Goal: Task Accomplishment & Management: Manage account settings

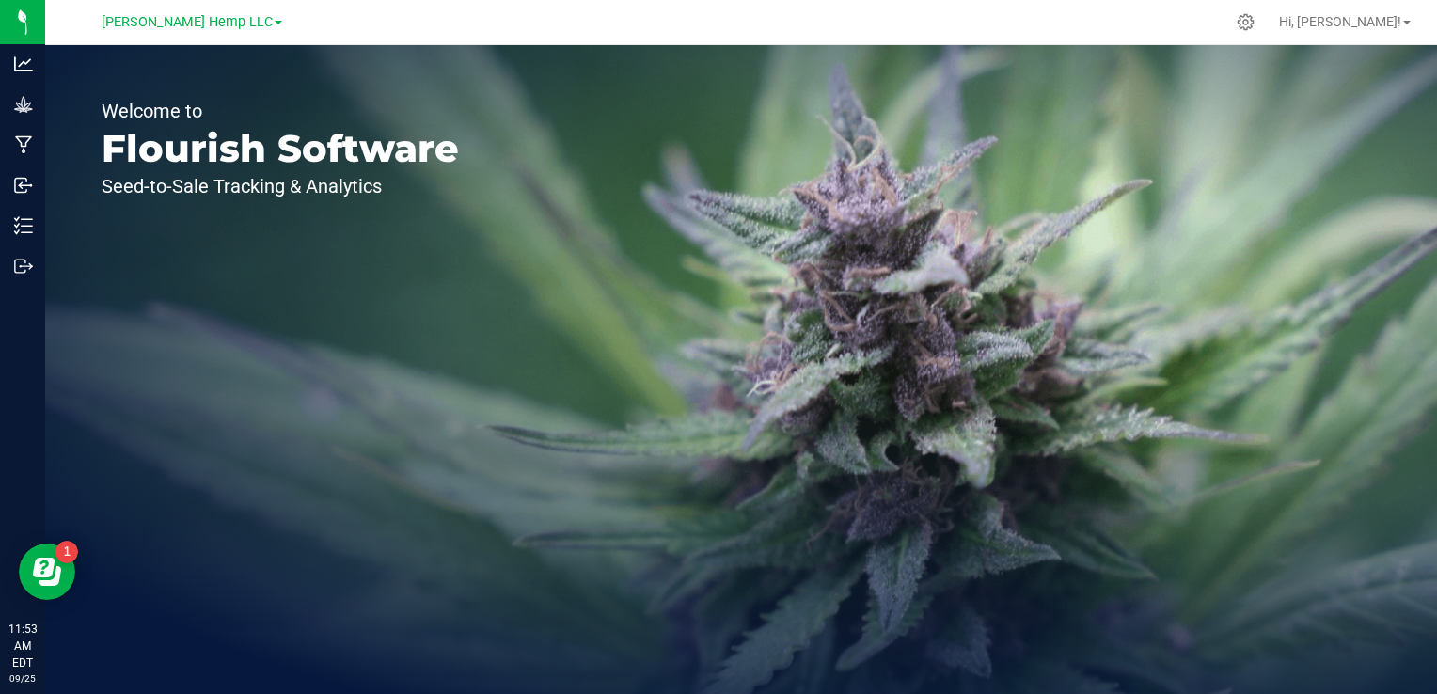
click at [275, 23] on span at bounding box center [279, 23] width 8 height 4
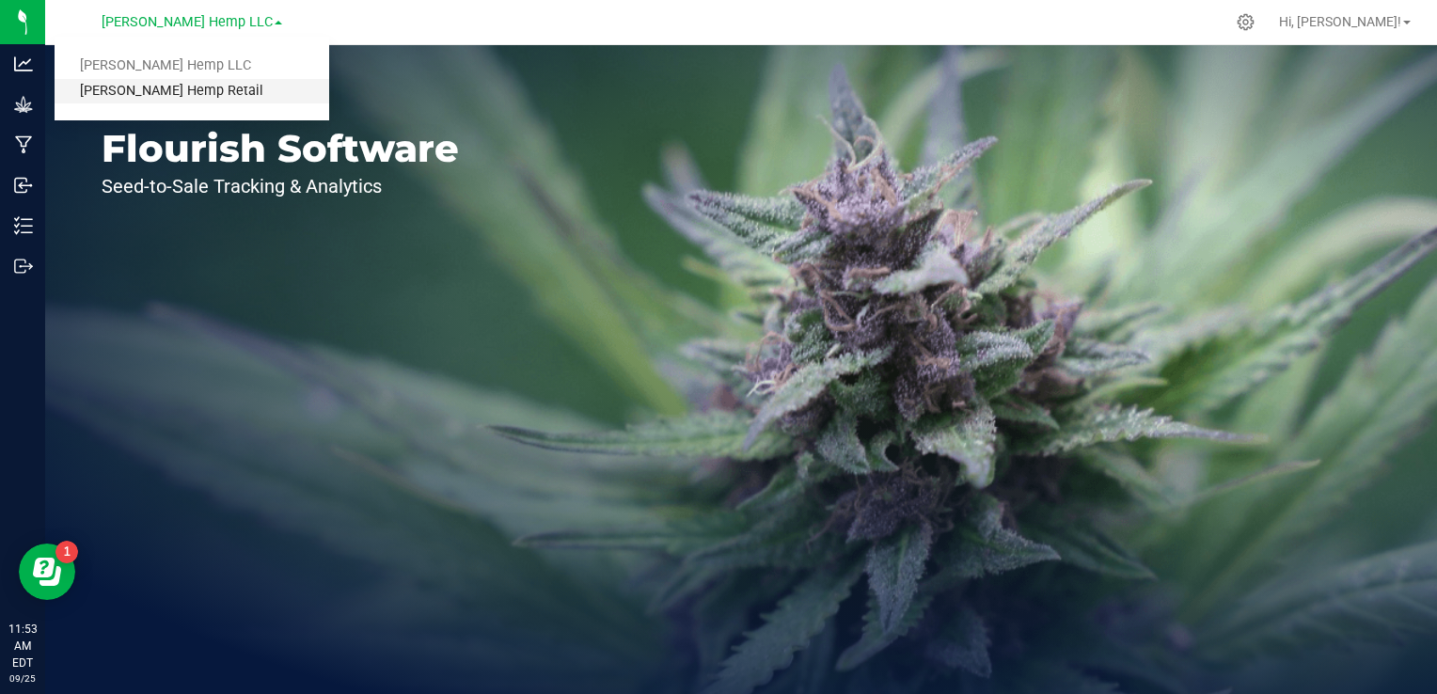
click at [161, 96] on link "[PERSON_NAME] Hemp Retail" at bounding box center [192, 91] width 275 height 25
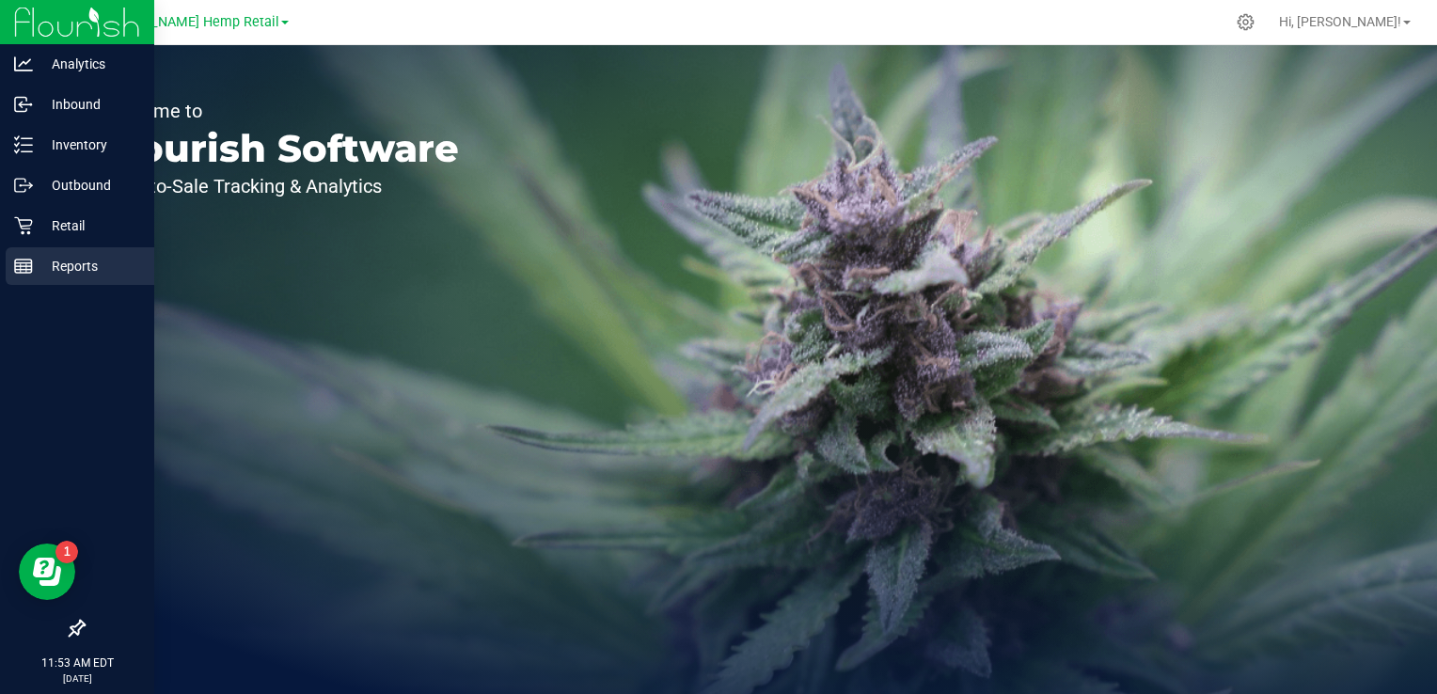
click at [78, 268] on p "Reports" at bounding box center [89, 266] width 113 height 23
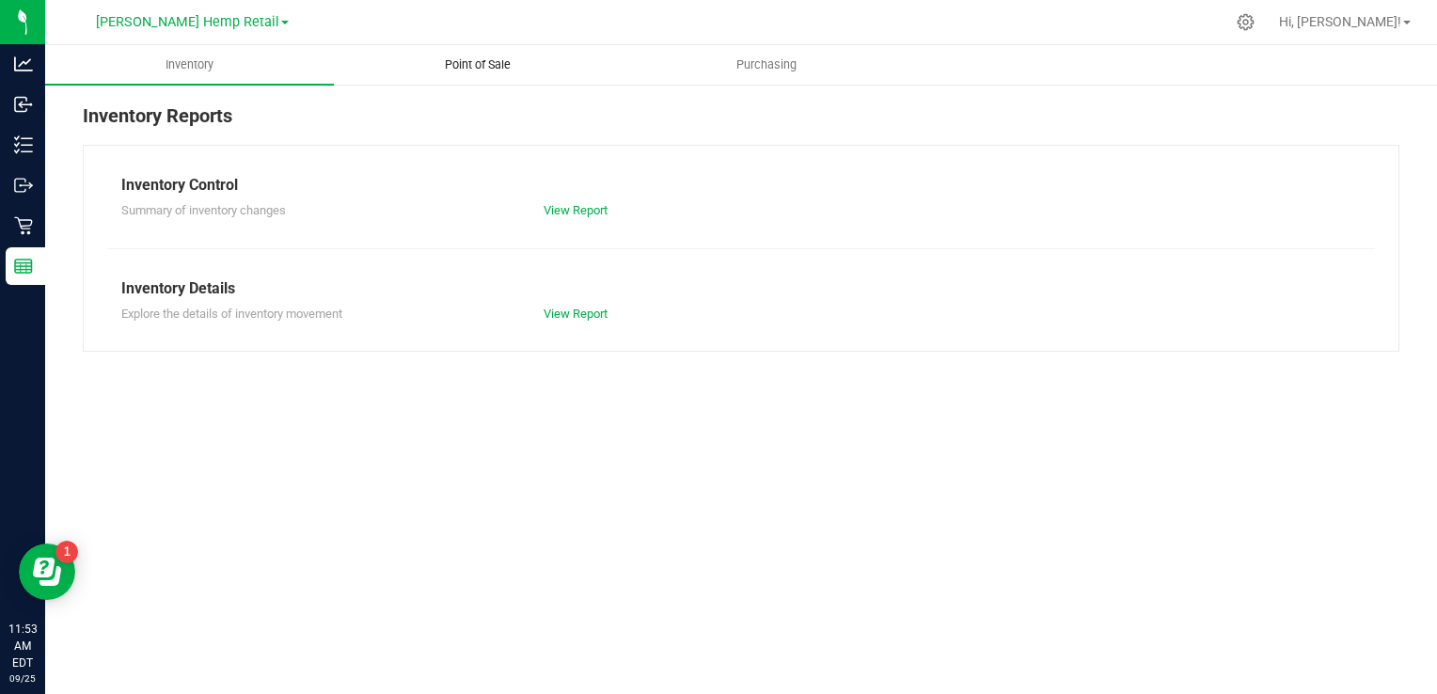
click at [478, 57] on span "Point of Sale" at bounding box center [478, 64] width 117 height 17
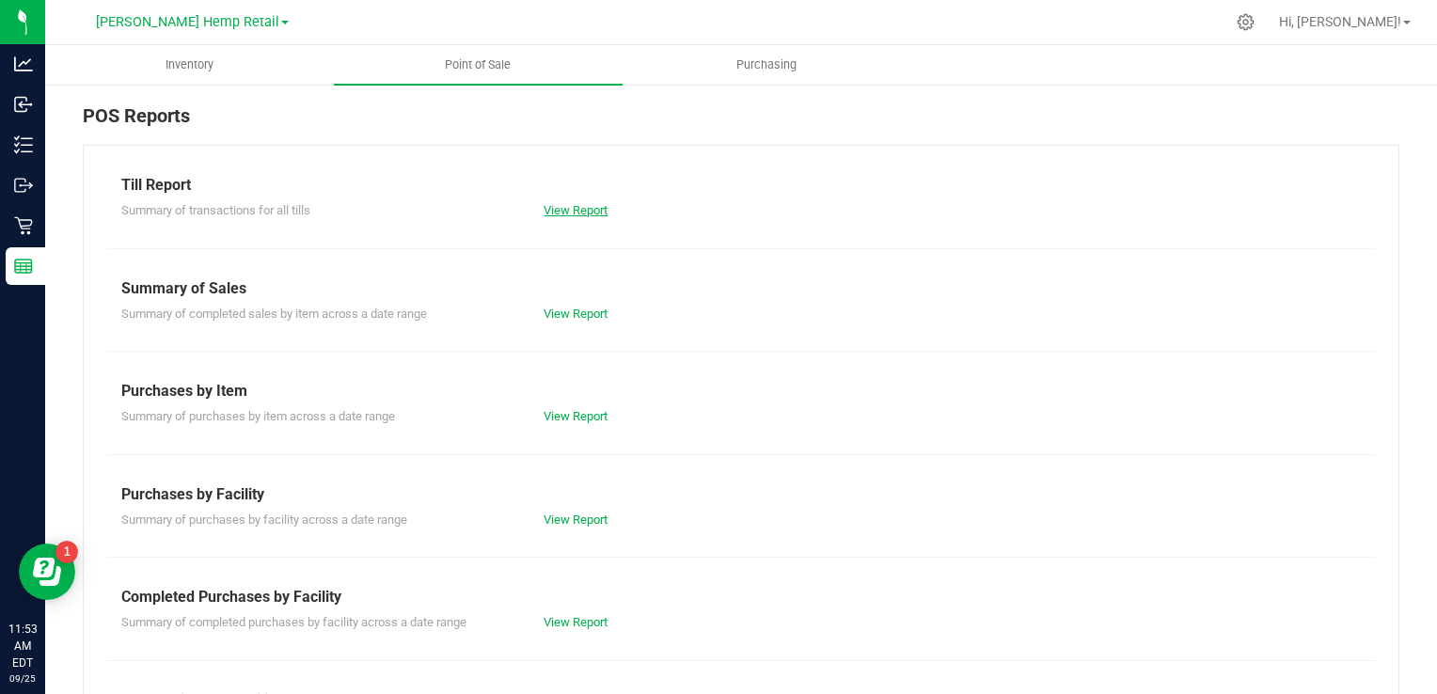
click at [572, 209] on link "View Report" at bounding box center [576, 210] width 64 height 14
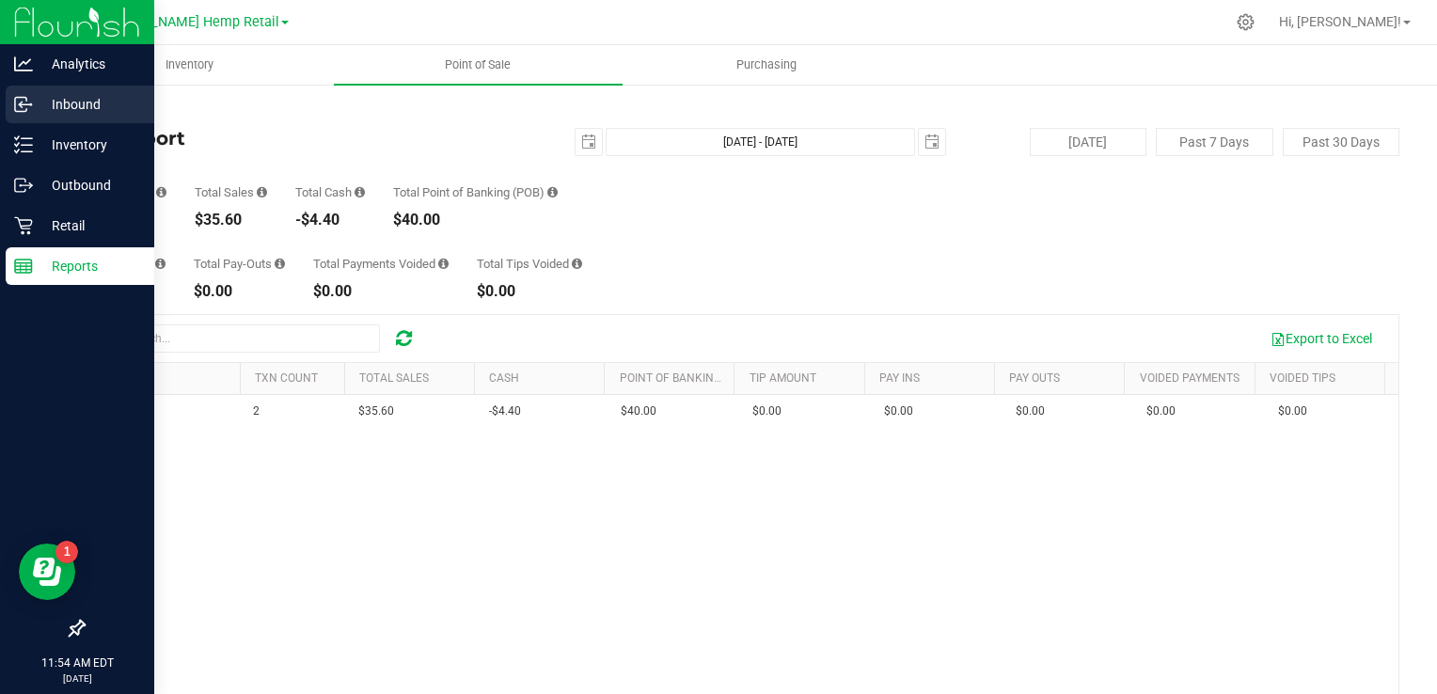
click at [83, 105] on p "Inbound" at bounding box center [89, 104] width 113 height 23
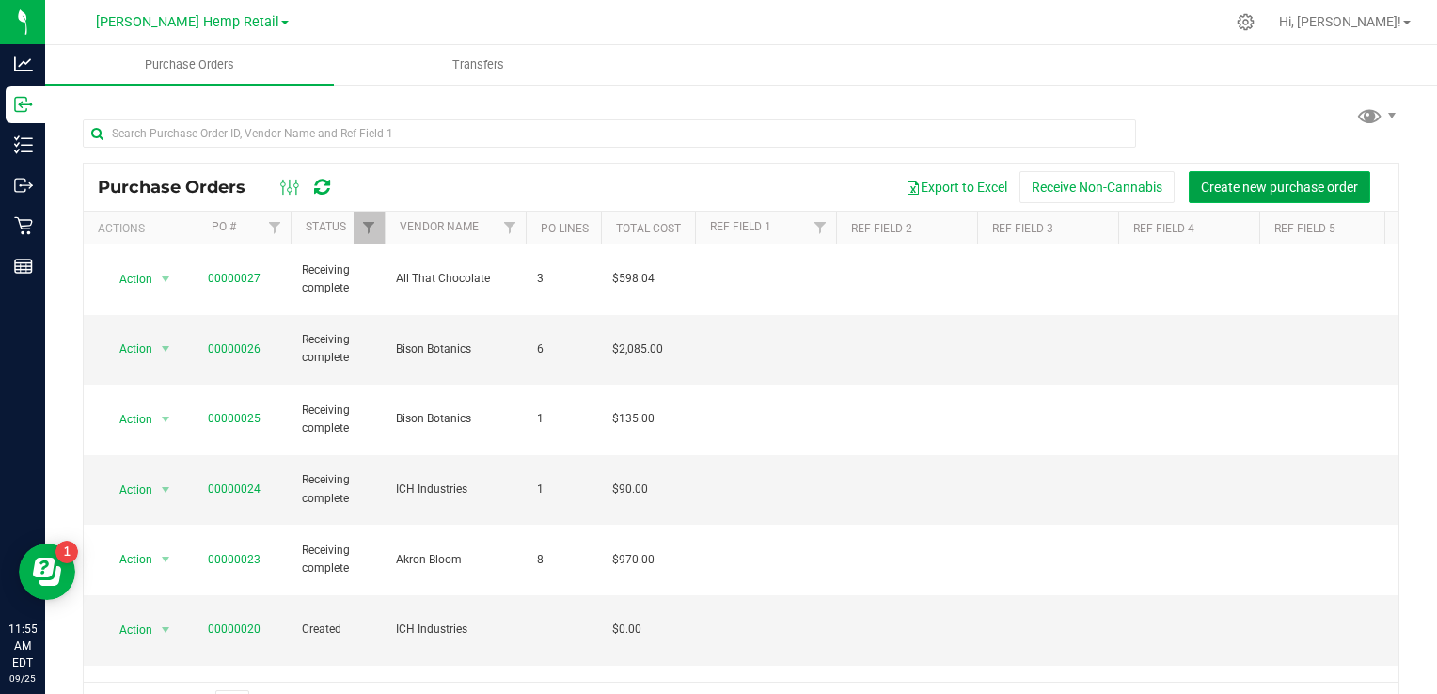
click at [1286, 186] on span "Create new purchase order" at bounding box center [1279, 187] width 157 height 15
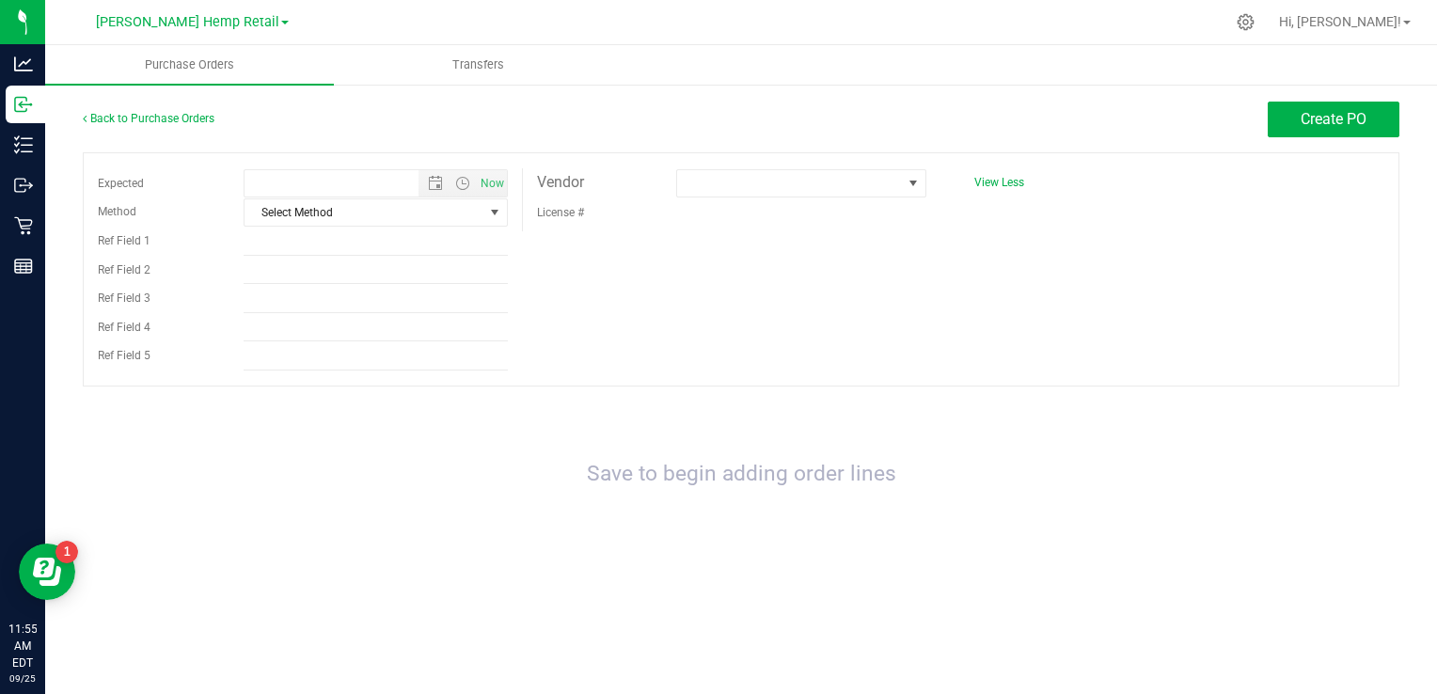
type input "[DATE] 11:55 AM"
click at [917, 182] on span at bounding box center [913, 183] width 15 height 15
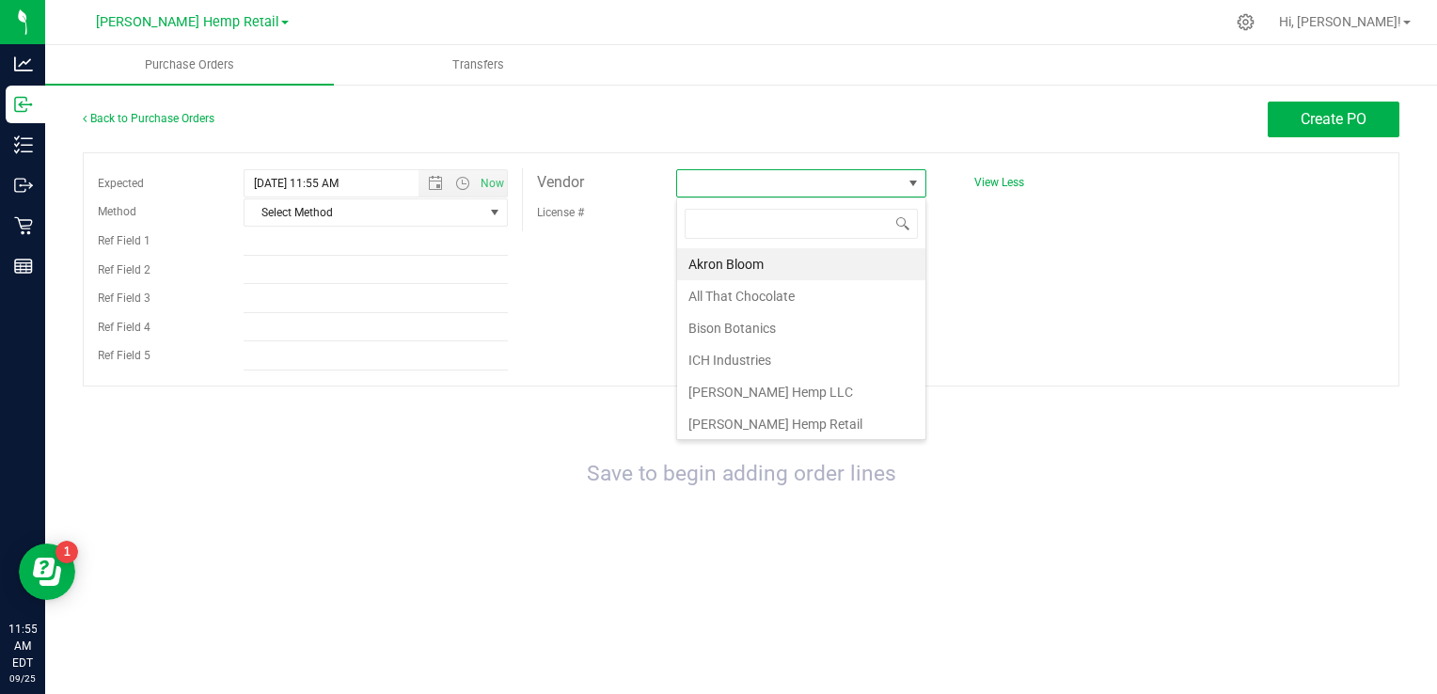
scroll to position [27, 250]
click at [742, 356] on li "ICH Industries" at bounding box center [801, 360] width 248 height 32
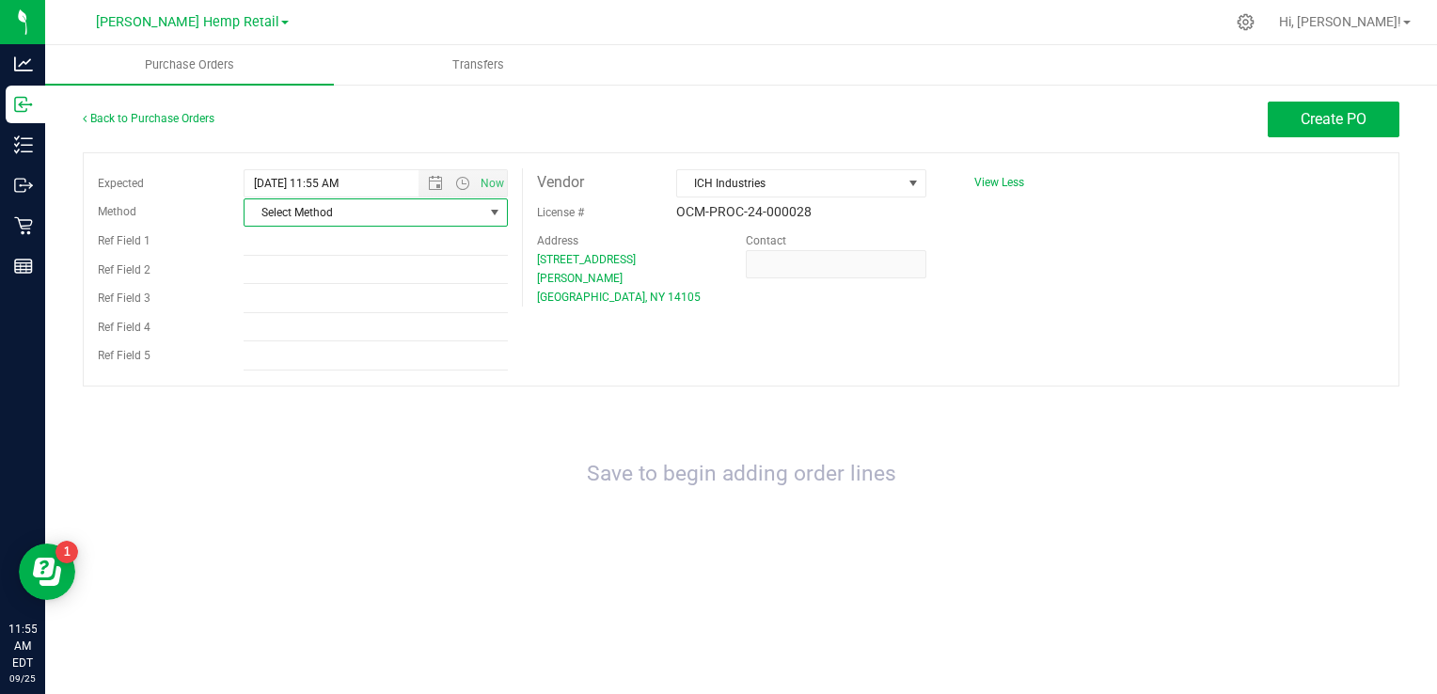
click at [496, 216] on span "select" at bounding box center [494, 212] width 15 height 15
click at [290, 350] on li "Local Delivery" at bounding box center [376, 357] width 262 height 28
click at [1256, 24] on icon at bounding box center [1246, 22] width 20 height 20
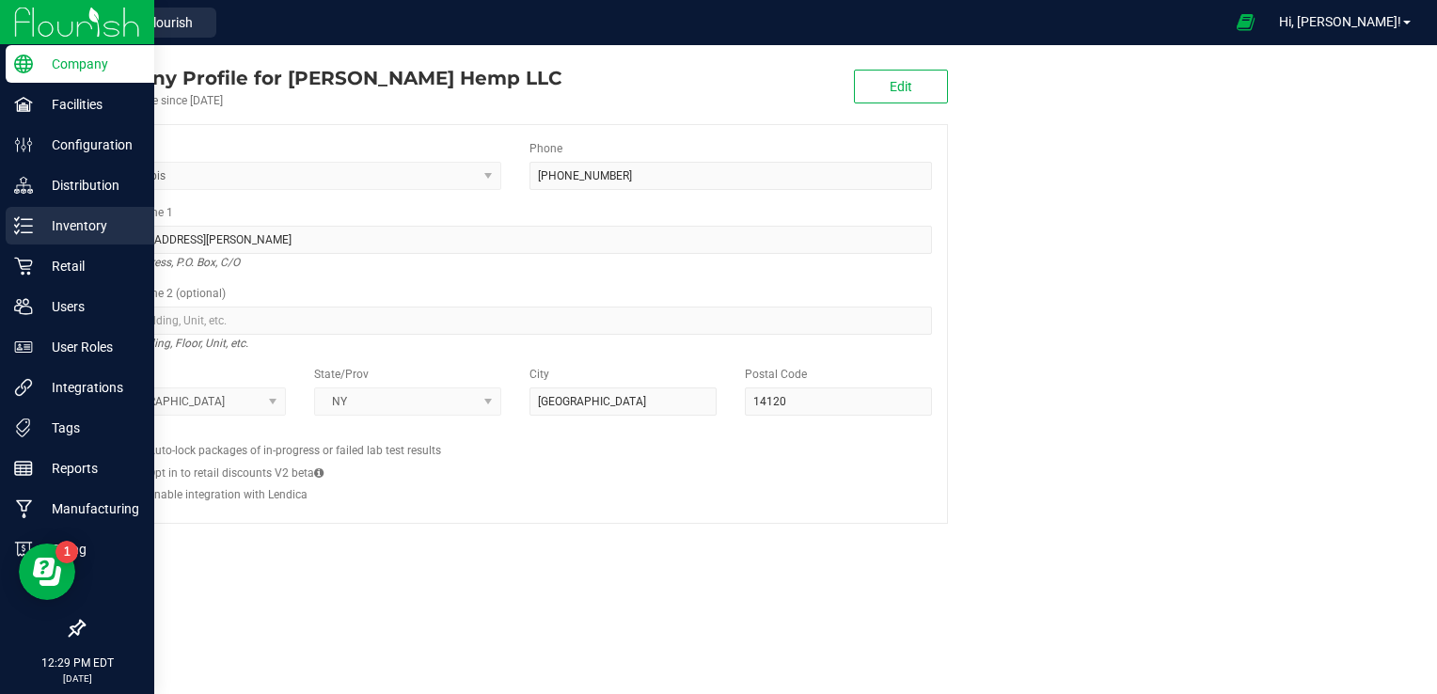
click at [80, 228] on p "Inventory" at bounding box center [89, 225] width 113 height 23
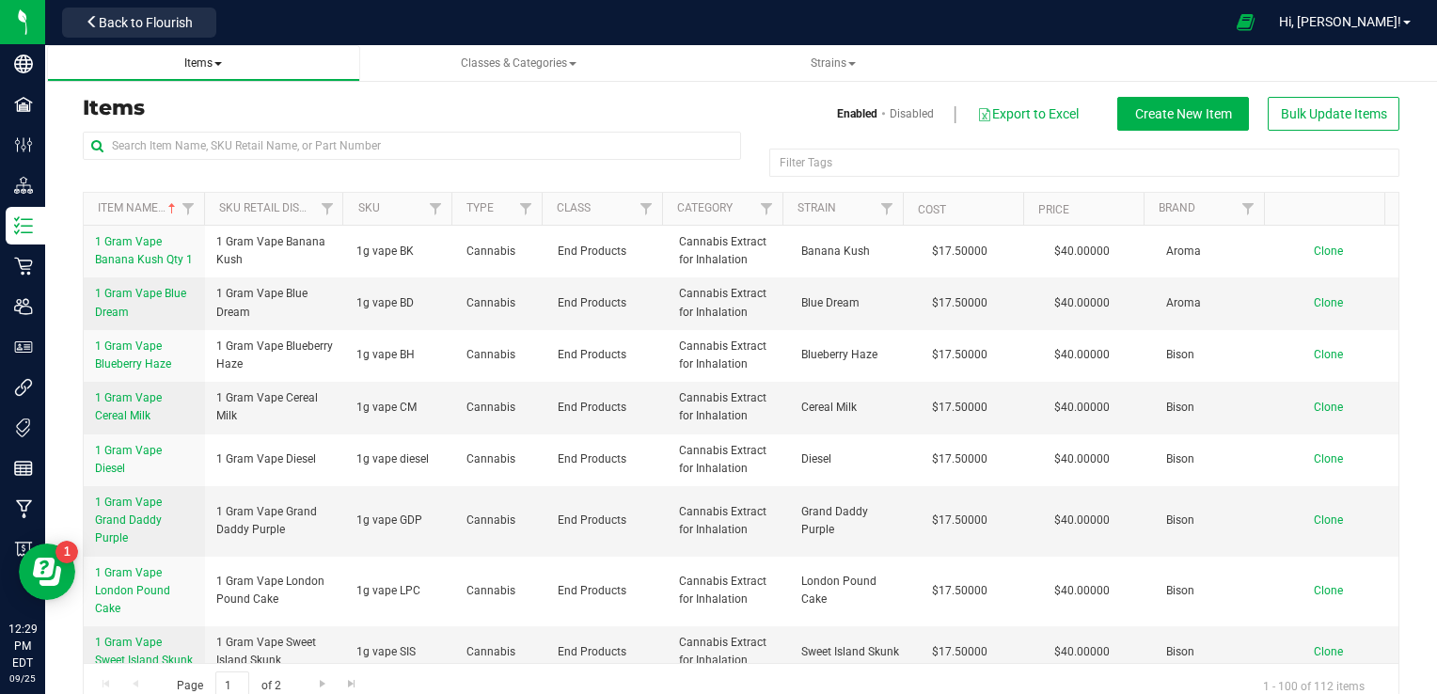
click at [216, 58] on span "Items" at bounding box center [203, 62] width 38 height 13
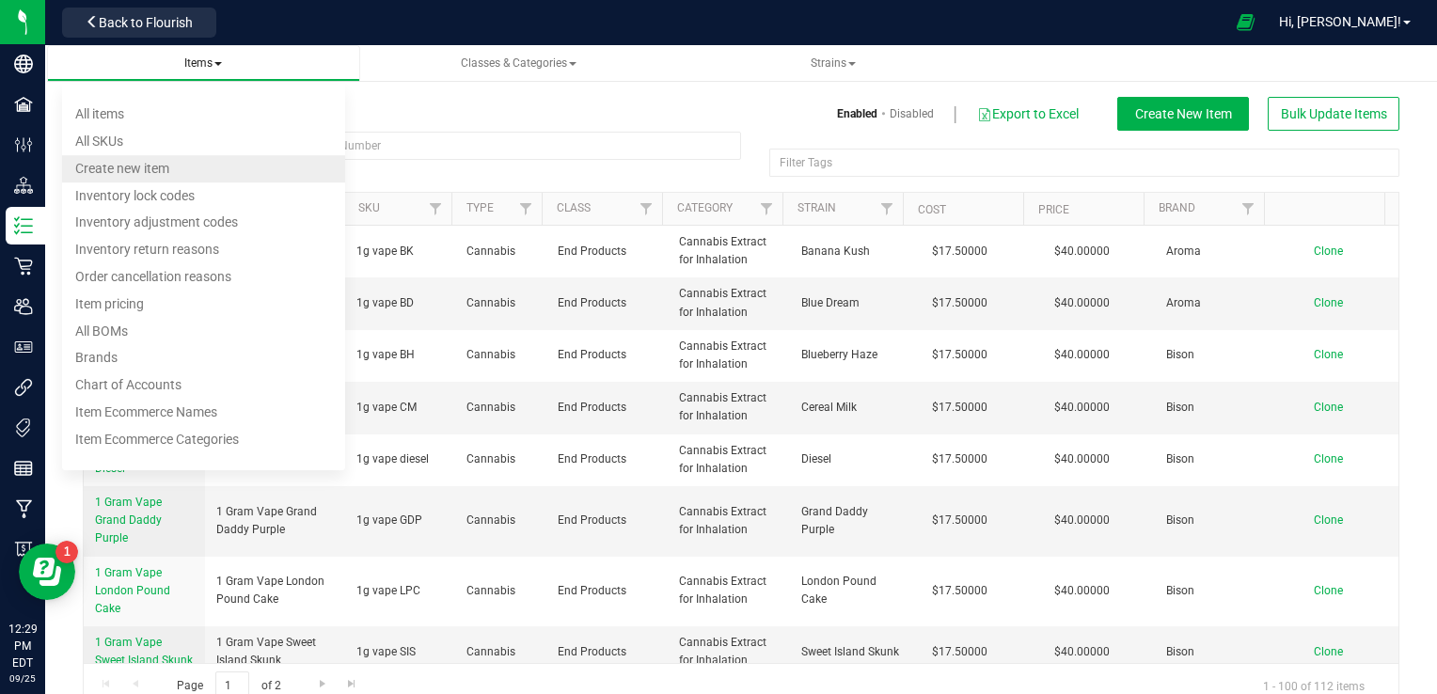
click at [150, 167] on span "Create new item" at bounding box center [122, 168] width 94 height 15
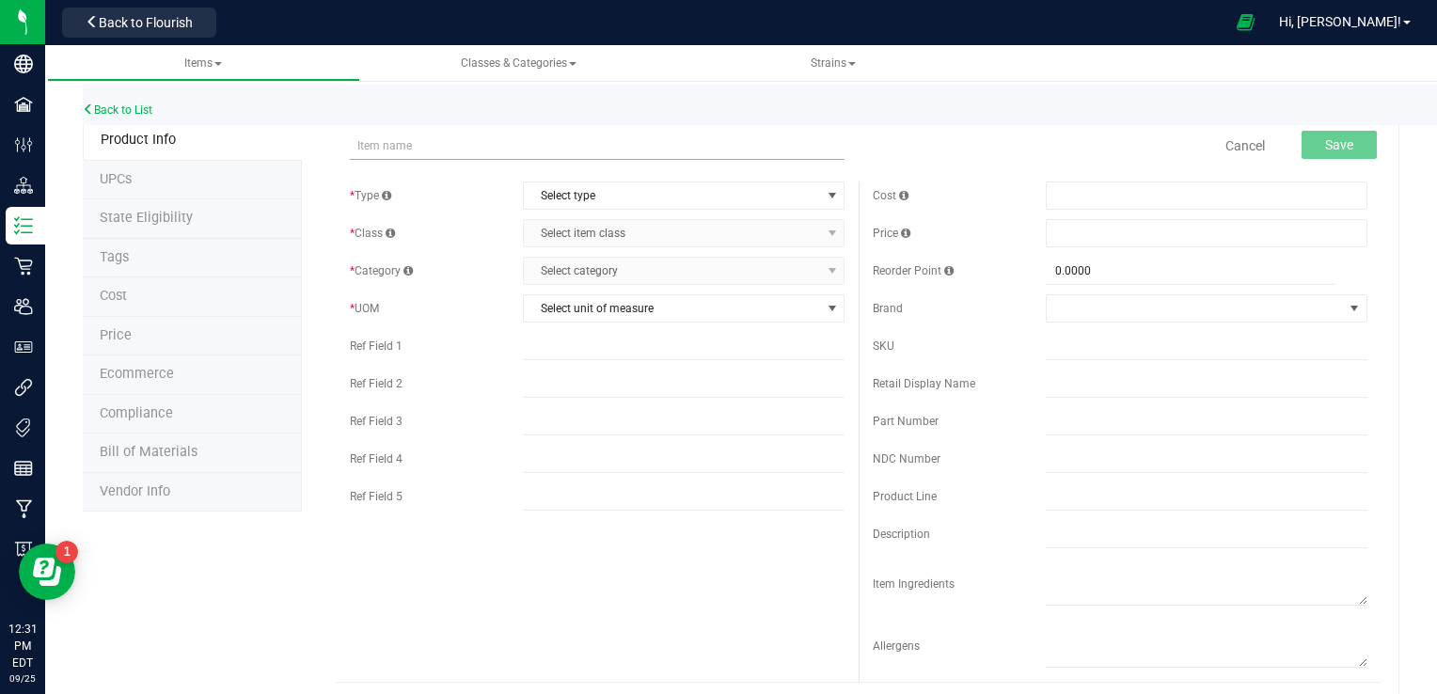
click at [755, 148] on input "text" at bounding box center [597, 146] width 495 height 28
type input "Aroma-Jive Astro Gmo Flower 3.5g"
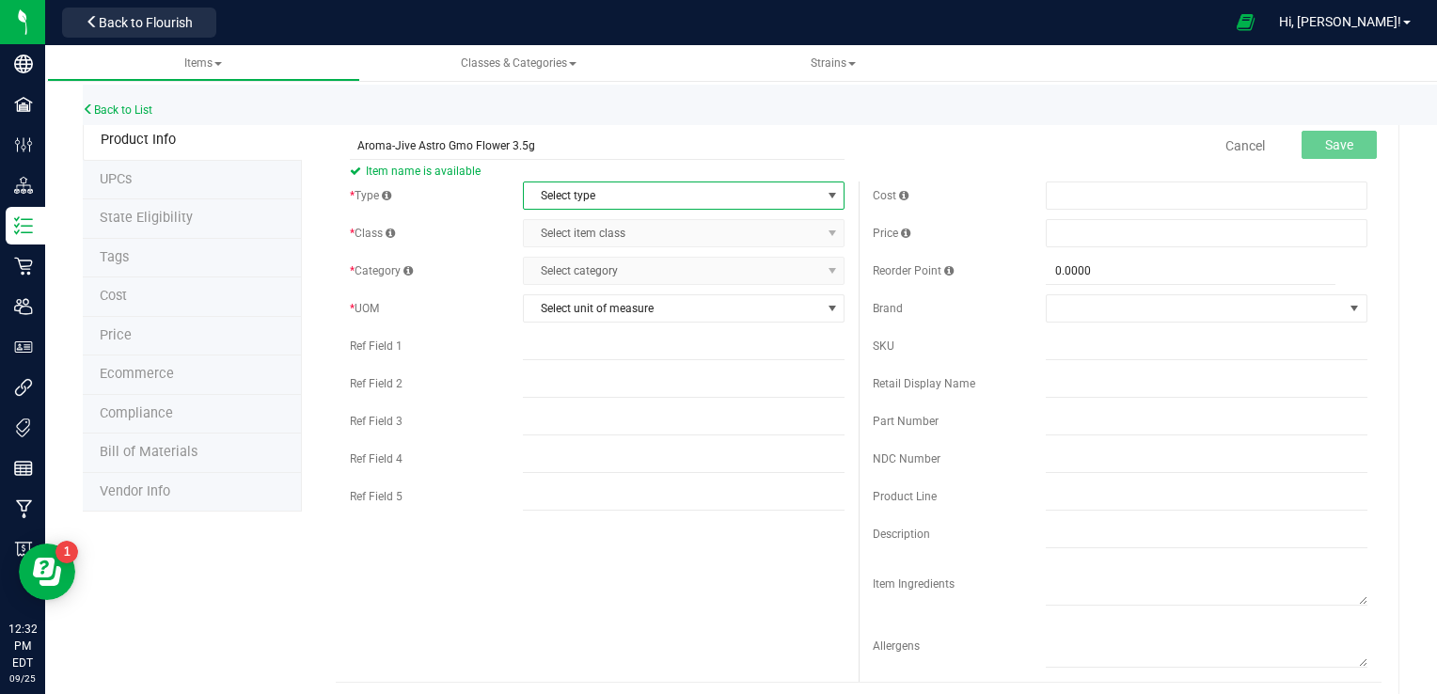
click at [825, 192] on span "select" at bounding box center [832, 195] width 15 height 15
click at [697, 228] on li "Cannabis" at bounding box center [678, 228] width 316 height 28
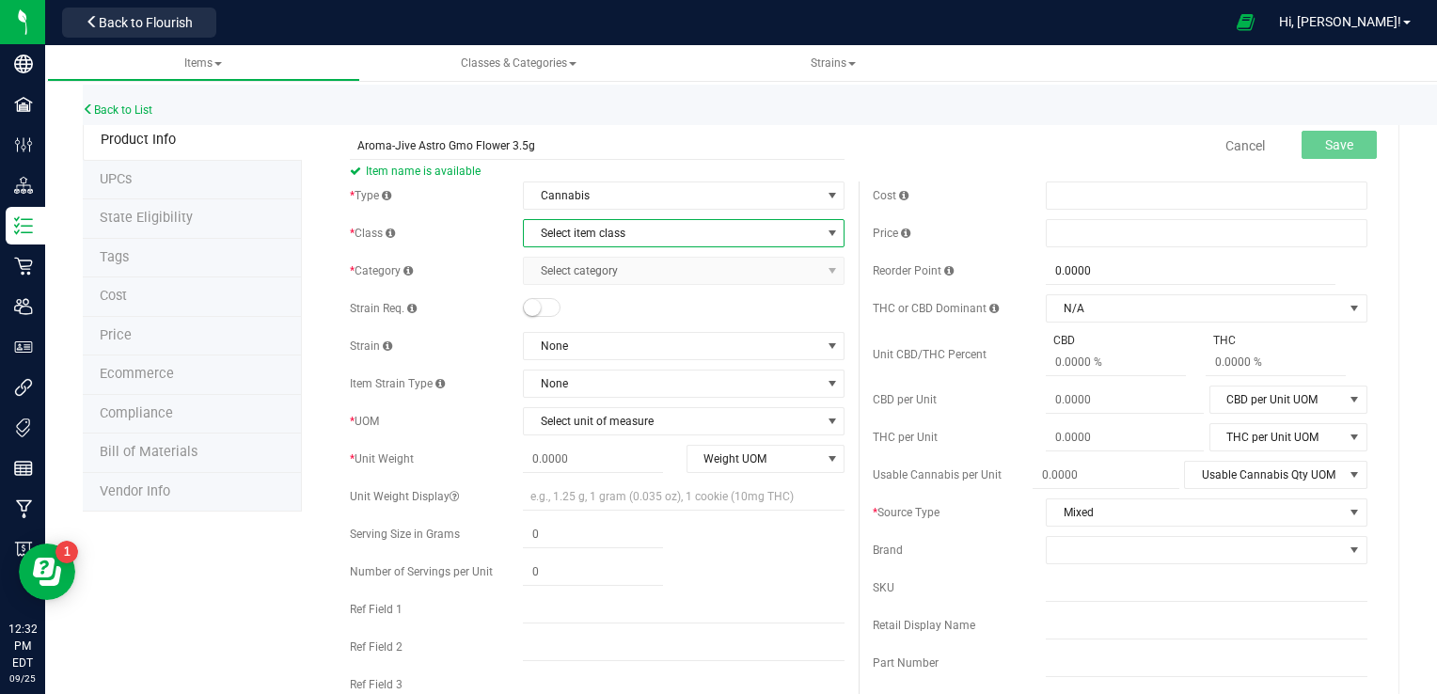
click at [825, 231] on span "select" at bounding box center [832, 233] width 15 height 15
click at [657, 292] on li "End Products" at bounding box center [678, 293] width 316 height 28
click at [825, 275] on span "select" at bounding box center [832, 270] width 15 height 15
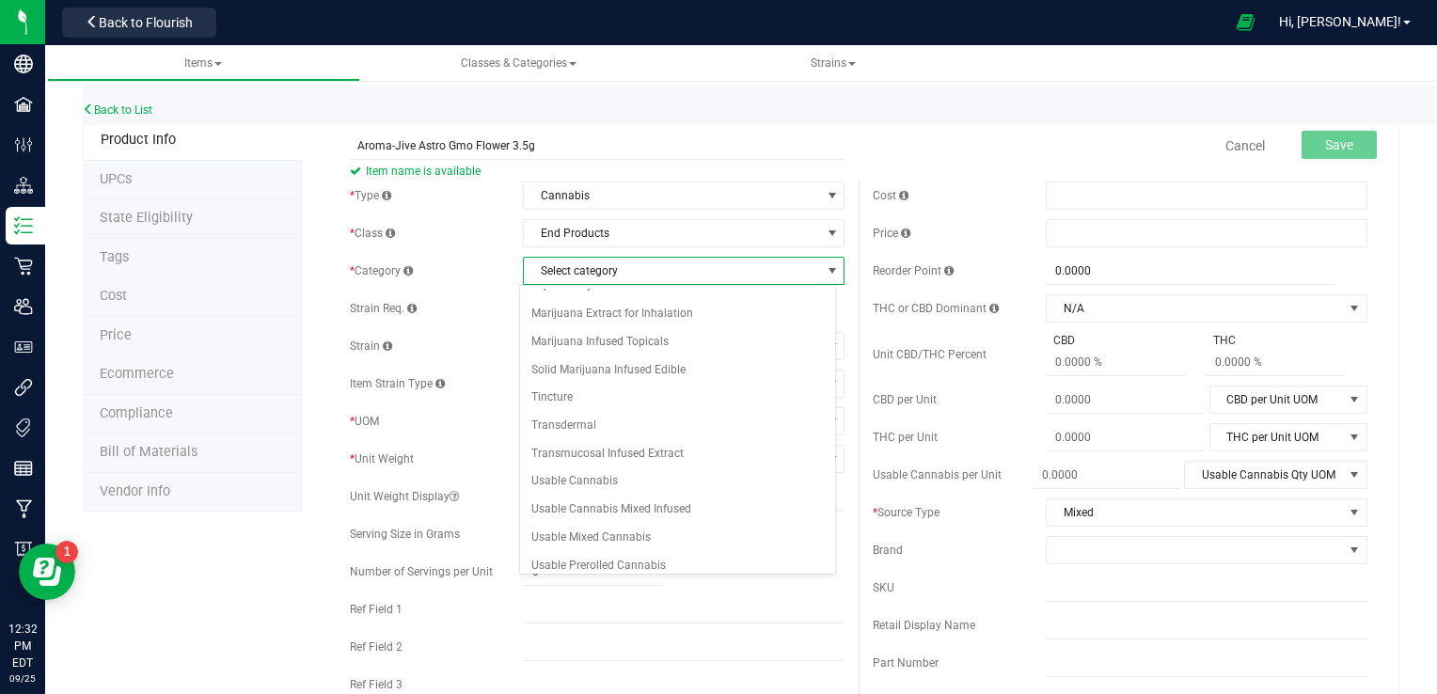
scroll to position [214, 0]
click at [587, 470] on li "Usable Cannabis" at bounding box center [678, 480] width 316 height 28
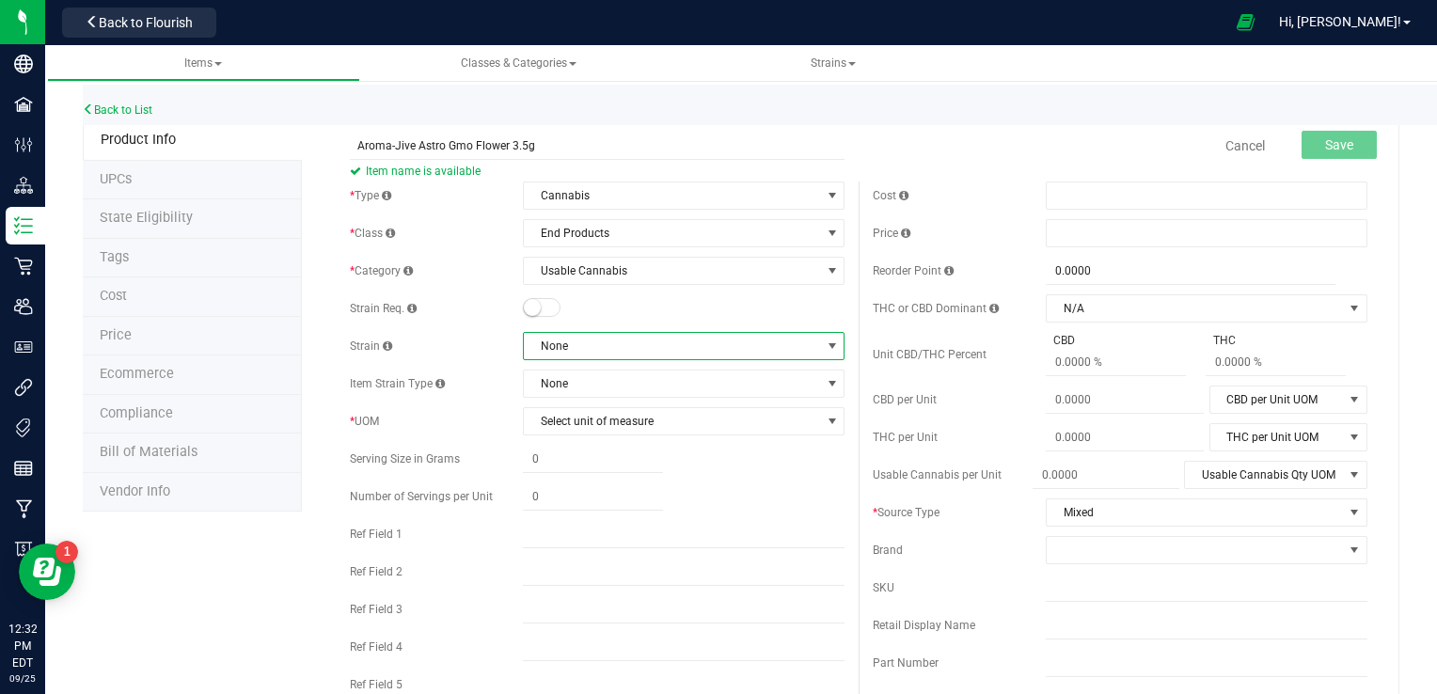
click at [826, 350] on span at bounding box center [832, 346] width 15 height 15
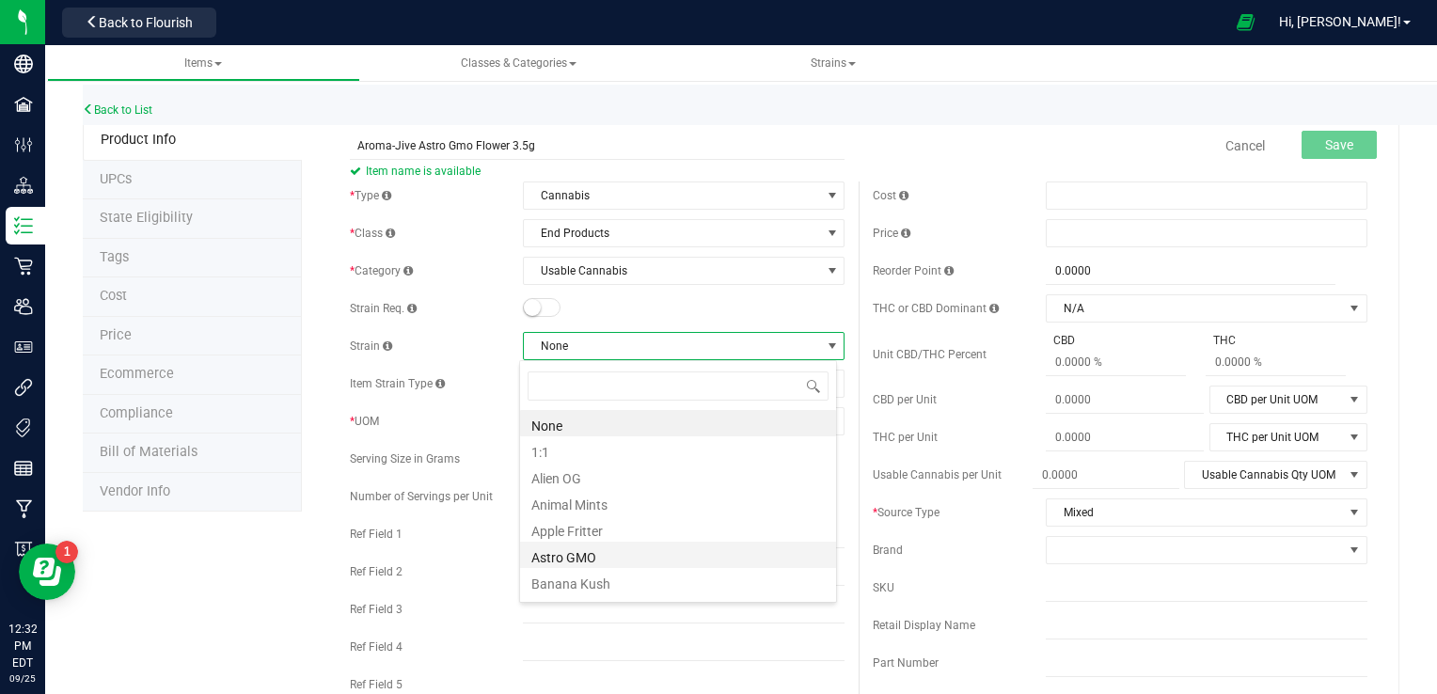
click at [561, 557] on li "Astro GMO" at bounding box center [678, 555] width 316 height 26
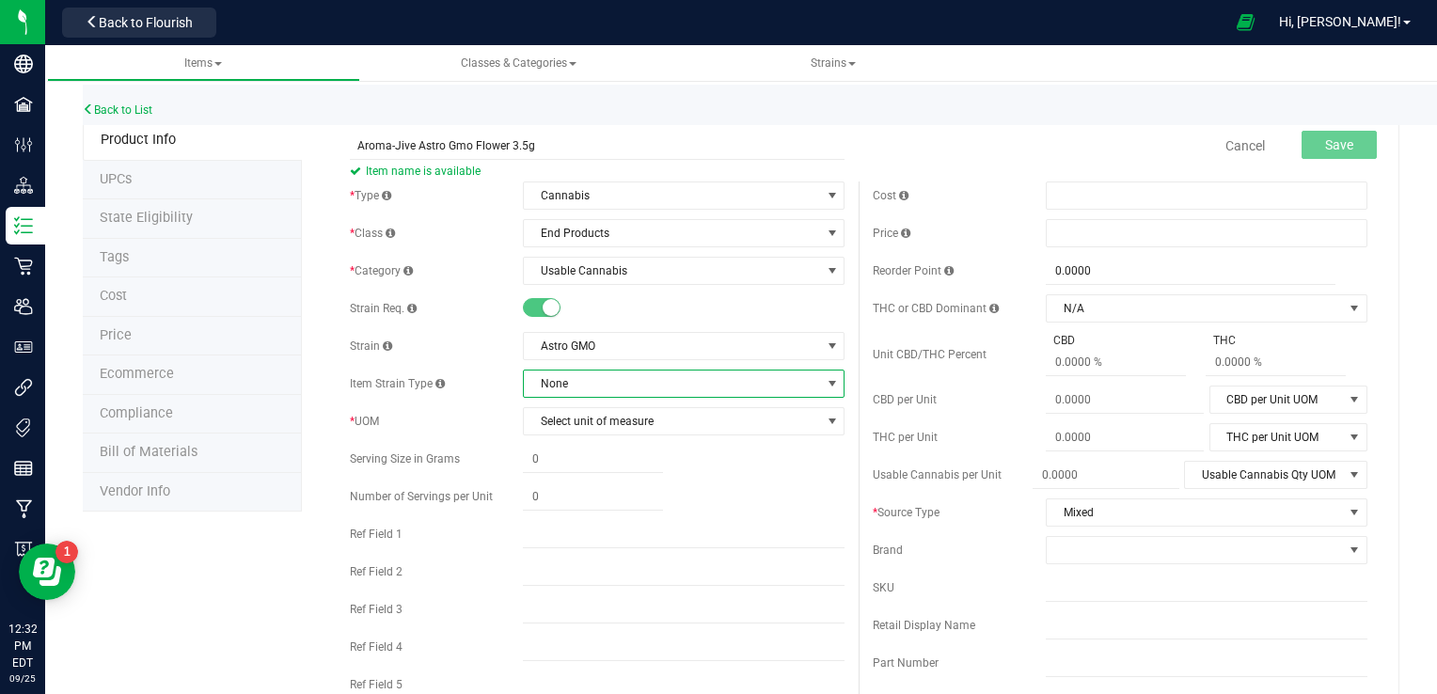
click at [825, 382] on span at bounding box center [832, 383] width 15 height 15
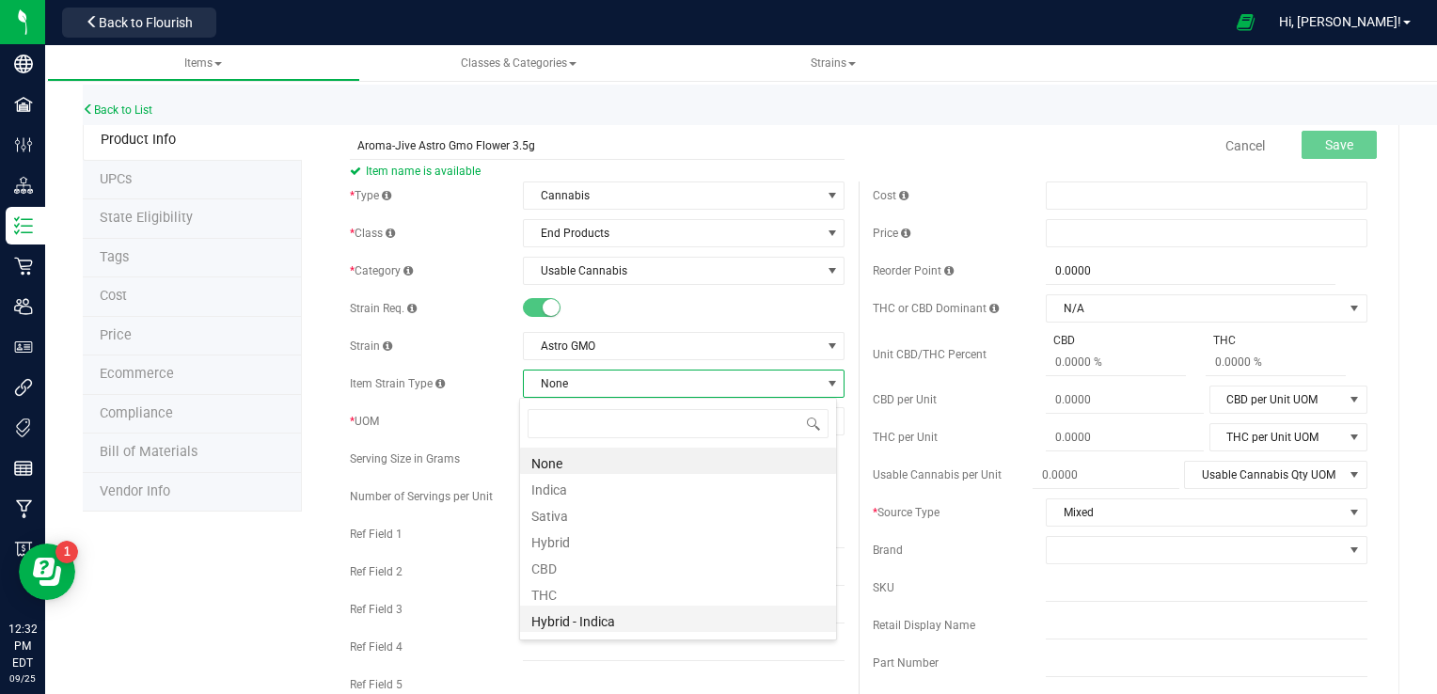
click at [587, 617] on li "Hybrid - Indica" at bounding box center [678, 619] width 316 height 26
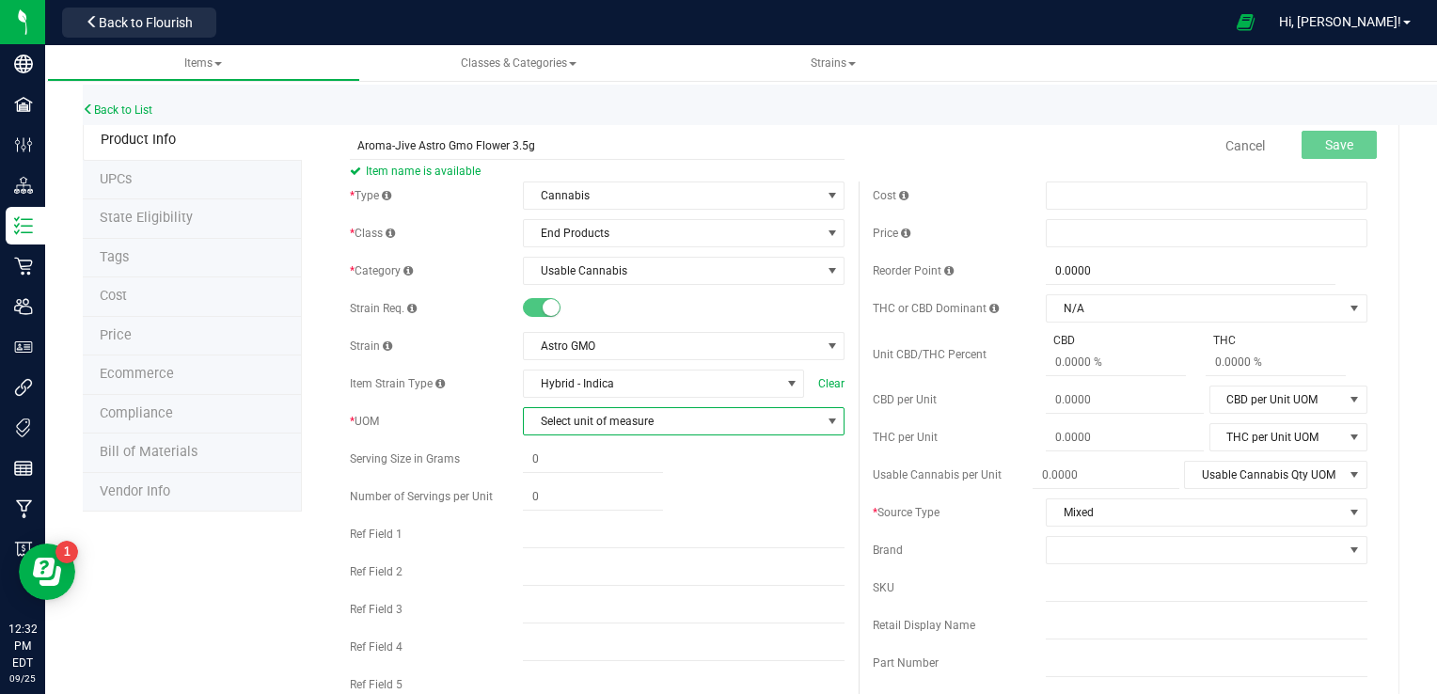
click at [825, 420] on span "select" at bounding box center [832, 421] width 15 height 15
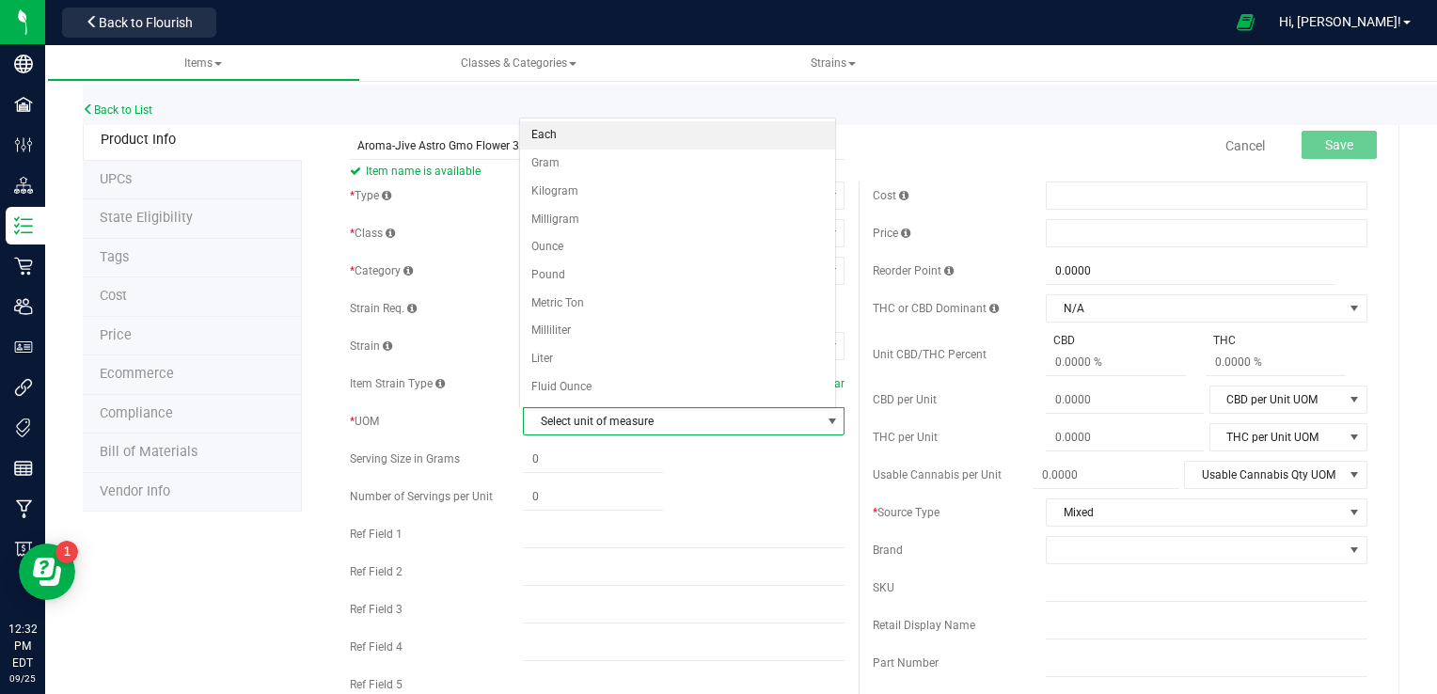
click at [663, 137] on li "Each" at bounding box center [678, 135] width 316 height 28
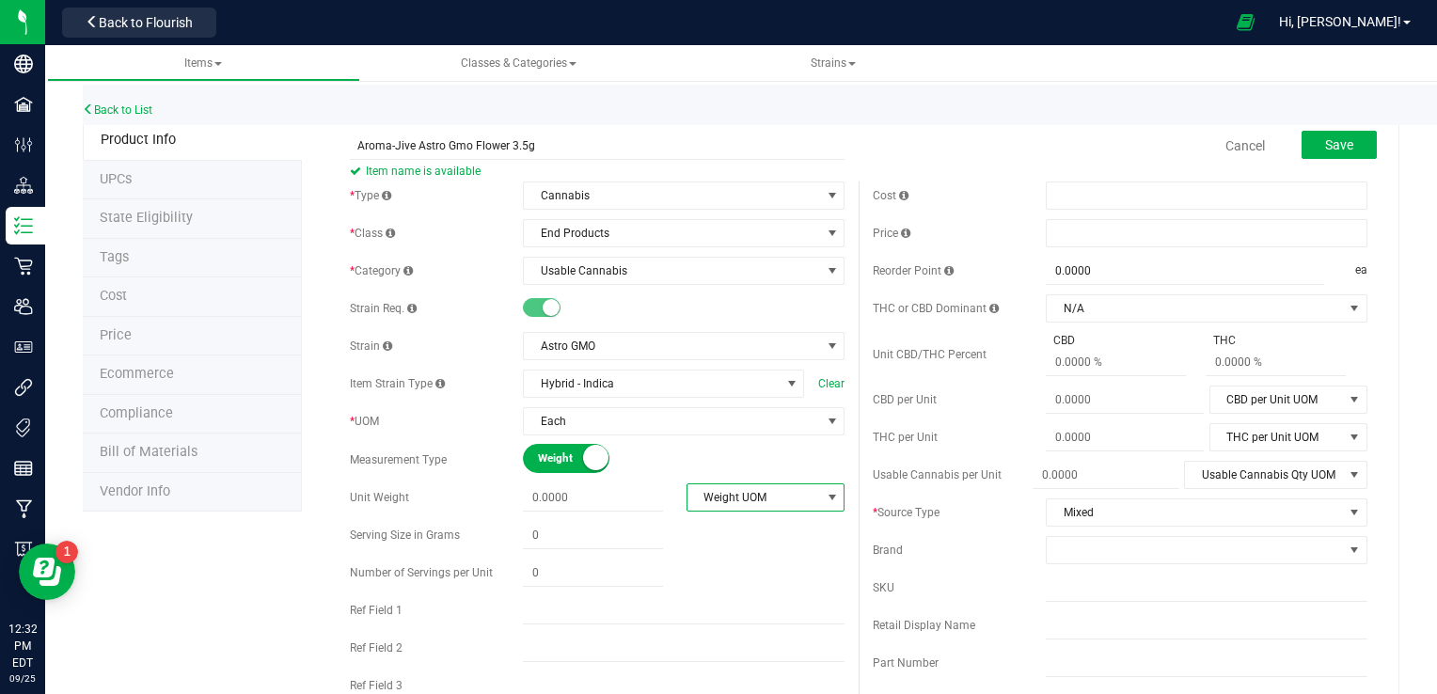
click at [825, 492] on span "select" at bounding box center [832, 497] width 15 height 15
click at [754, 530] on li "Gram" at bounding box center [758, 529] width 154 height 28
click at [613, 501] on span at bounding box center [593, 497] width 140 height 27
type input "3.5"
type input "3.5000"
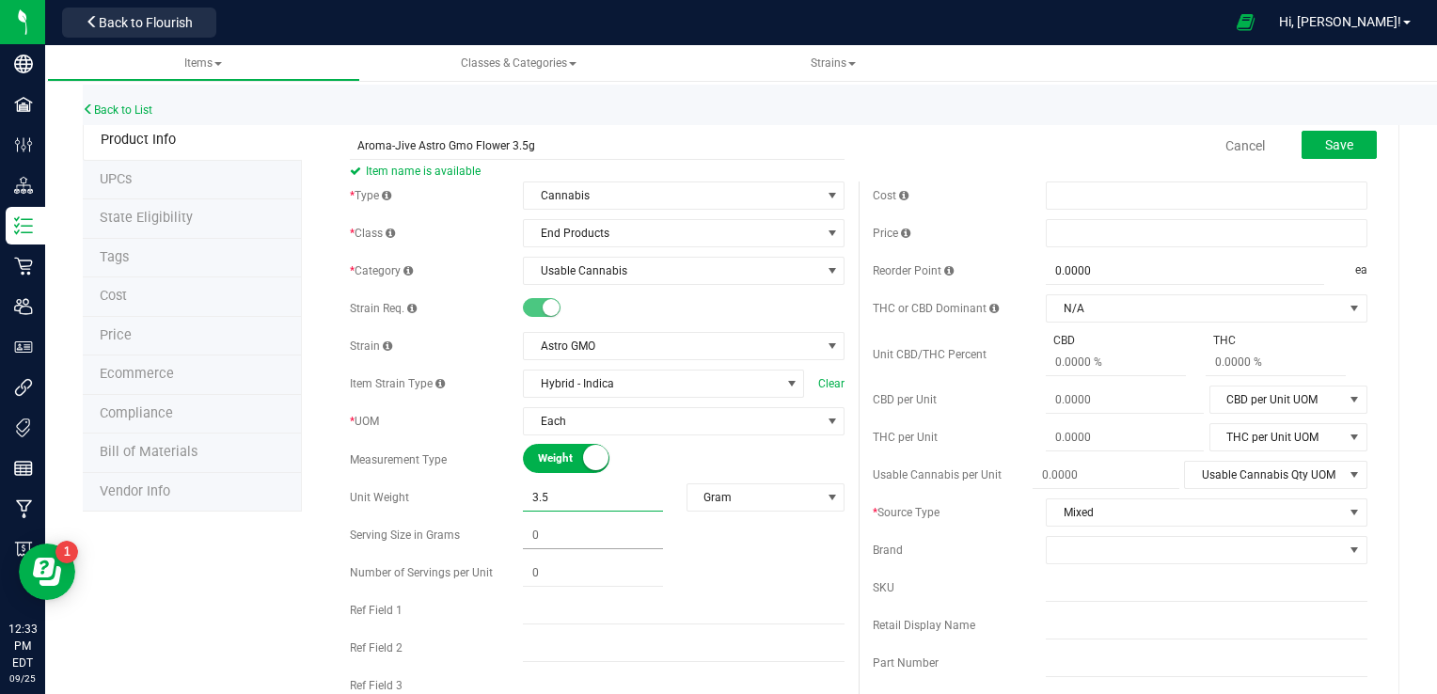
click at [594, 535] on div "* Type Cannabis Select type Cannabis Non-Inventory Raw Materials Supplies * Cla…" at bounding box center [597, 483] width 523 height 603
type input "3.5"
type input "3.5000"
click at [561, 611] on span at bounding box center [593, 610] width 140 height 27
type input "1"
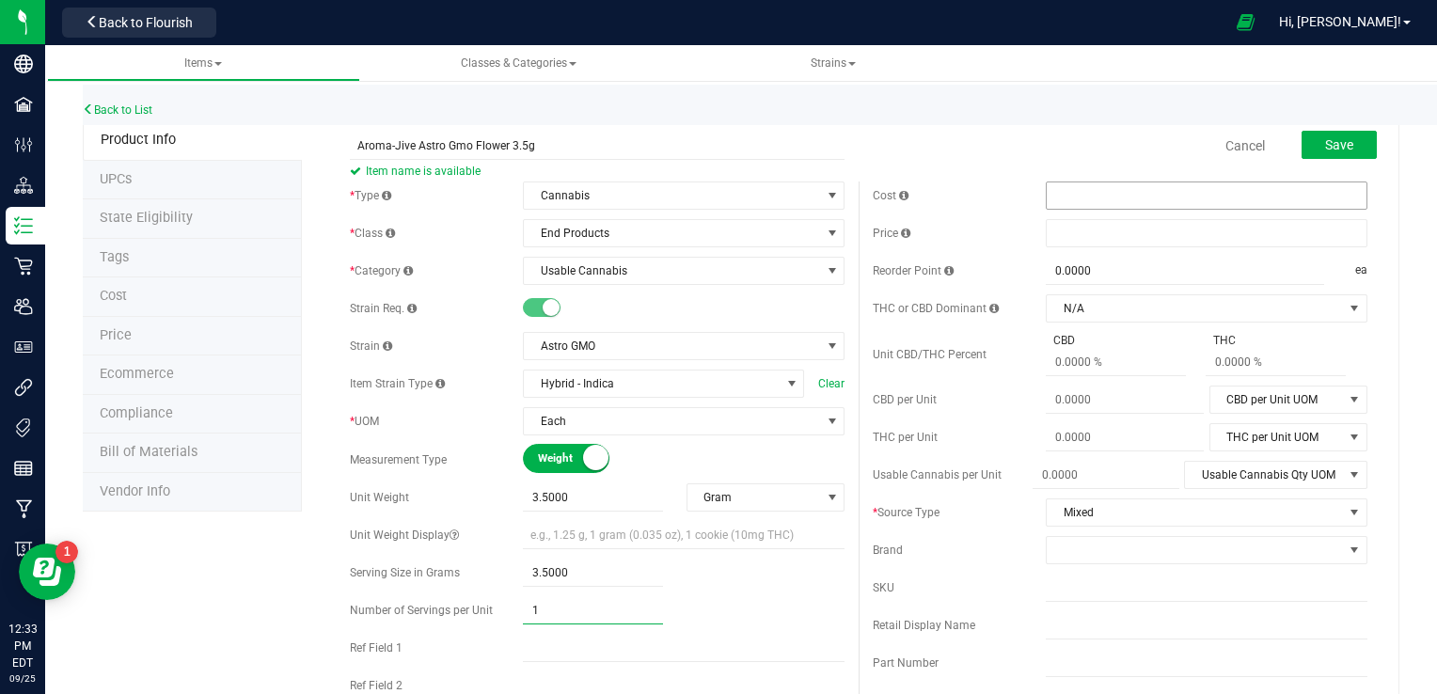
type input "1.00"
click at [1111, 193] on span at bounding box center [1207, 196] width 322 height 28
type input "20"
type input "$20.00000"
click at [1127, 235] on span at bounding box center [1207, 233] width 322 height 28
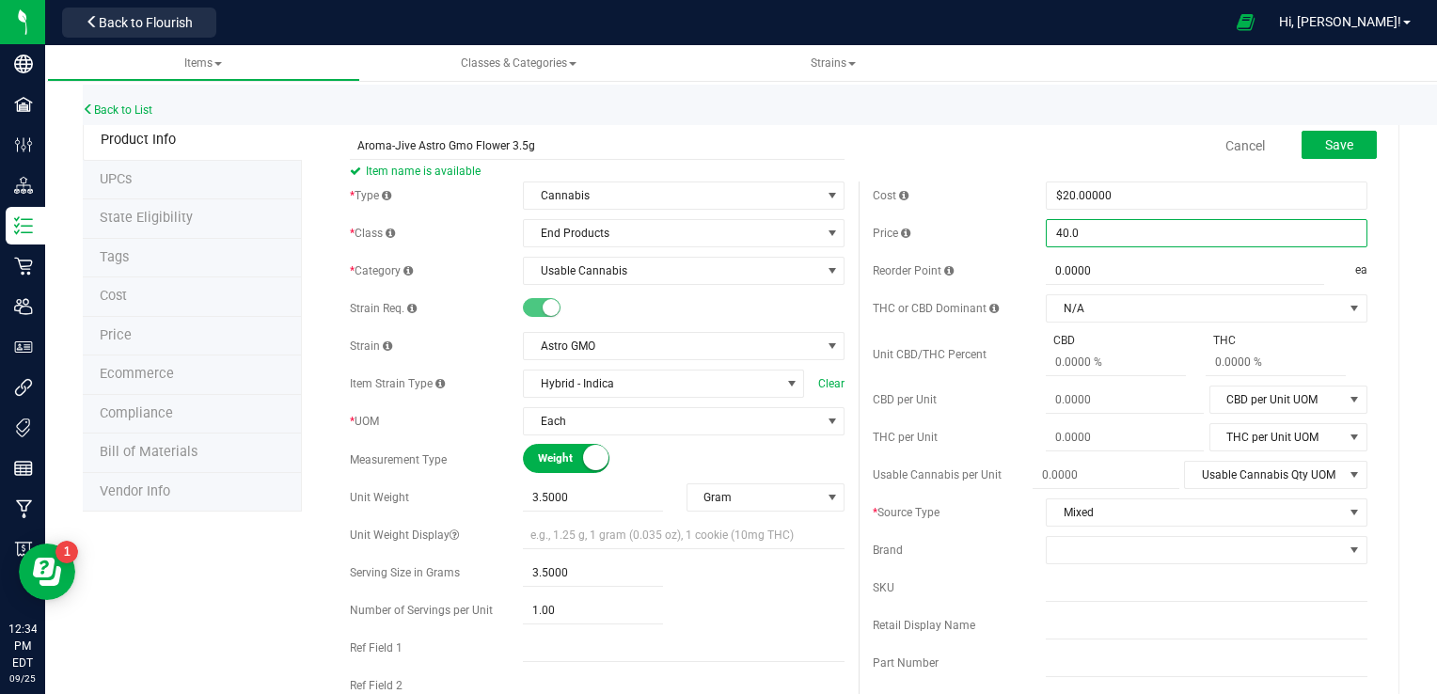
type input "40.00"
type input "$40.00000"
click at [1347, 547] on span at bounding box center [1354, 550] width 15 height 15
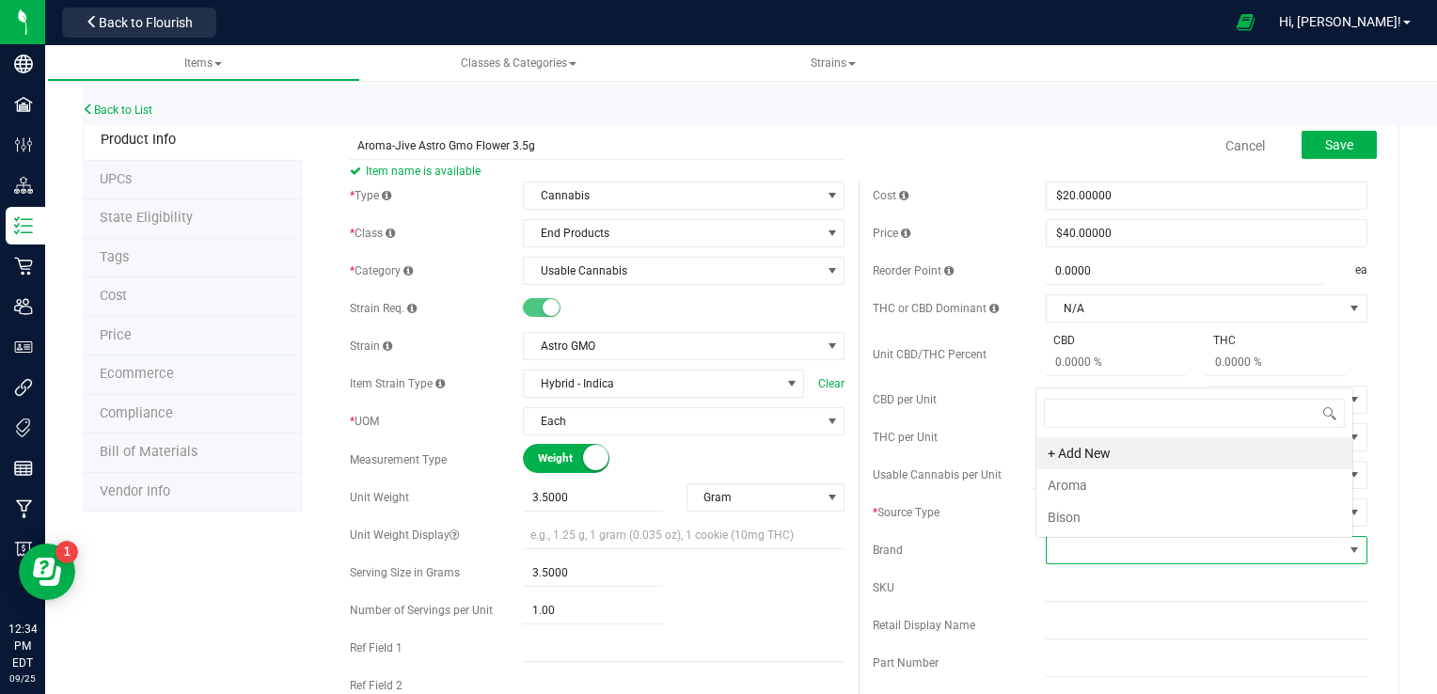
scroll to position [27, 313]
click at [1147, 478] on li "Aroma" at bounding box center [1195, 485] width 316 height 32
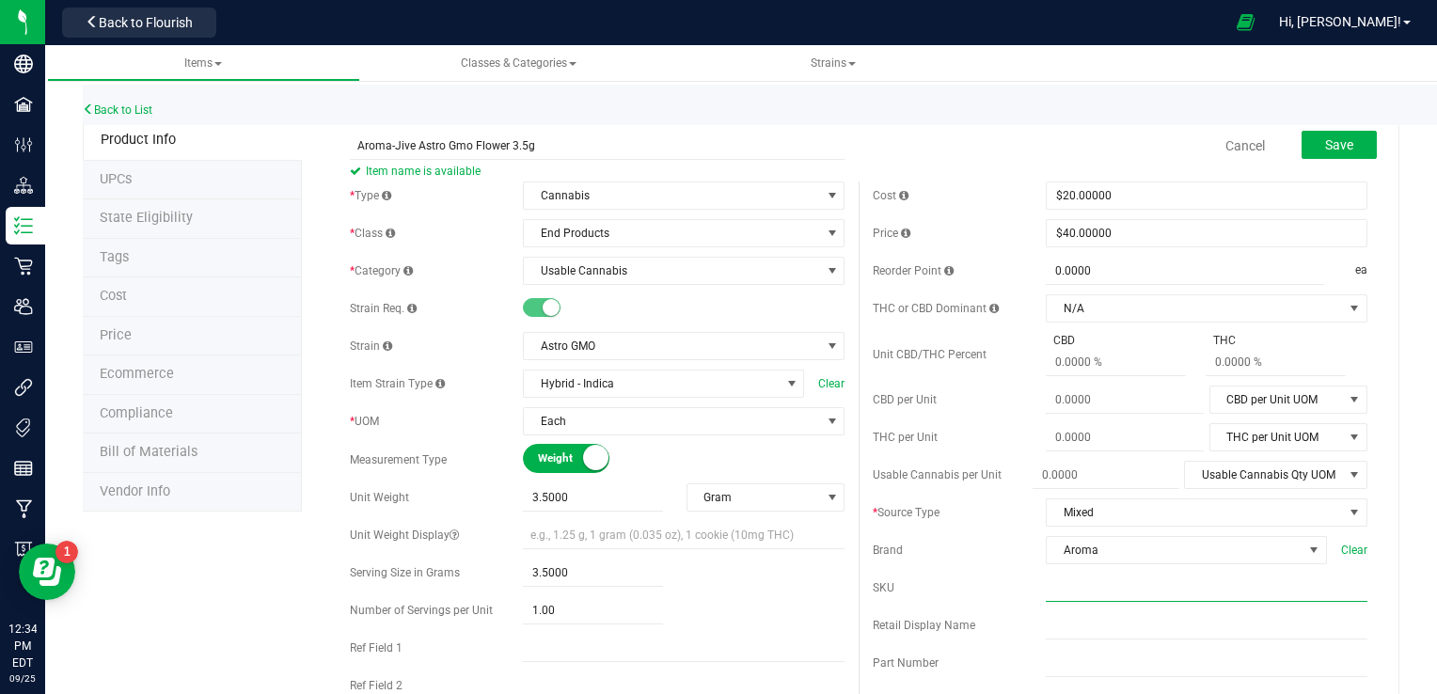
click at [1089, 586] on input "text" at bounding box center [1207, 588] width 322 height 28
type input "Jive Astro Gmo 3.5g"
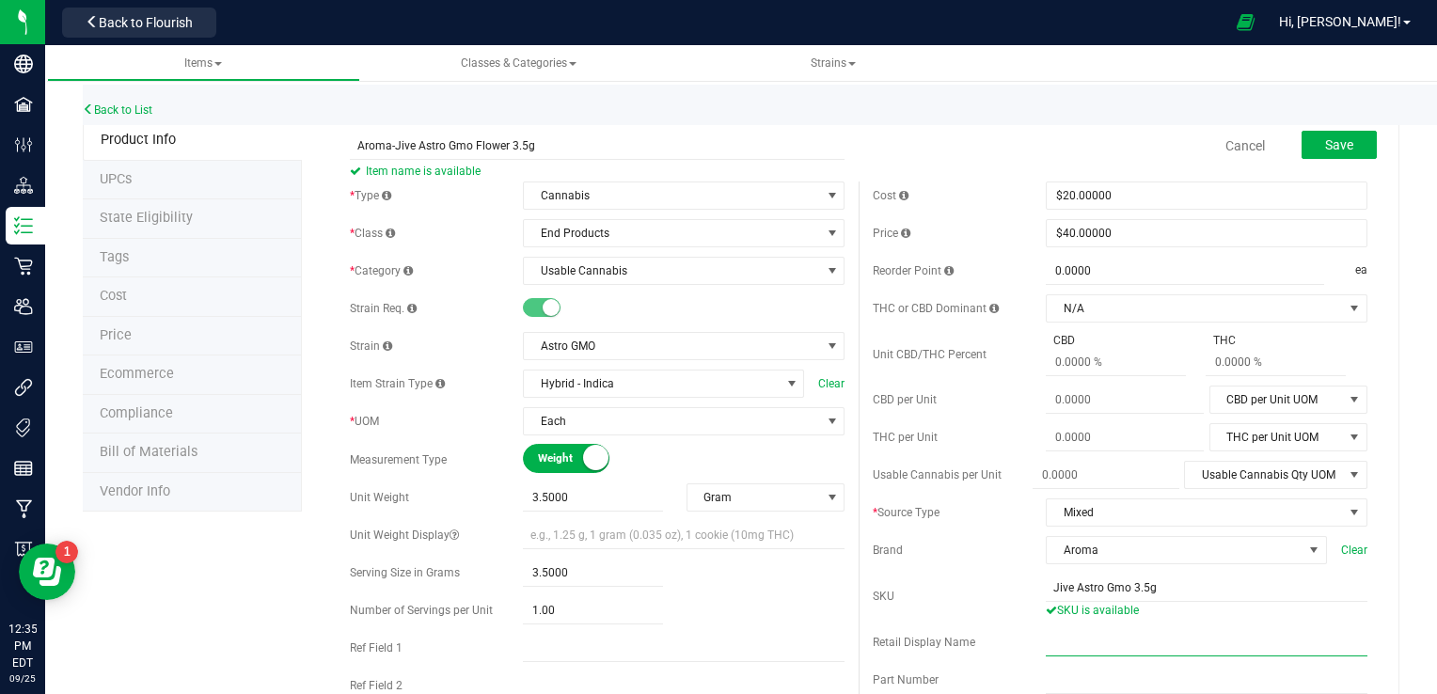
click at [1085, 633] on input "text" at bounding box center [1207, 642] width 322 height 28
type input "Aroma"
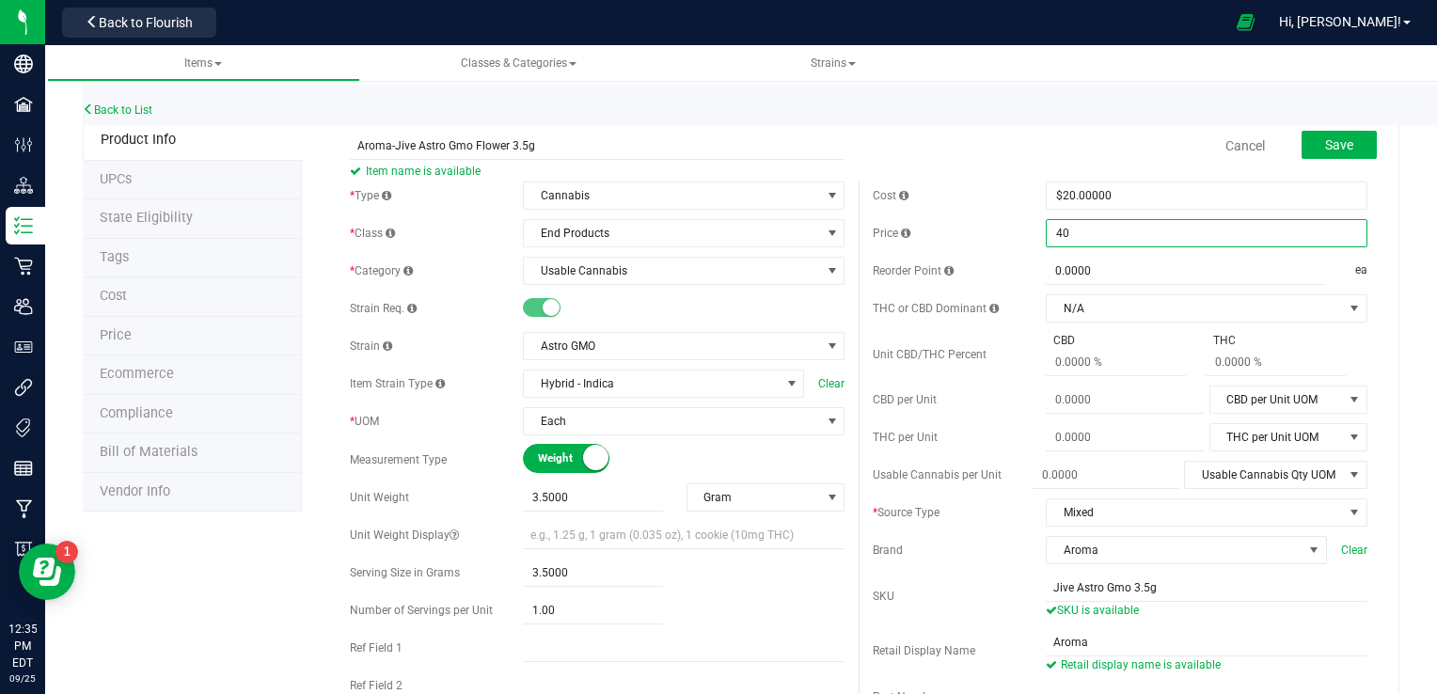
click at [1141, 235] on span "$40.00000 40" at bounding box center [1207, 233] width 322 height 28
click at [1141, 235] on input "40" at bounding box center [1207, 233] width 320 height 26
type input "4"
type input "45"
type input "$45.00000"
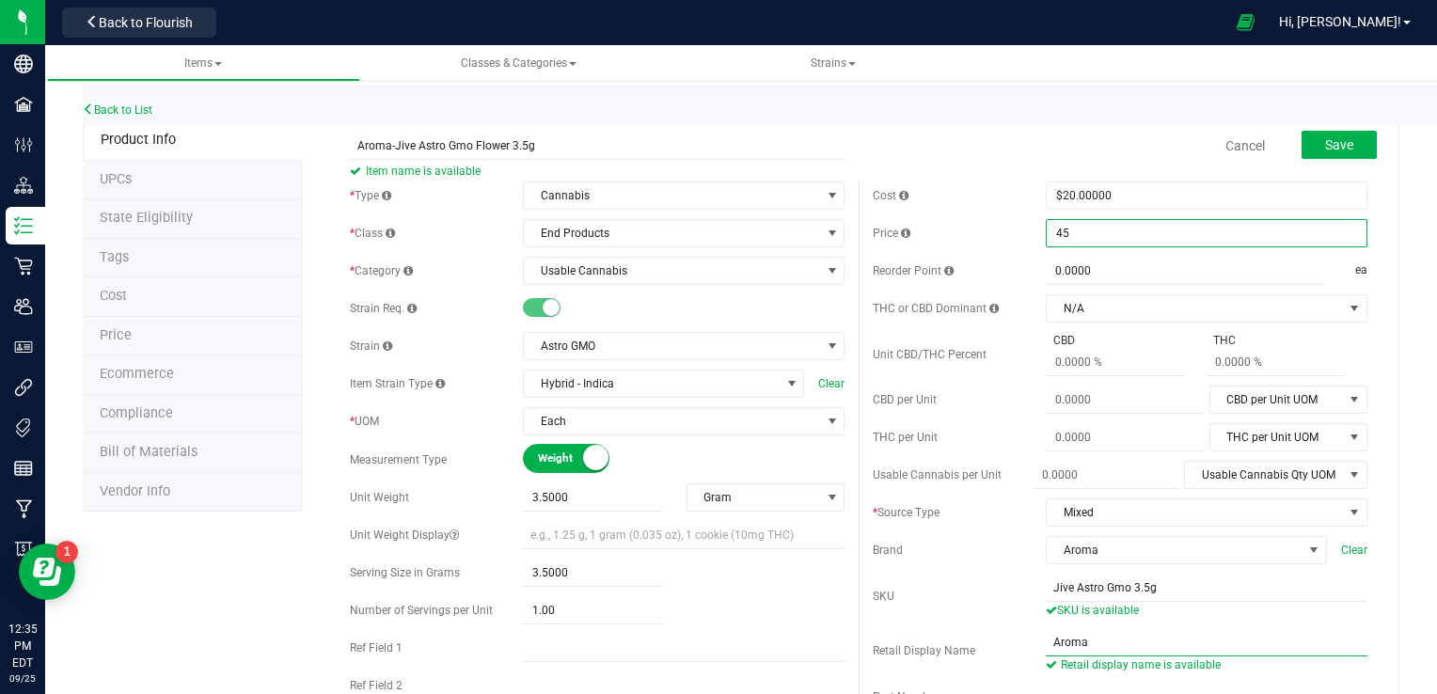
click at [1105, 636] on input "Aroma" at bounding box center [1207, 642] width 322 height 28
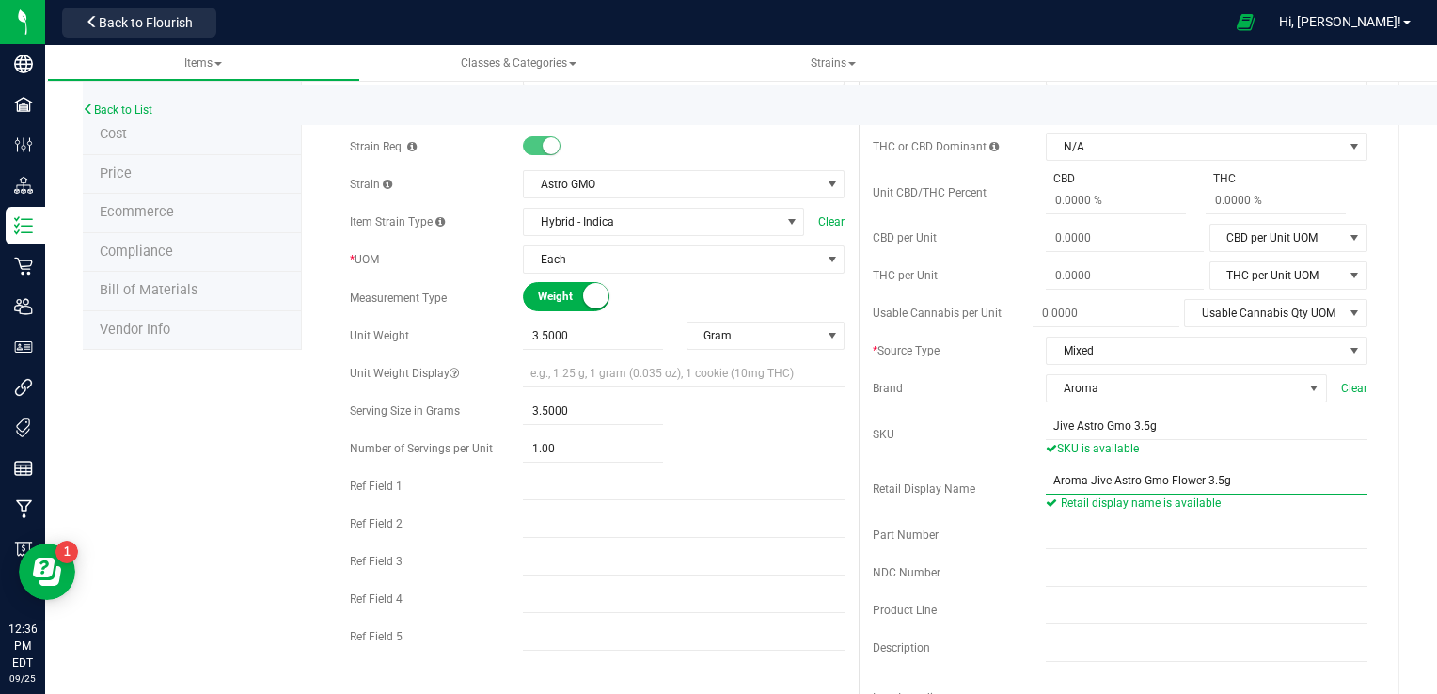
scroll to position [188, 0]
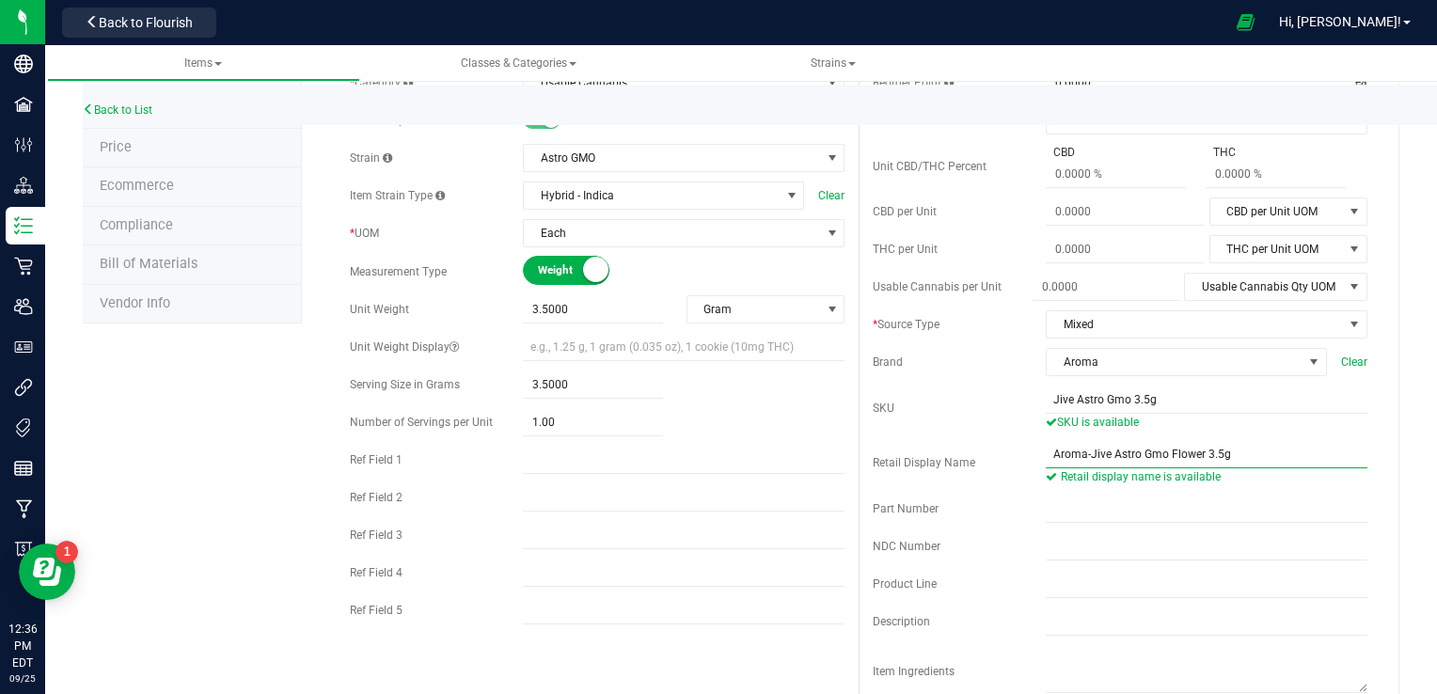
type input "Aroma-Jive Astro Gmo Flower 3.5g"
click at [1429, 100] on div "Back to List" at bounding box center [801, 105] width 1437 height 40
click at [1430, 89] on div "Back to List" at bounding box center [801, 105] width 1437 height 40
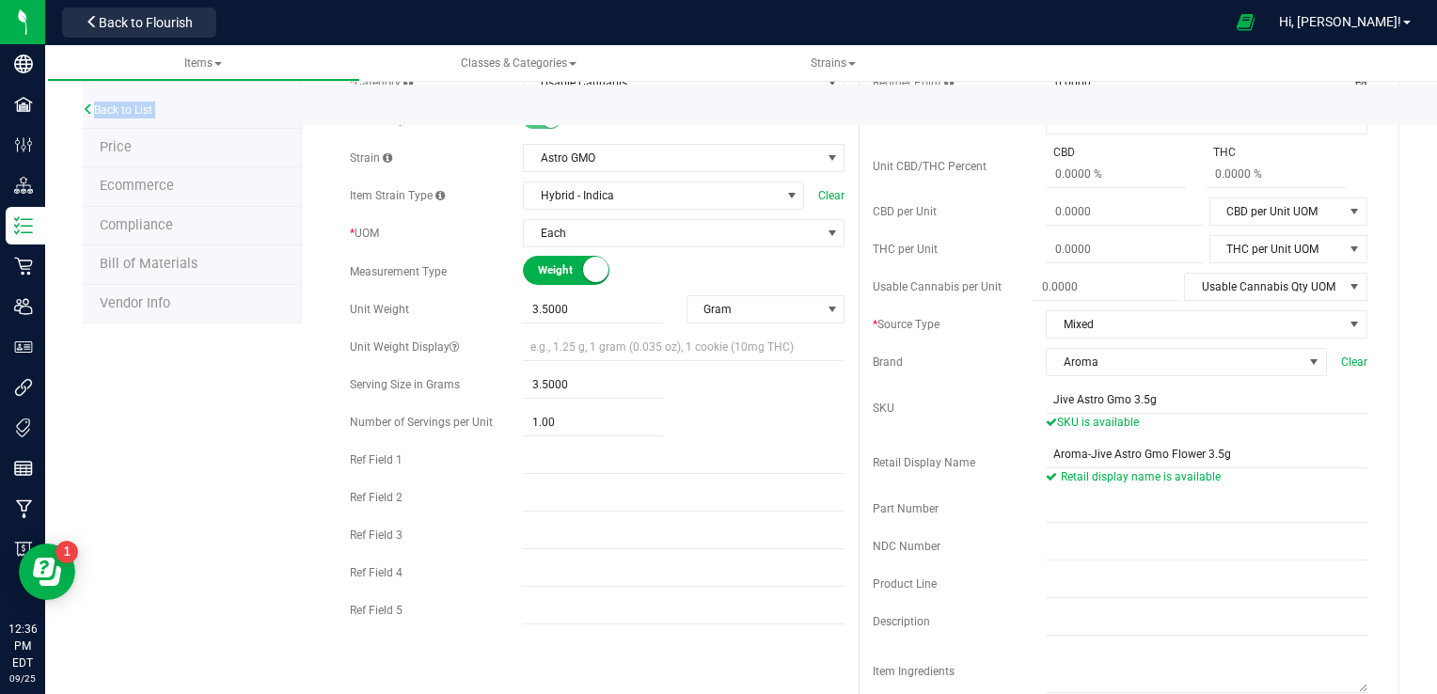
click at [1430, 89] on div "Back to List" at bounding box center [801, 105] width 1437 height 40
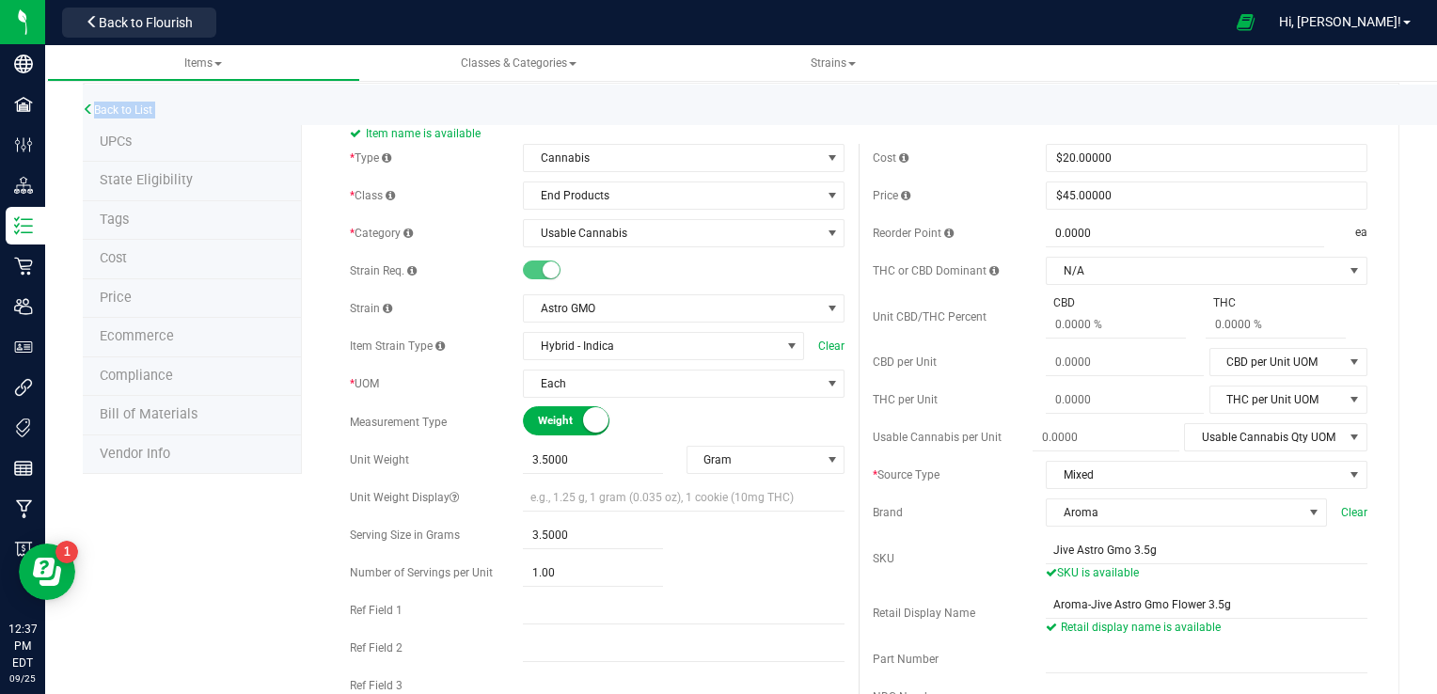
scroll to position [60, 0]
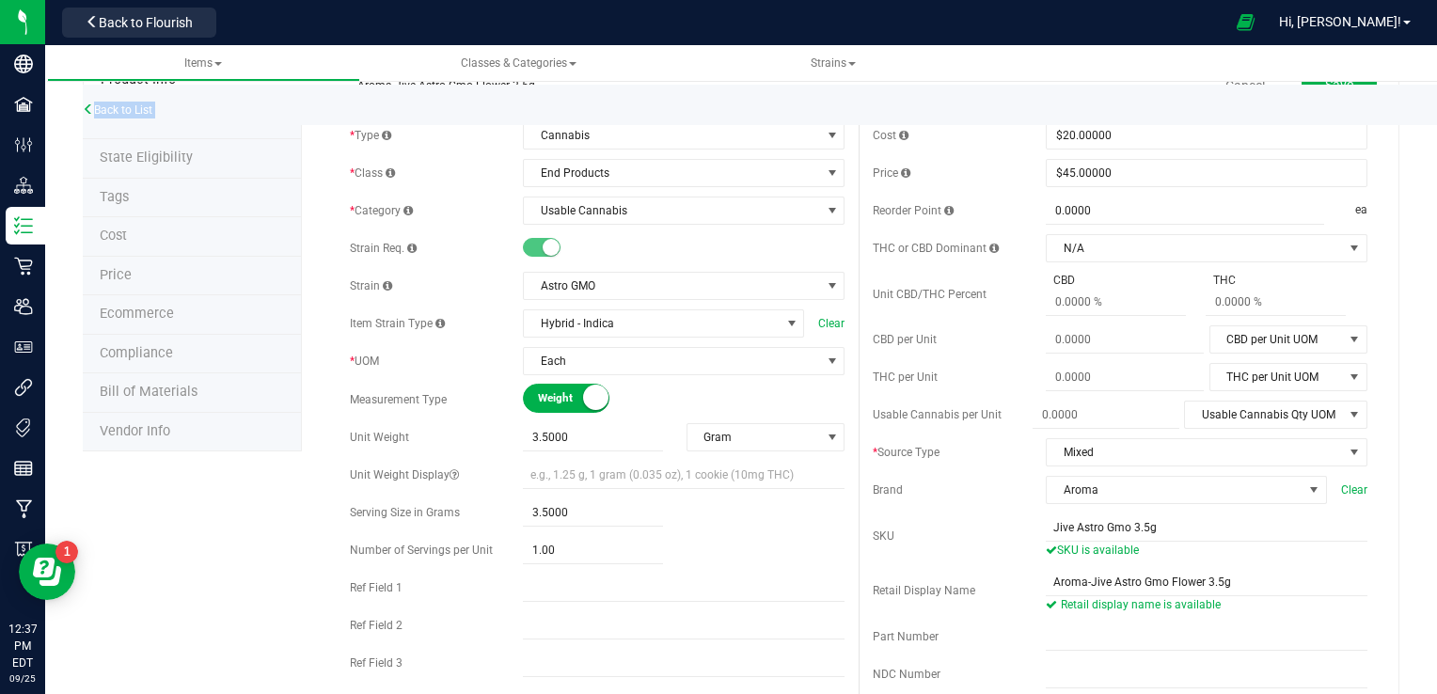
click at [1429, 92] on div "Back to List" at bounding box center [801, 105] width 1437 height 40
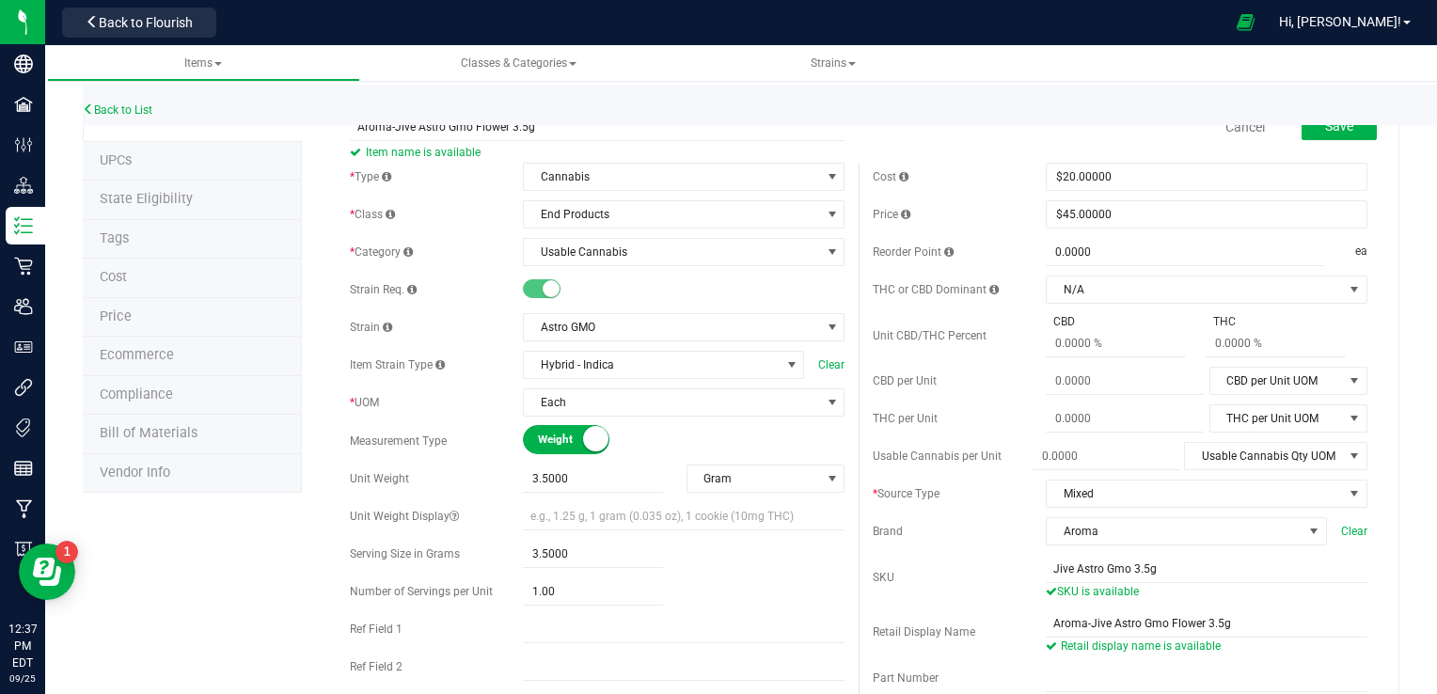
scroll to position [0, 0]
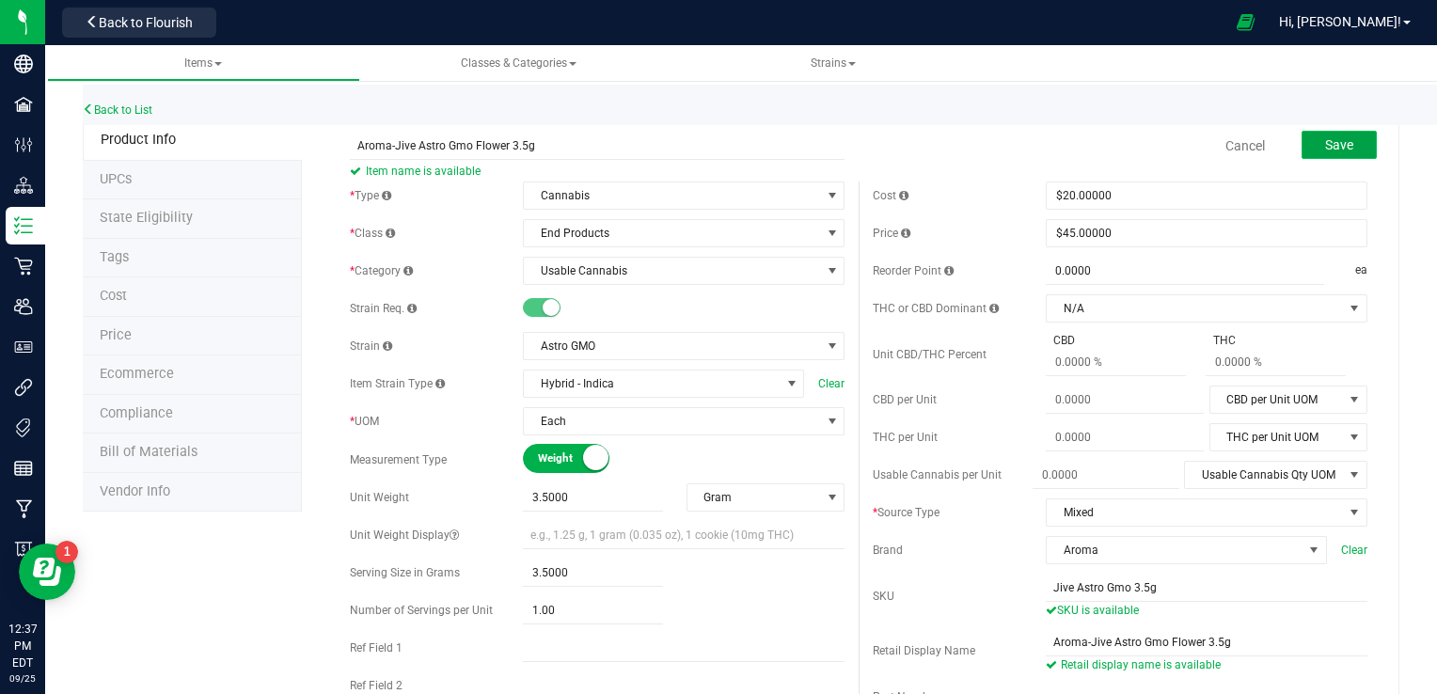
click at [1335, 141] on span "Save" at bounding box center [1339, 144] width 28 height 15
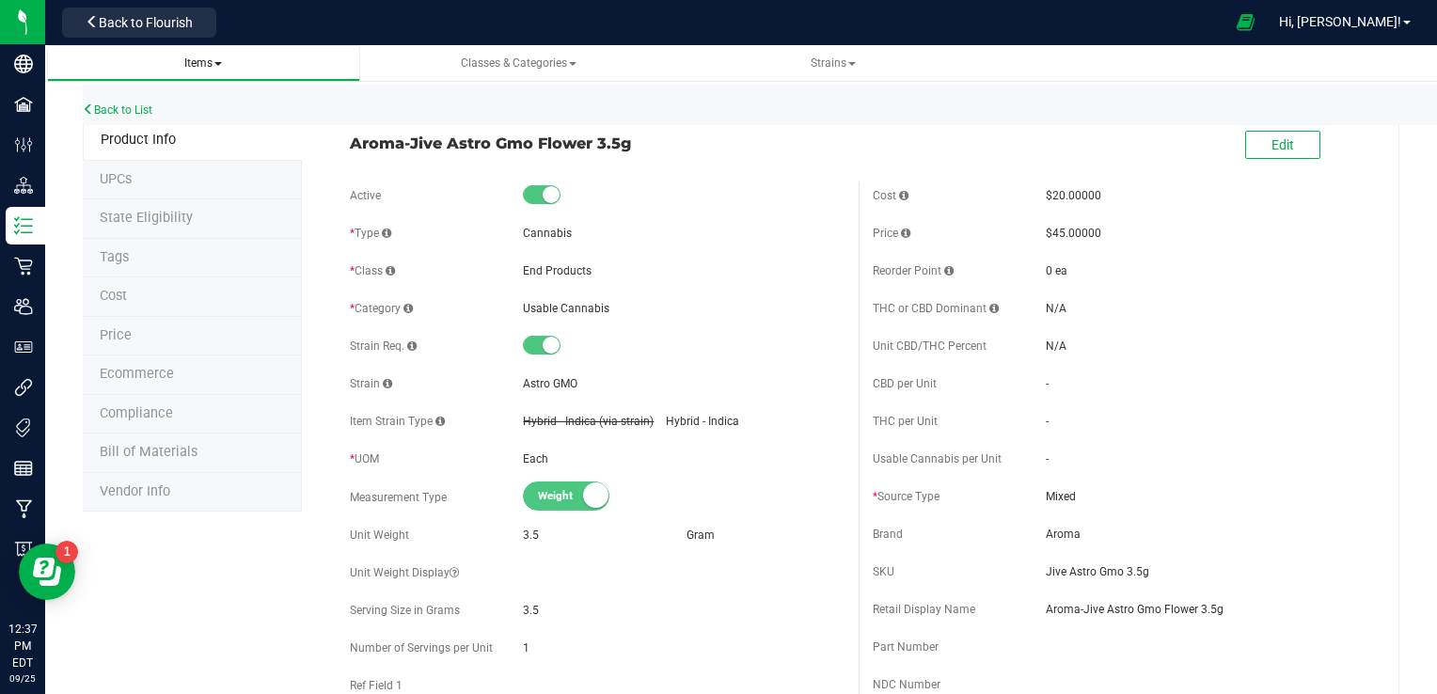
click at [218, 62] on span at bounding box center [218, 64] width 8 height 4
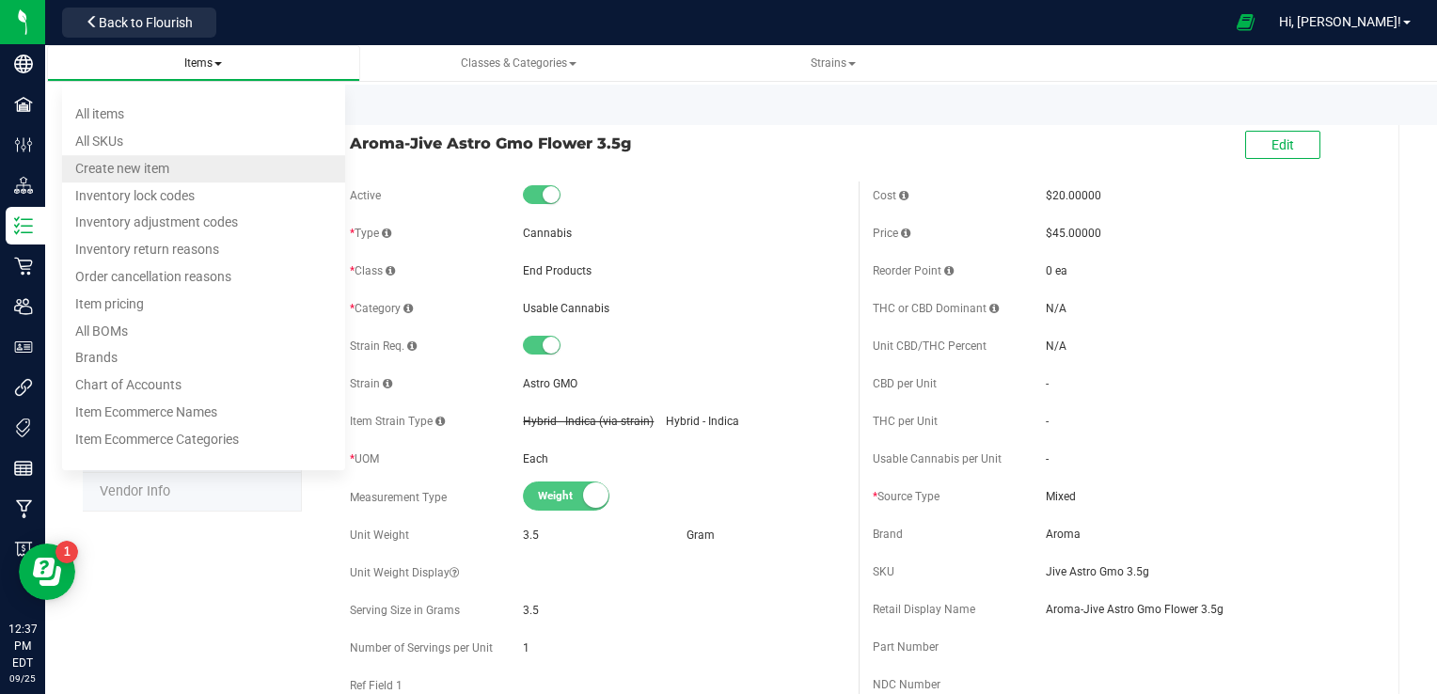
click at [144, 168] on span "Create new item" at bounding box center [122, 168] width 94 height 15
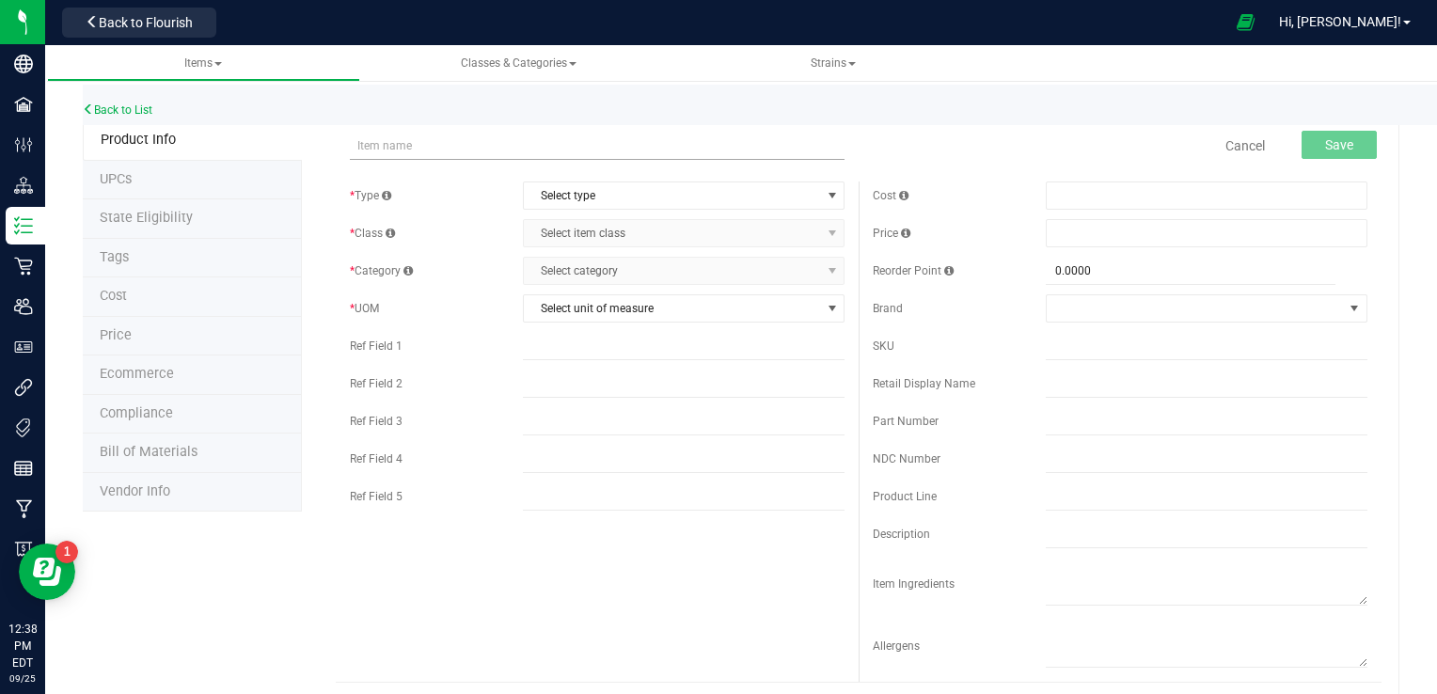
click at [429, 144] on input "text" at bounding box center [597, 146] width 495 height 28
type input "Aroma-Jive Animal Mints Flower 3.5g"
click at [664, 200] on span "Select type" at bounding box center [672, 195] width 296 height 26
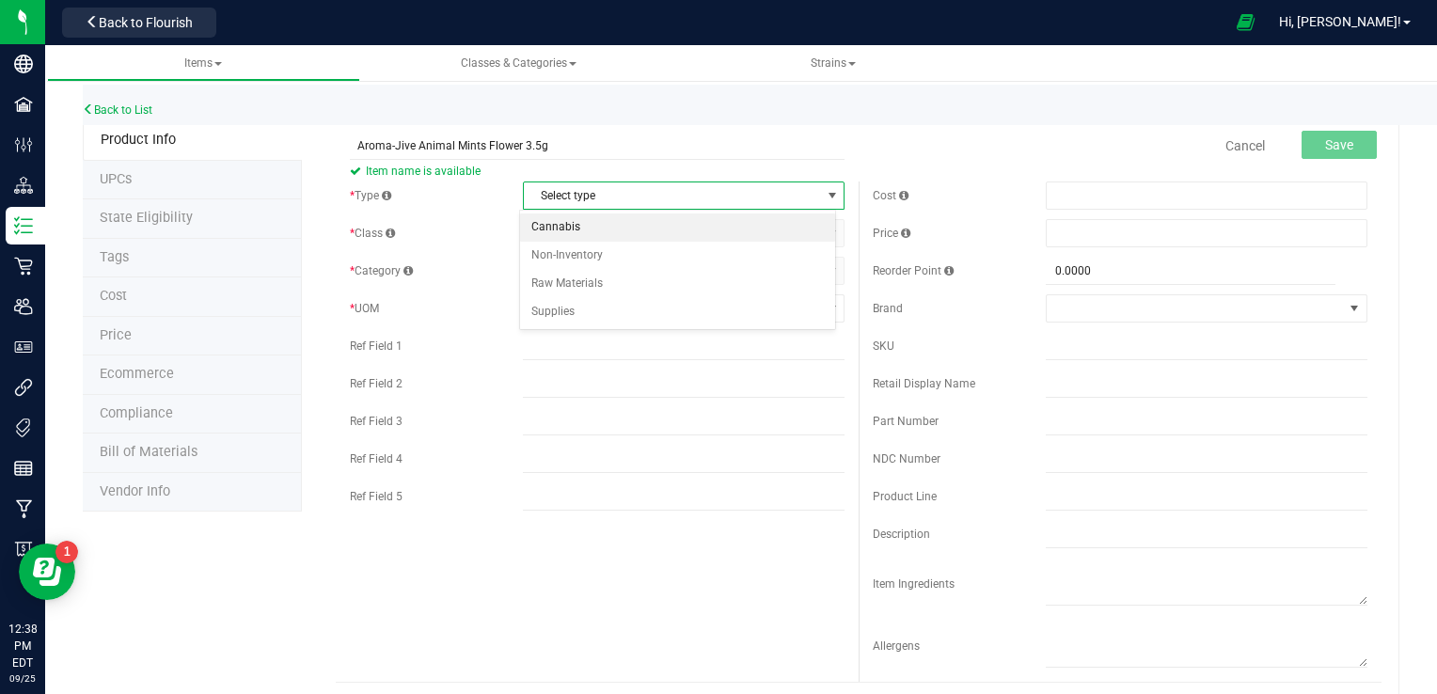
click at [612, 230] on li "Cannabis" at bounding box center [678, 228] width 316 height 28
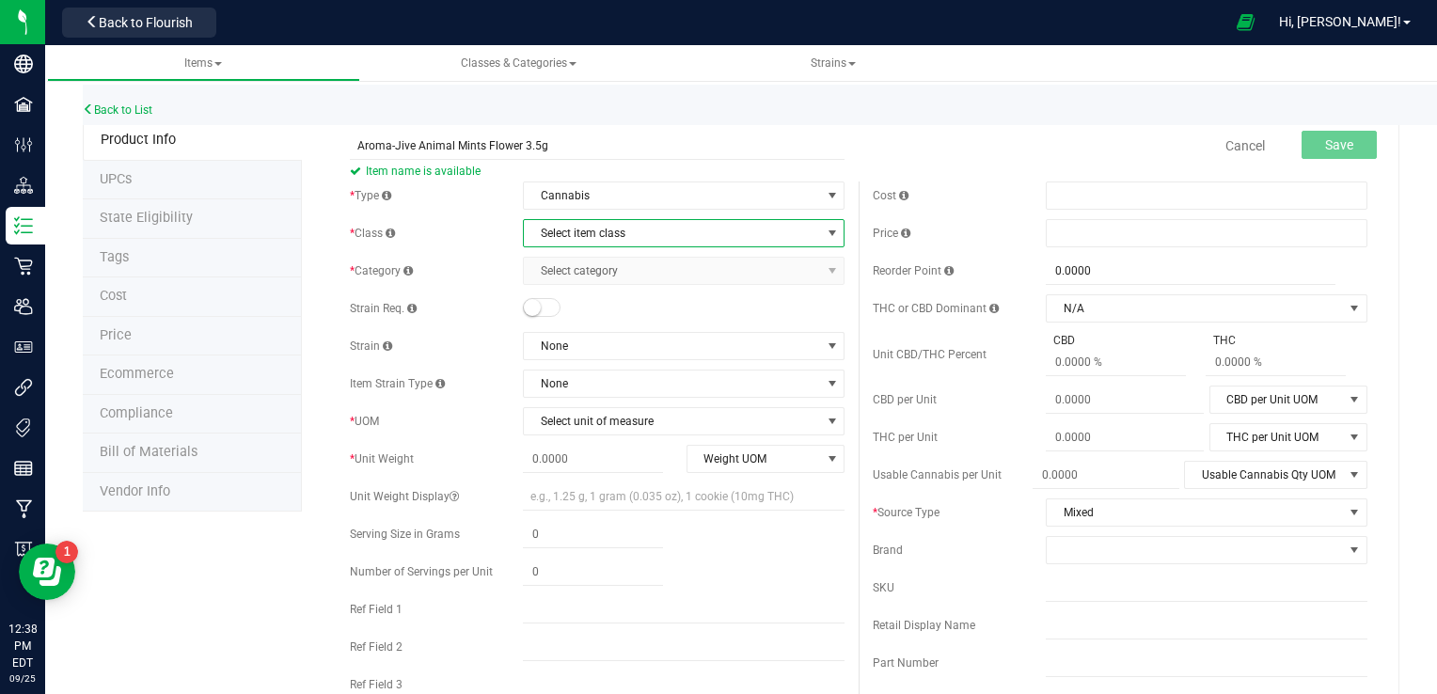
click at [683, 236] on span "Select item class" at bounding box center [672, 233] width 296 height 26
click at [583, 295] on li "End Products" at bounding box center [678, 293] width 316 height 28
click at [689, 273] on span "Select category" at bounding box center [672, 271] width 296 height 26
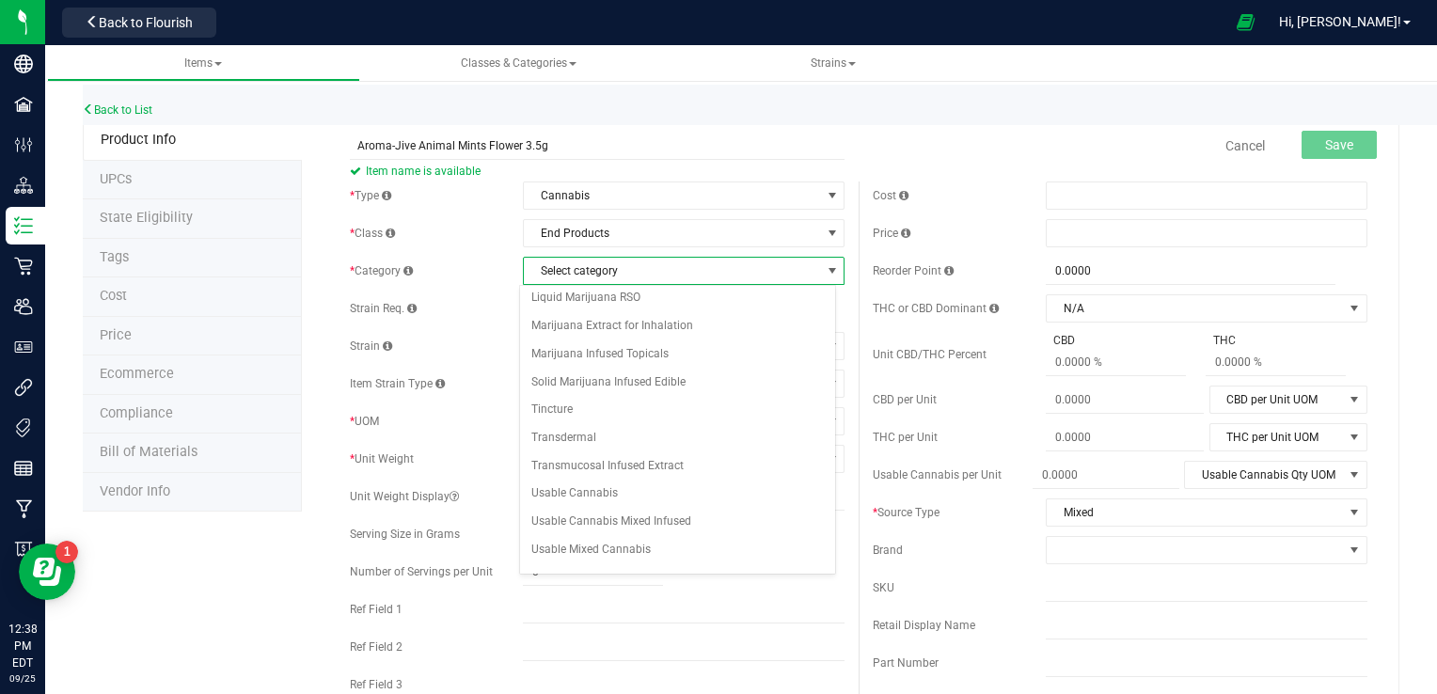
scroll to position [214, 0]
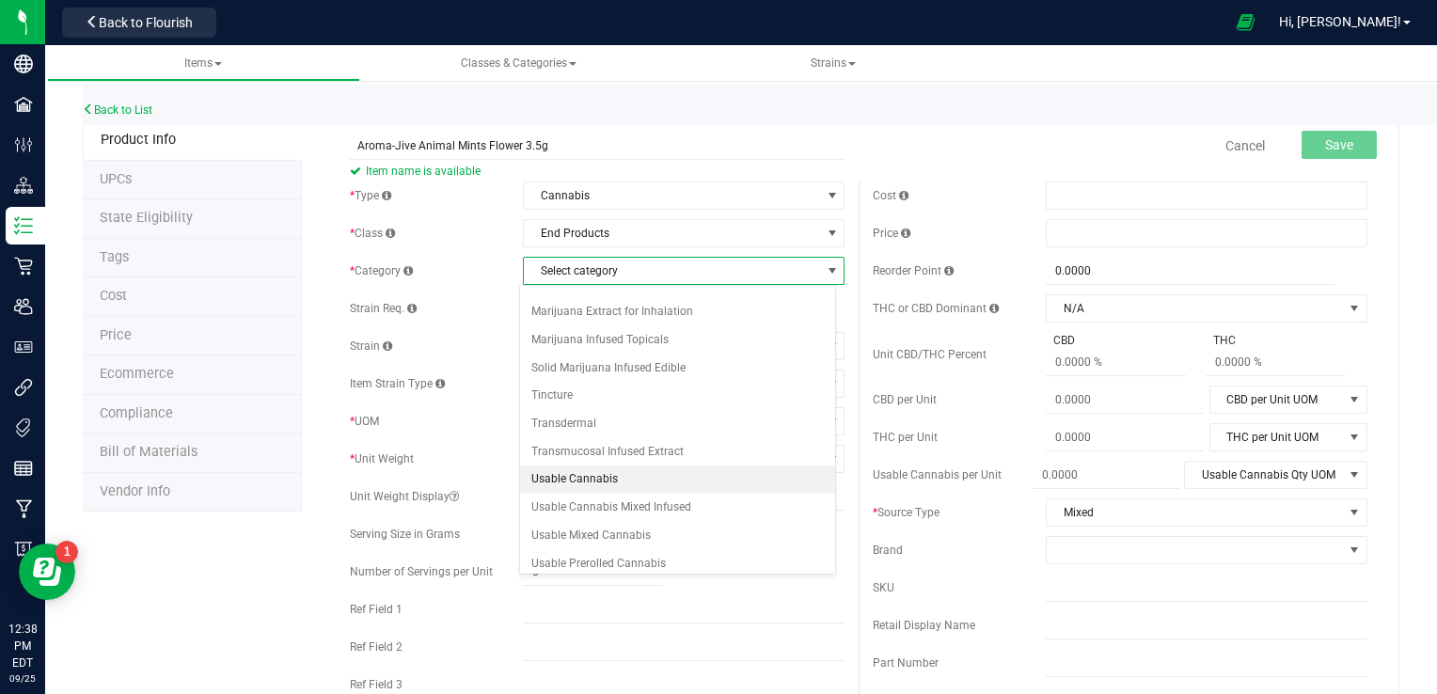
click at [606, 480] on li "Usable Cannabis" at bounding box center [678, 480] width 316 height 28
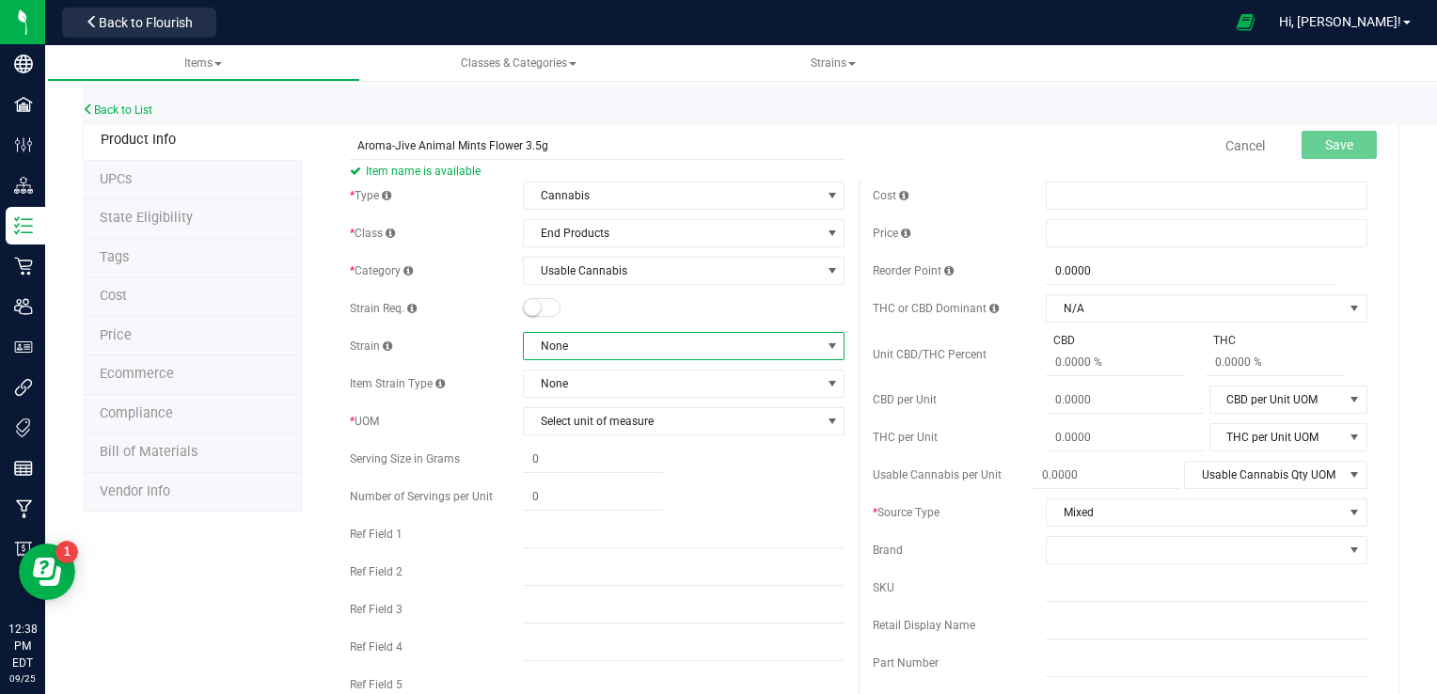
click at [672, 344] on span "None" at bounding box center [672, 346] width 296 height 26
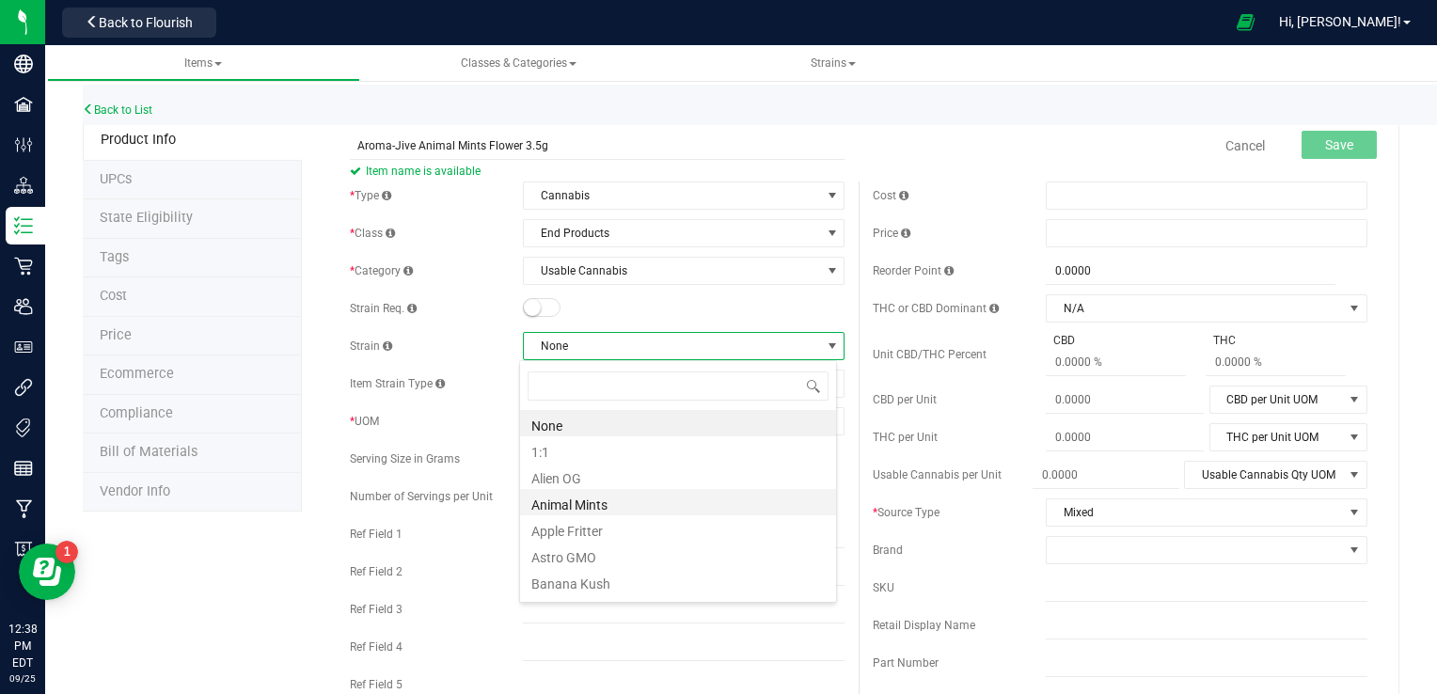
click at [578, 508] on li "Animal Mints" at bounding box center [678, 502] width 316 height 26
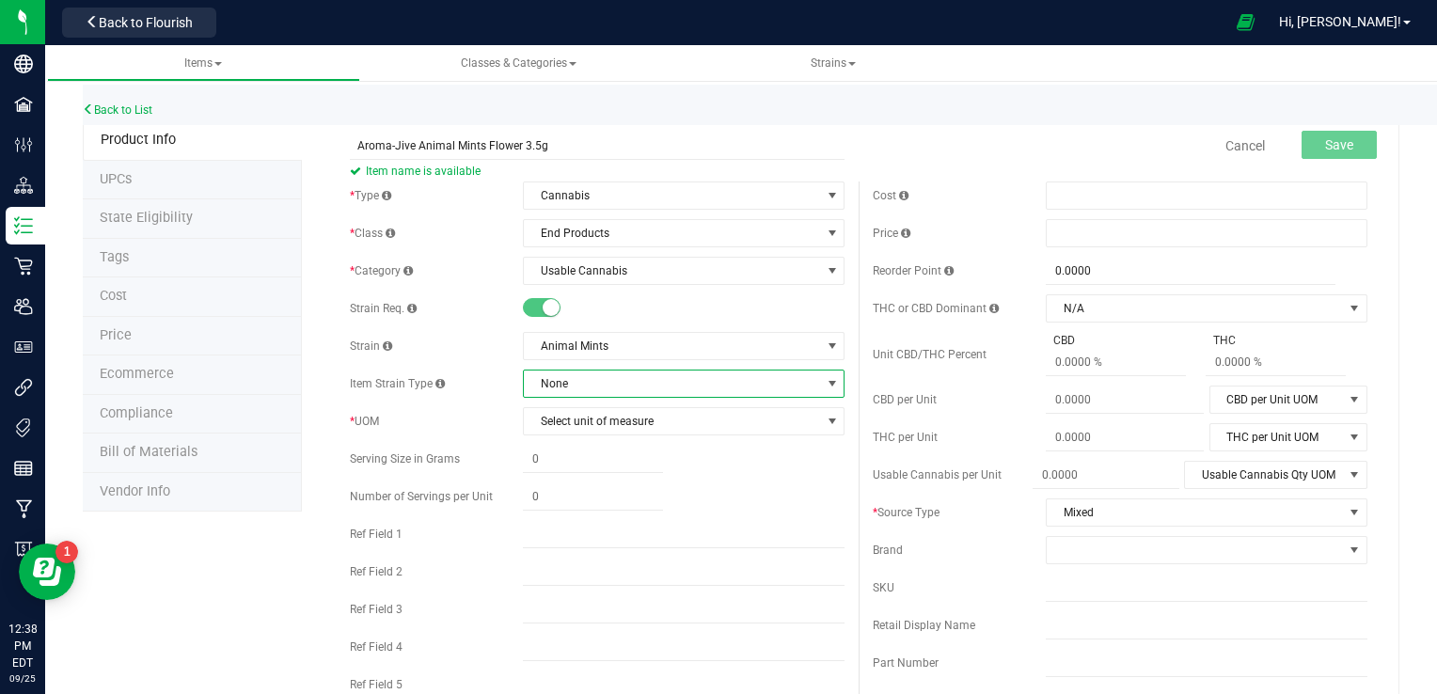
click at [739, 387] on span "None" at bounding box center [672, 384] width 296 height 26
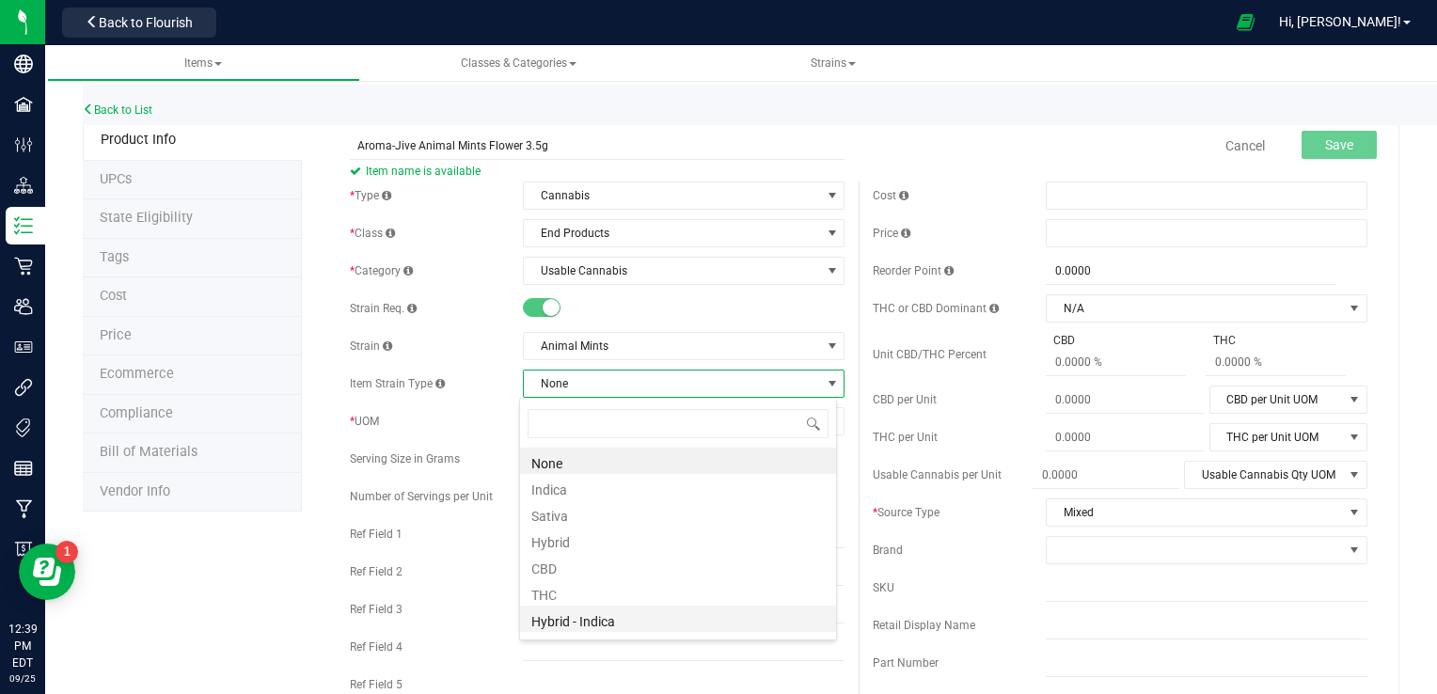
click at [604, 623] on li "Hybrid - Indica" at bounding box center [678, 619] width 316 height 26
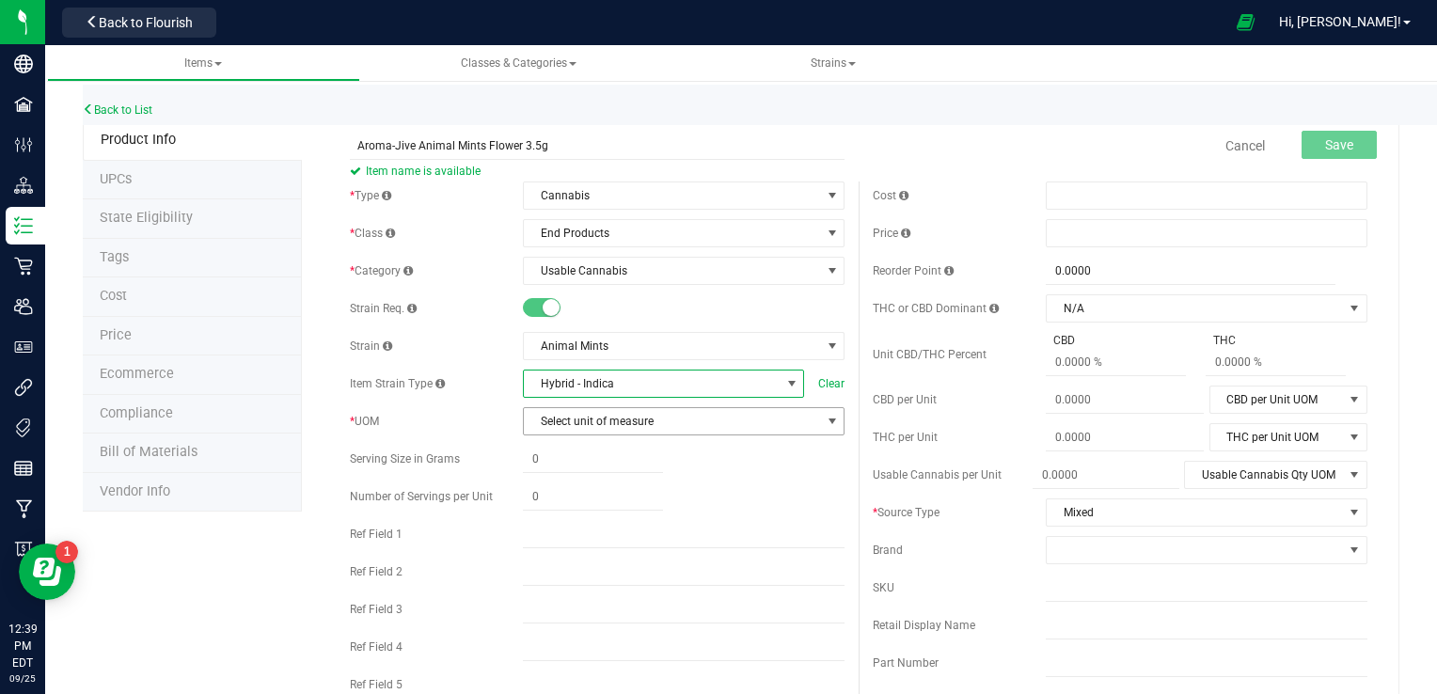
click at [828, 422] on span "select" at bounding box center [832, 421] width 15 height 15
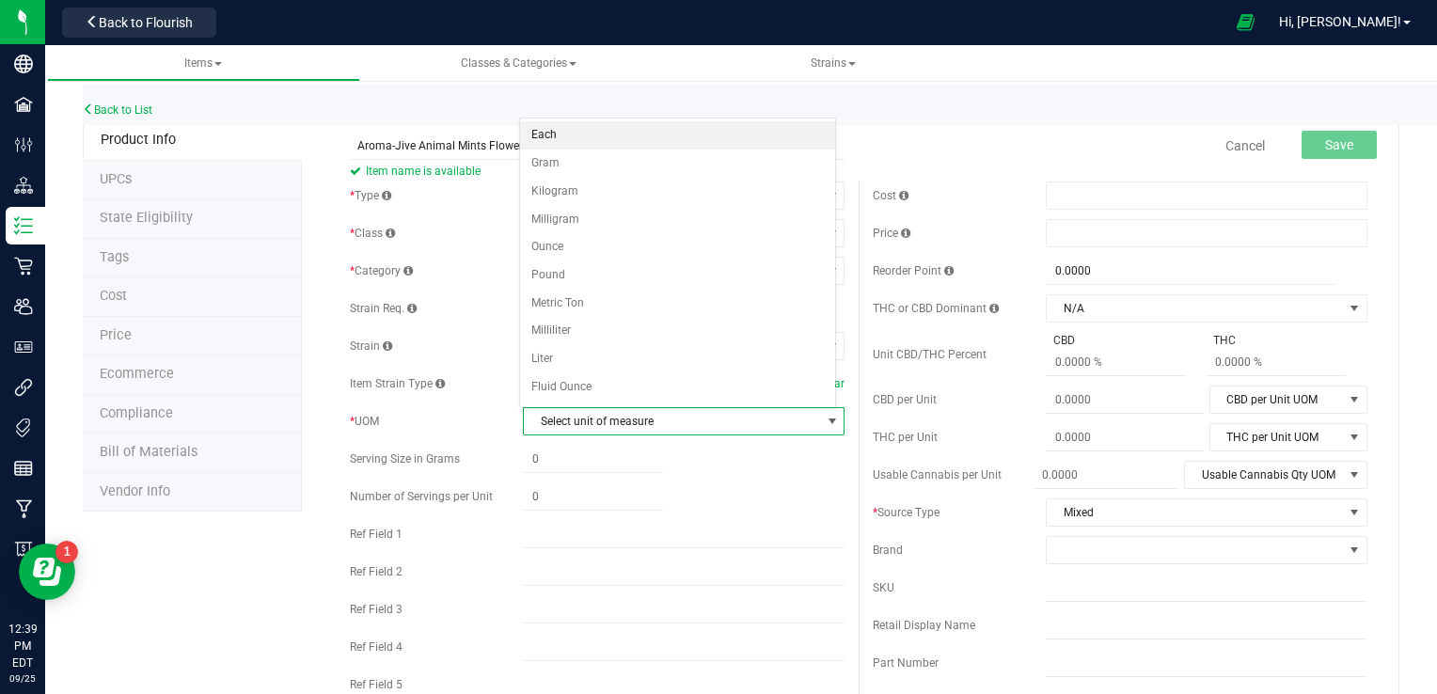
click at [642, 148] on li "Each" at bounding box center [678, 135] width 316 height 28
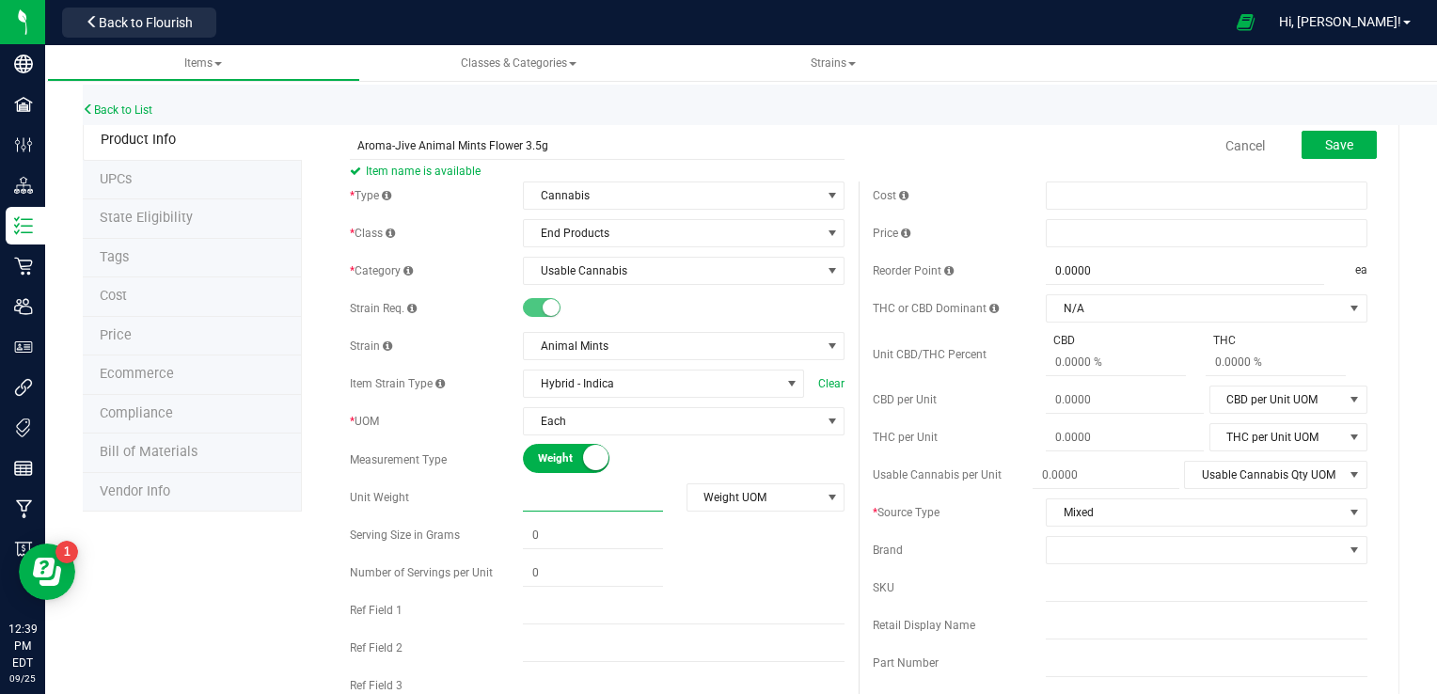
click at [618, 499] on span at bounding box center [593, 497] width 140 height 27
type input "2"
type input "3.5"
type input "3.5000"
click at [821, 505] on span "select" at bounding box center [832, 497] width 24 height 26
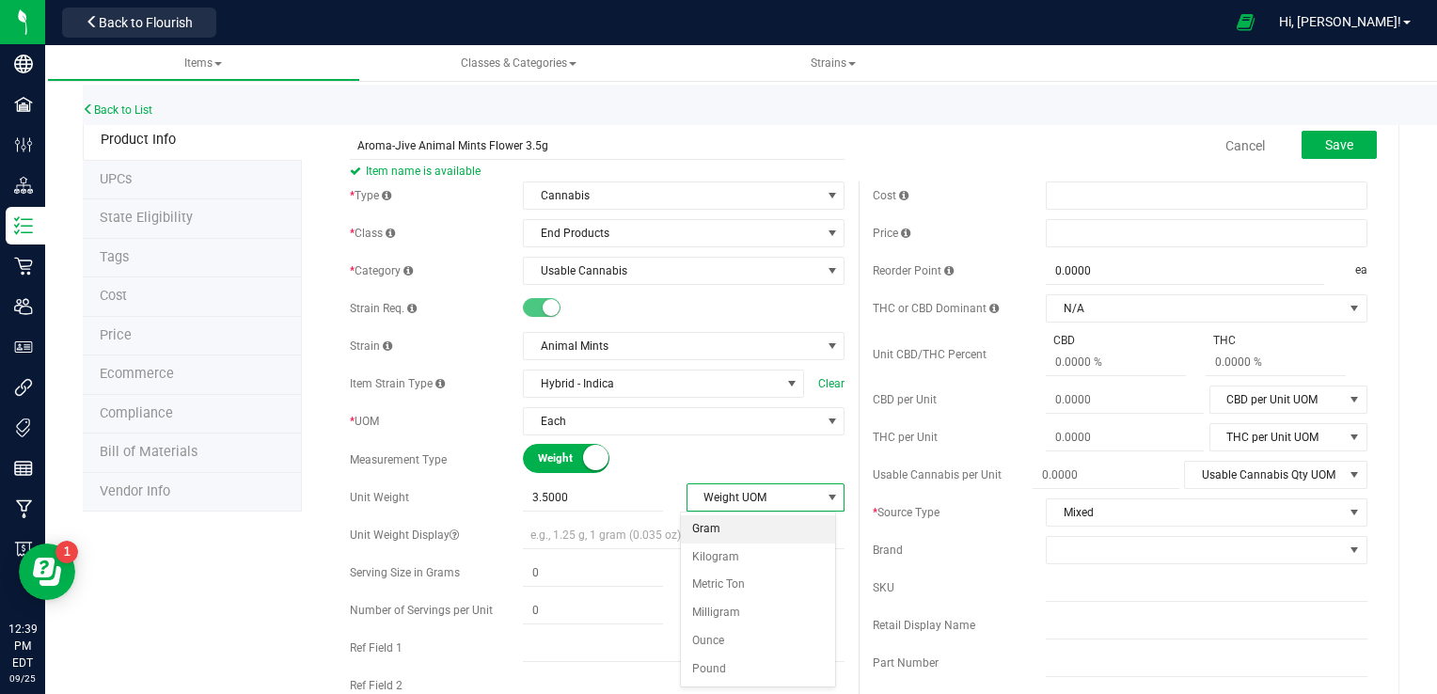
click at [752, 532] on li "Gram" at bounding box center [758, 529] width 154 height 28
click at [571, 559] on div "Serving Size in Grams" at bounding box center [597, 573] width 495 height 28
click at [564, 575] on span at bounding box center [593, 573] width 140 height 27
type input "3.5"
type input "3.5000"
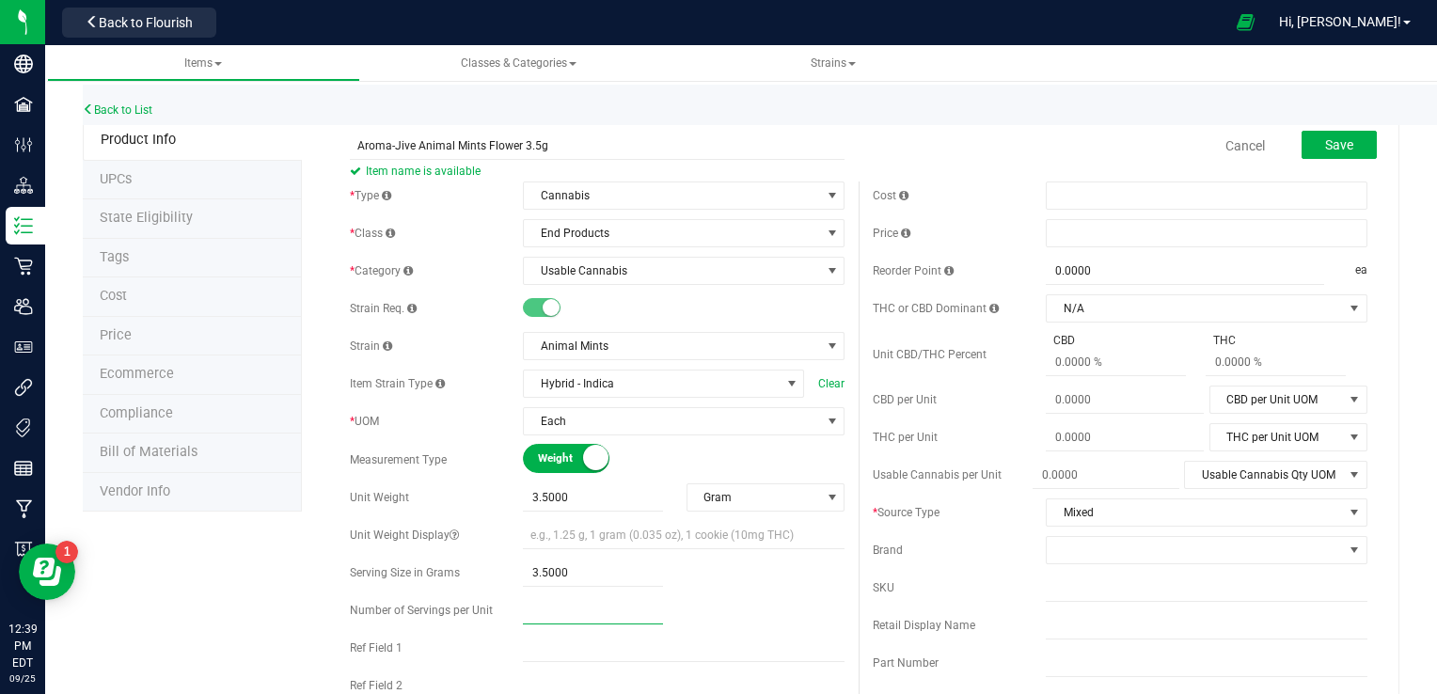
click at [556, 609] on span at bounding box center [593, 610] width 140 height 27
type input "1"
type input "1.00"
click at [1080, 188] on span at bounding box center [1207, 196] width 322 height 28
type input "20"
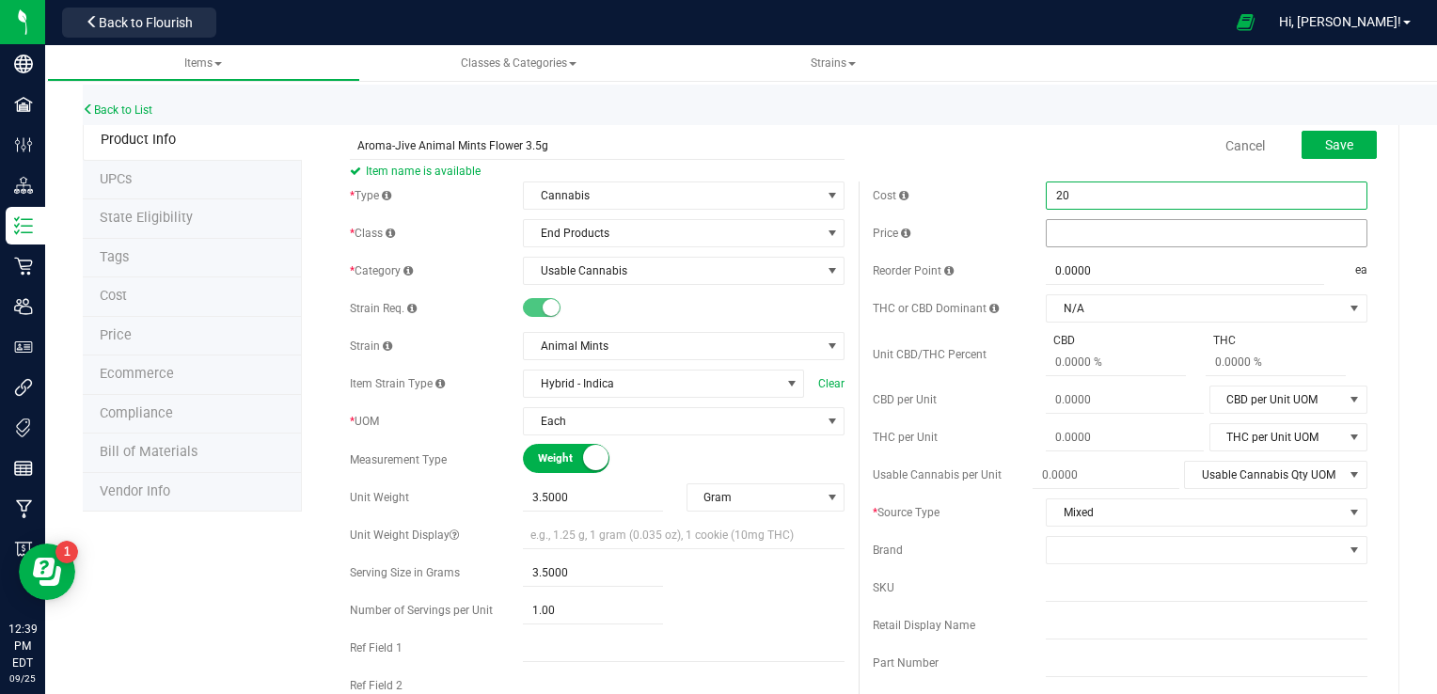
type input "$20.00000"
click at [1066, 230] on span at bounding box center [1207, 233] width 322 height 28
type input "45"
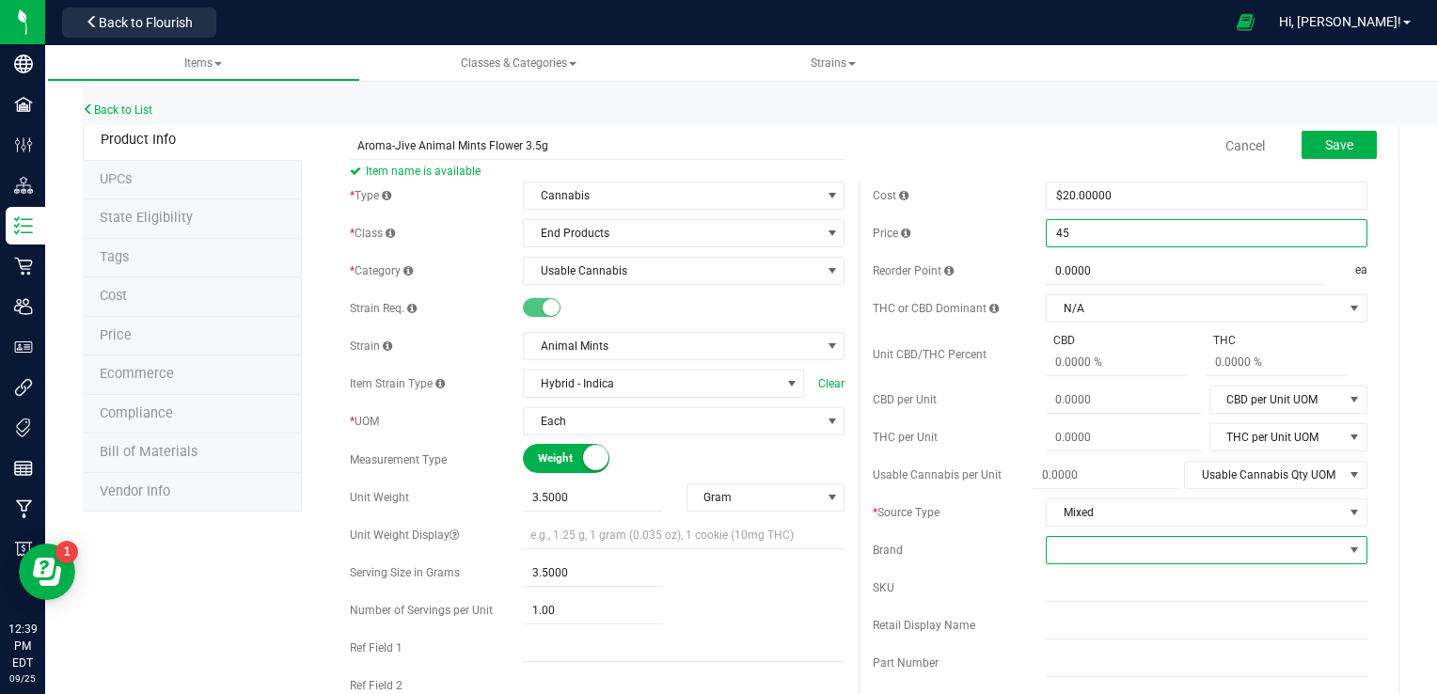
type input "$45.00000"
click at [1347, 552] on span at bounding box center [1354, 550] width 15 height 15
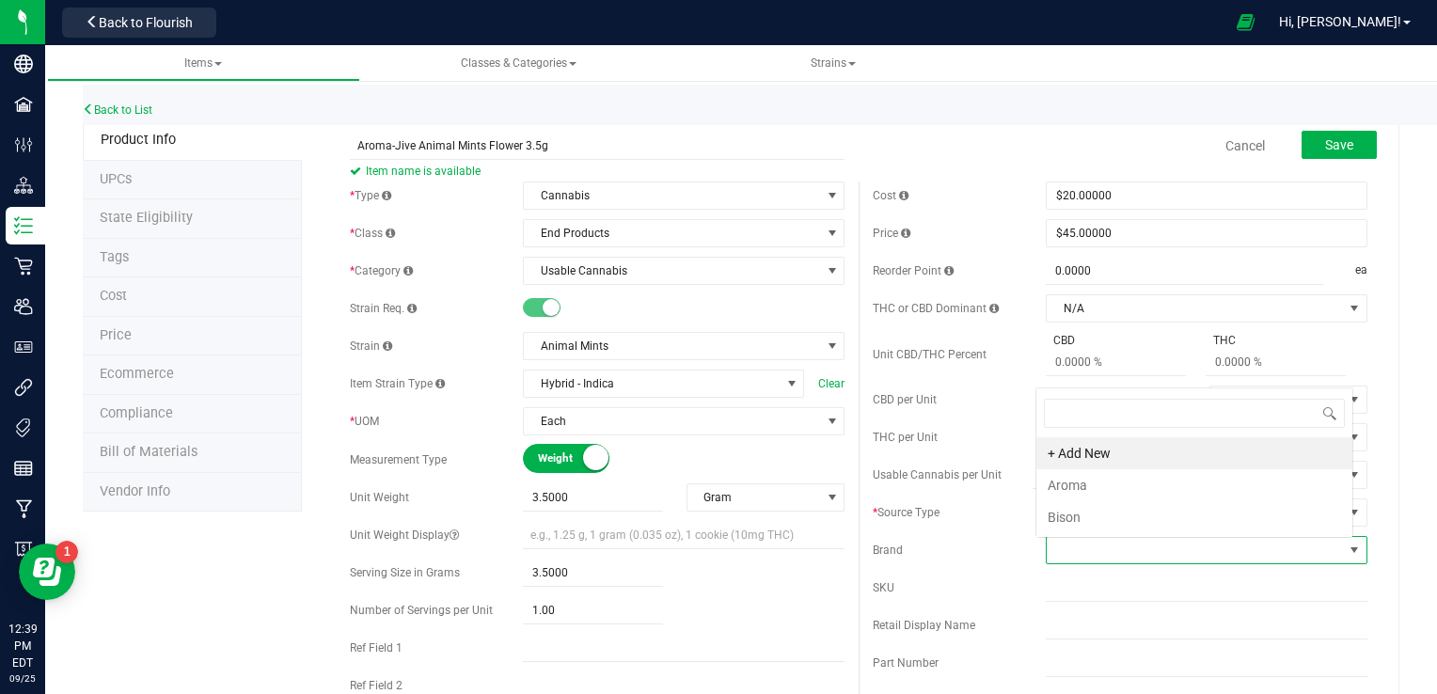
scroll to position [27, 313]
click at [1220, 492] on li "Aroma" at bounding box center [1195, 485] width 316 height 32
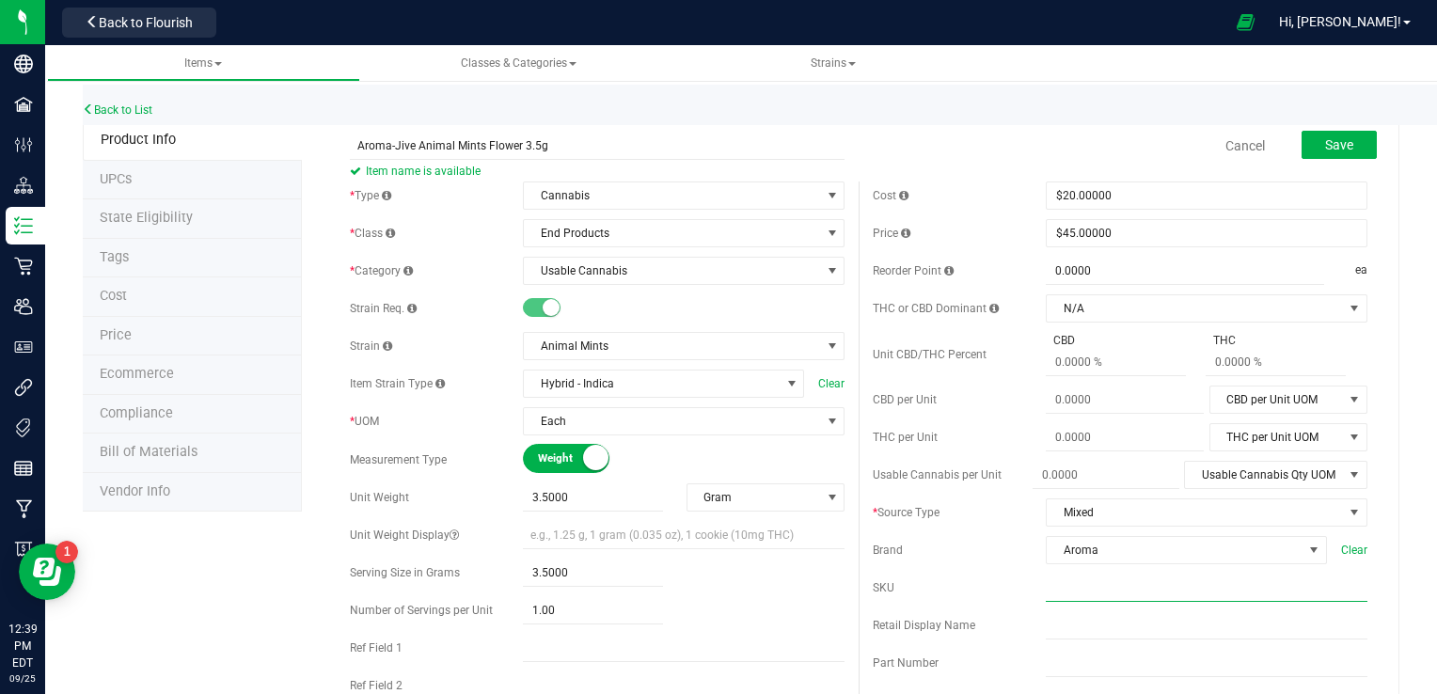
click at [1102, 592] on input "text" at bounding box center [1207, 588] width 322 height 28
type input "Jive Animal Mints 3.5g"
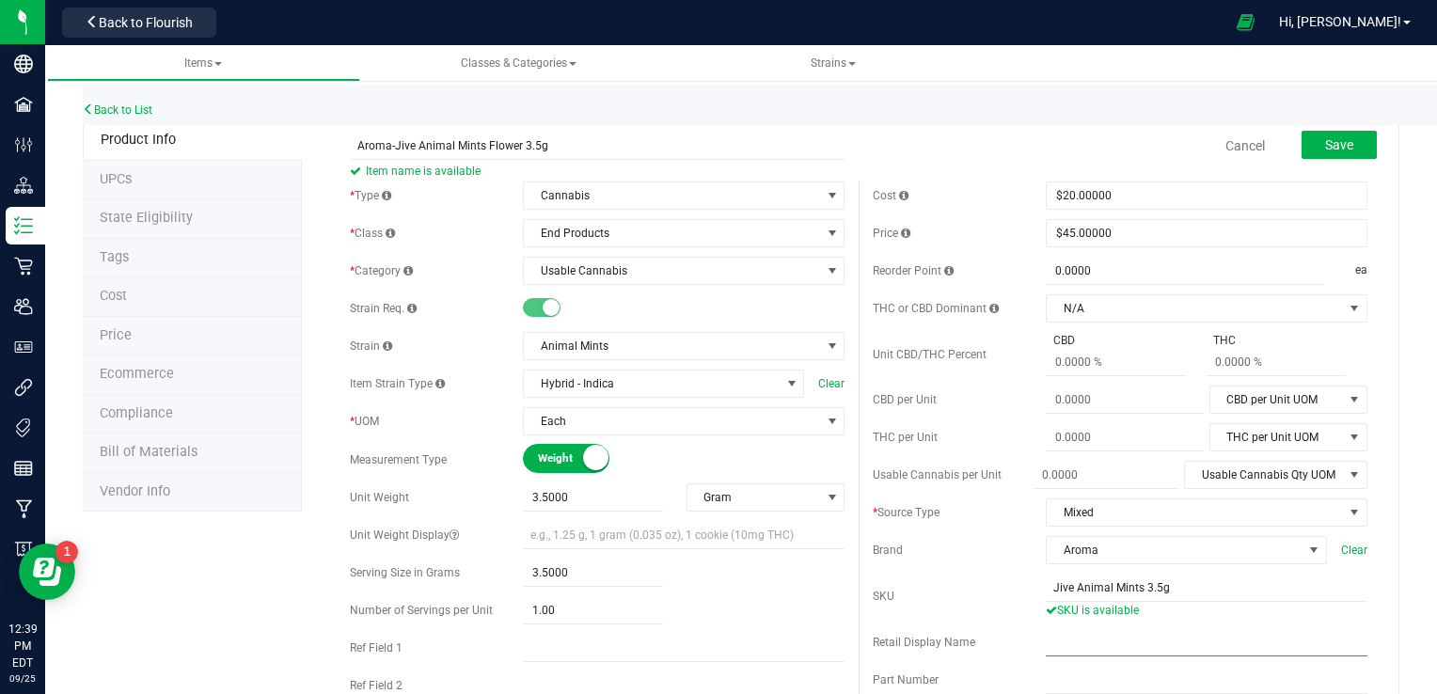
click at [1099, 638] on input "text" at bounding box center [1207, 642] width 322 height 28
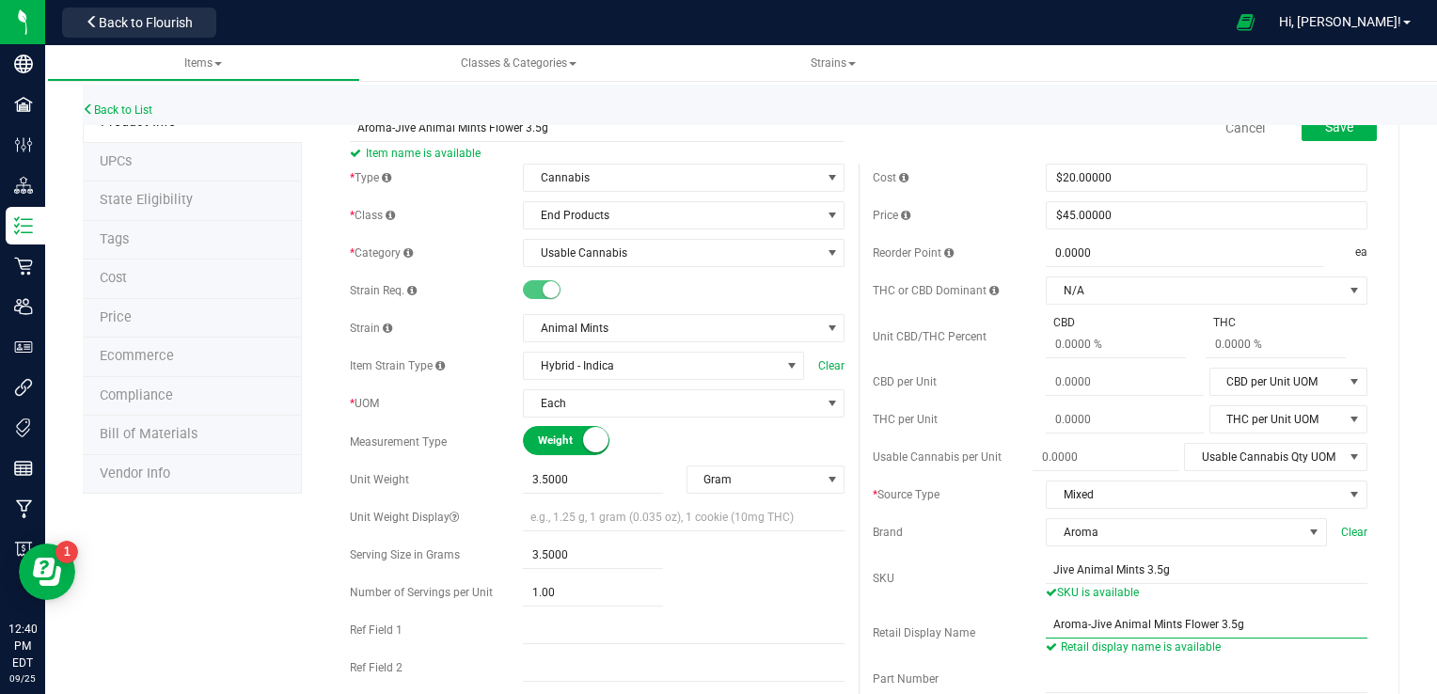
scroll to position [0, 0]
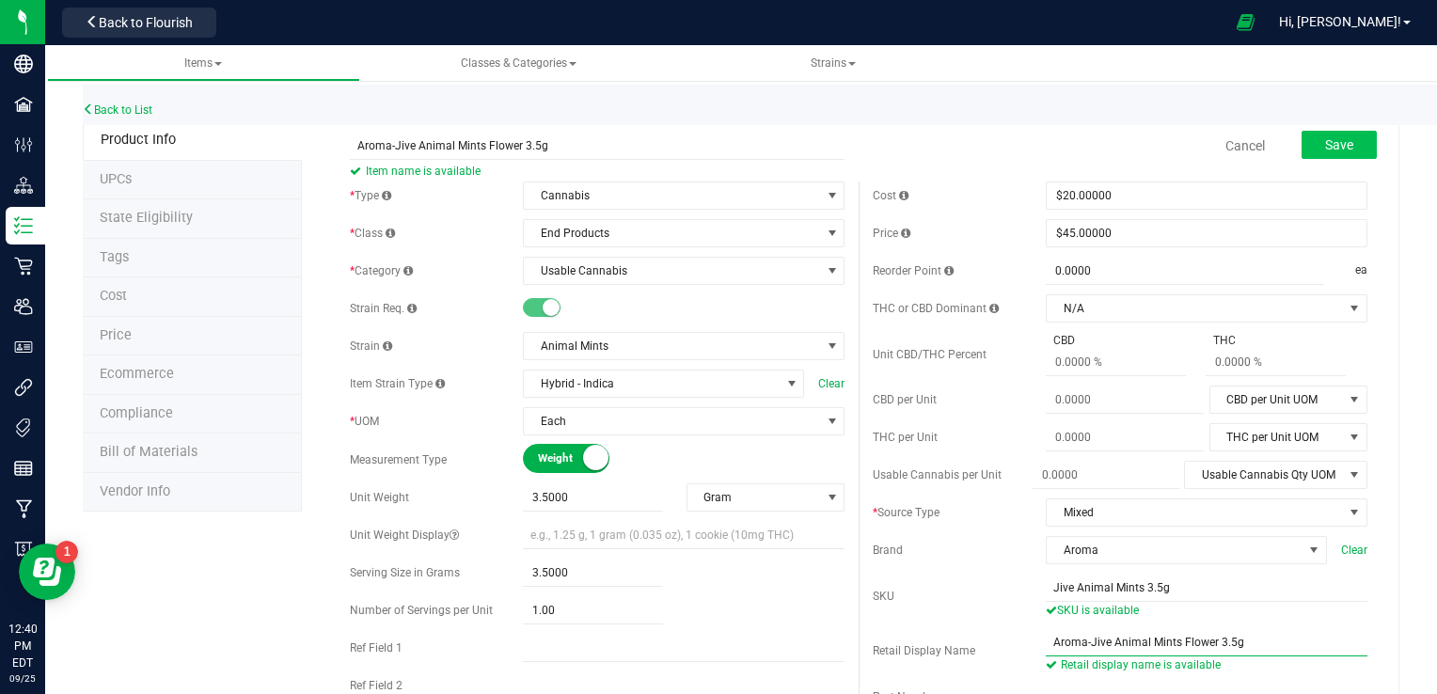
type input "Aroma-Jive Animal Mints Flower 3.5g"
click at [1331, 138] on span "Save" at bounding box center [1339, 144] width 28 height 15
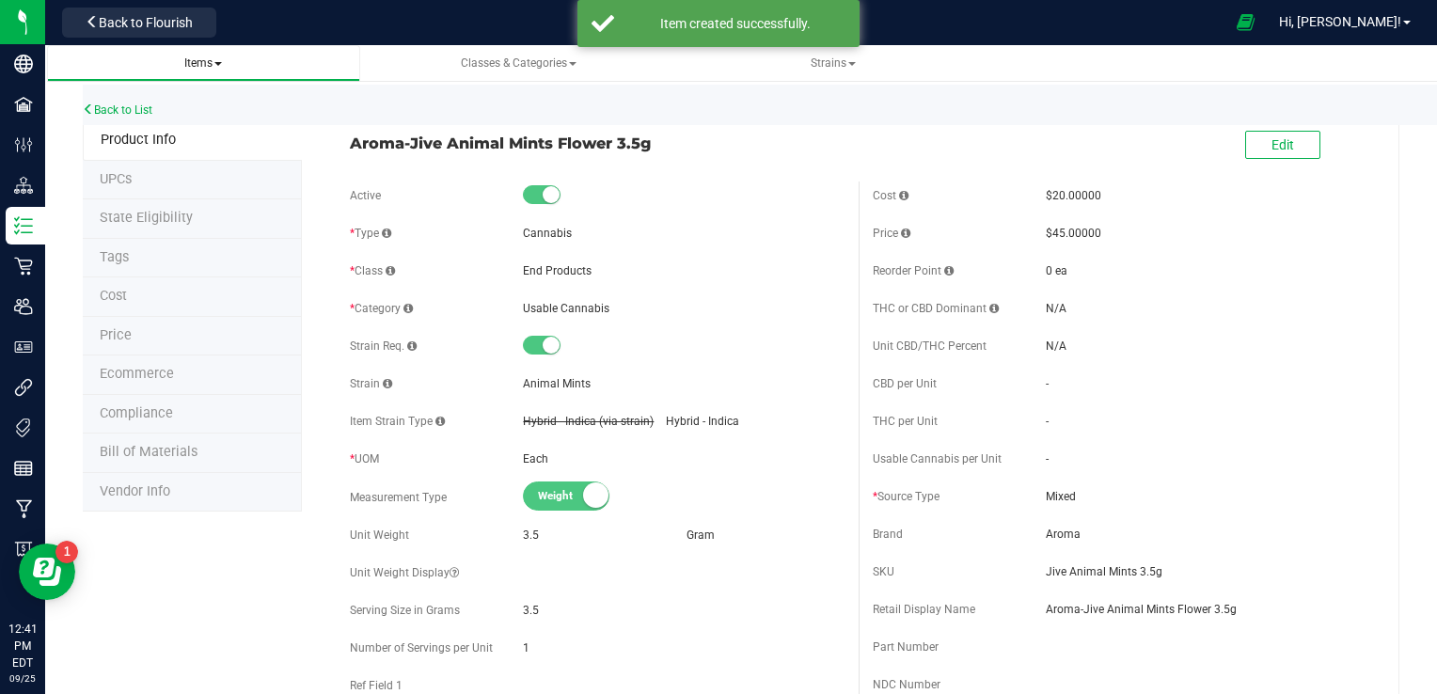
click at [209, 70] on span "Items" at bounding box center [203, 63] width 283 height 16
click at [221, 60] on span "Items" at bounding box center [203, 62] width 38 height 13
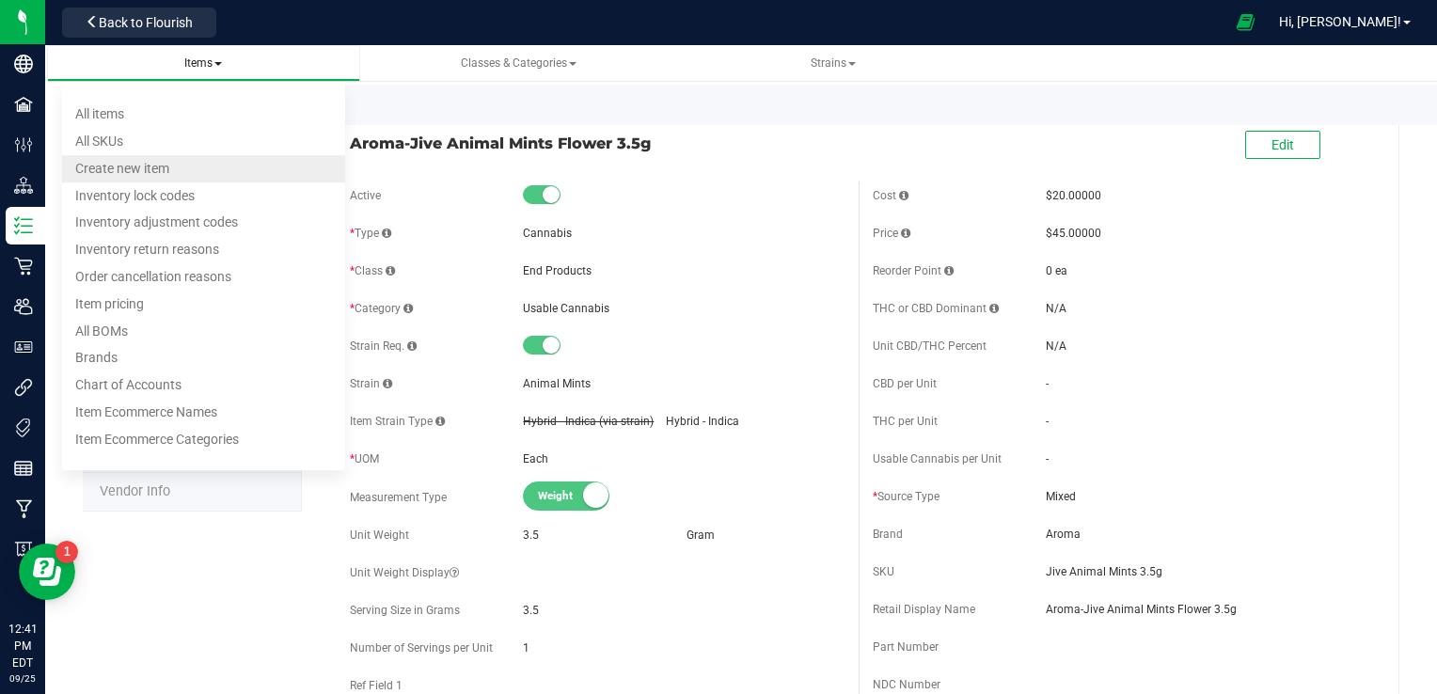
click at [130, 167] on span "Create new item" at bounding box center [122, 168] width 94 height 15
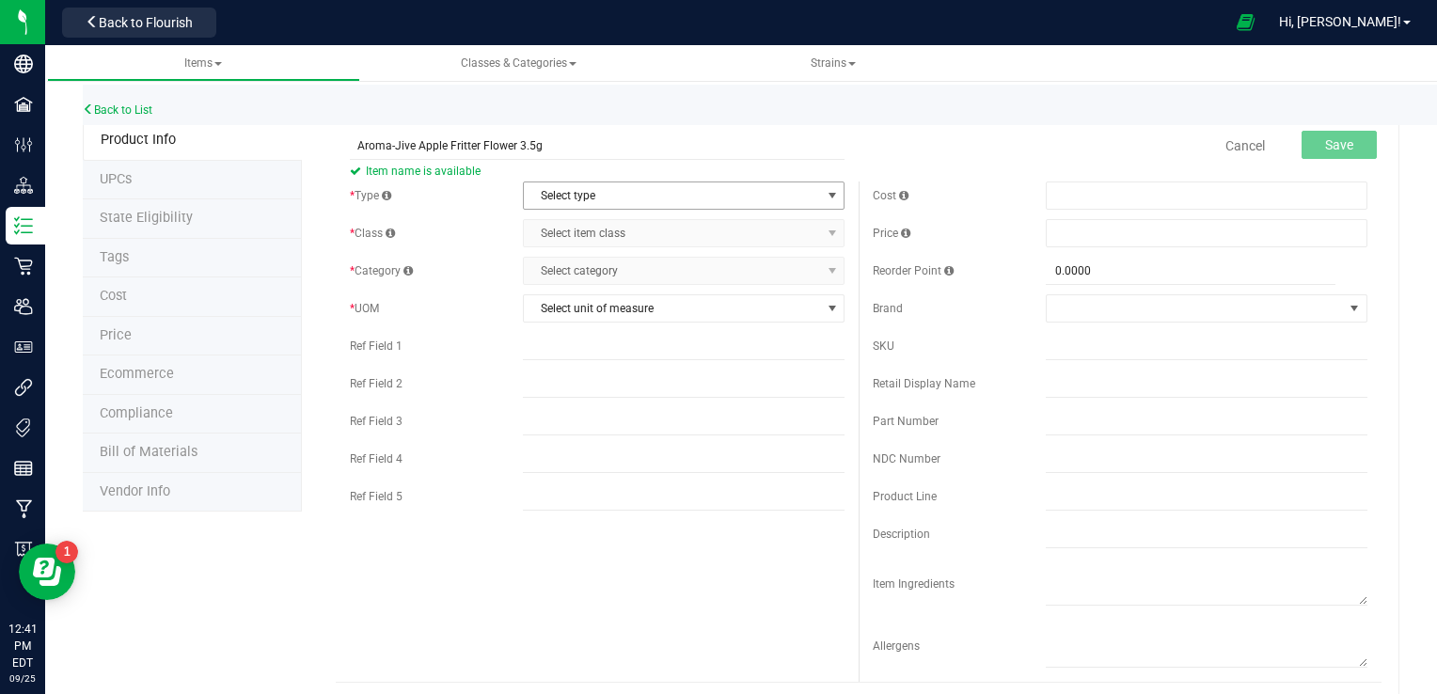
type input "Aroma-Jive Apple Fritter Flower 3.5g"
click at [777, 202] on span "Select type" at bounding box center [672, 195] width 296 height 26
click at [600, 229] on li "Cannabis" at bounding box center [678, 228] width 316 height 28
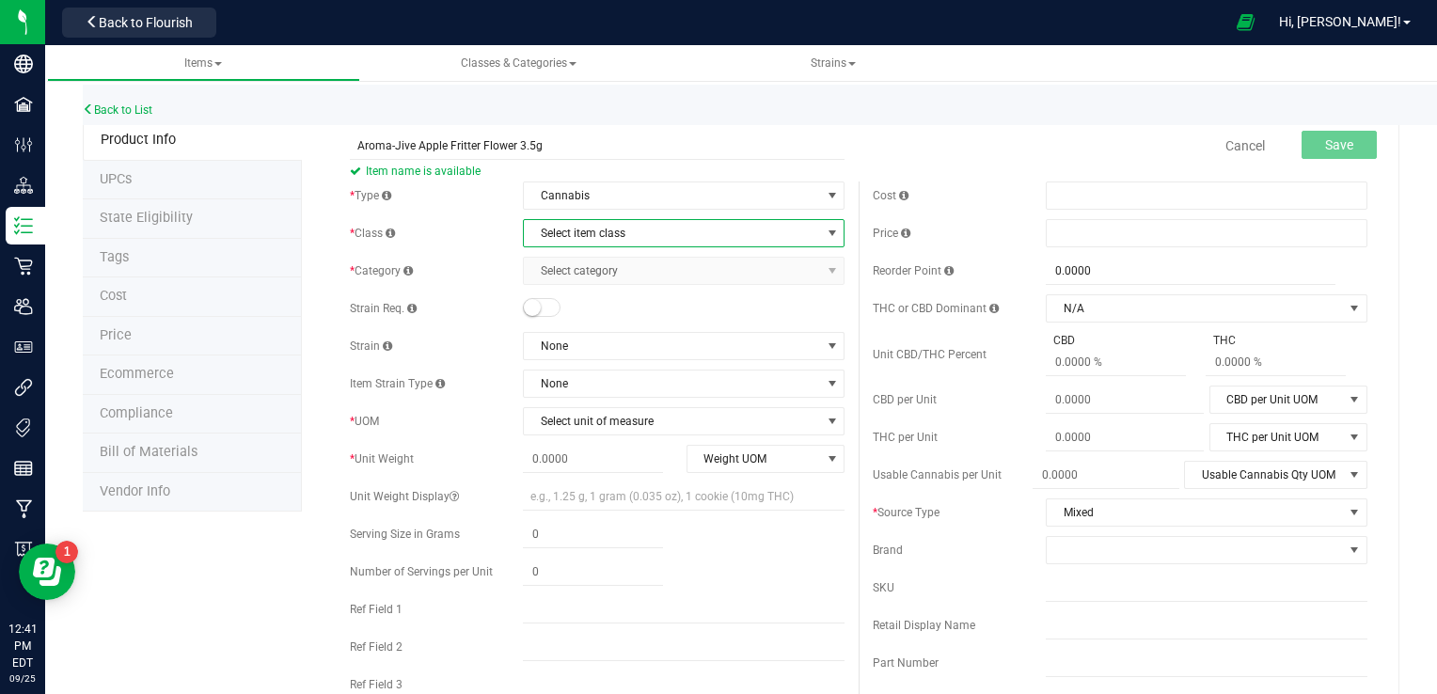
click at [665, 242] on span "Select item class" at bounding box center [672, 233] width 296 height 26
click at [582, 284] on li "End Products" at bounding box center [678, 293] width 316 height 28
click at [651, 270] on span "Select category" at bounding box center [672, 271] width 296 height 26
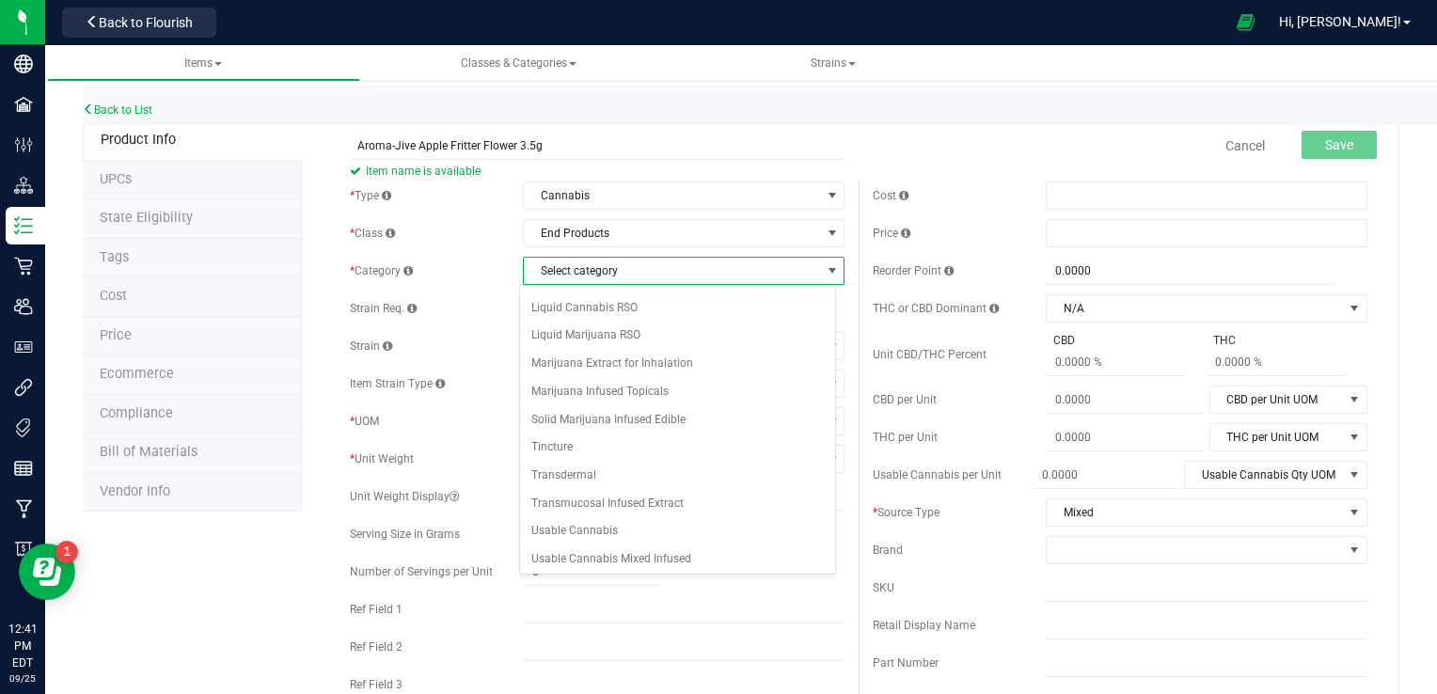
scroll to position [214, 0]
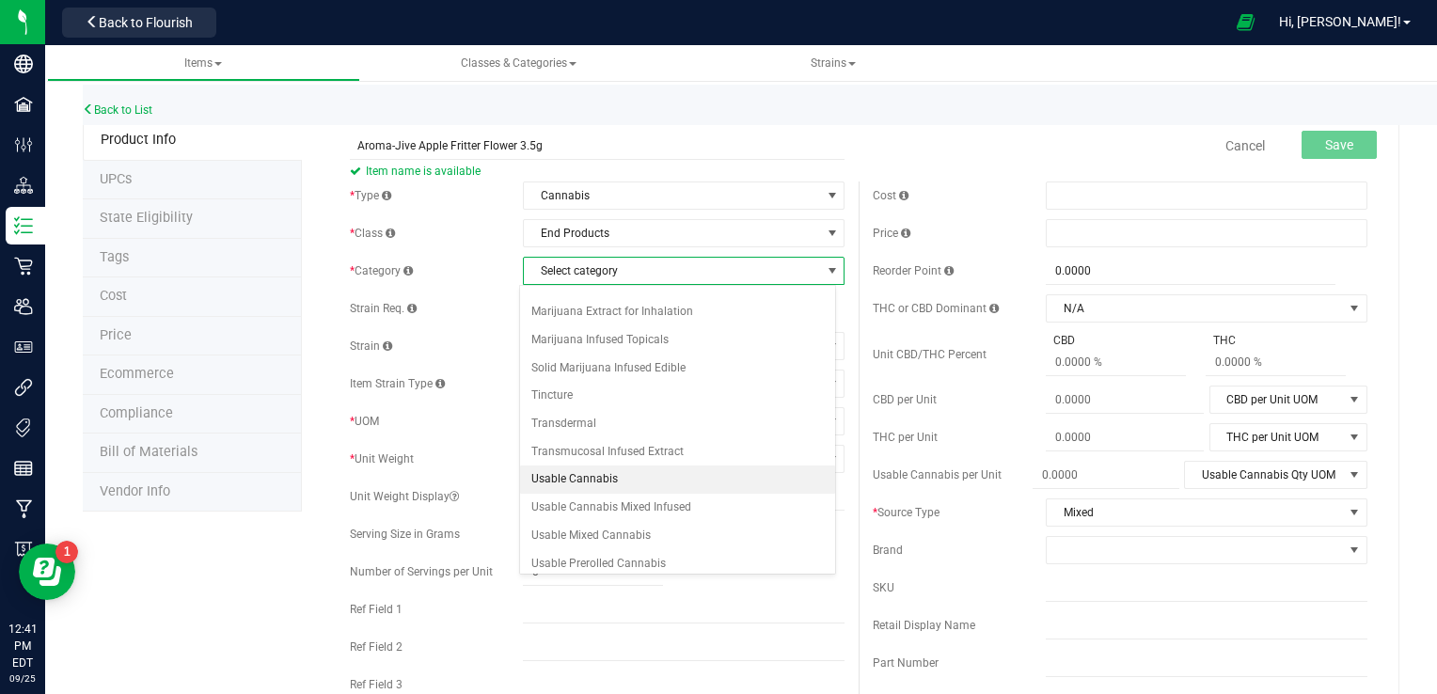
click at [569, 475] on li "Usable Cannabis" at bounding box center [678, 480] width 316 height 28
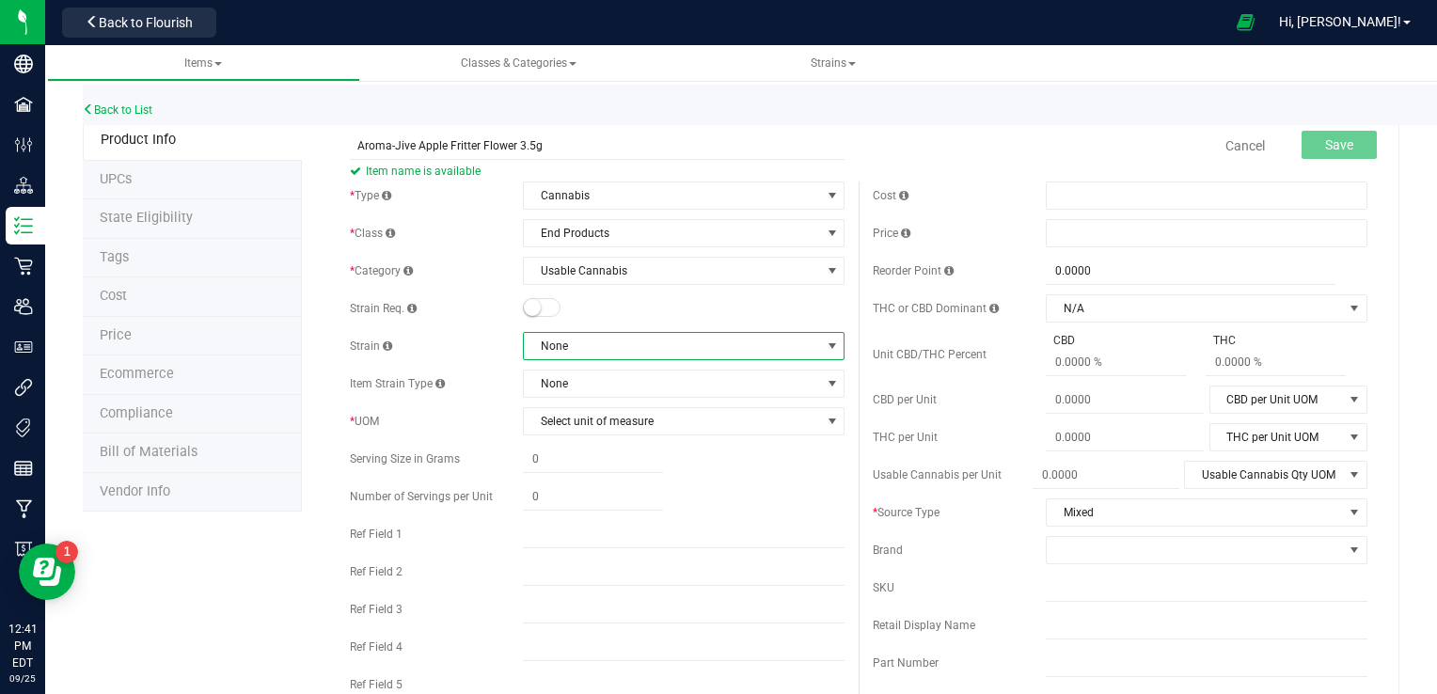
click at [745, 350] on span "None" at bounding box center [672, 346] width 296 height 26
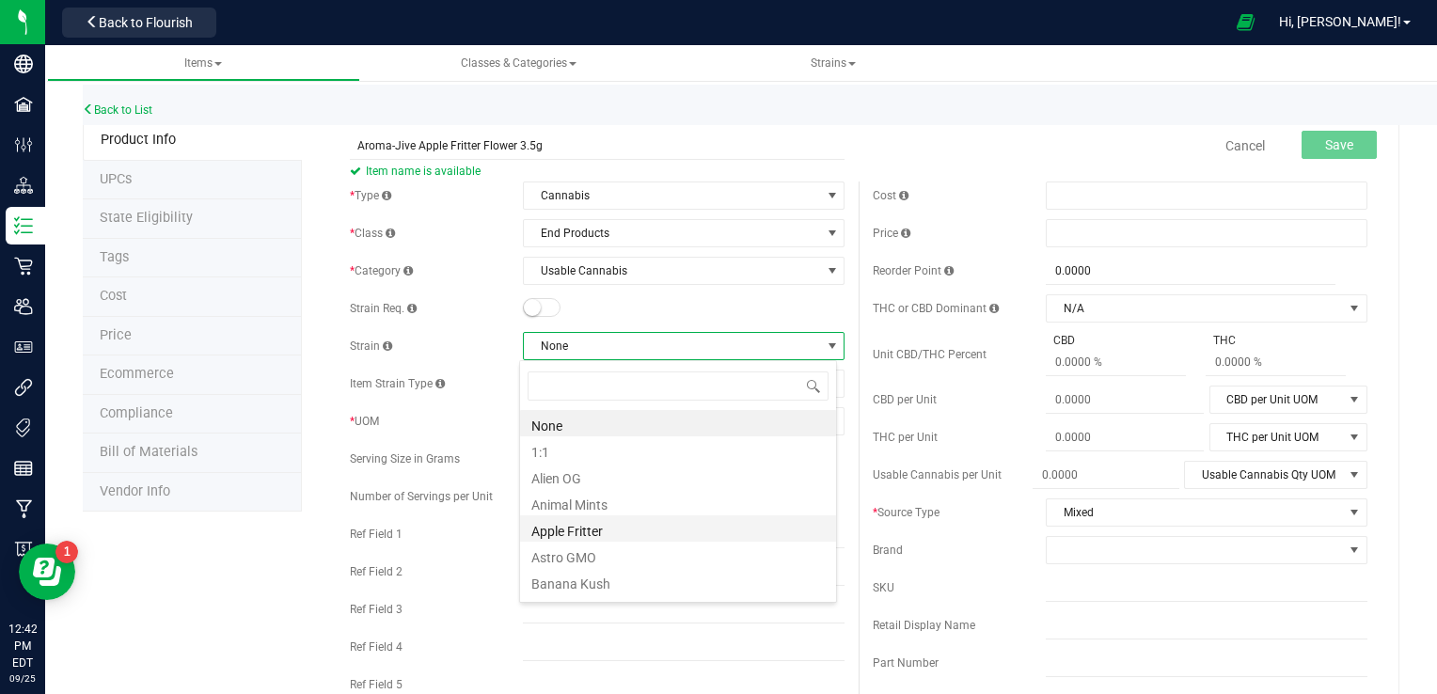
click at [570, 529] on li "Apple Fritter" at bounding box center [678, 528] width 316 height 26
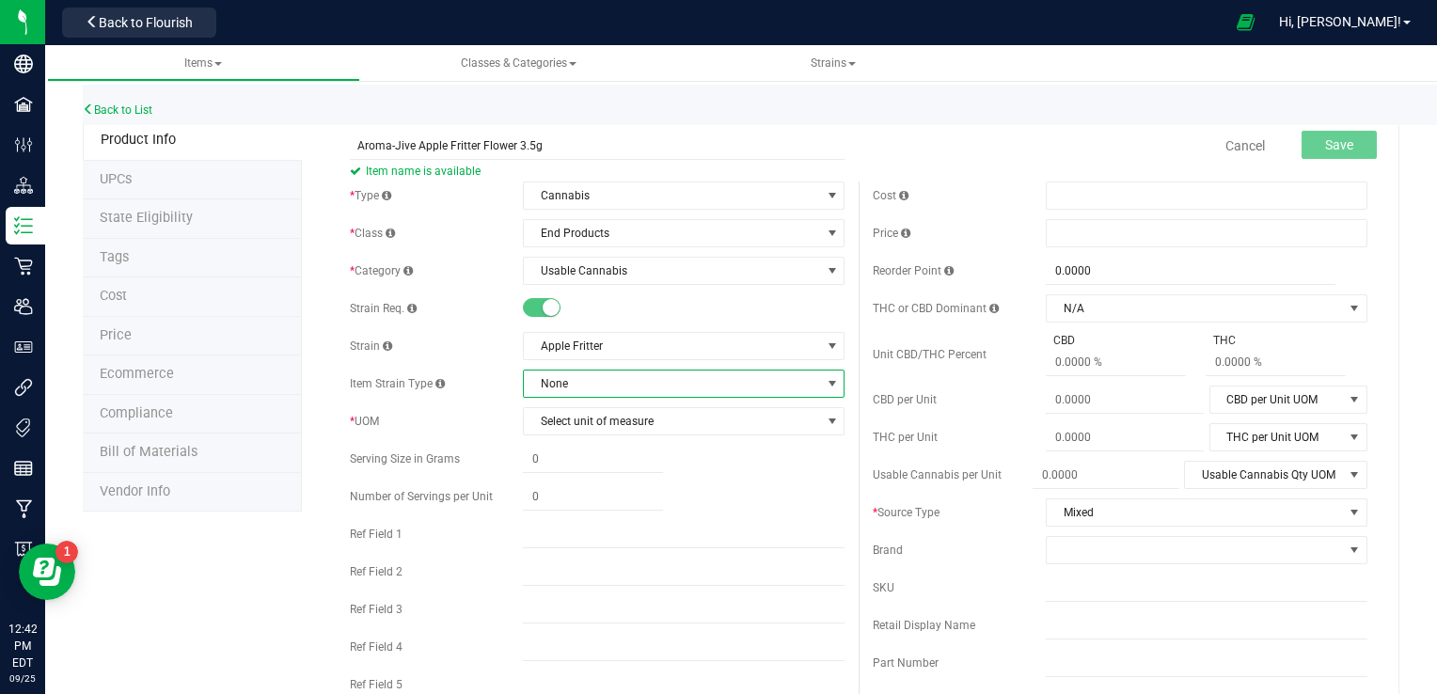
click at [776, 386] on span "None" at bounding box center [672, 384] width 296 height 26
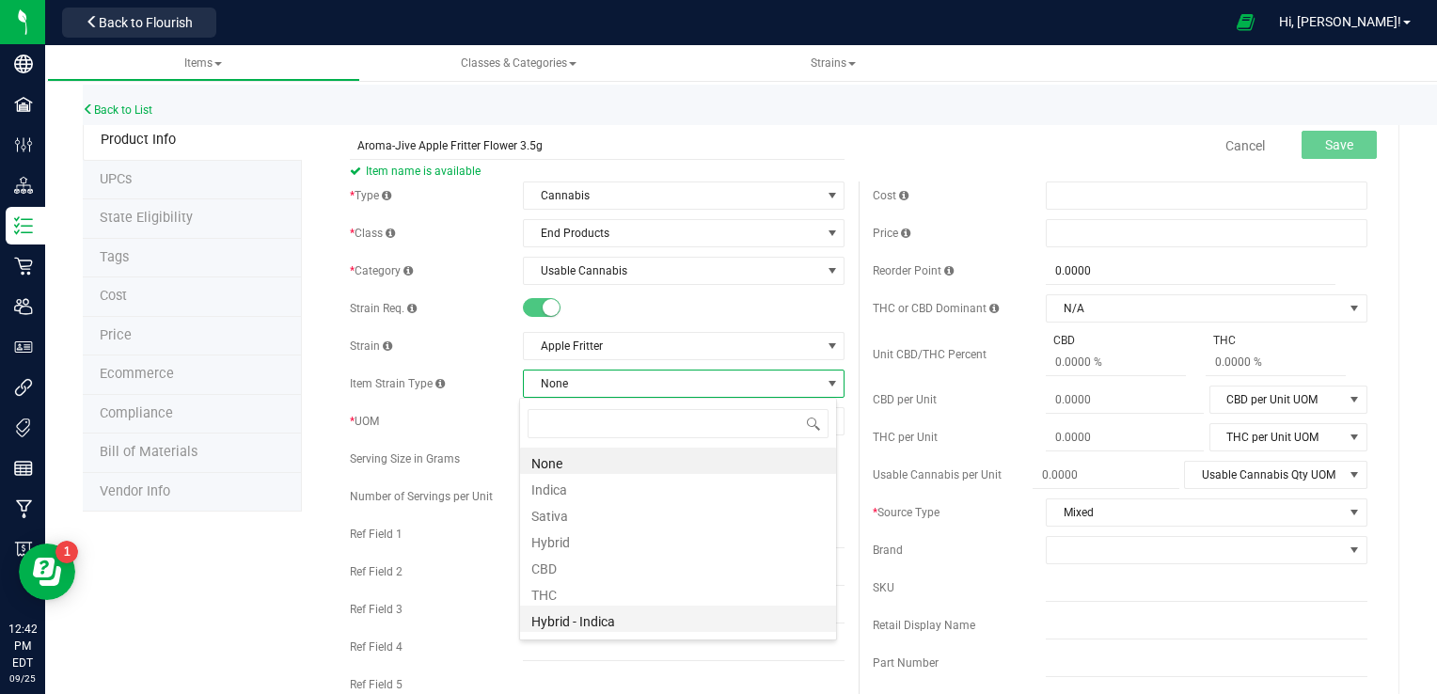
click at [590, 624] on li "Hybrid - Indica" at bounding box center [678, 619] width 316 height 26
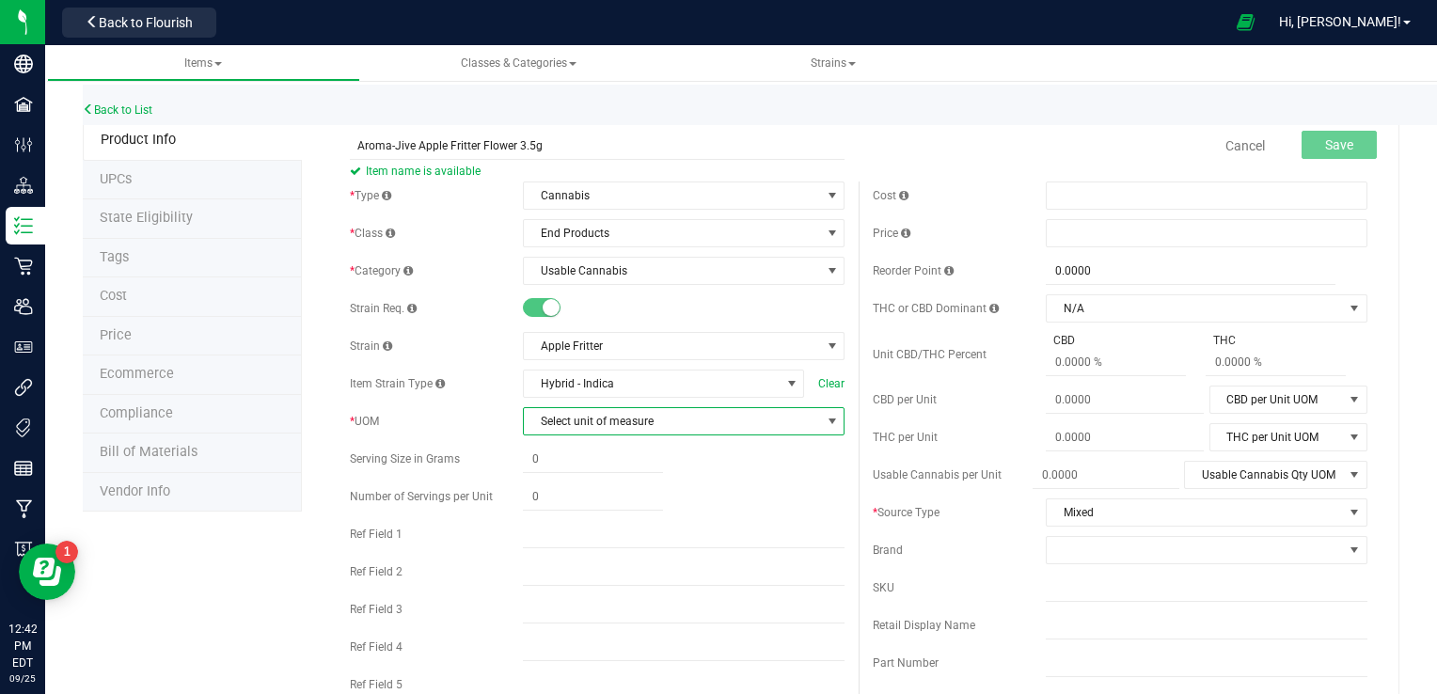
click at [825, 423] on span "select" at bounding box center [832, 421] width 15 height 15
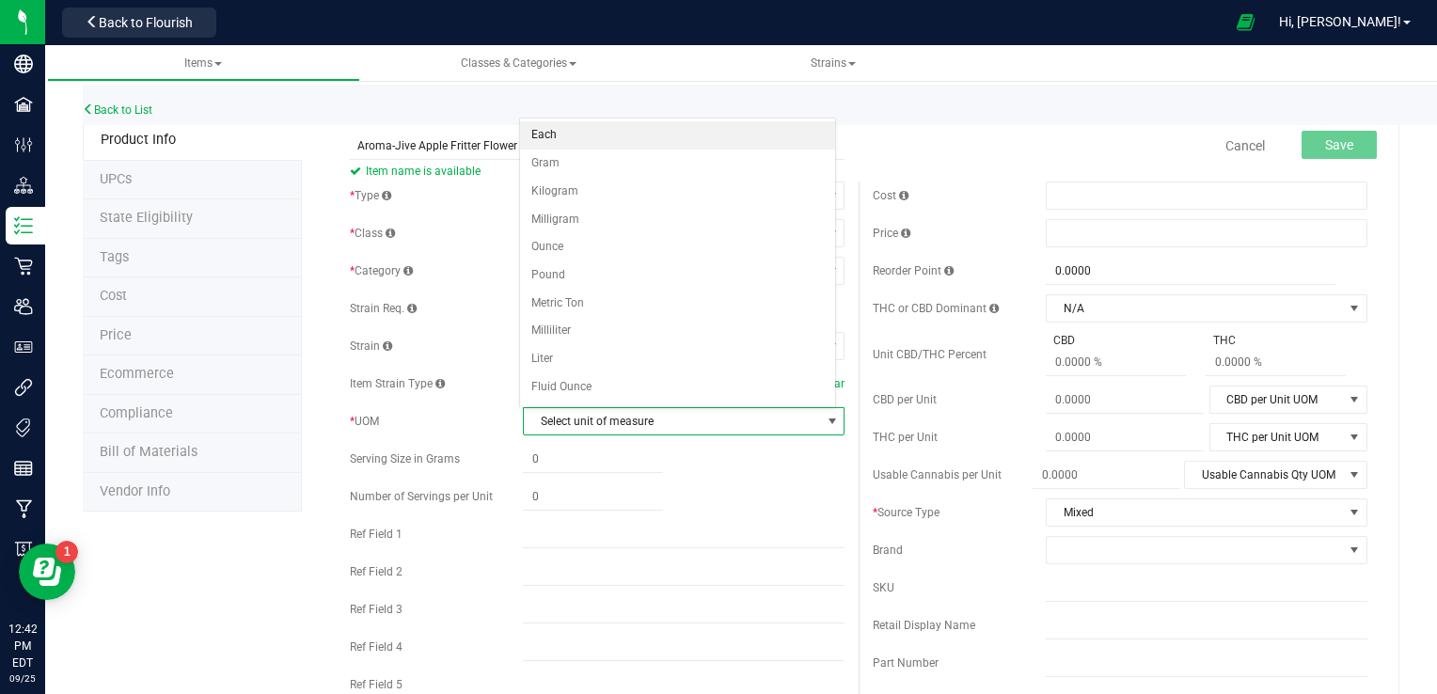
click at [675, 145] on li "Each" at bounding box center [678, 135] width 316 height 28
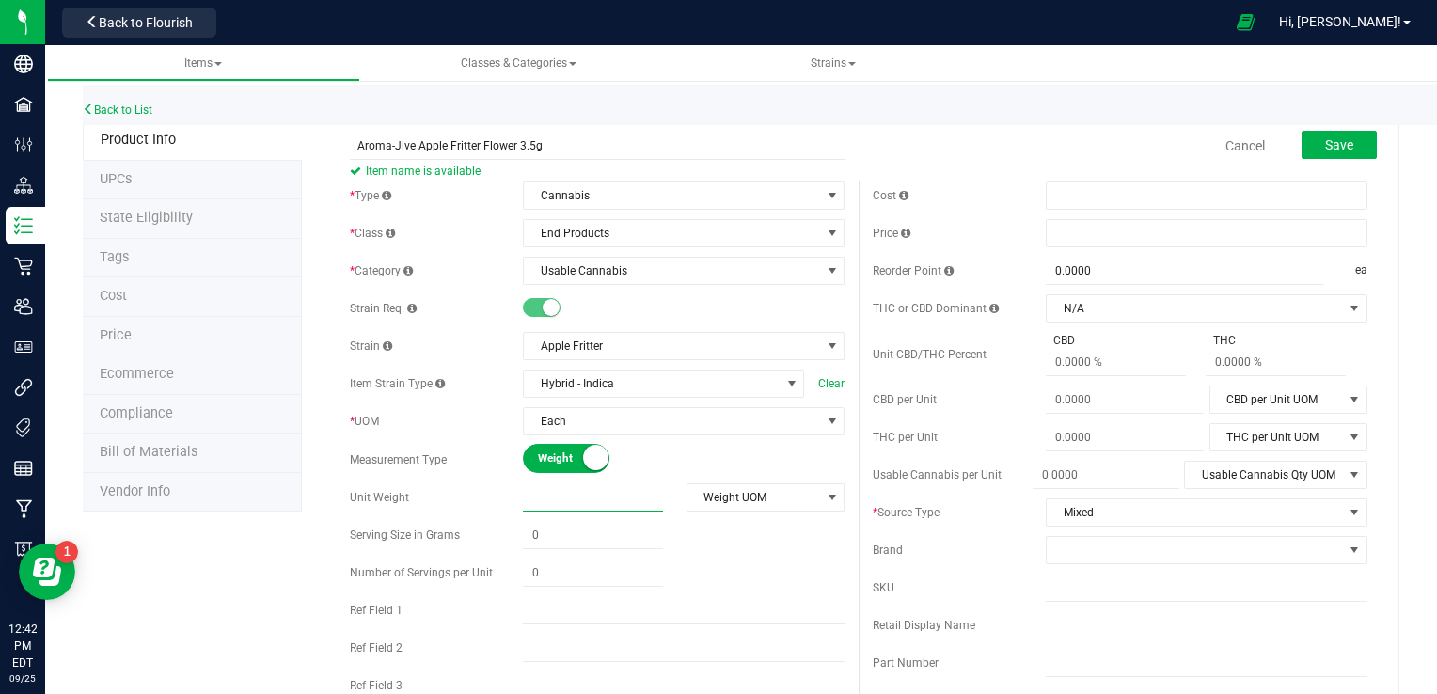
click at [598, 502] on span at bounding box center [593, 497] width 140 height 27
type input "3.5"
type input "3.5000"
click at [835, 502] on span "Weight UOM" at bounding box center [766, 497] width 158 height 28
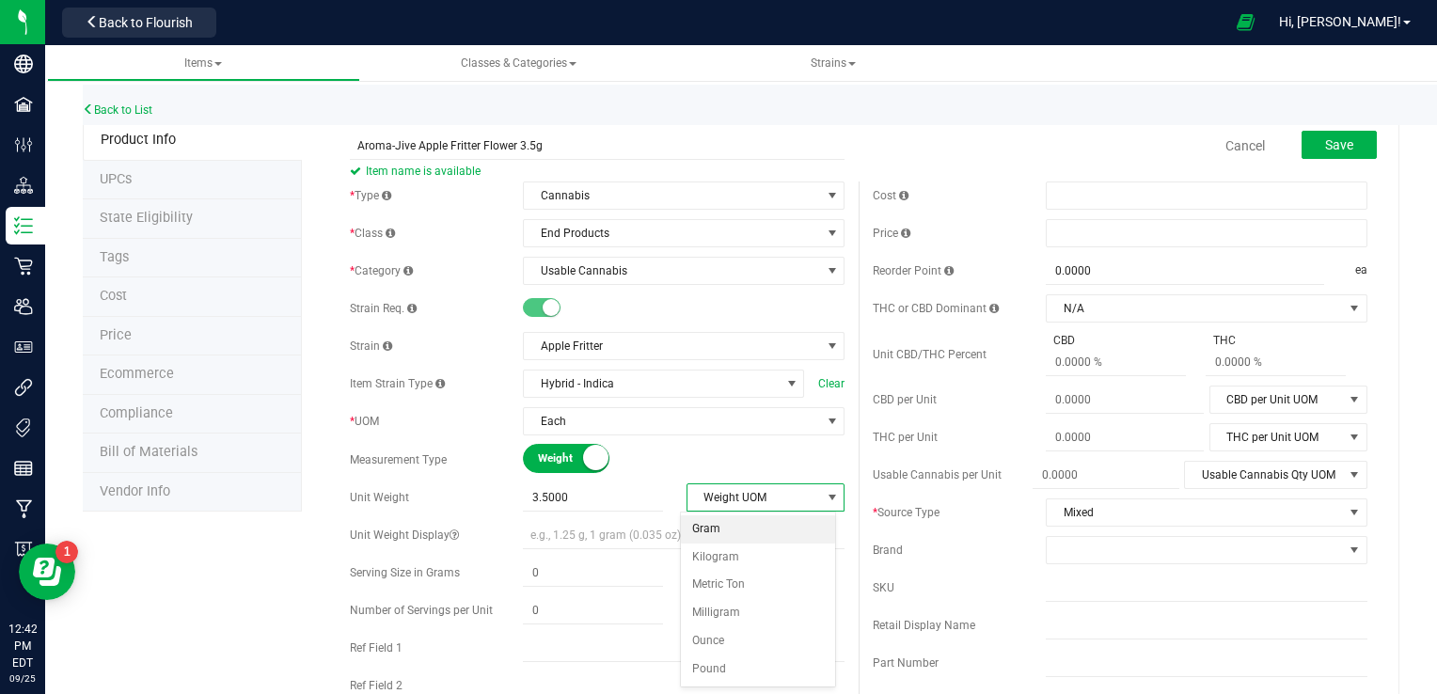
click at [729, 527] on li "Gram" at bounding box center [758, 529] width 154 height 28
click at [598, 571] on span at bounding box center [593, 573] width 140 height 27
type input "3.5"
type input "3.5000"
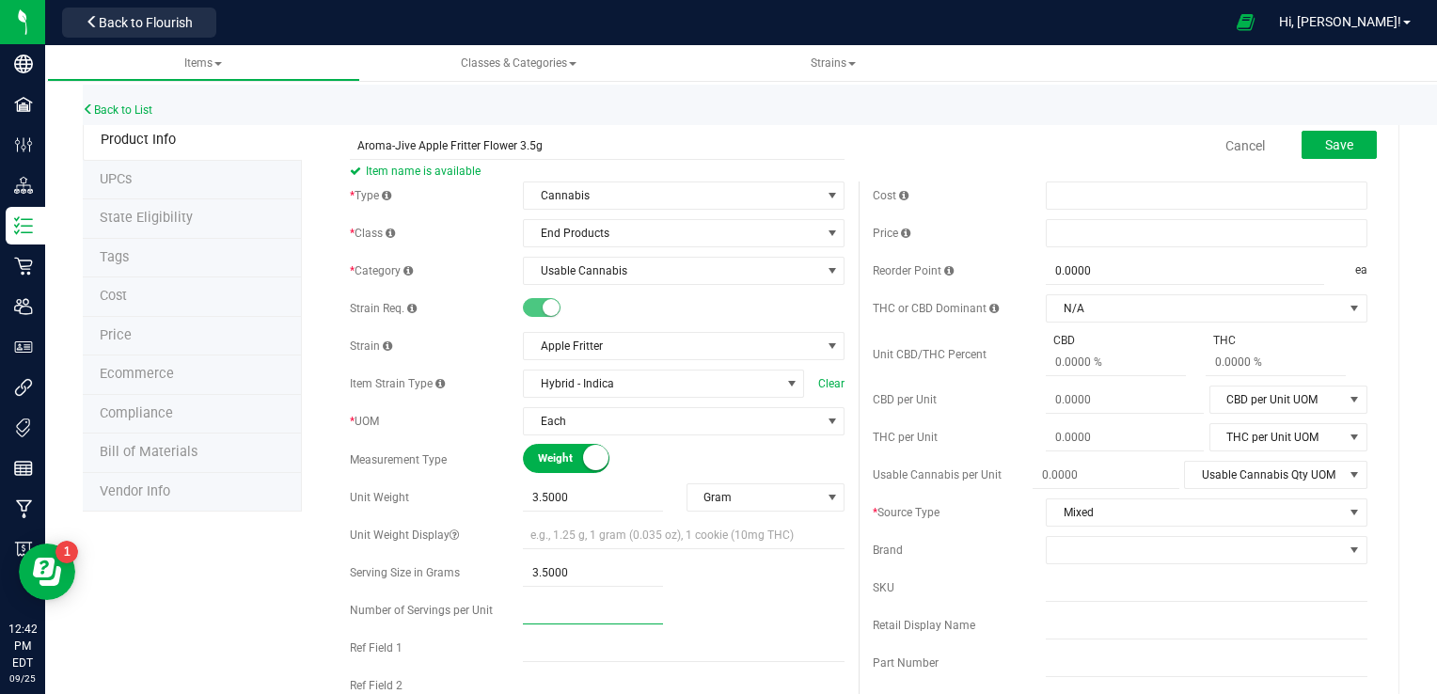
click at [583, 619] on span at bounding box center [593, 610] width 140 height 27
type input "1"
type input "1.00"
click at [1087, 198] on span at bounding box center [1207, 196] width 322 height 28
type input "20"
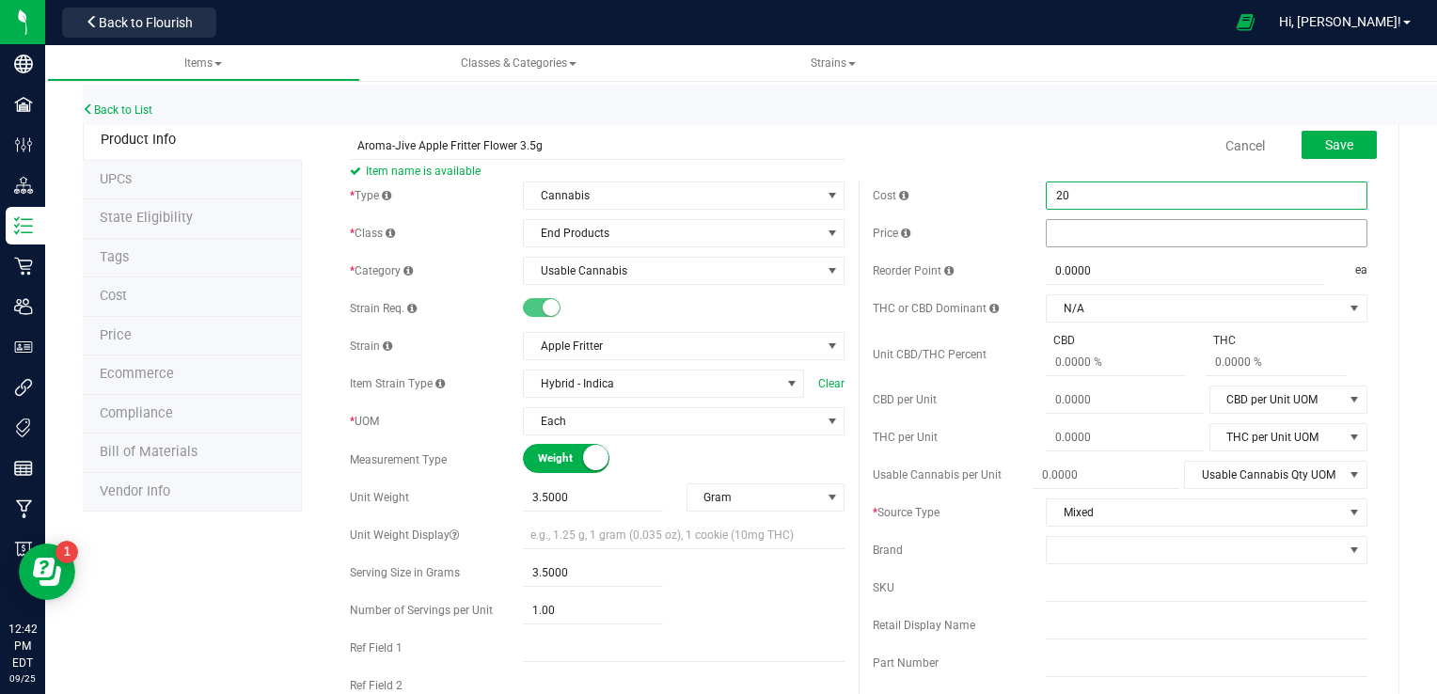
type input "$20.00000"
click at [1084, 229] on span at bounding box center [1207, 233] width 322 height 28
type input "45"
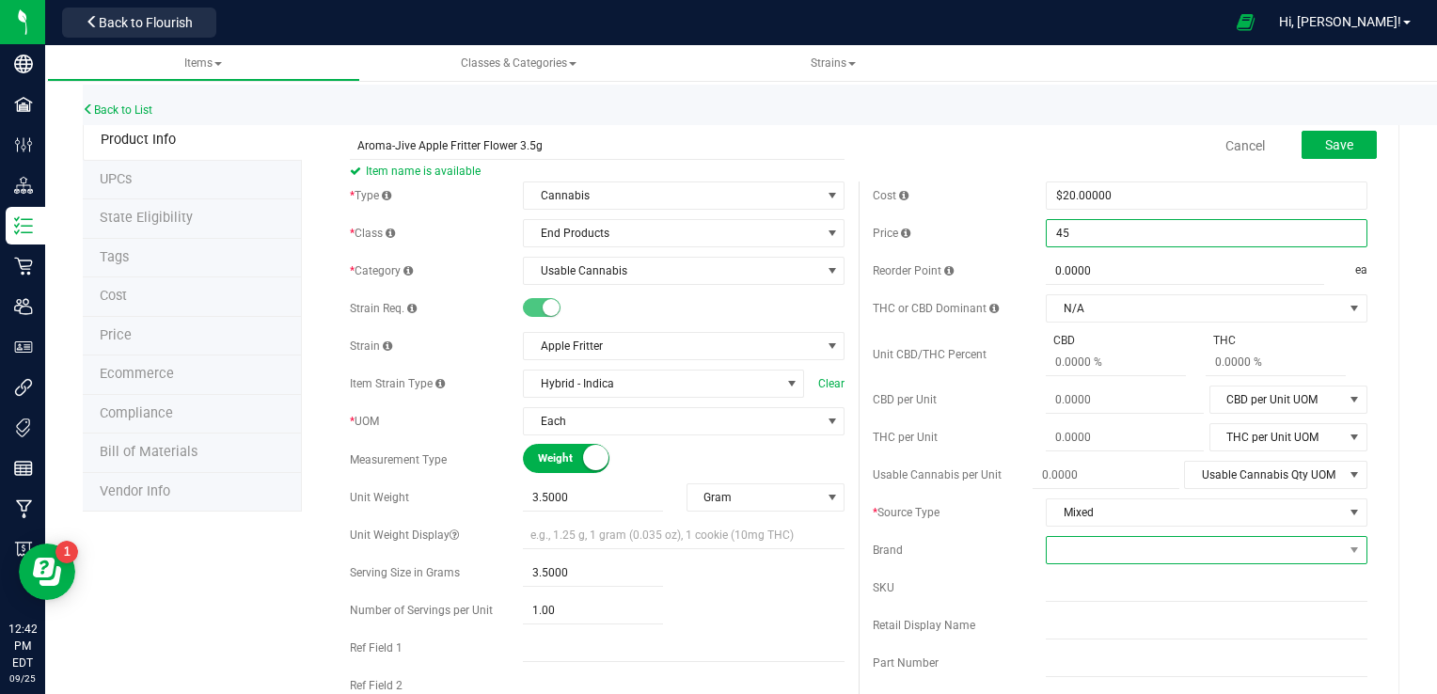
type input "$45.00000"
click at [1092, 553] on span at bounding box center [1195, 550] width 296 height 26
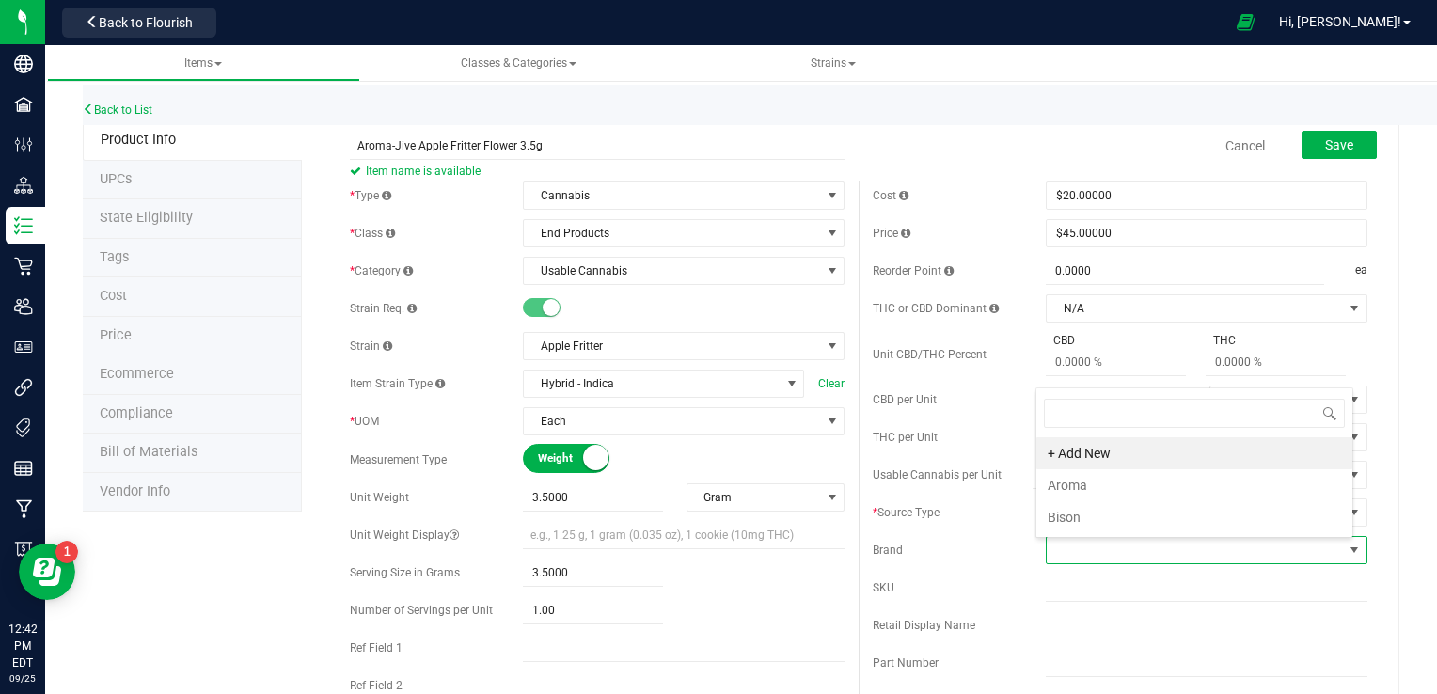
scroll to position [27, 313]
click at [1140, 482] on li "Aroma" at bounding box center [1195, 485] width 316 height 32
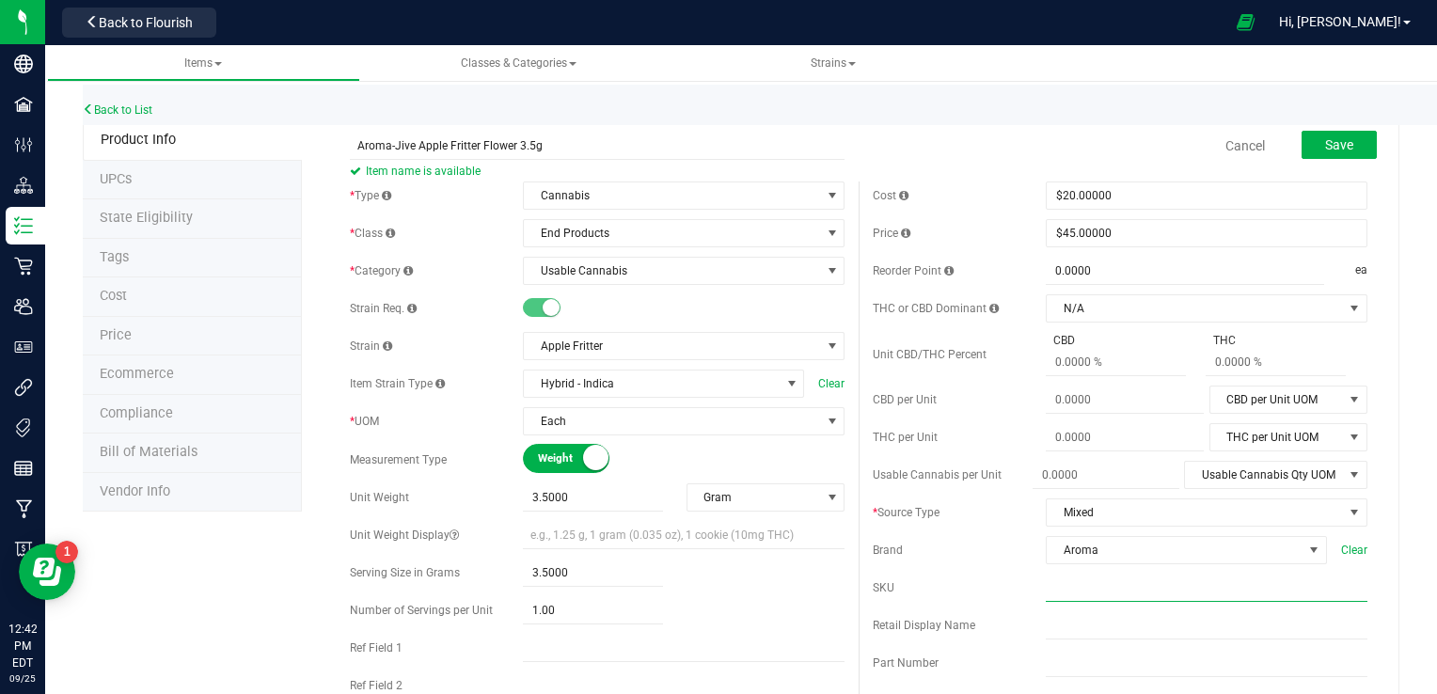
click at [1109, 587] on input "text" at bounding box center [1207, 588] width 322 height 28
type input "Jive Apple Fritter 3.5g"
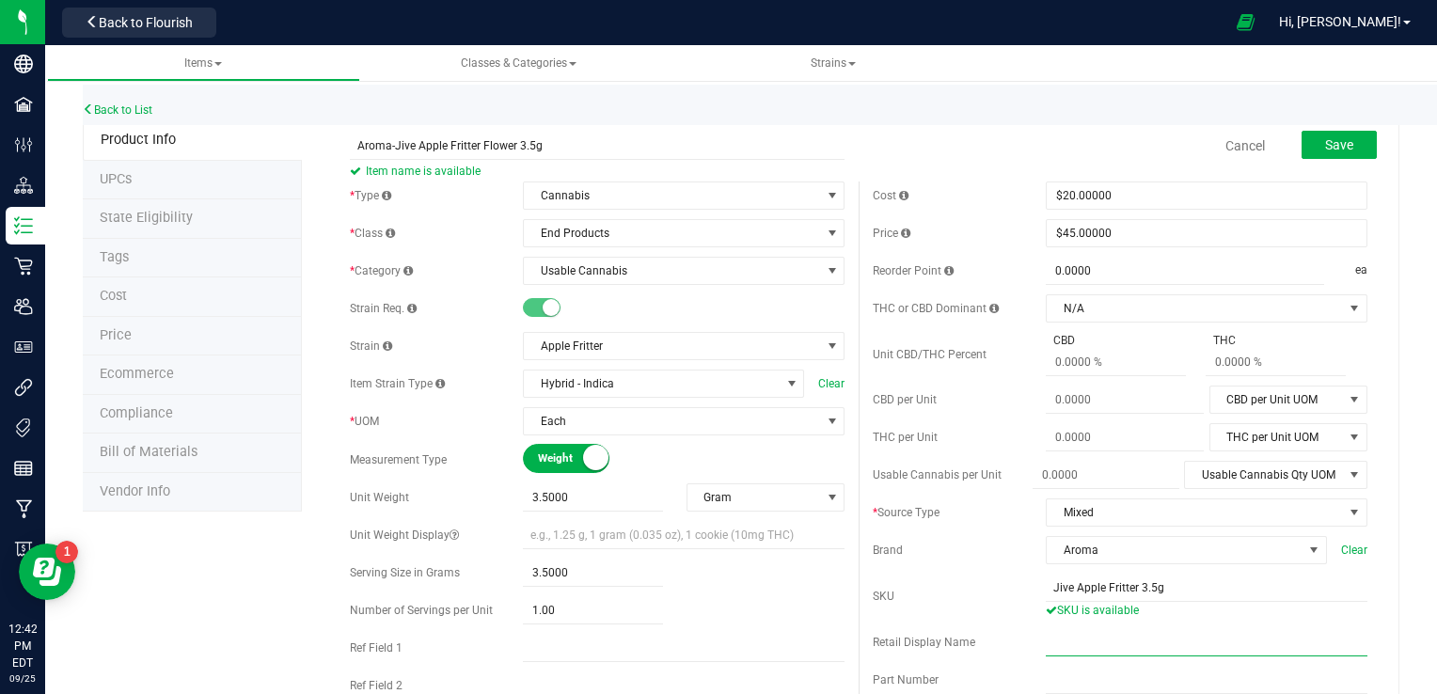
click at [1102, 642] on input "text" at bounding box center [1207, 642] width 322 height 28
type input "Aroma-Jive Apple Fritter Flower 3.5g"
click at [1325, 145] on span "Save" at bounding box center [1339, 144] width 28 height 15
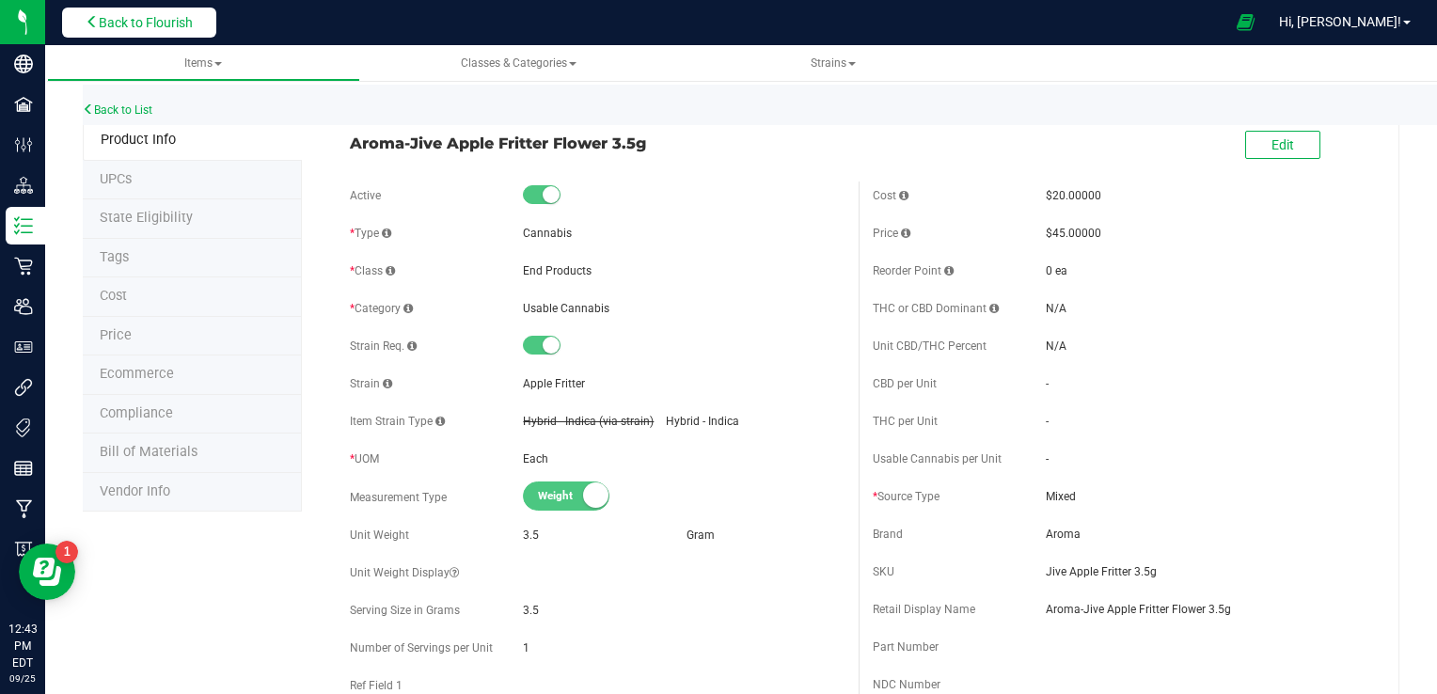
click at [116, 25] on span "Back to Flourish" at bounding box center [146, 22] width 94 height 15
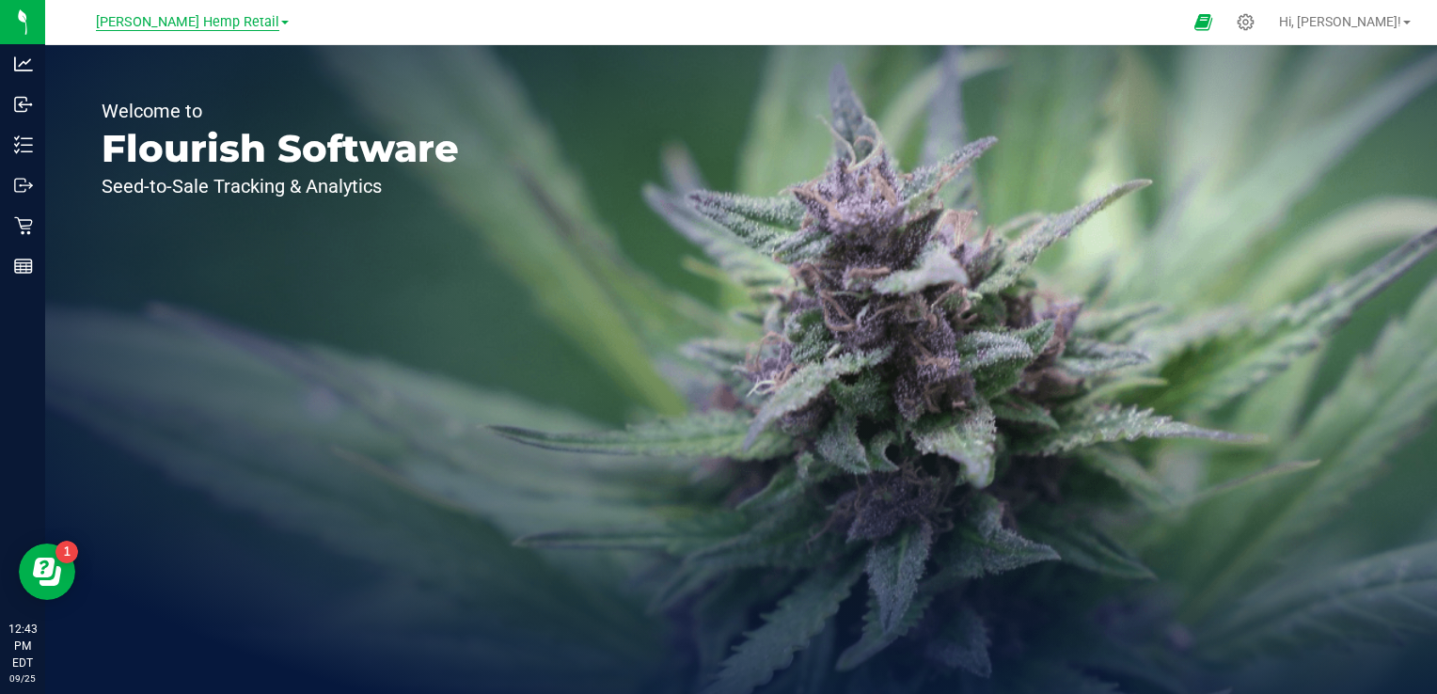
click at [245, 20] on span "[PERSON_NAME] Hemp Retail" at bounding box center [187, 22] width 183 height 17
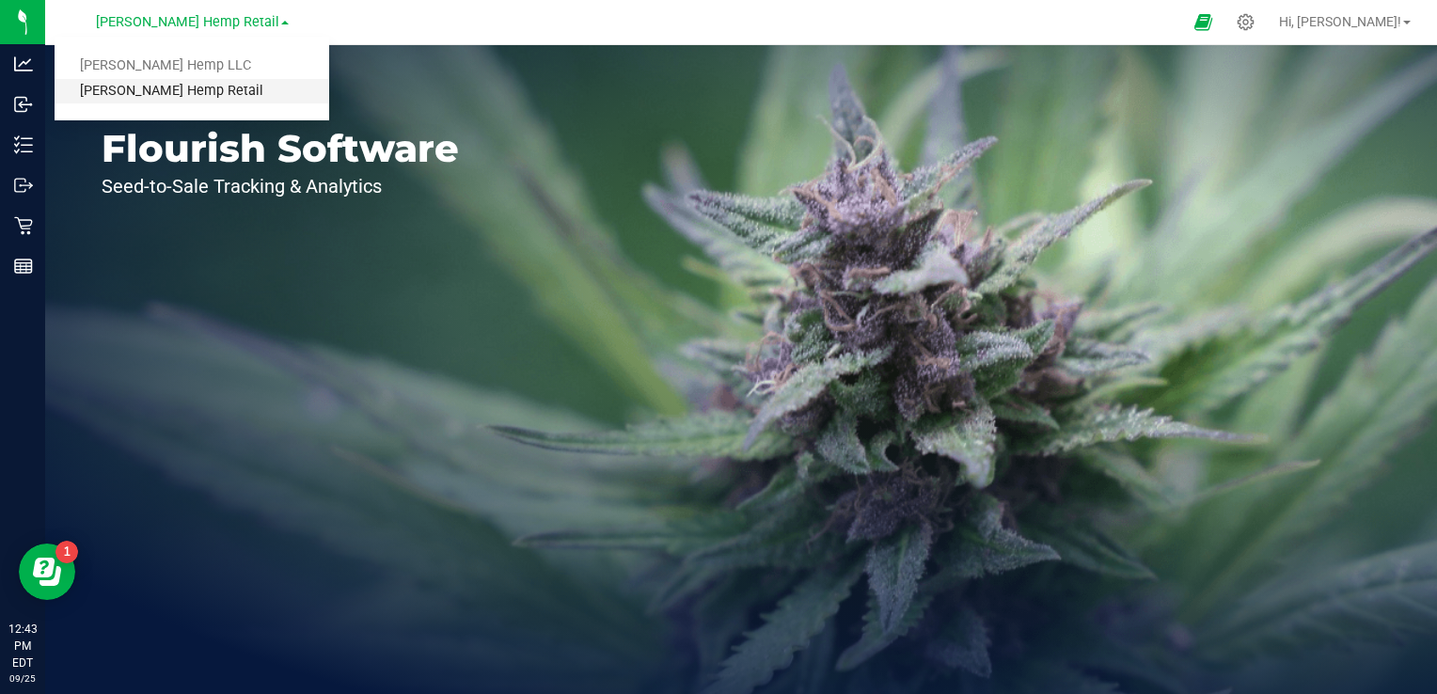
click at [151, 88] on link "[PERSON_NAME] Hemp Retail" at bounding box center [192, 91] width 275 height 25
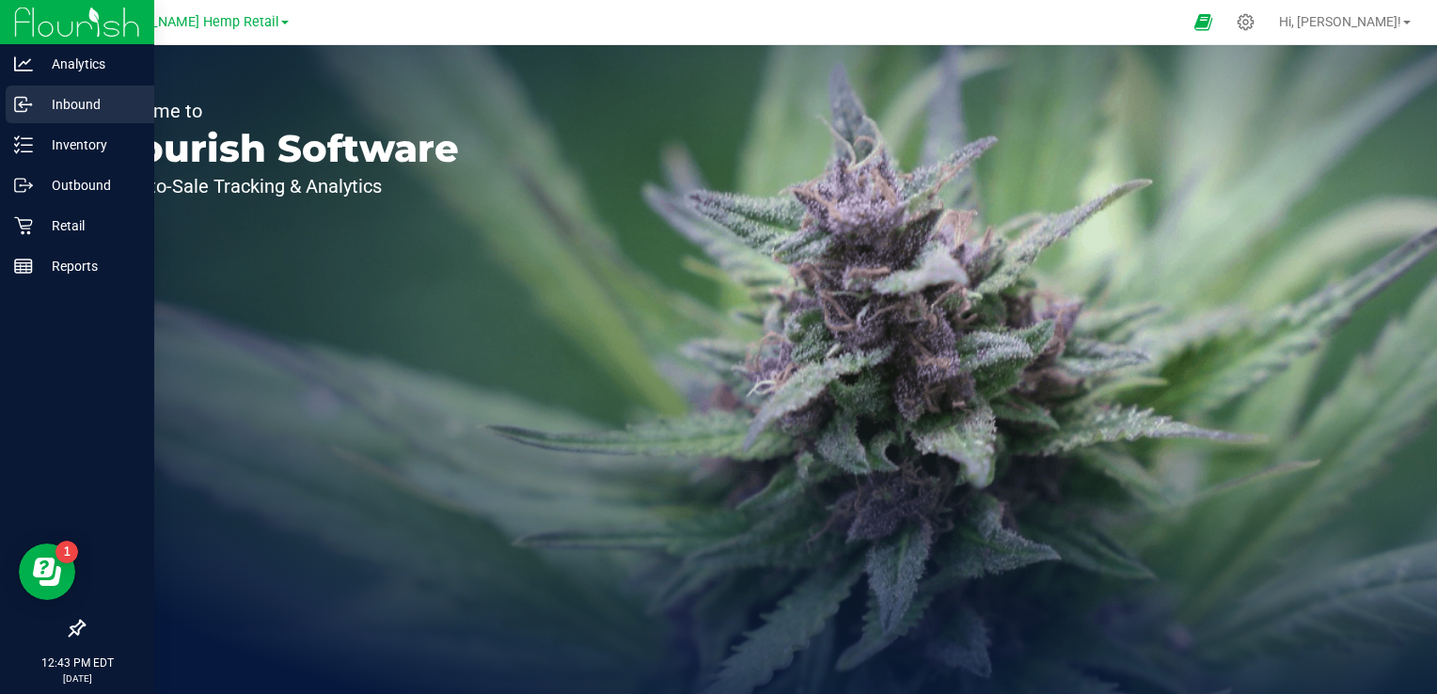
click at [87, 109] on p "Inbound" at bounding box center [89, 104] width 113 height 23
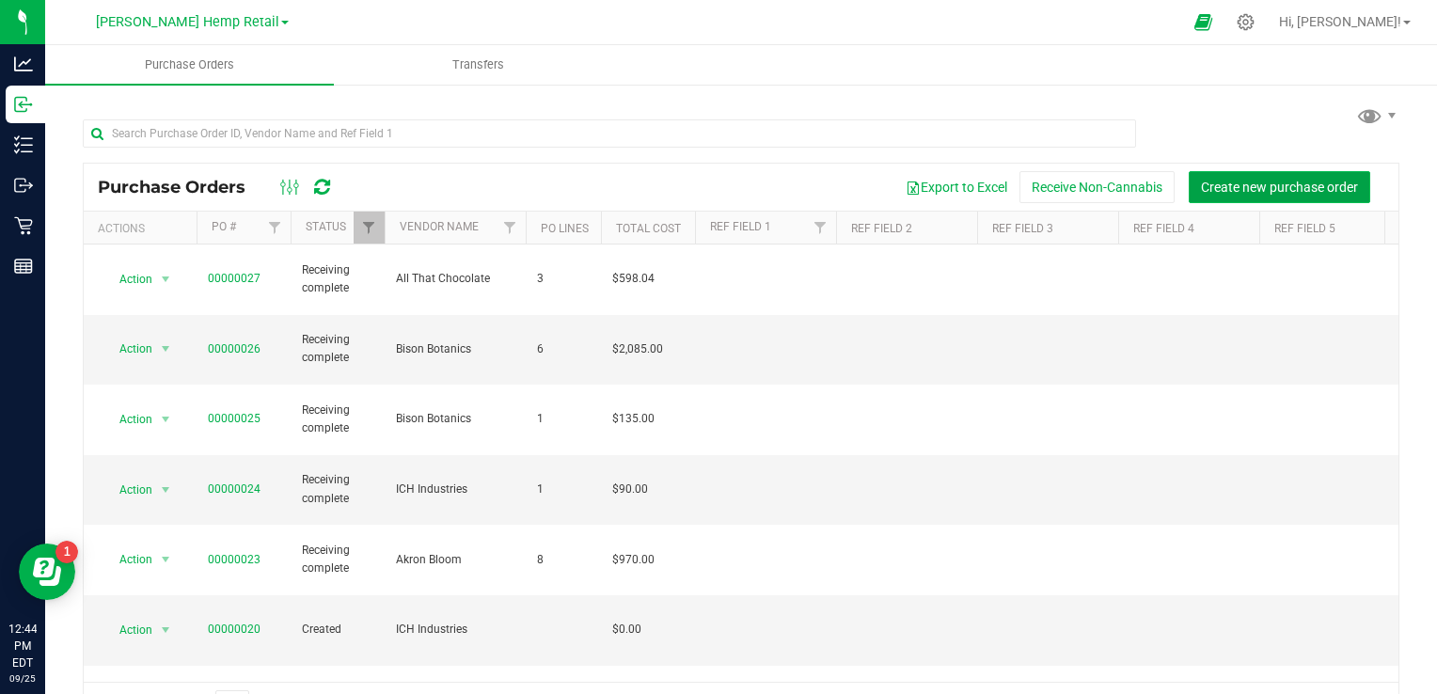
click at [1245, 177] on button "Create new purchase order" at bounding box center [1280, 187] width 182 height 32
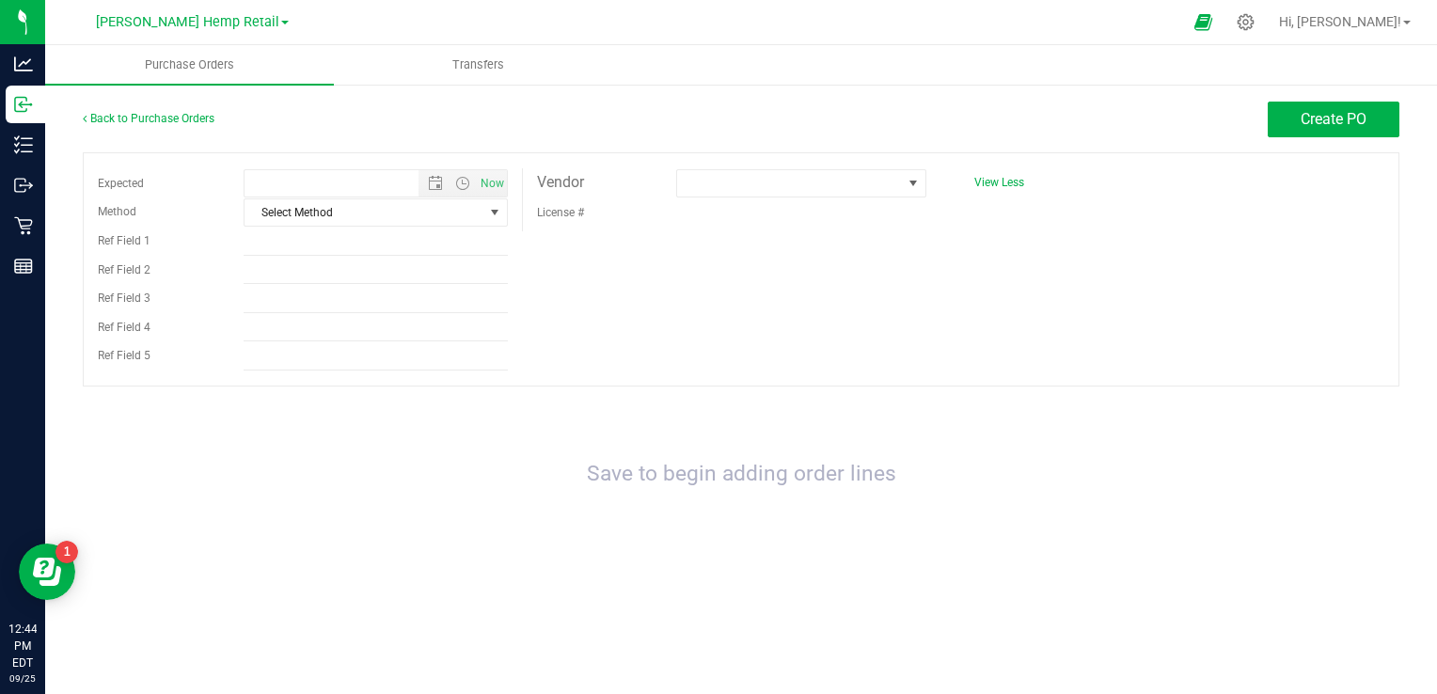
type input "[DATE] 12:44 PM"
click at [794, 182] on span at bounding box center [789, 183] width 225 height 26
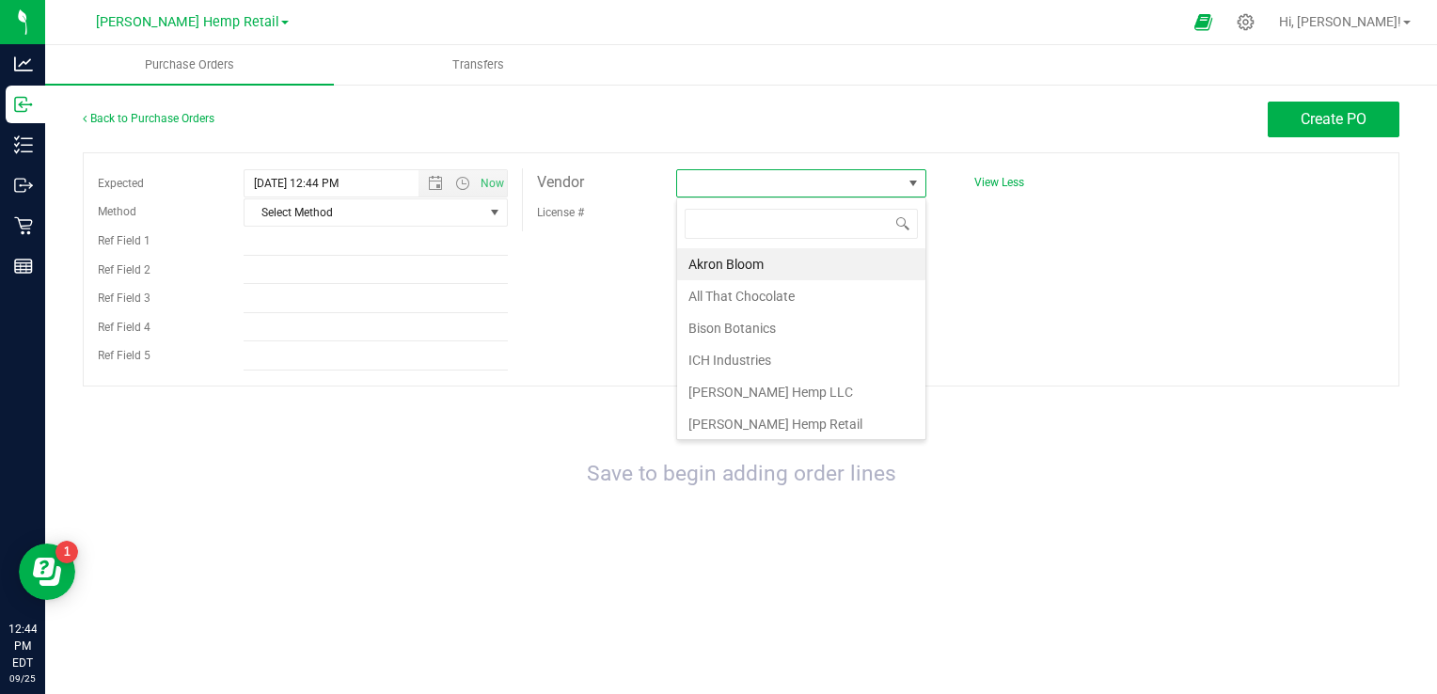
scroll to position [27, 250]
click at [736, 367] on li "ICH Industries" at bounding box center [801, 360] width 248 height 32
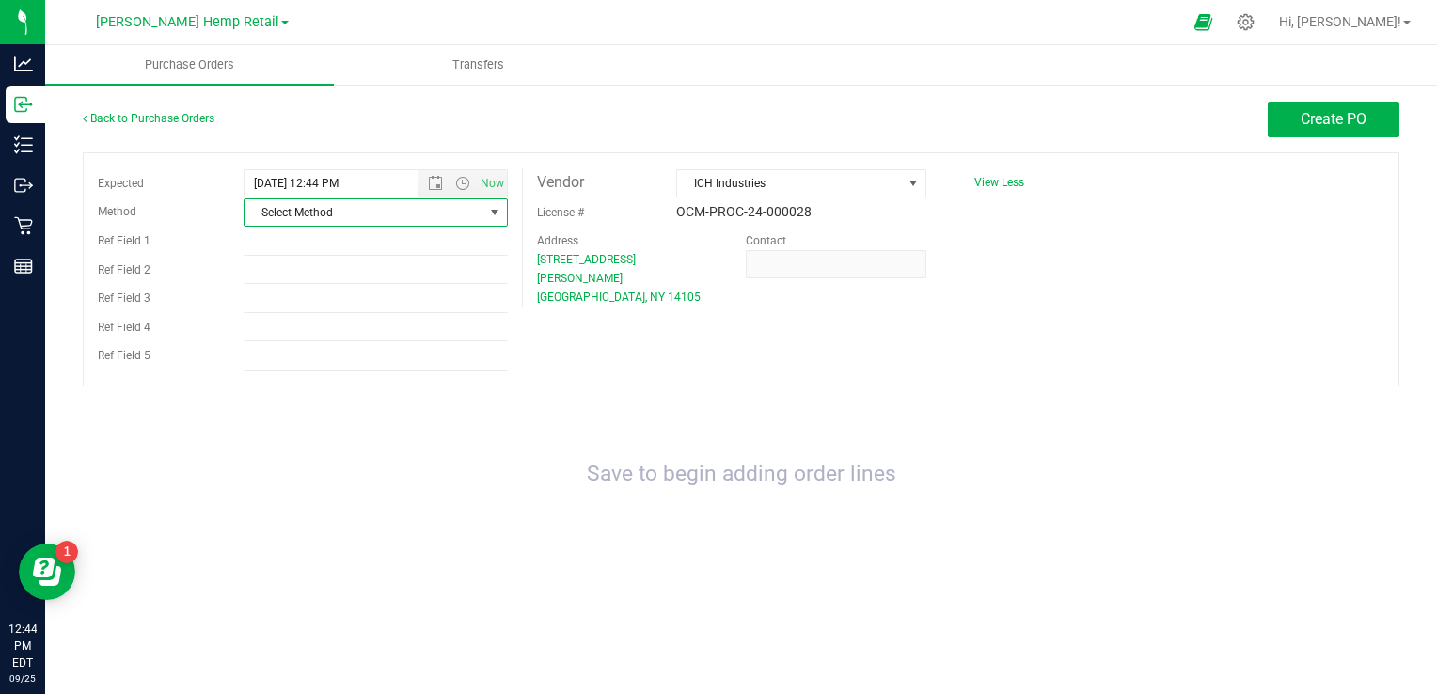
click at [493, 213] on span "select" at bounding box center [494, 212] width 15 height 15
click at [309, 357] on li "Local Delivery" at bounding box center [376, 357] width 262 height 28
click at [1320, 117] on span "Create PO" at bounding box center [1334, 119] width 66 height 18
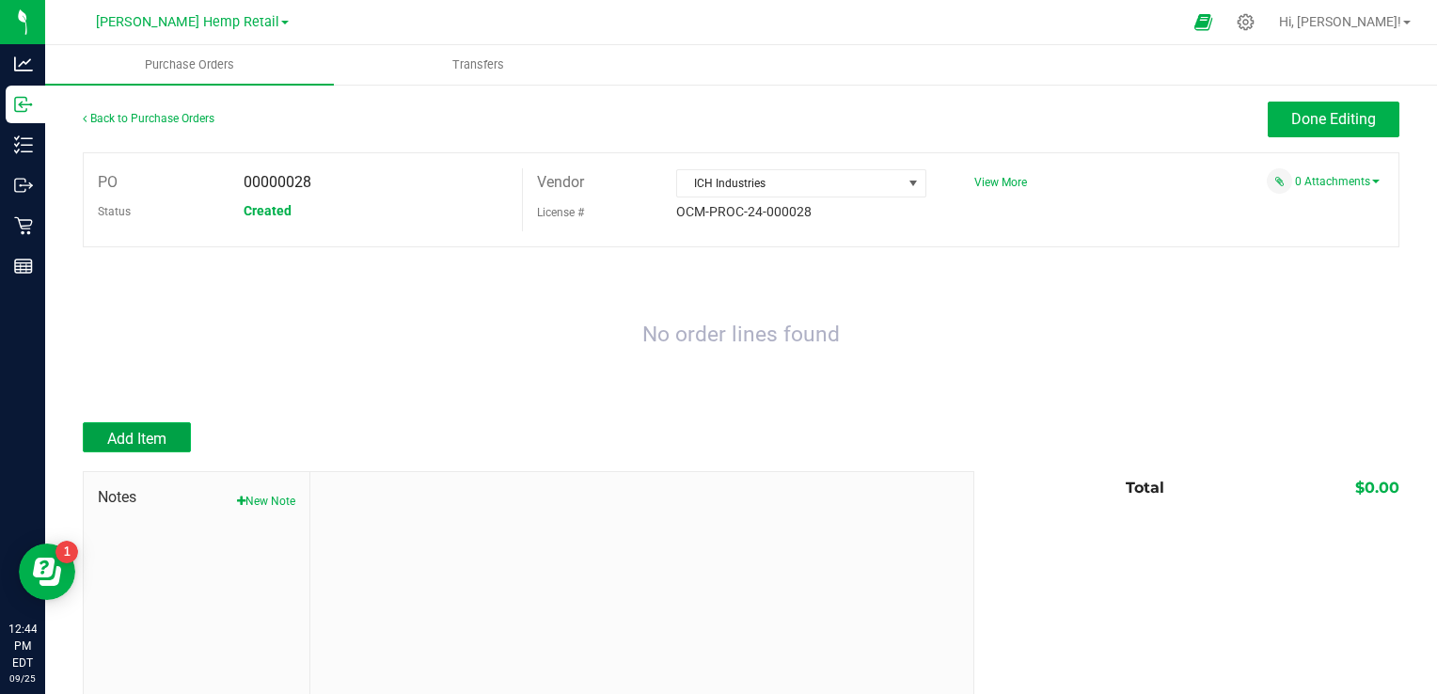
click at [139, 435] on span "Add Item" at bounding box center [136, 439] width 59 height 18
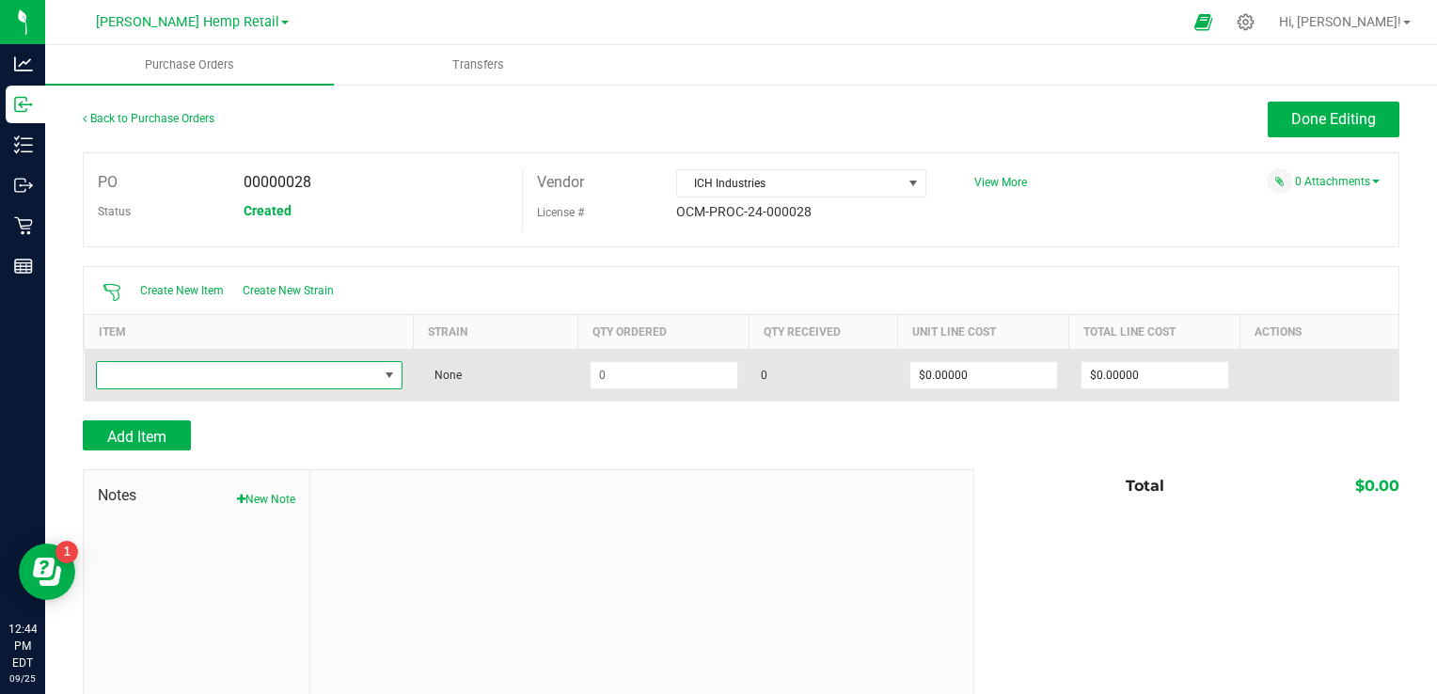
click at [389, 369] on span "NO DATA FOUND" at bounding box center [389, 375] width 15 height 15
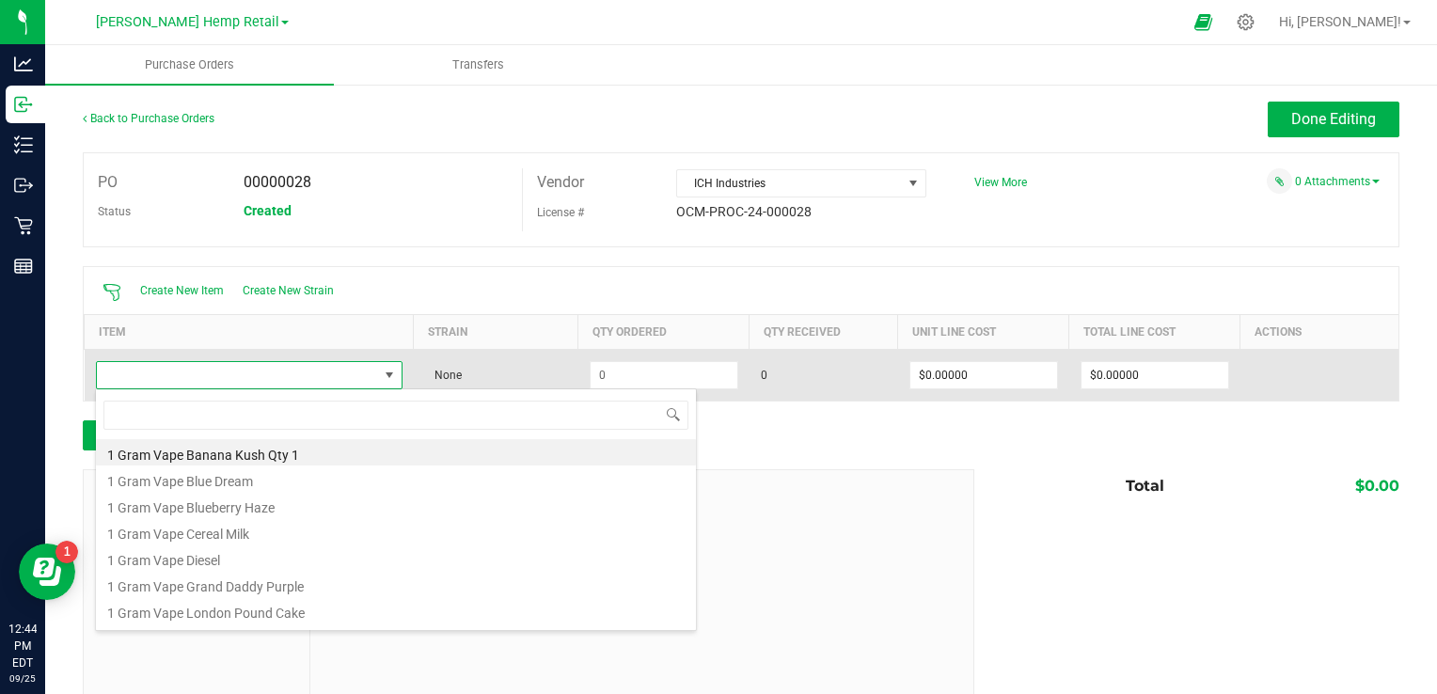
scroll to position [27, 300]
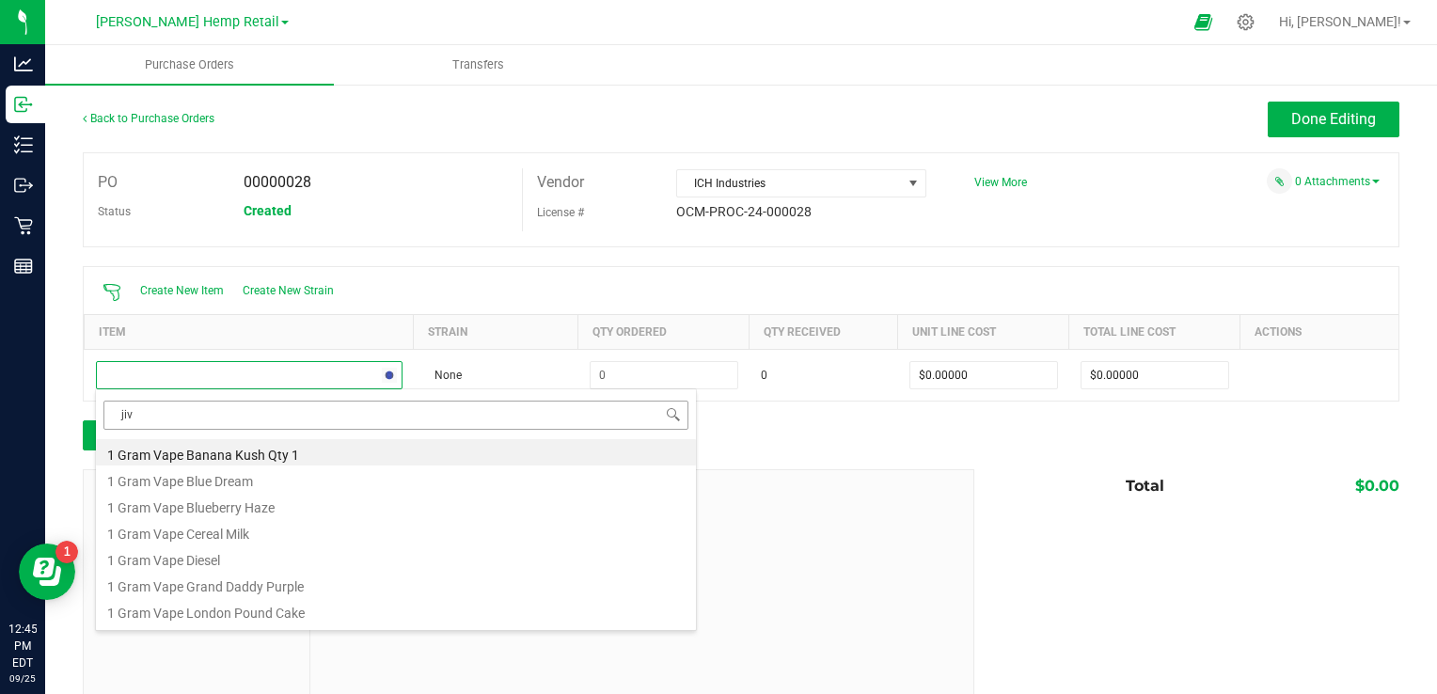
type input "jive"
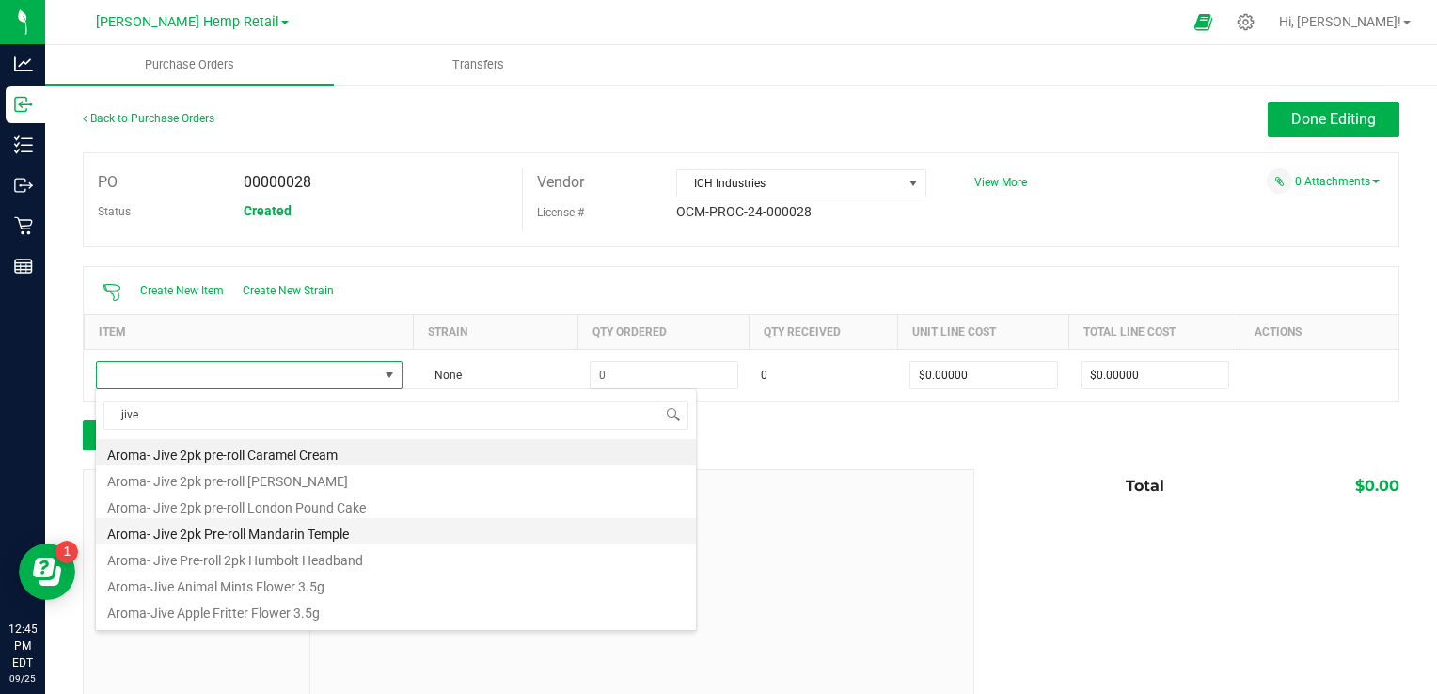
click at [271, 536] on li "Aroma- Jive 2pk Pre-roll Mandarin Temple" at bounding box center [396, 531] width 600 height 26
type input "$4.50000"
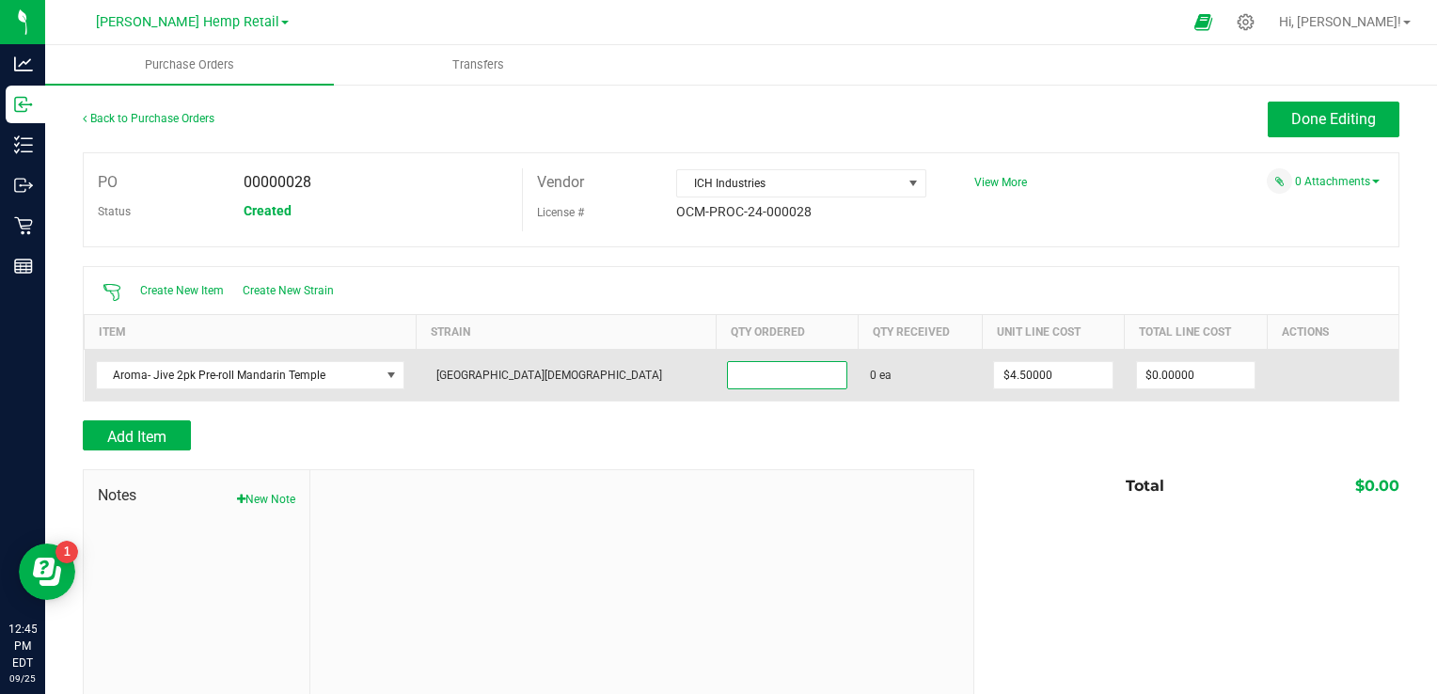
click at [728, 370] on input at bounding box center [787, 375] width 118 height 26
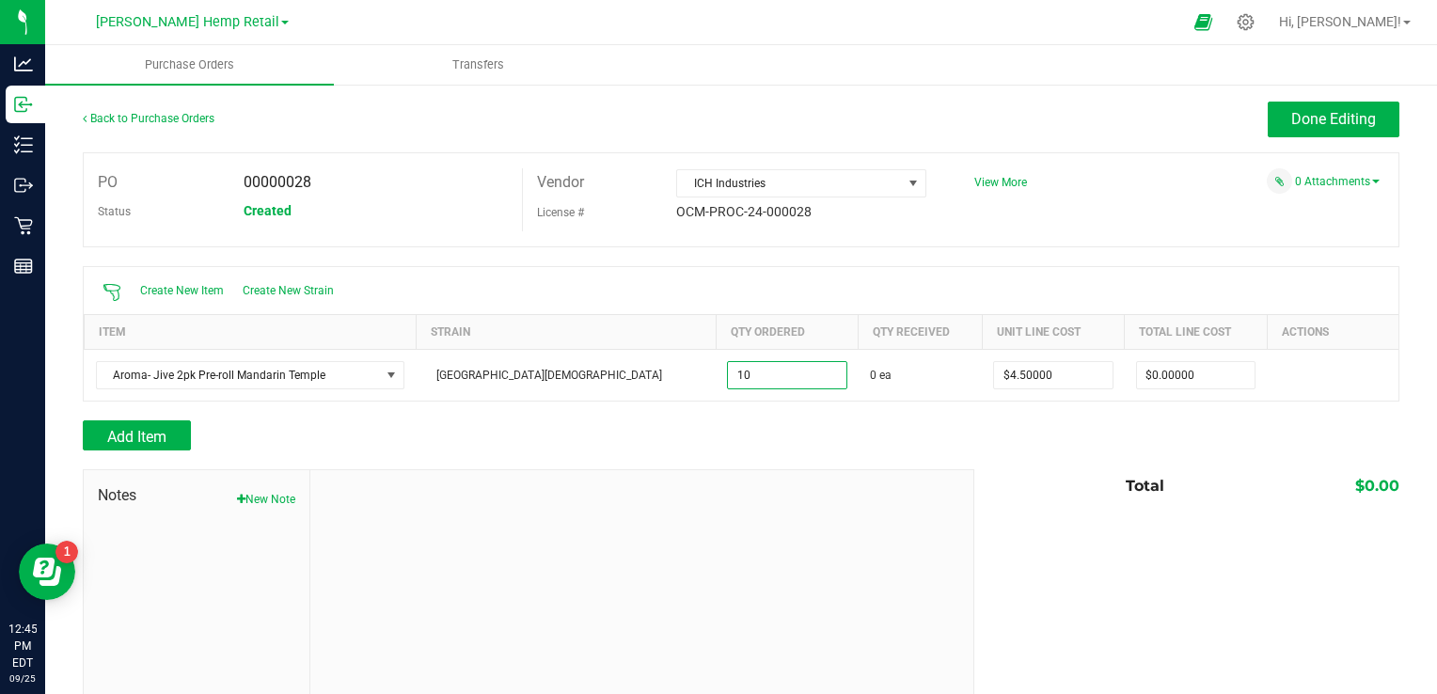
type input "10 ea"
click at [1171, 419] on div at bounding box center [741, 411] width 1317 height 19
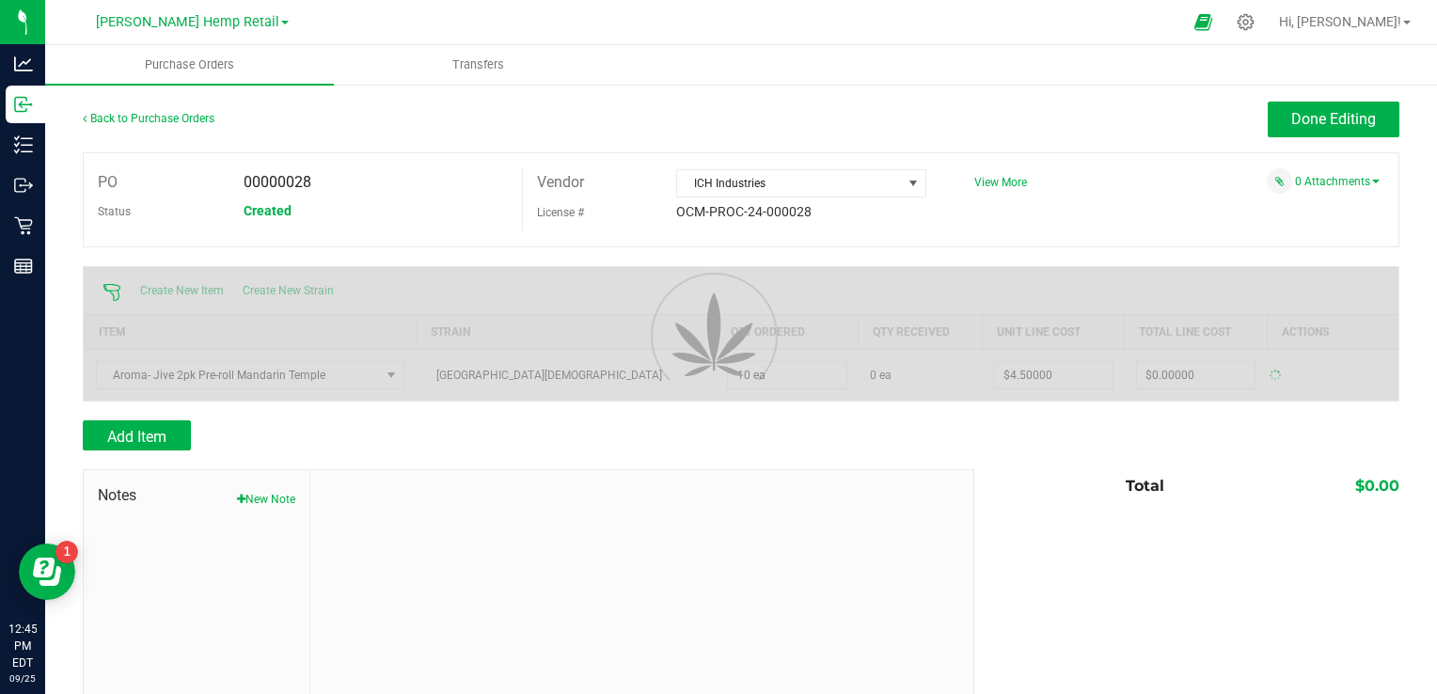
type input "$45.00000"
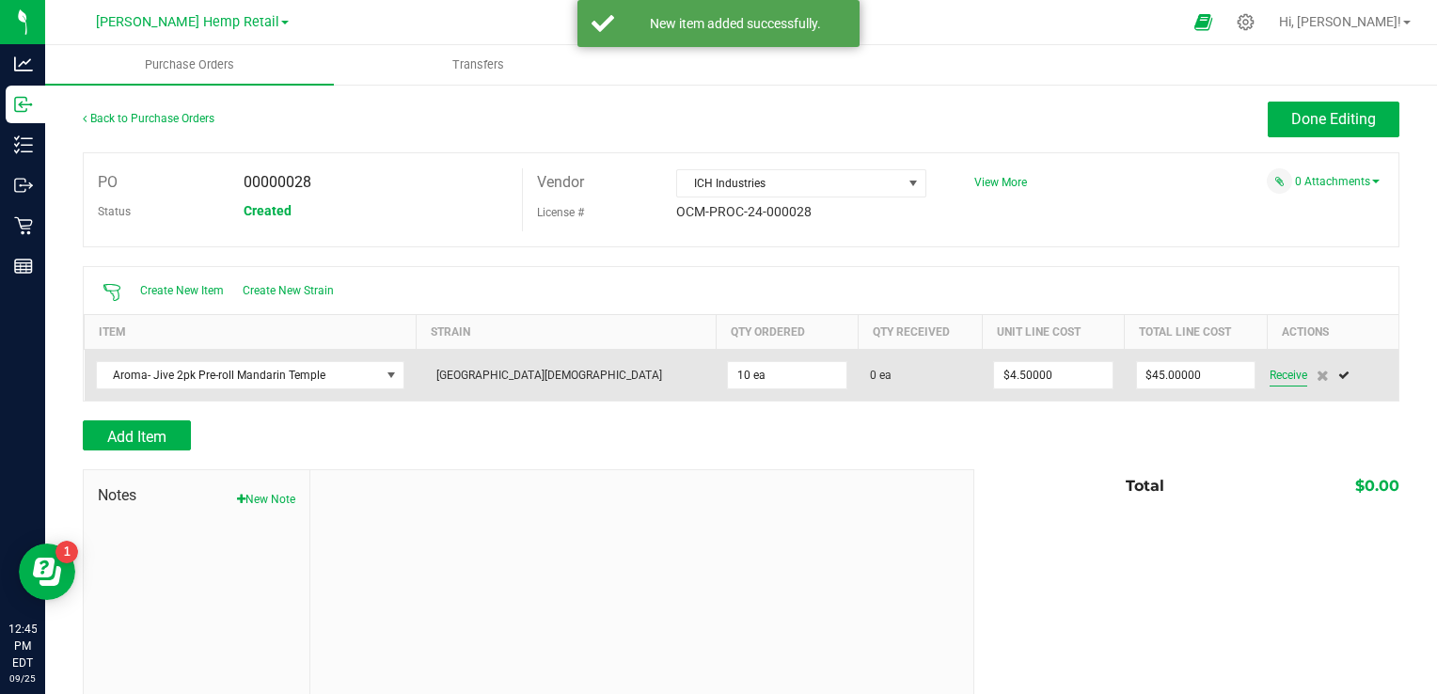
click at [1270, 374] on span "Receive" at bounding box center [1289, 375] width 38 height 23
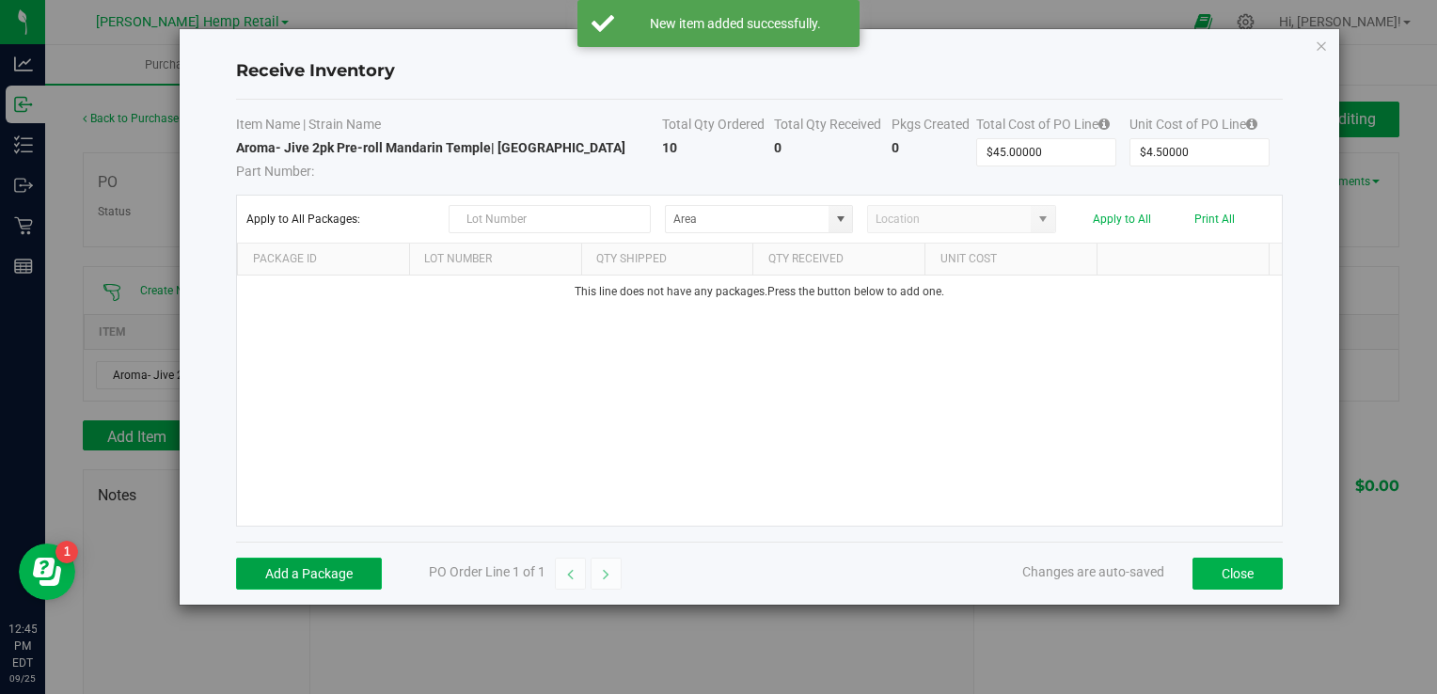
click at [307, 577] on button "Add a Package" at bounding box center [309, 574] width 146 height 32
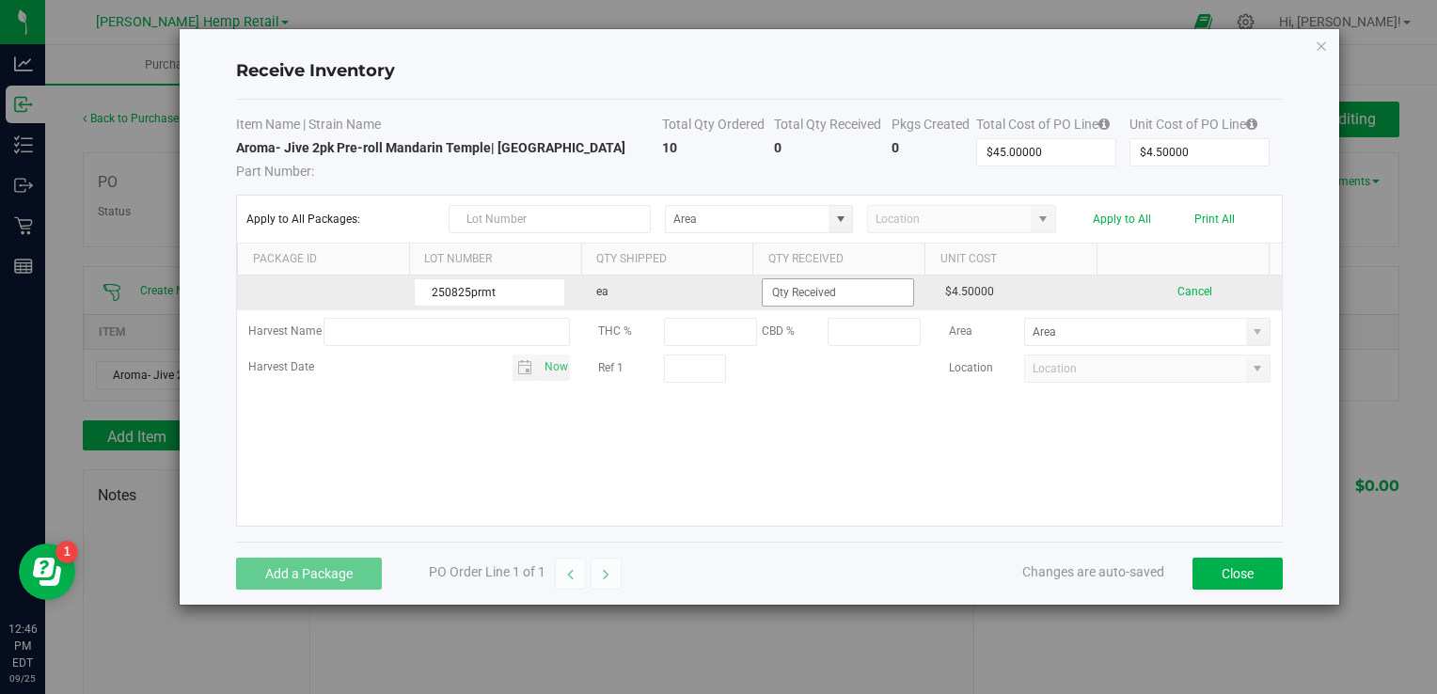
type input "250825prmt"
click at [889, 299] on input at bounding box center [838, 292] width 150 height 26
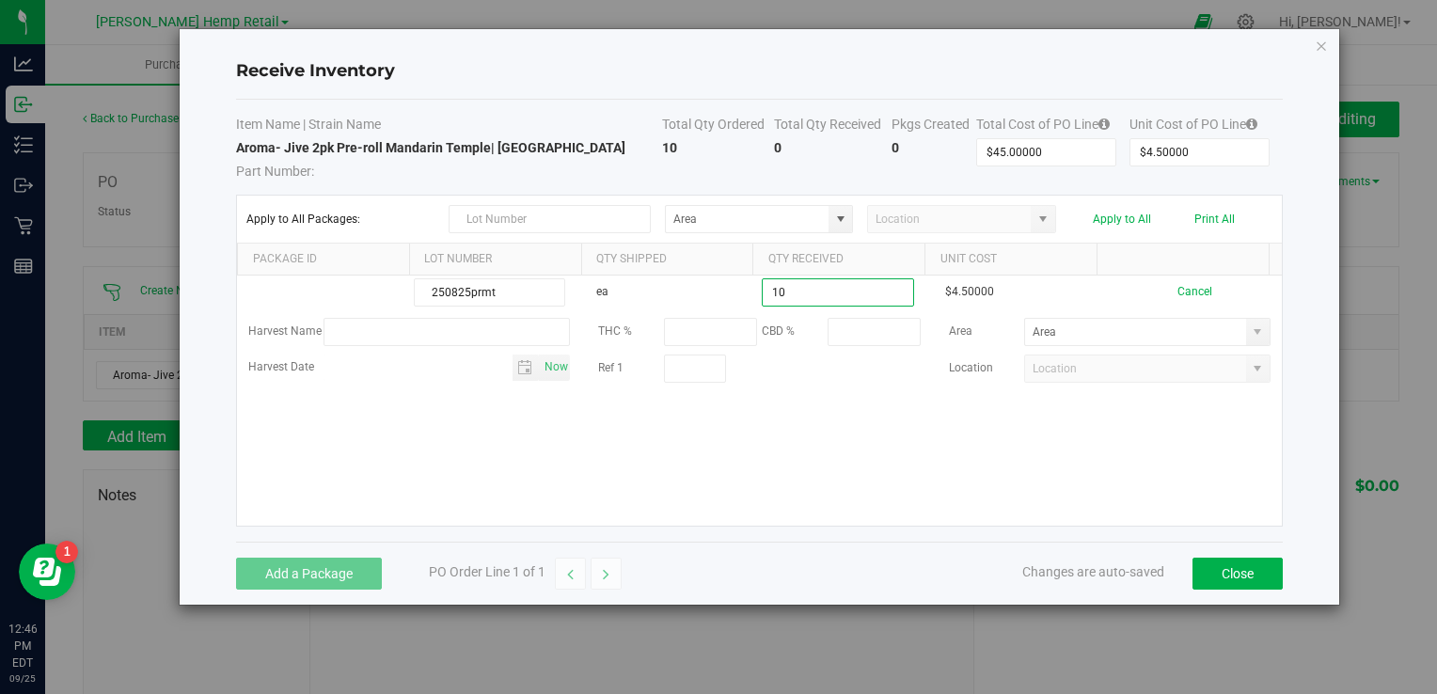
type input "10 ea"
click at [890, 465] on kendo-grid-list "250825prmt ea 10 ea $4.50000 Cancel Harvest Name THC % CBD % Area Harvest Date …" at bounding box center [759, 401] width 1044 height 250
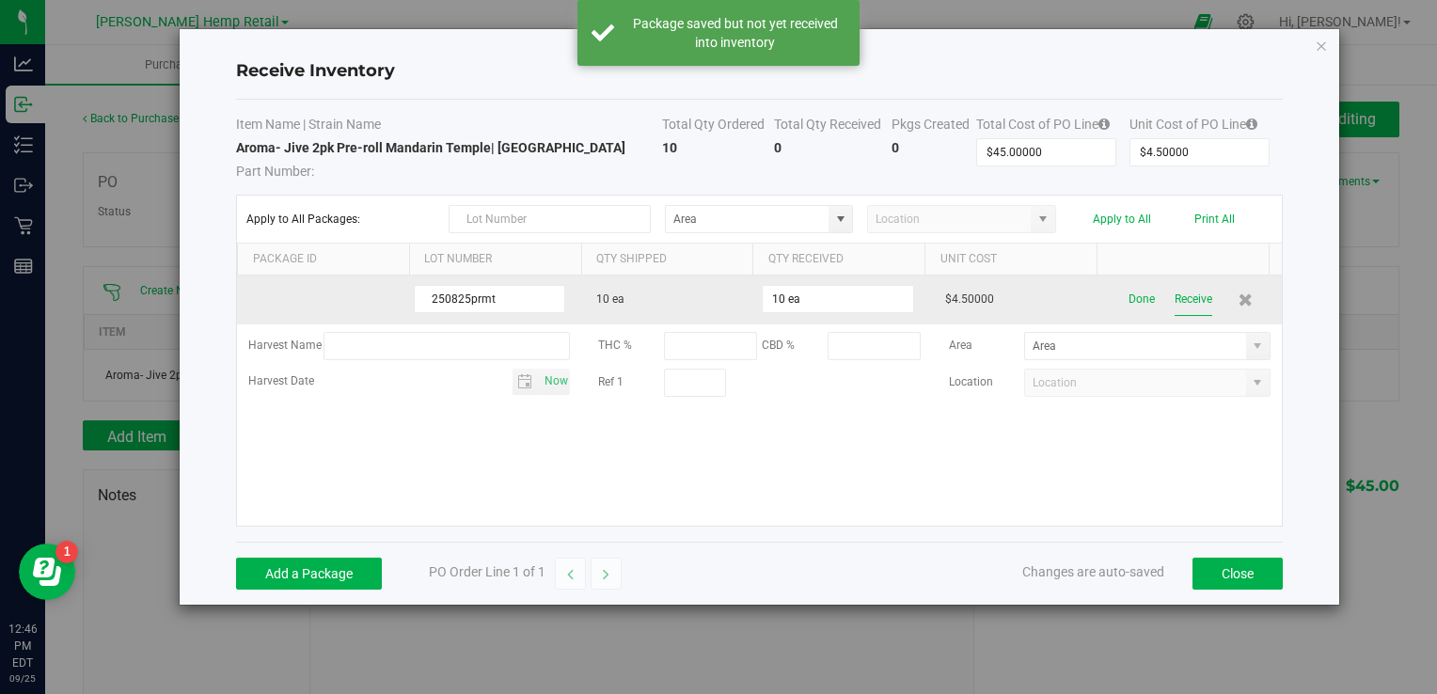
click at [1182, 299] on button "Receive" at bounding box center [1194, 299] width 38 height 33
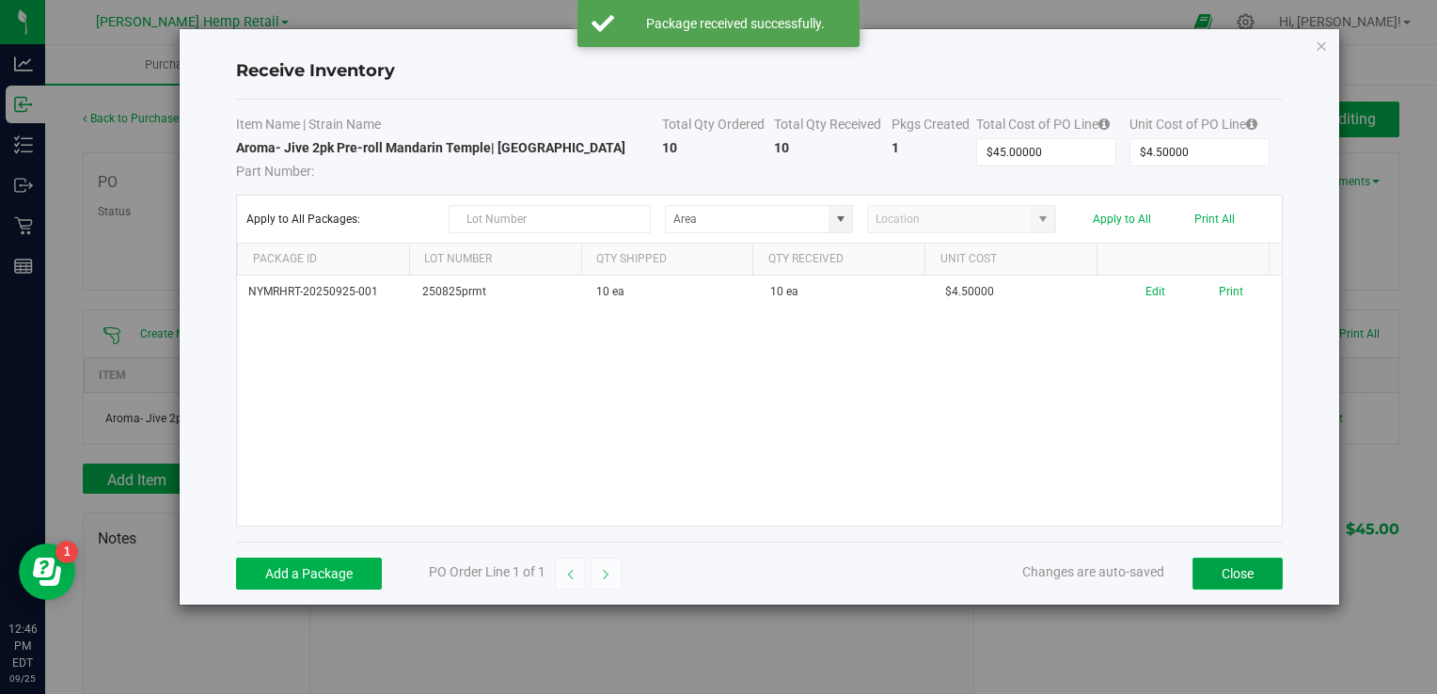
click at [1235, 567] on button "Close" at bounding box center [1238, 574] width 90 height 32
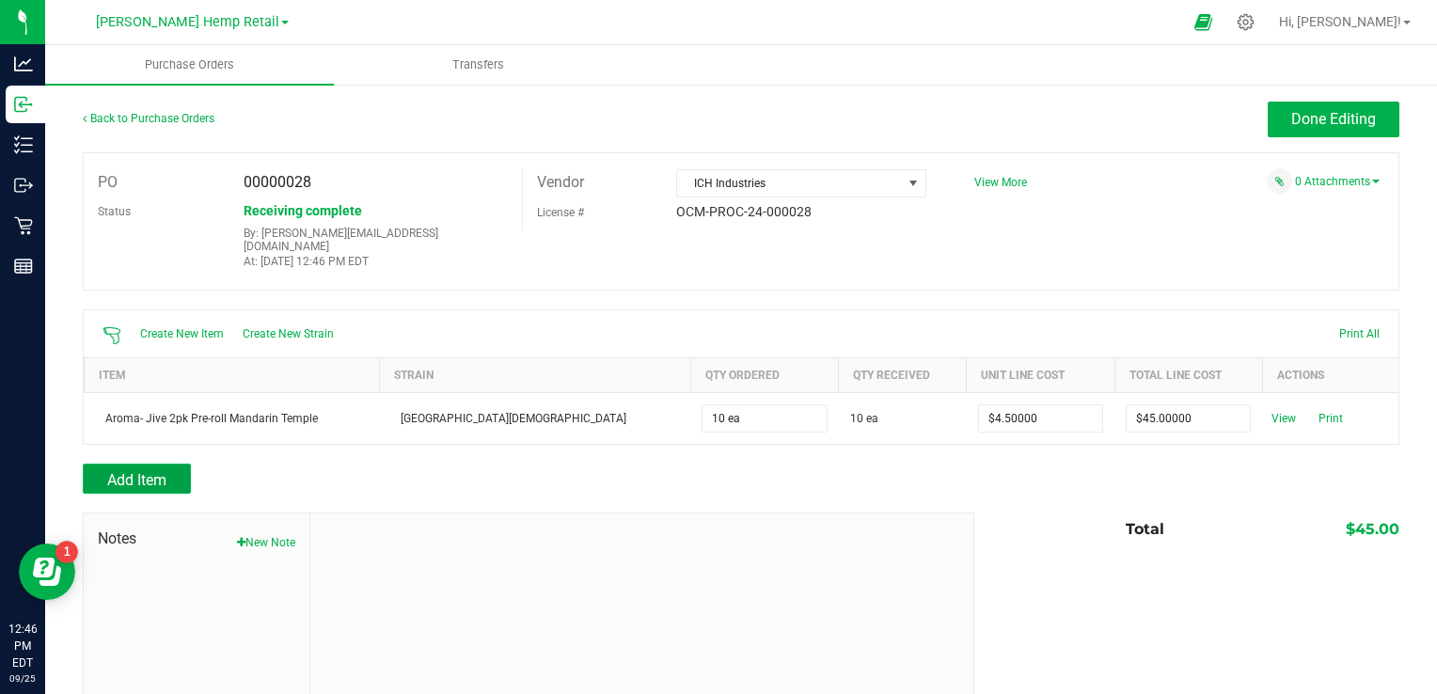
click at [166, 478] on button "Add Item" at bounding box center [137, 479] width 108 height 30
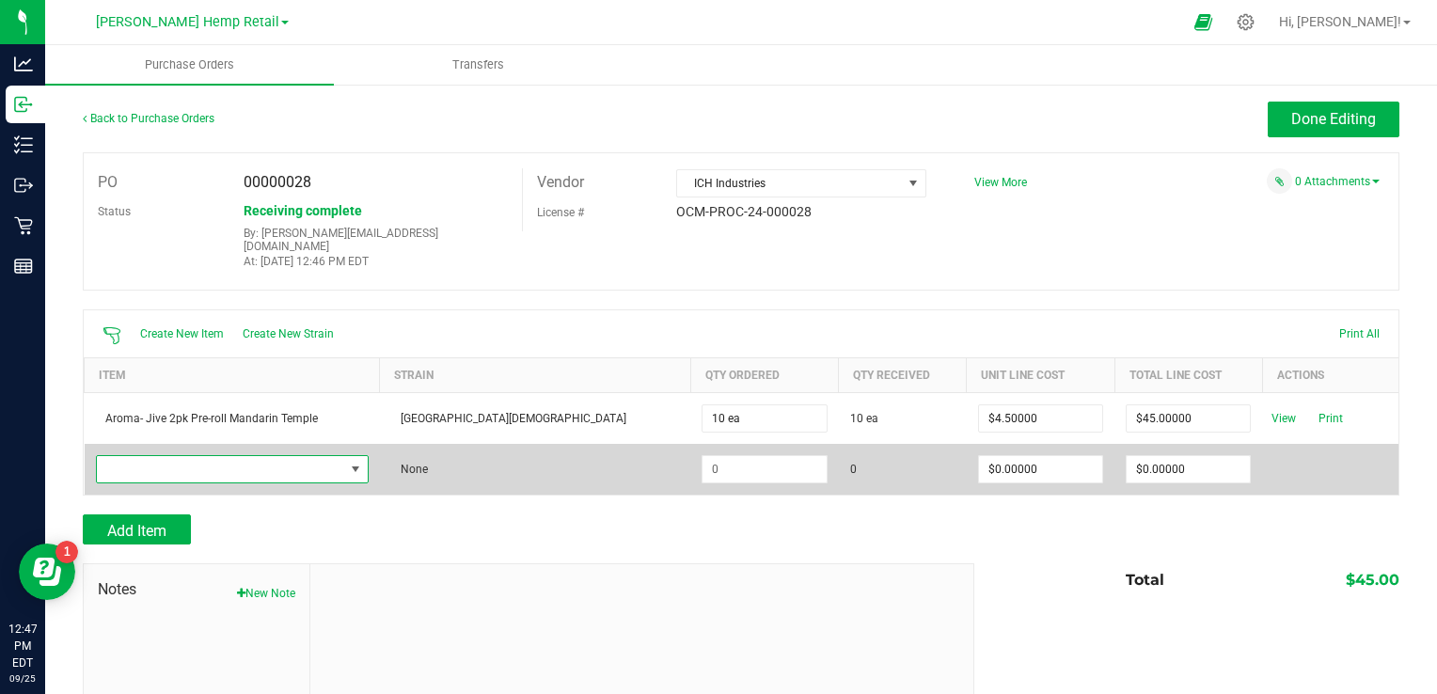
click at [367, 463] on span "NO DATA FOUND" at bounding box center [355, 469] width 24 height 26
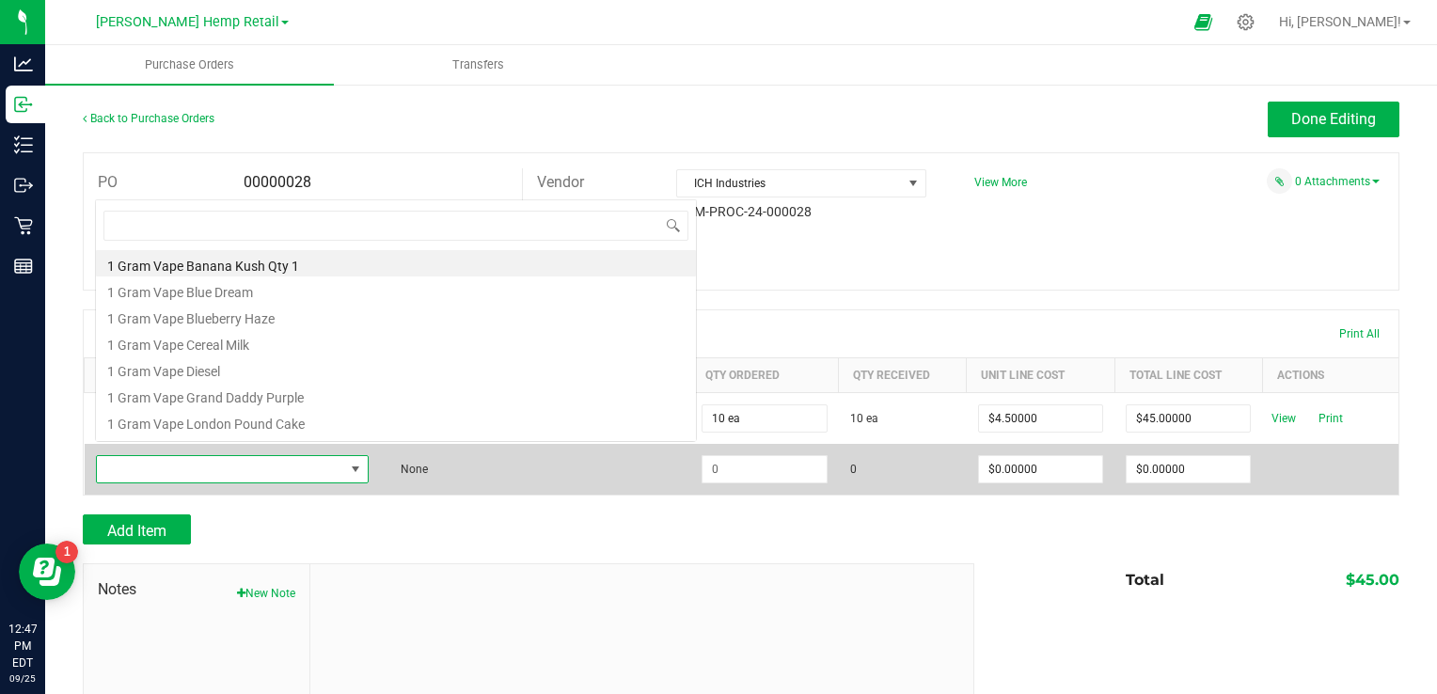
scroll to position [27, 305]
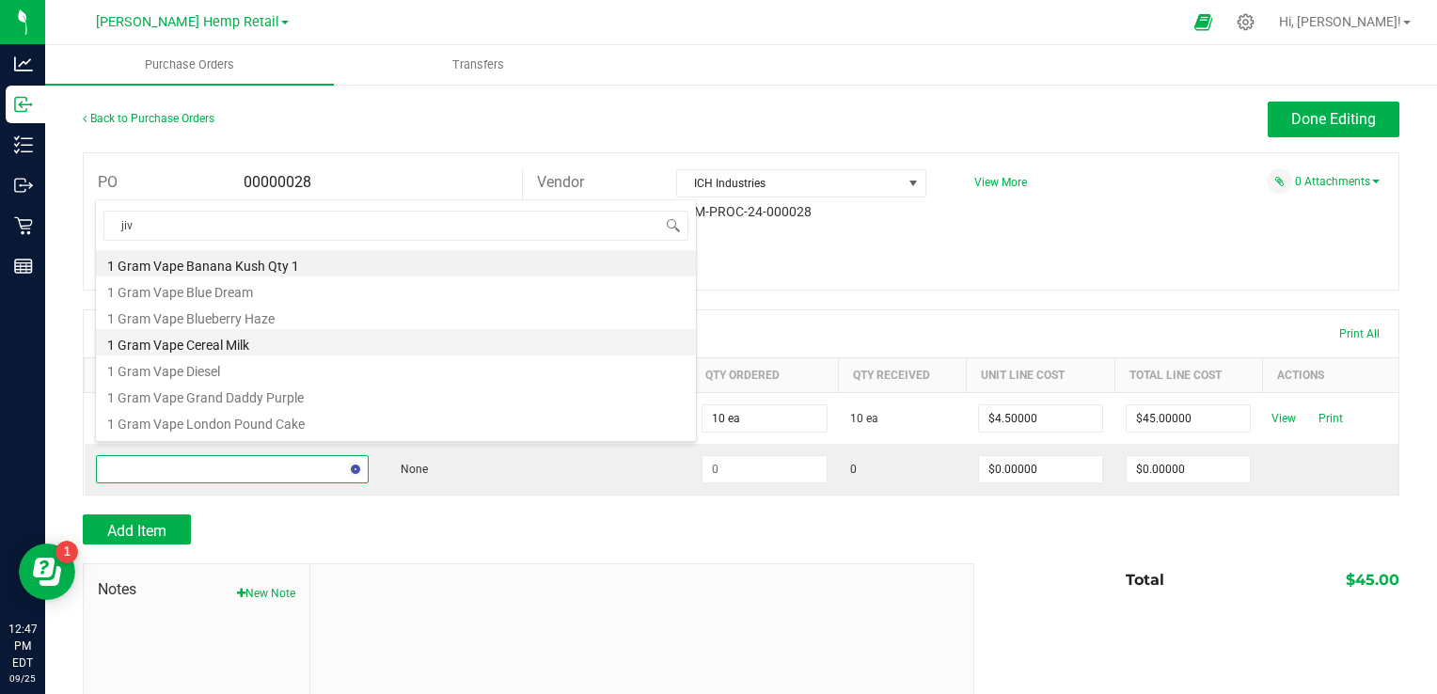
type input "jive"
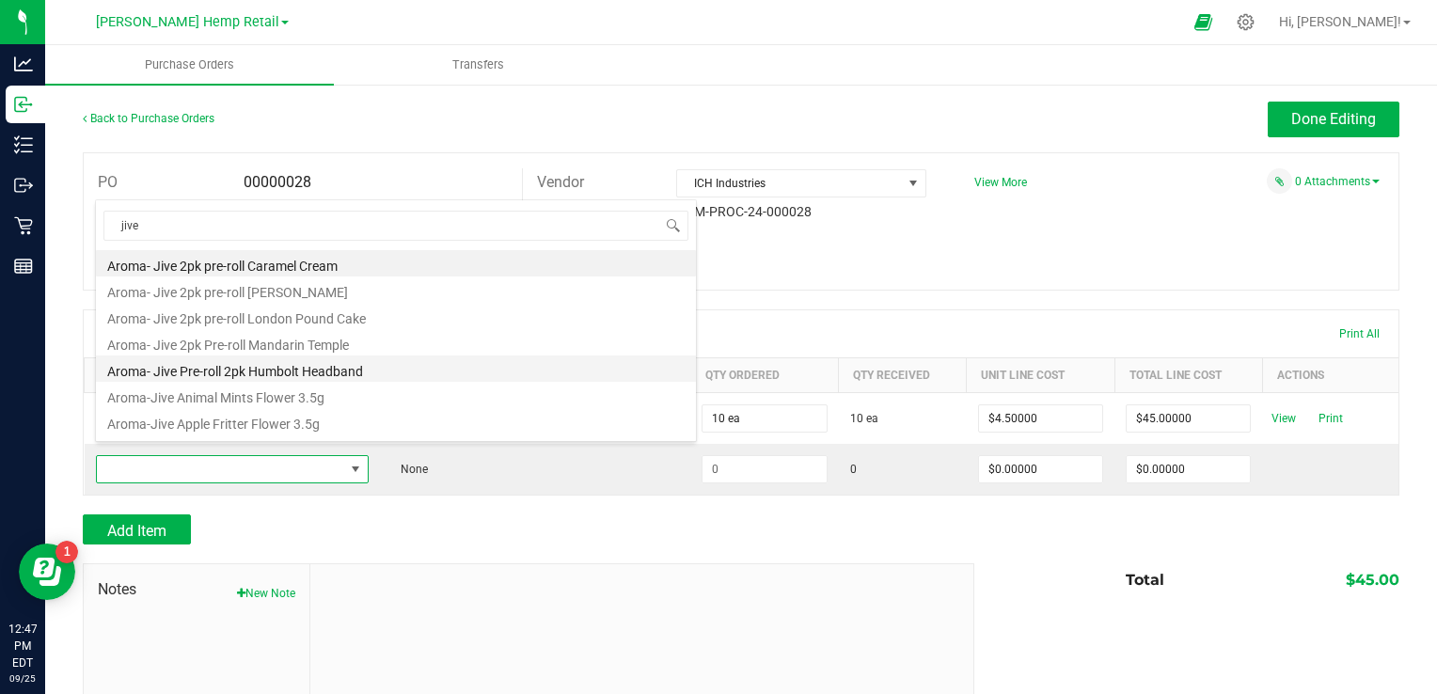
click at [305, 373] on li "Aroma- Jive Pre-roll 2pk Humbolt Headband" at bounding box center [396, 369] width 600 height 26
type input "$4.50000"
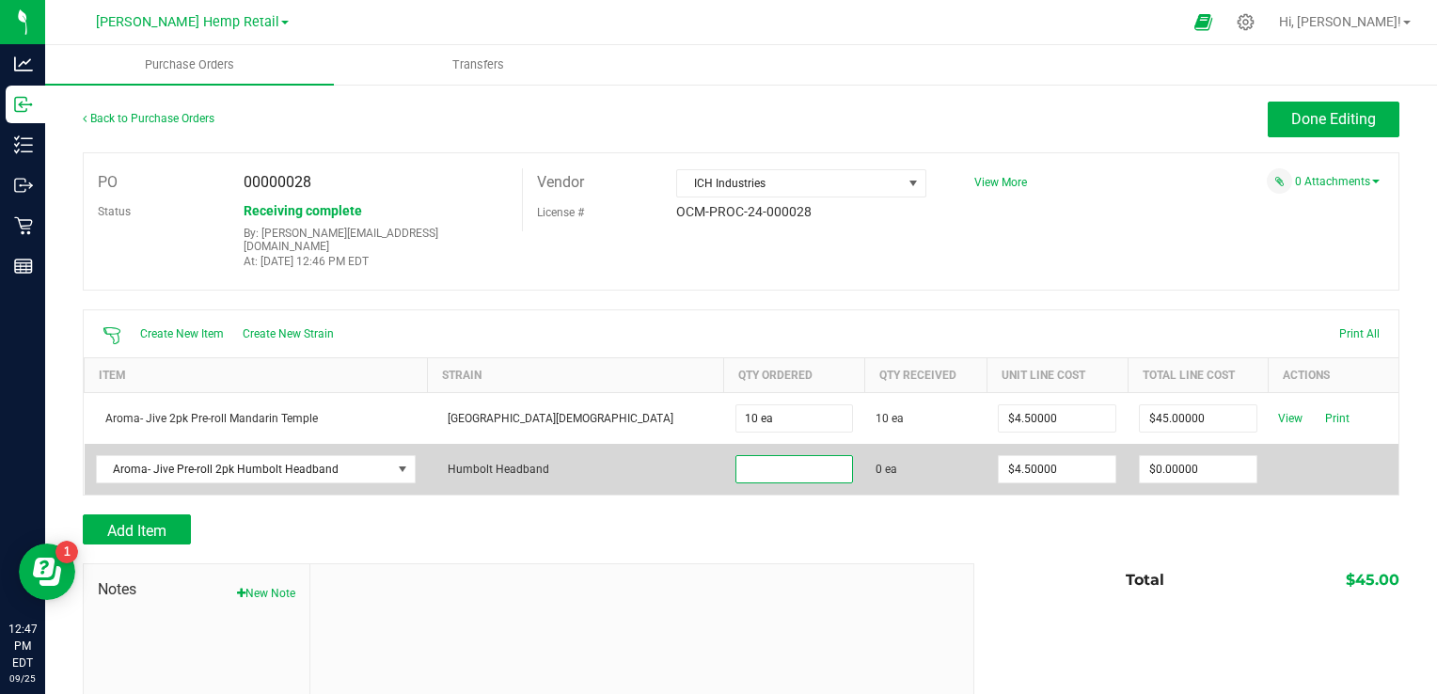
click at [737, 457] on input at bounding box center [795, 469] width 117 height 26
type input "10 ea"
click at [1298, 467] on div "Create New Item Create New Strain Print All Item Strain Qty Ordered Qty Receive…" at bounding box center [741, 402] width 1317 height 186
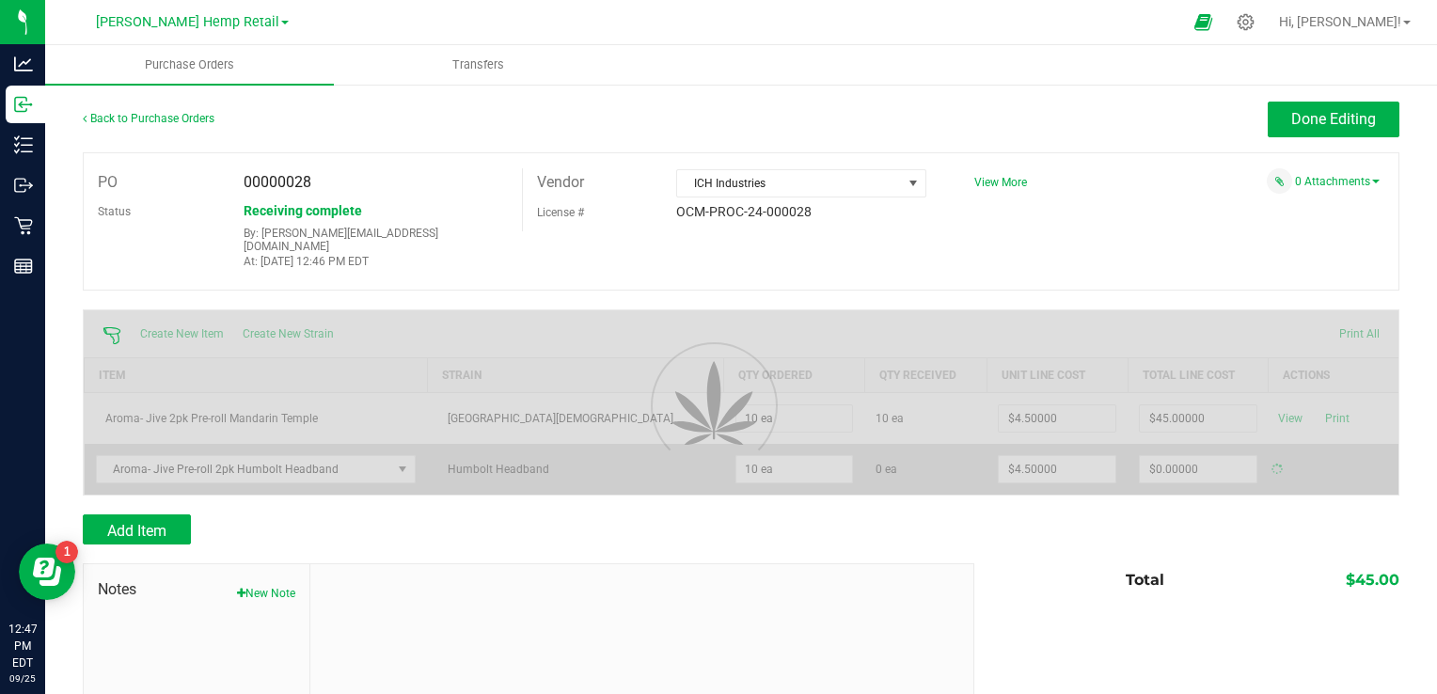
type input "$45.00000"
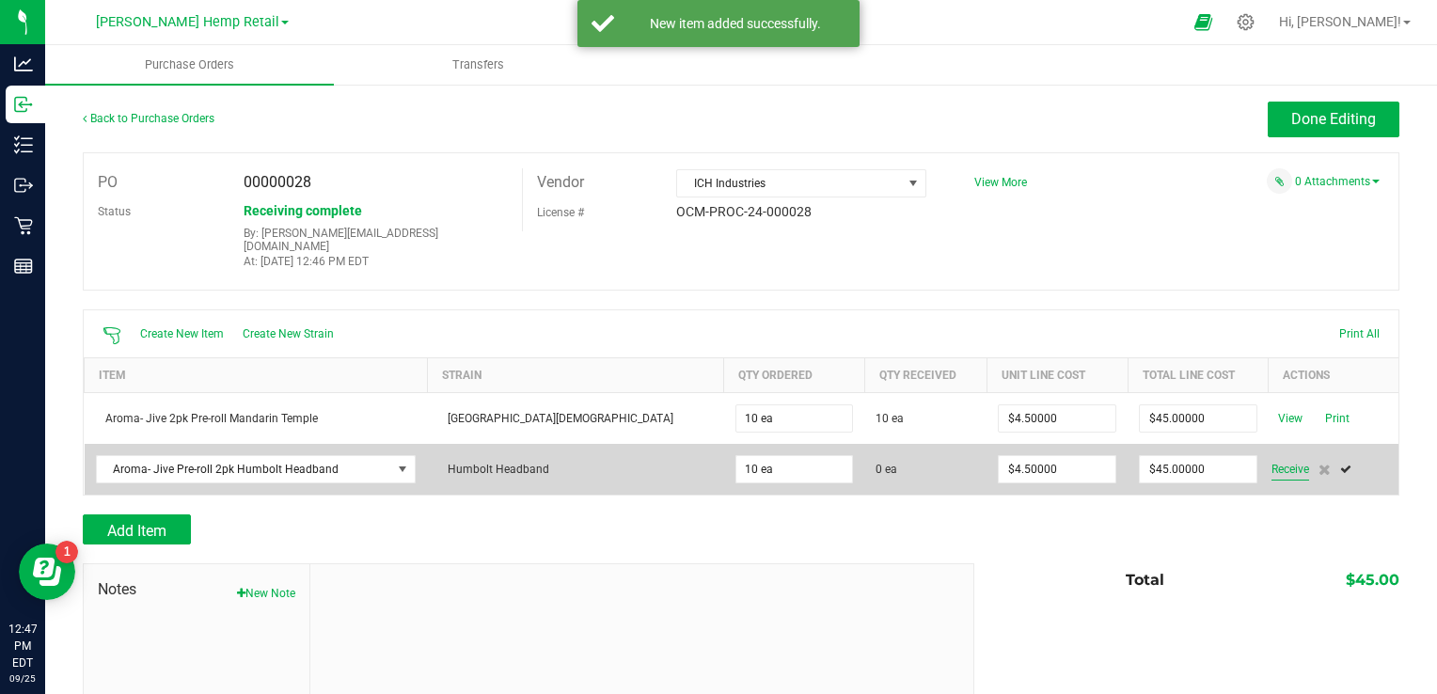
click at [1272, 458] on span "Receive" at bounding box center [1291, 469] width 38 height 23
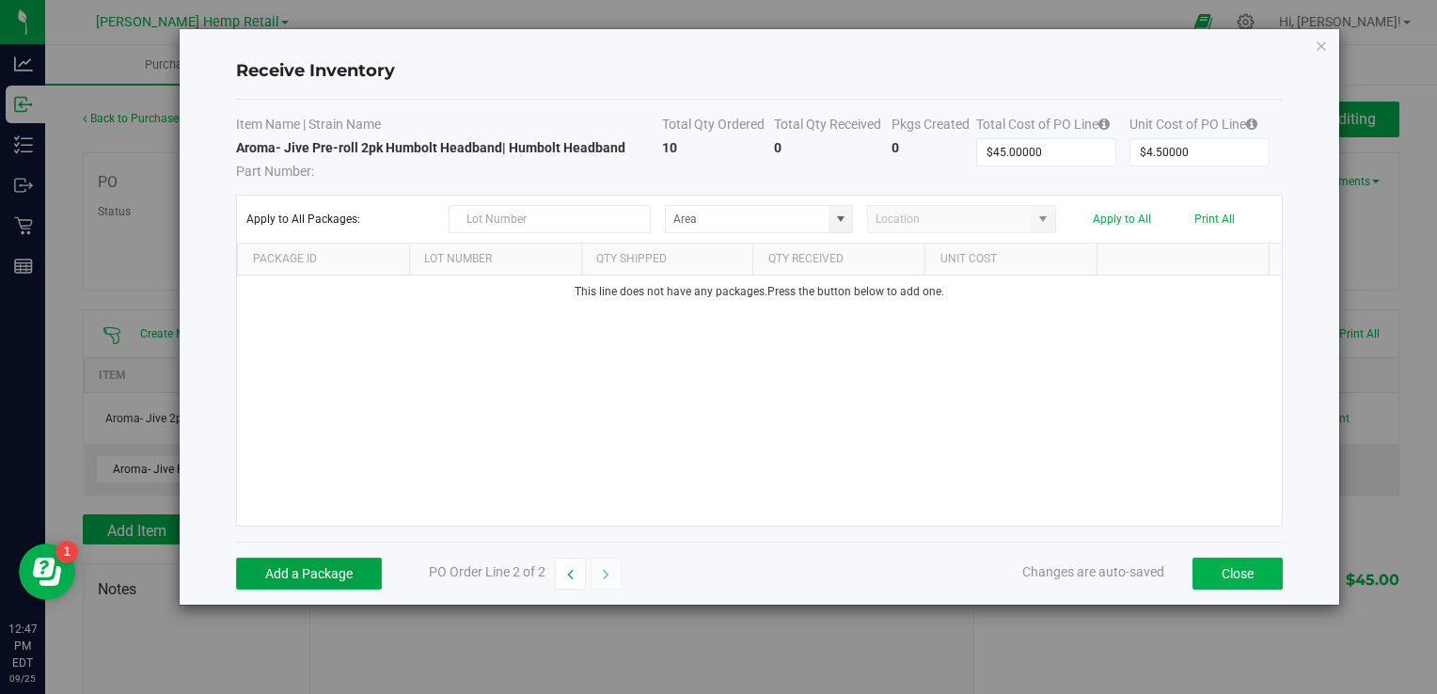
click at [318, 574] on button "Add a Package" at bounding box center [309, 574] width 146 height 32
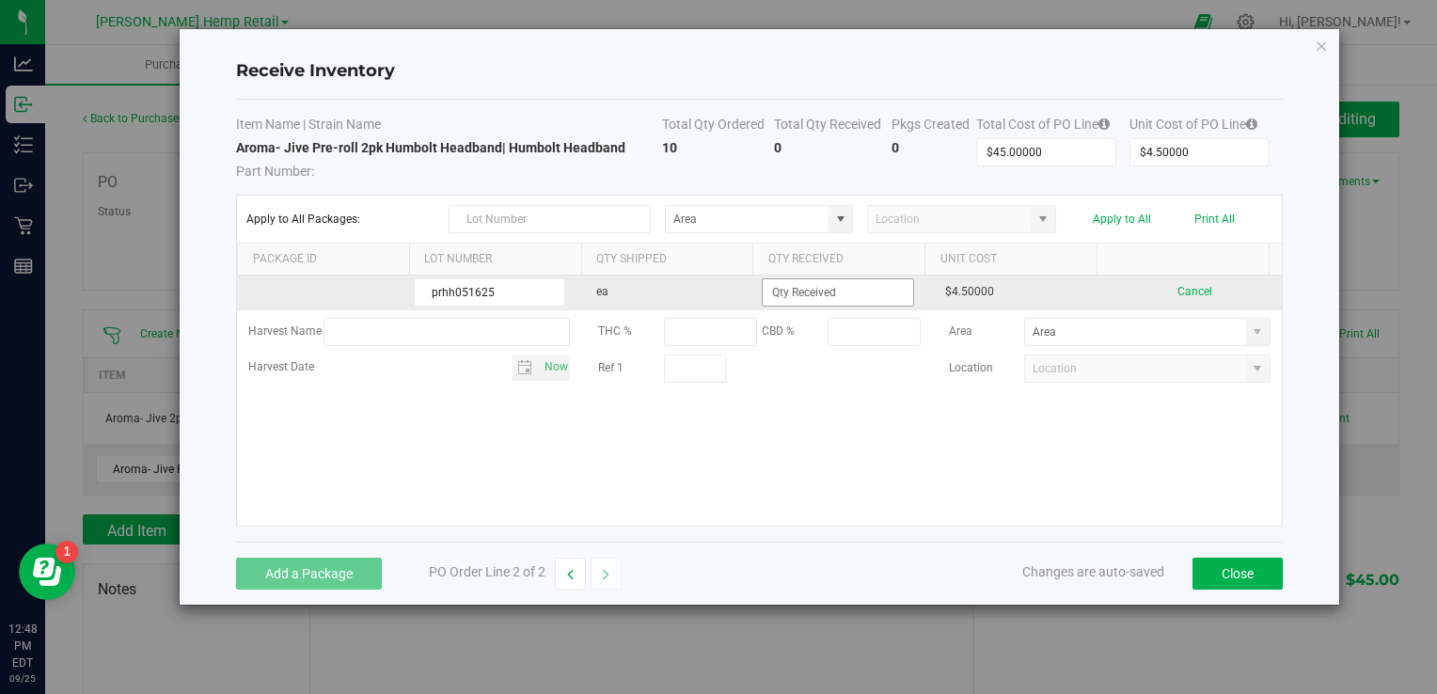
type input "prhh051625"
click at [862, 282] on input at bounding box center [838, 292] width 150 height 26
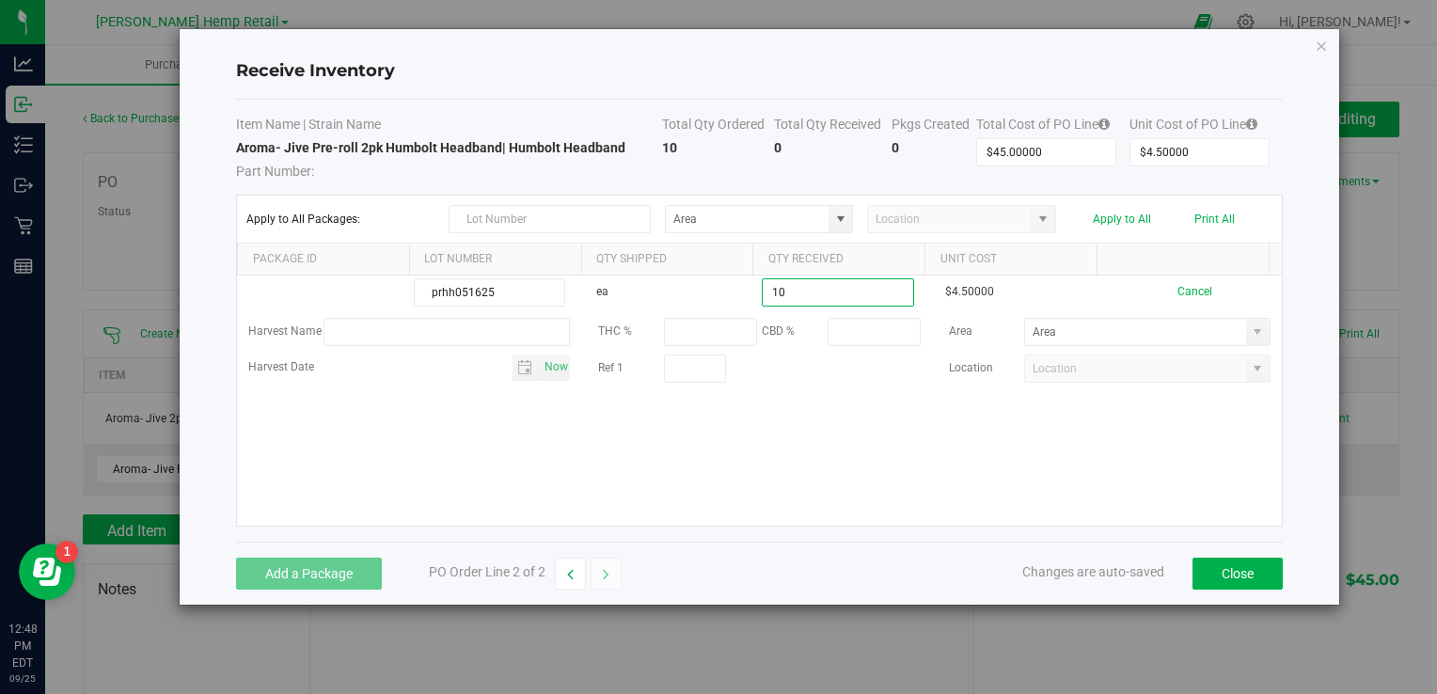
type input "10 ea"
click at [1042, 438] on kendo-grid-list "prhh051625 ea 10 ea $4.50000 Cancel Harvest Name THC % CBD % Area Harvest Date …" at bounding box center [759, 401] width 1044 height 250
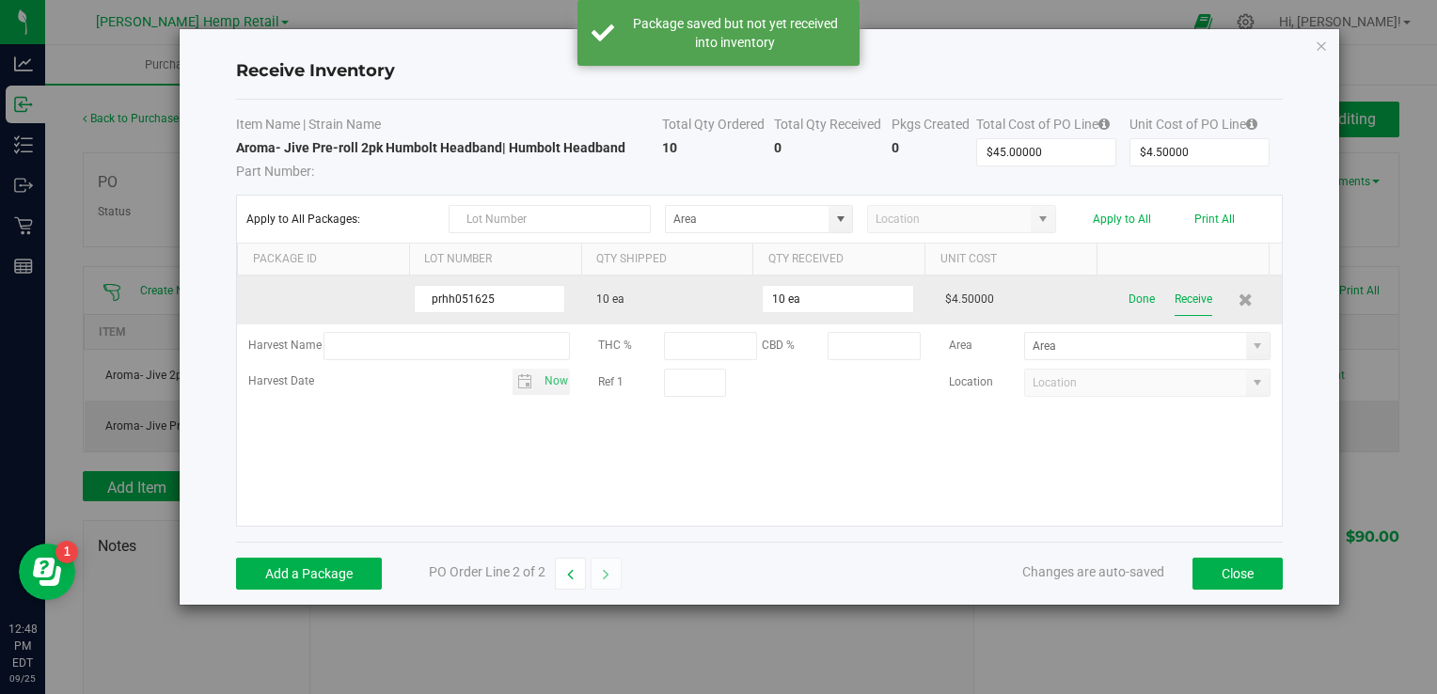
click at [1181, 299] on button "Receive" at bounding box center [1194, 299] width 38 height 33
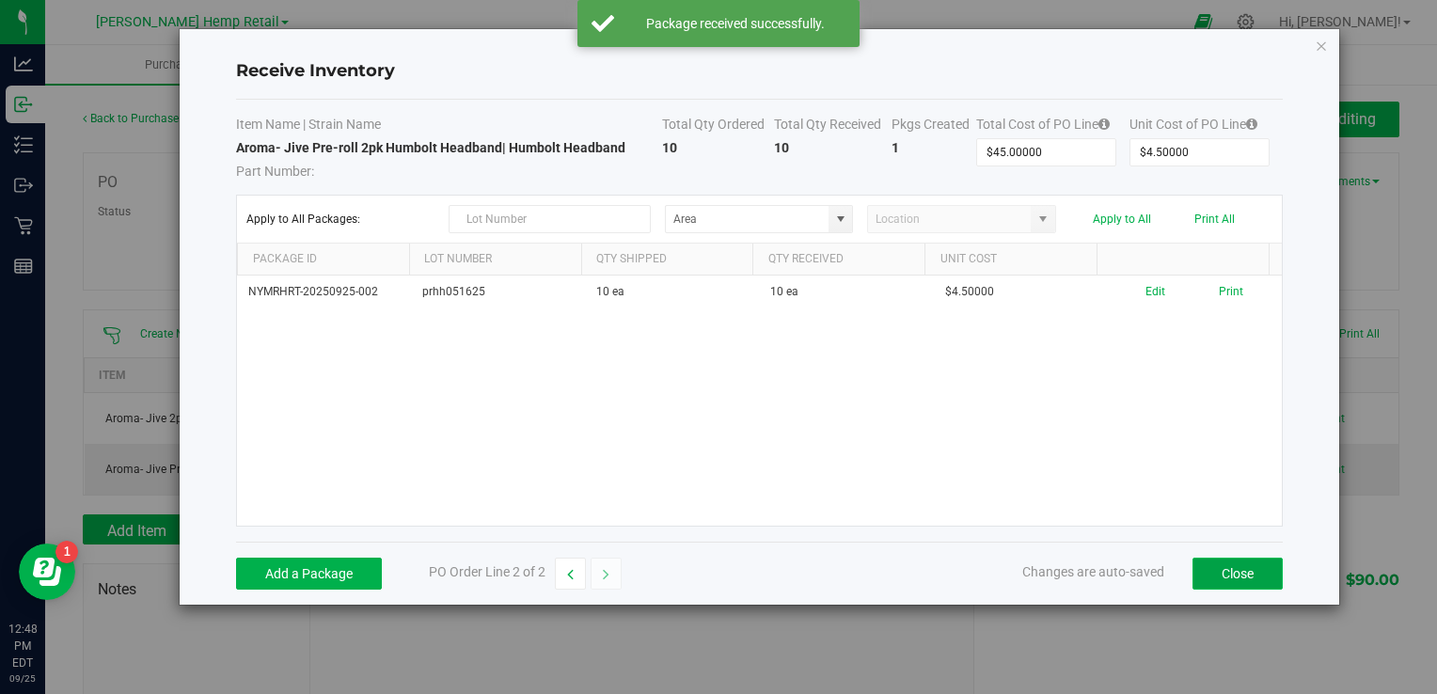
click at [1245, 570] on button "Close" at bounding box center [1238, 574] width 90 height 32
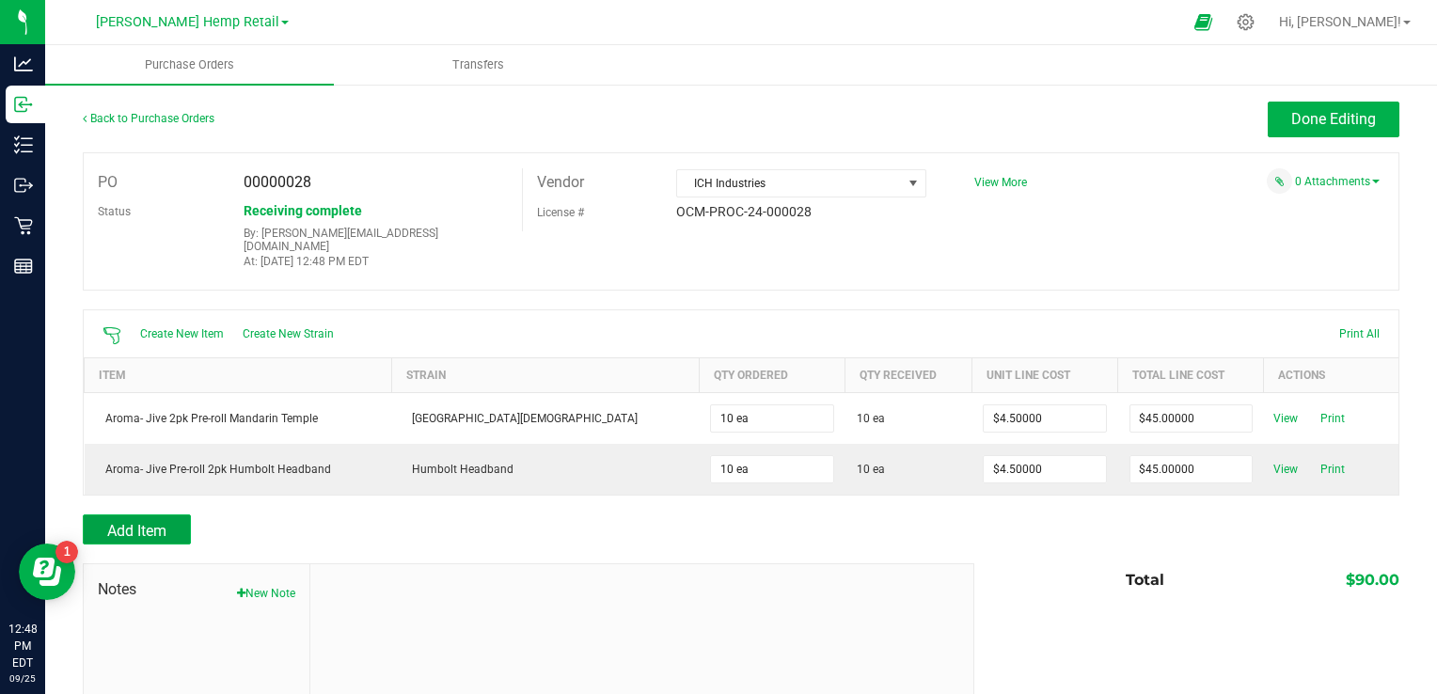
click at [147, 522] on span "Add Item" at bounding box center [136, 531] width 59 height 18
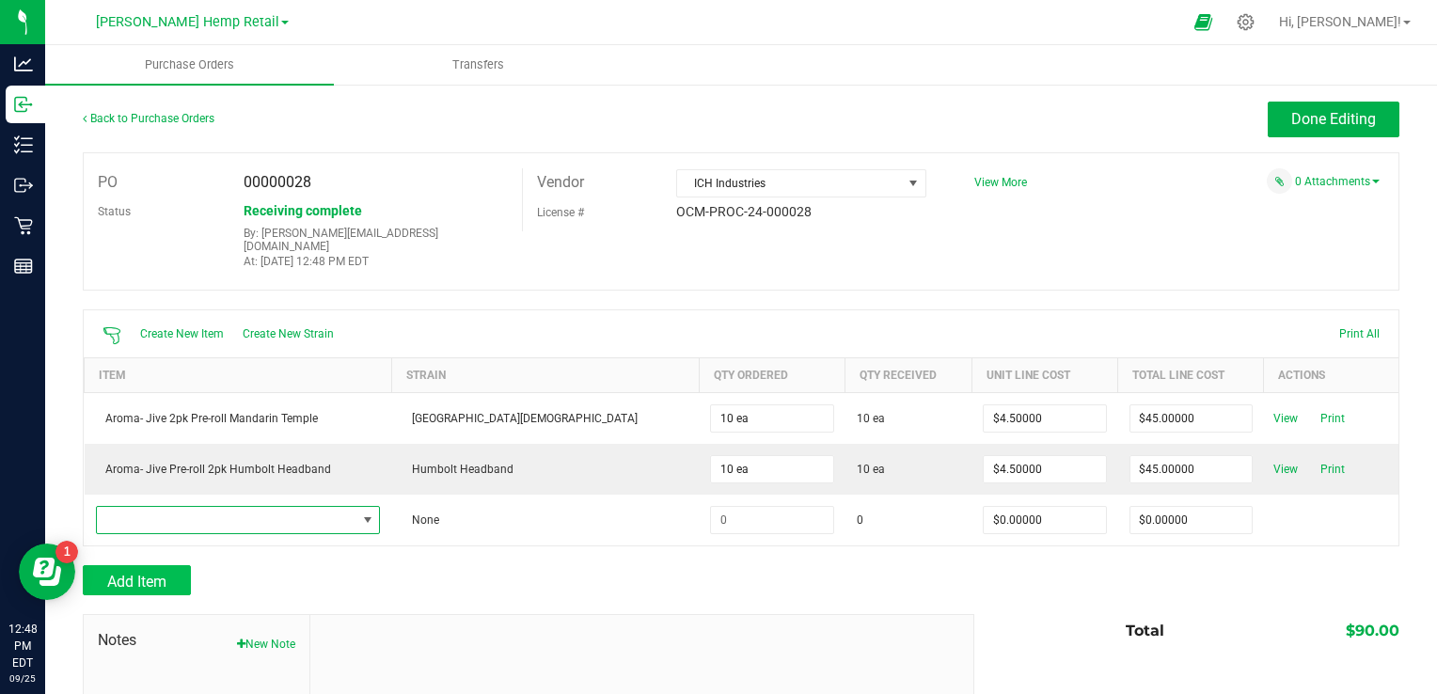
click at [147, 511] on span "NO DATA FOUND" at bounding box center [227, 520] width 260 height 26
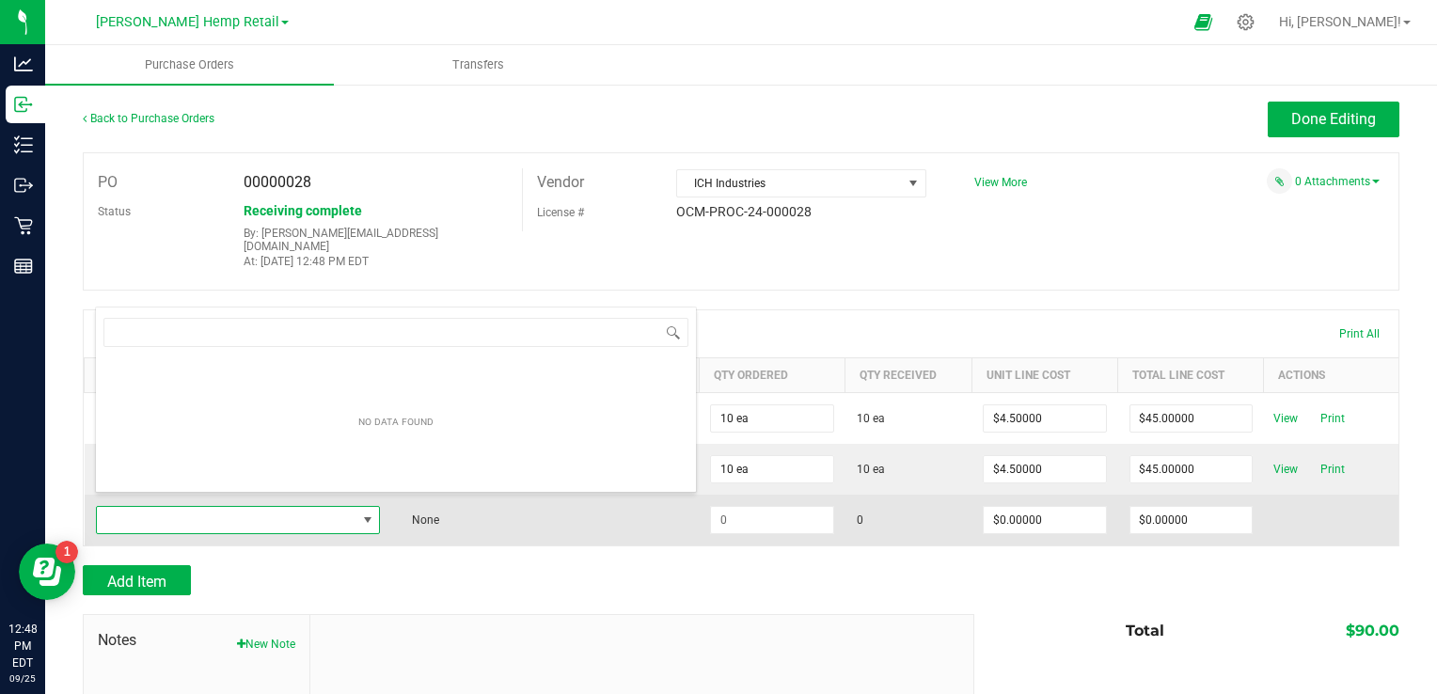
scroll to position [27, 312]
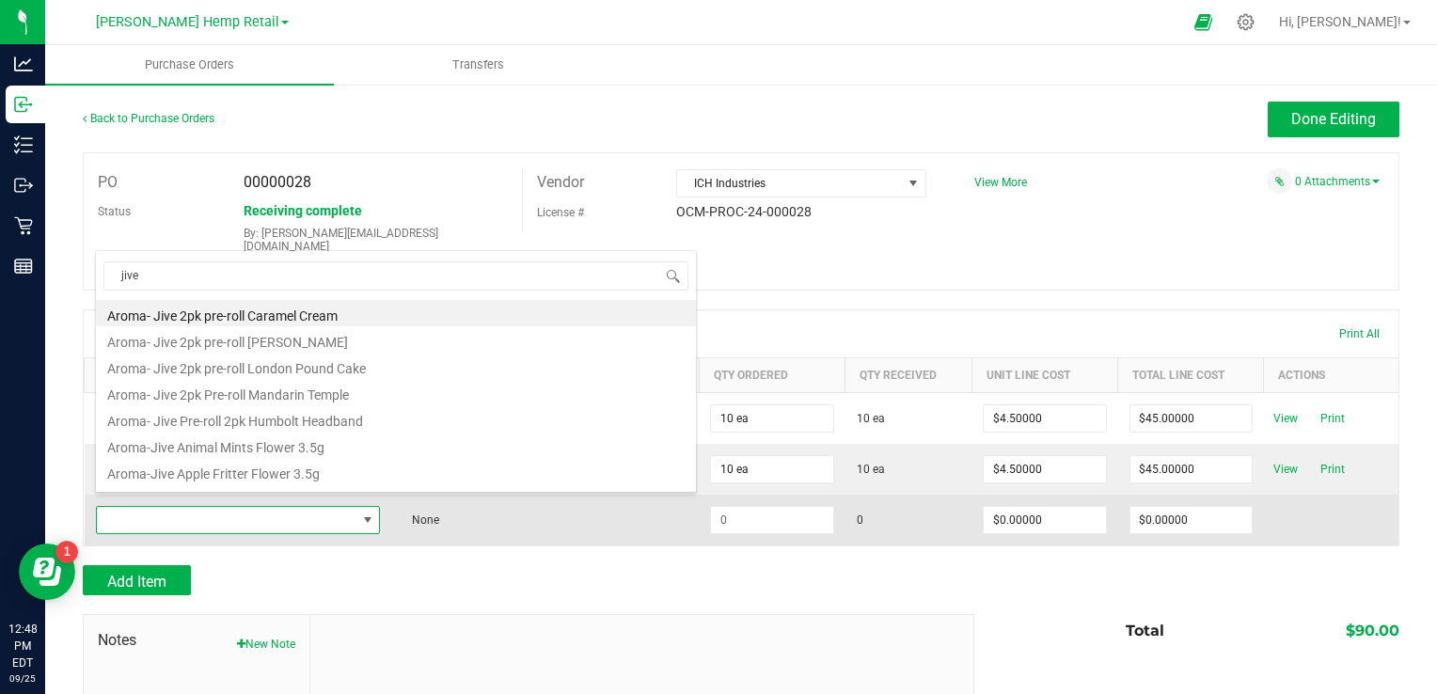
type input "jive a"
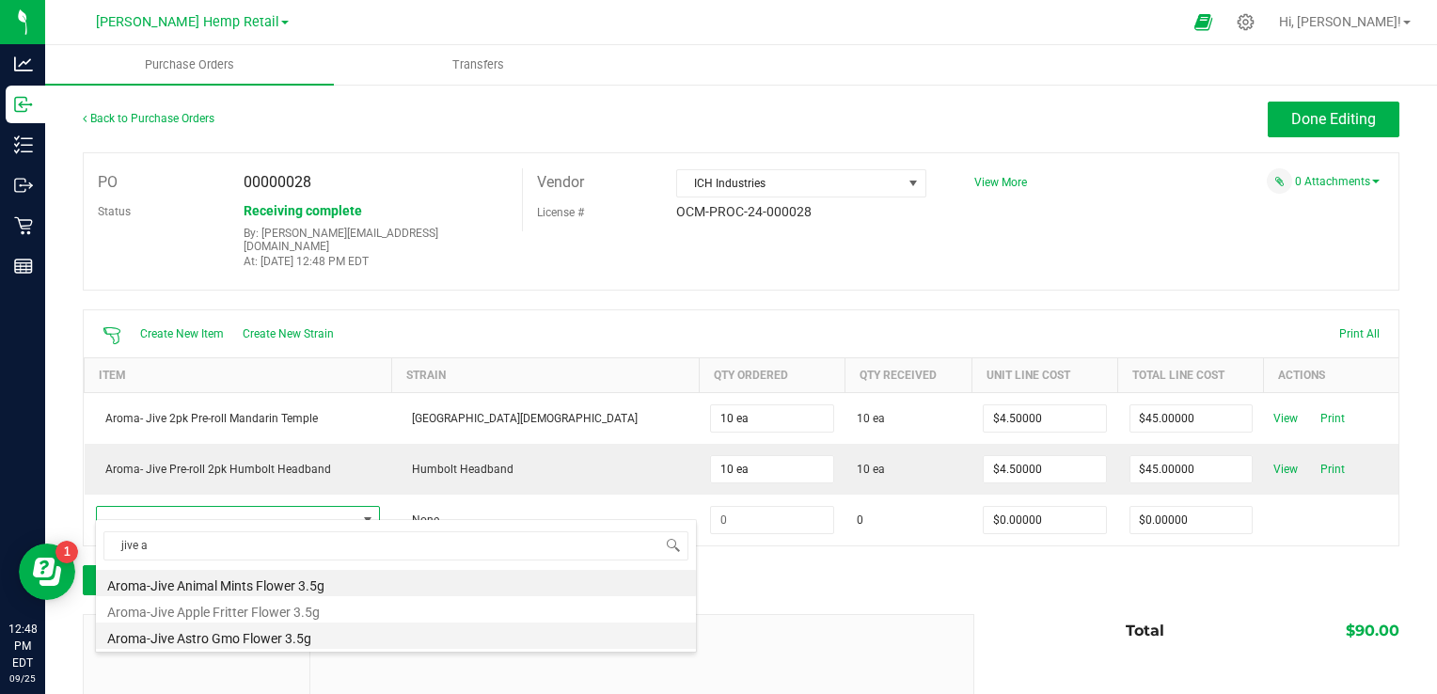
click at [230, 641] on li "Aroma-Jive Astro Gmo Flower 3.5g" at bounding box center [396, 636] width 600 height 26
type input "$20.00000"
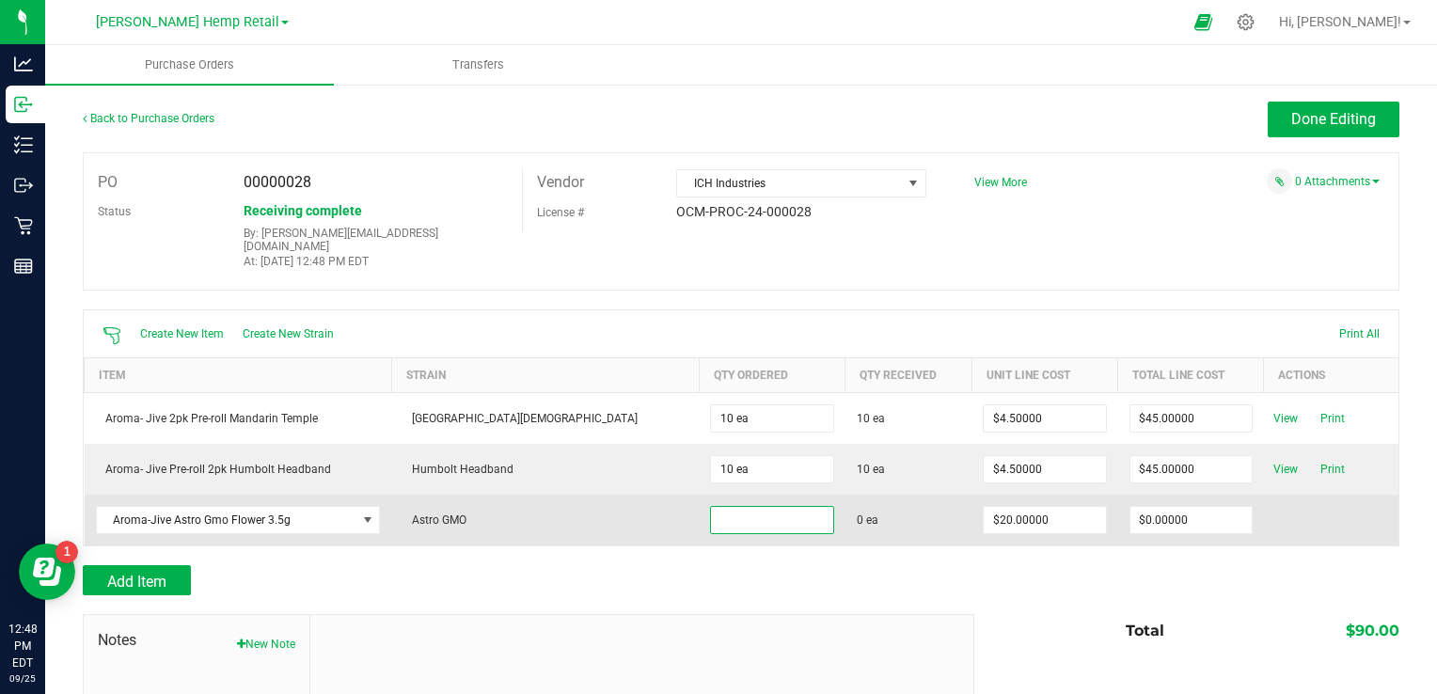
click at [711, 507] on input at bounding box center [771, 520] width 121 height 26
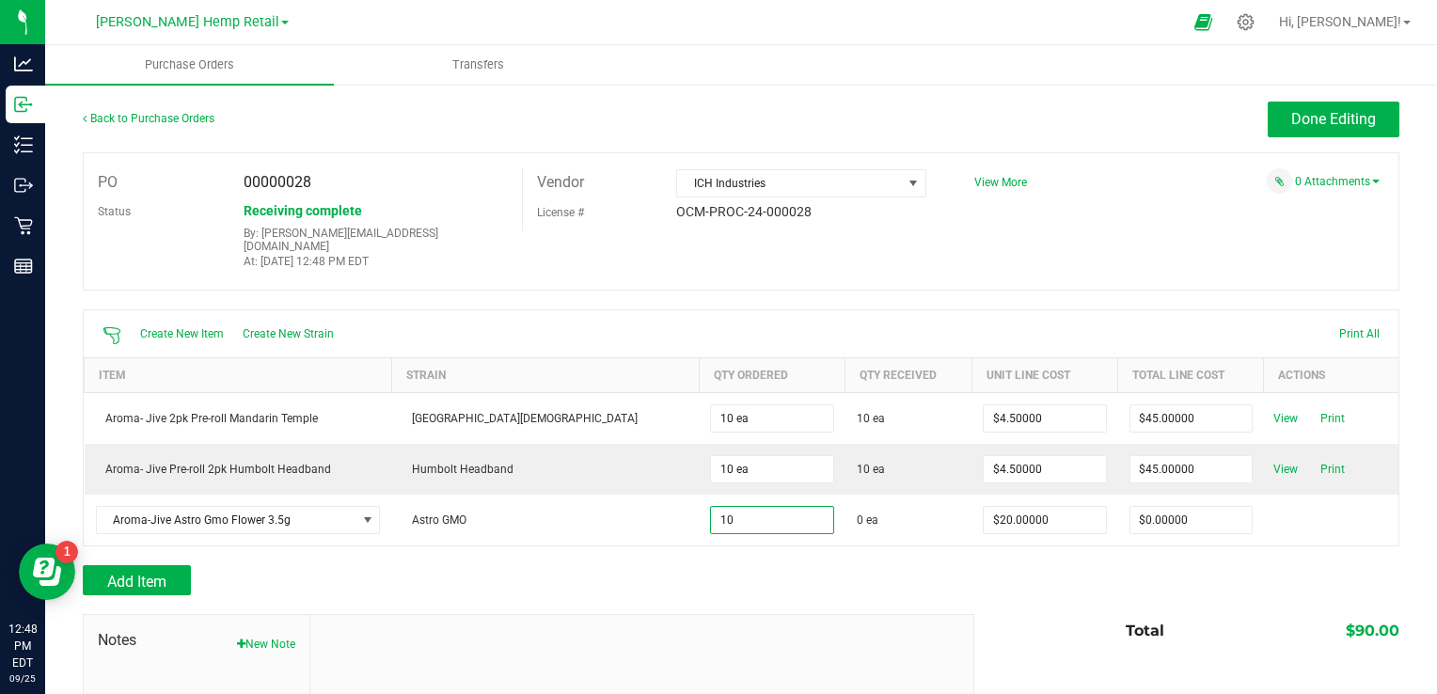
type input "10 ea"
click at [1147, 570] on div "Add Item" at bounding box center [741, 580] width 1317 height 30
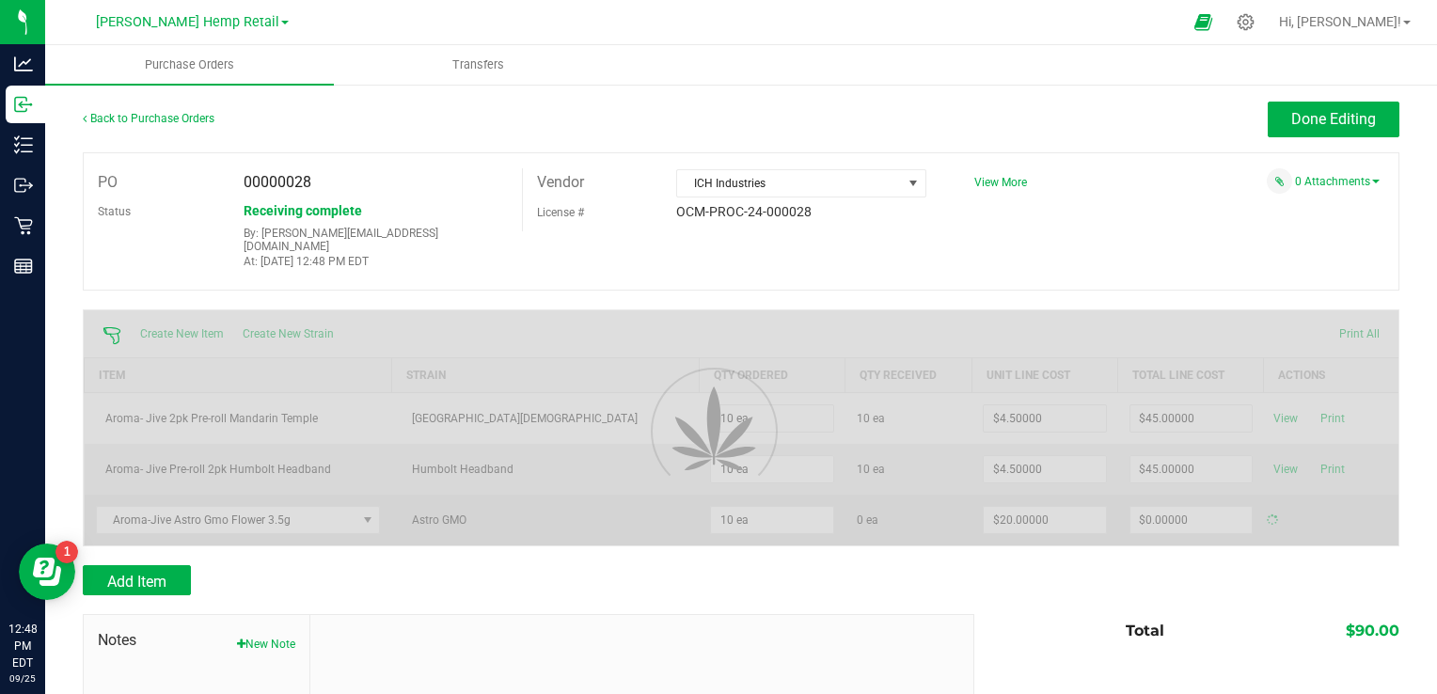
type input "$200.00000"
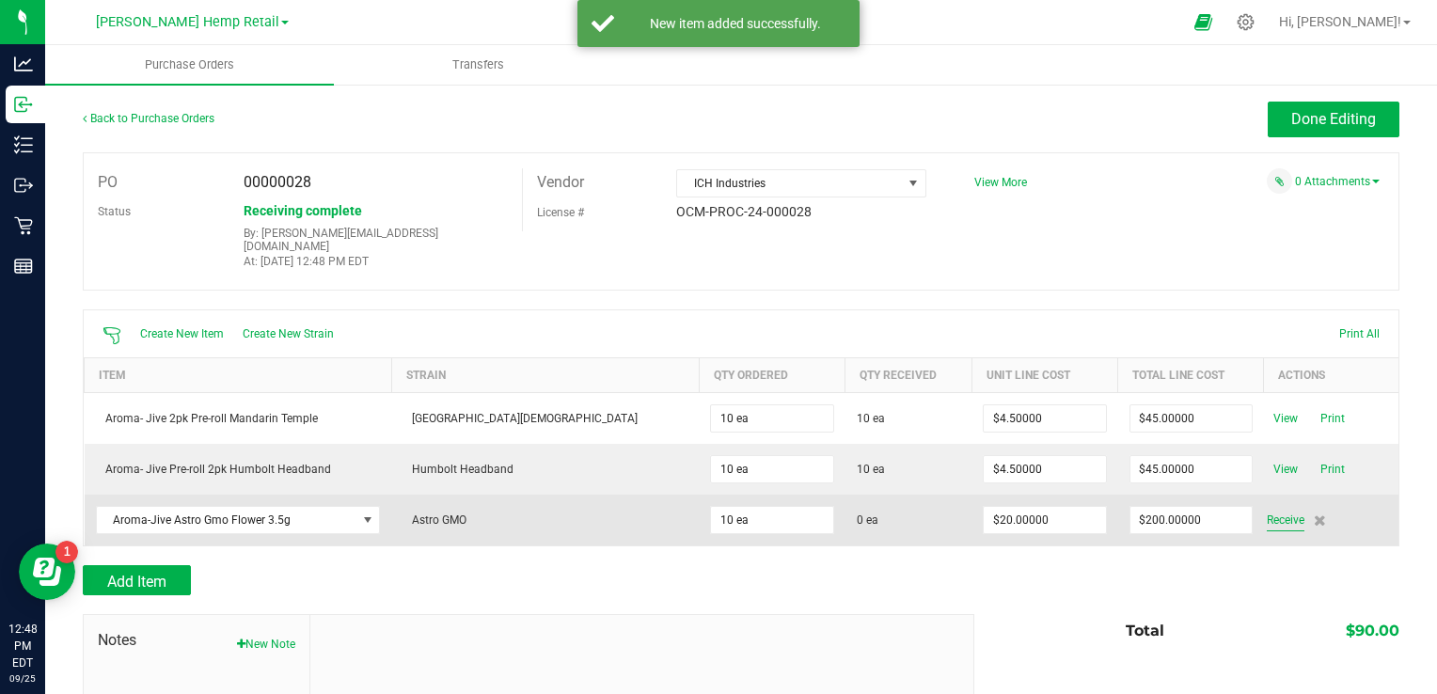
click at [1267, 510] on span "Receive" at bounding box center [1286, 520] width 38 height 23
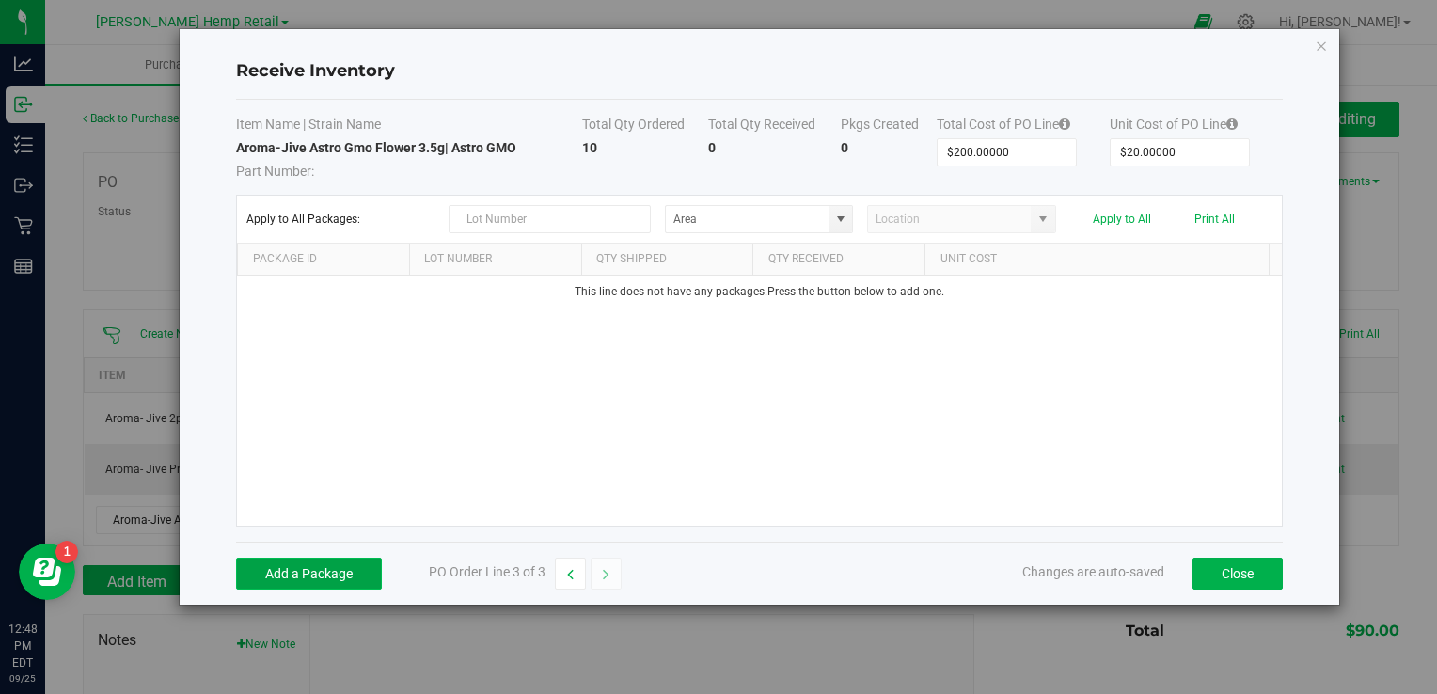
click at [293, 569] on button "Add a Package" at bounding box center [309, 574] width 146 height 32
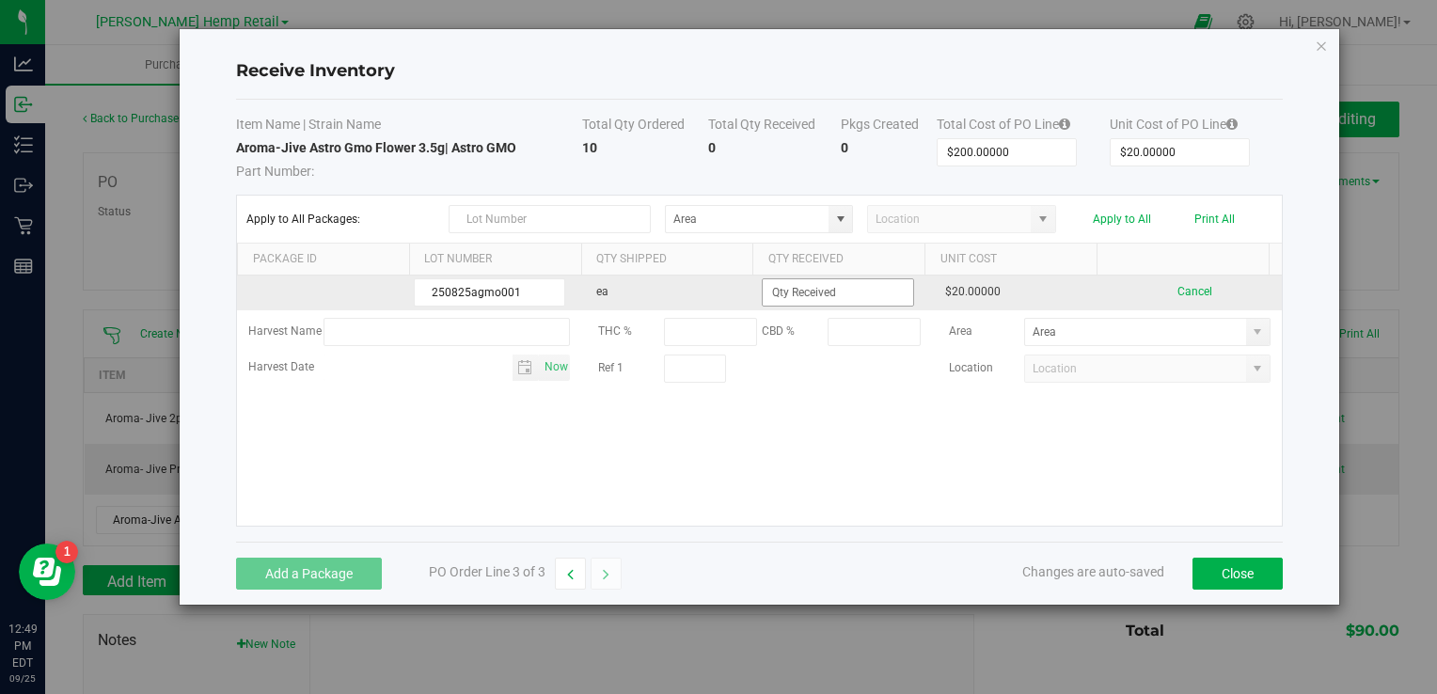
type input "250825agmo001"
click at [854, 284] on input at bounding box center [838, 292] width 150 height 26
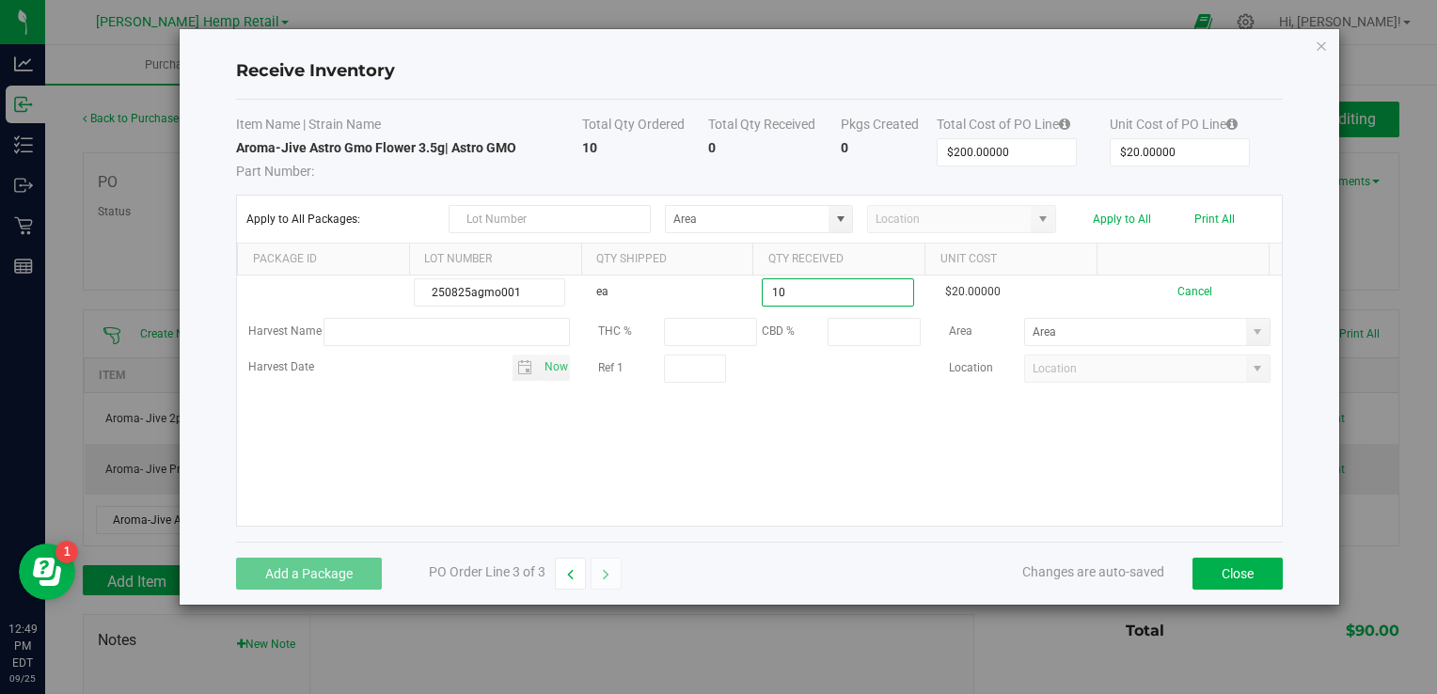
type input "10 ea"
click at [856, 454] on kendo-grid-list "250825agmo001 ea 10 ea $20.00000 Cancel Harvest Name THC % CBD % Area Harvest D…" at bounding box center [759, 401] width 1044 height 250
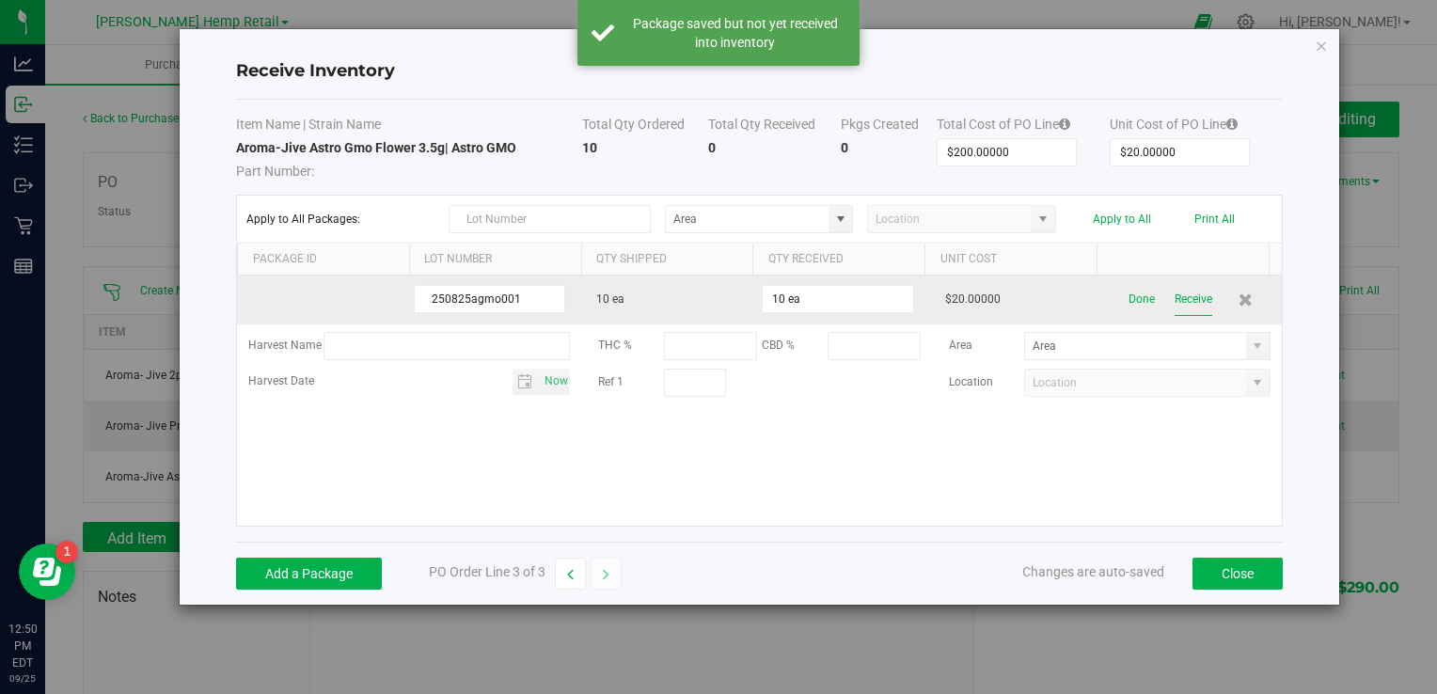
click at [1185, 298] on button "Receive" at bounding box center [1194, 299] width 38 height 33
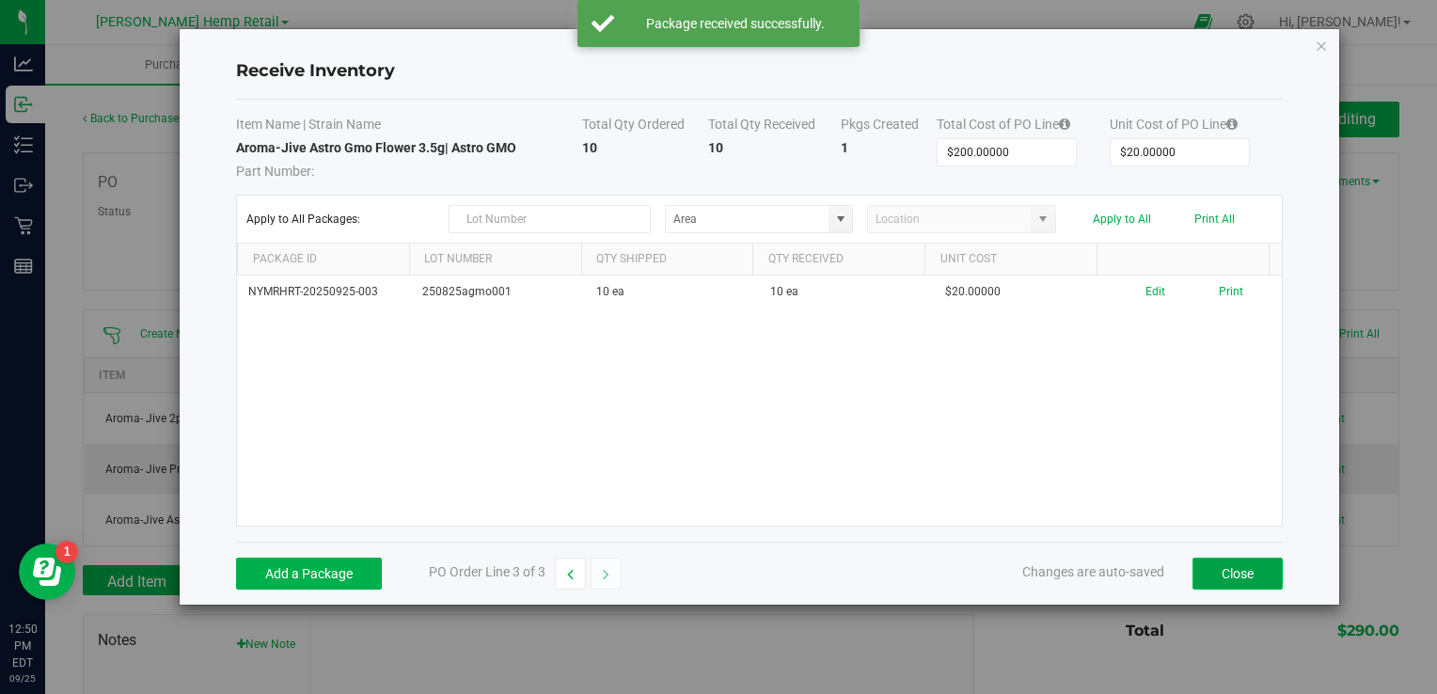
click at [1255, 566] on button "Close" at bounding box center [1238, 574] width 90 height 32
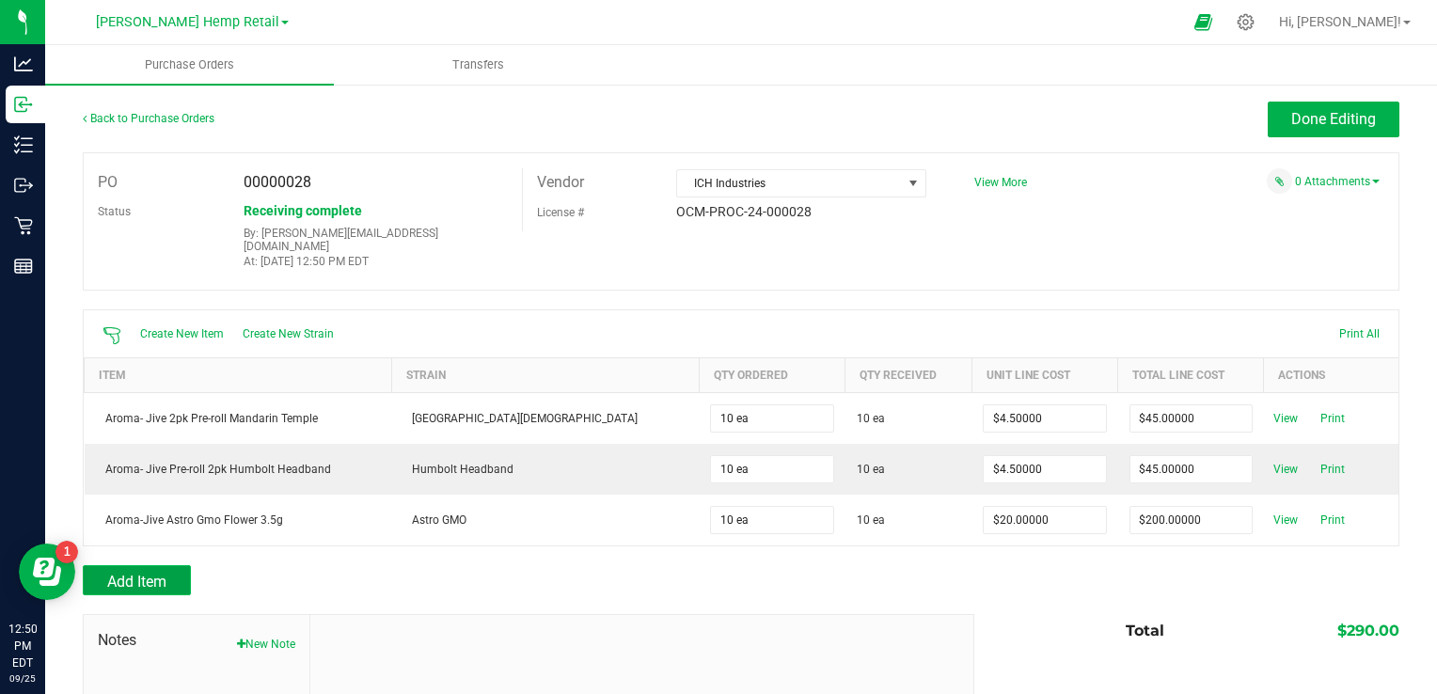
click at [132, 573] on span "Add Item" at bounding box center [136, 582] width 59 height 18
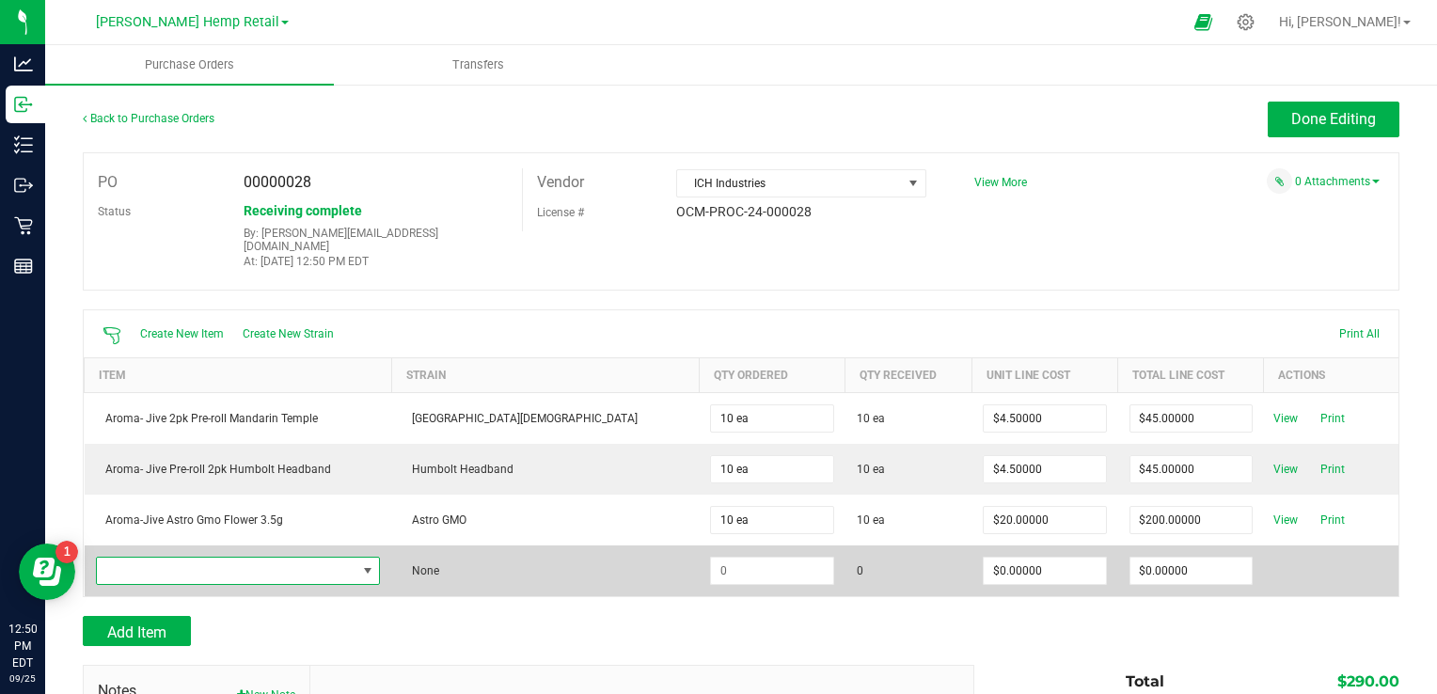
click at [143, 558] on span "NO DATA FOUND" at bounding box center [227, 571] width 260 height 26
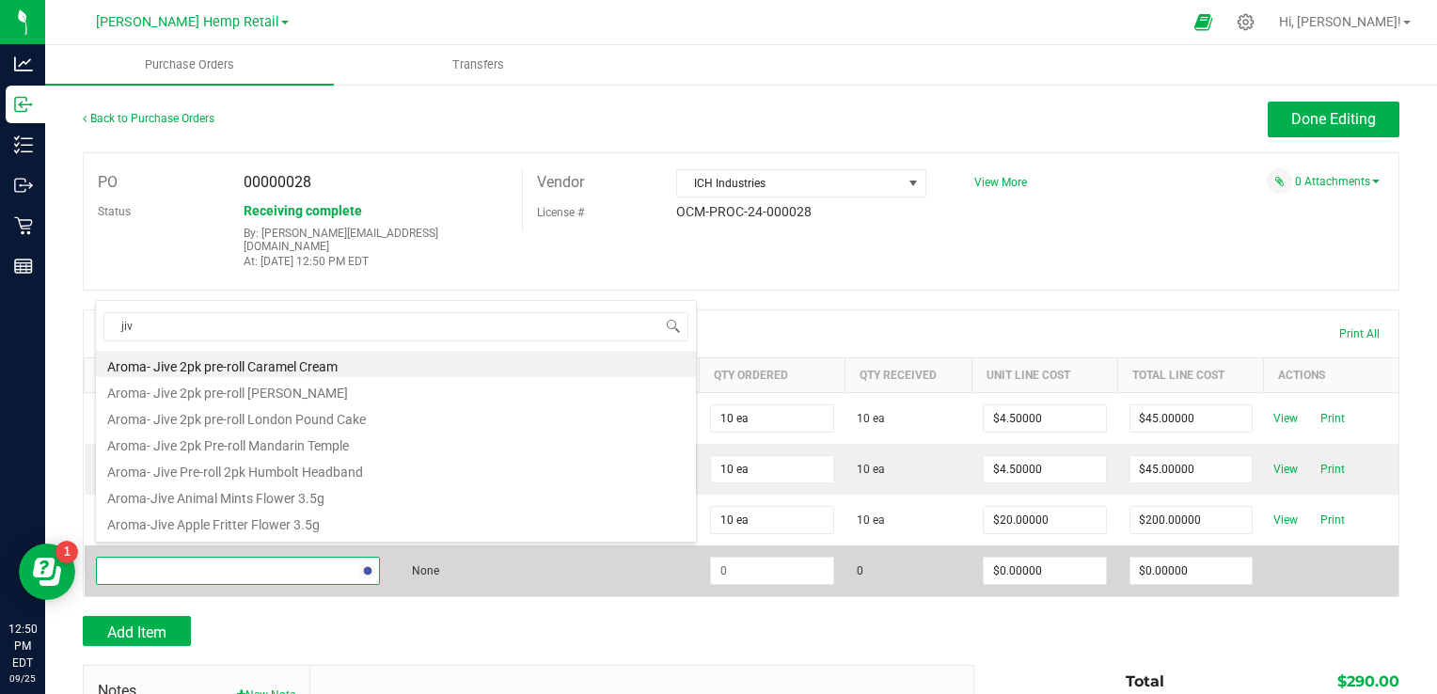
type input "jive"
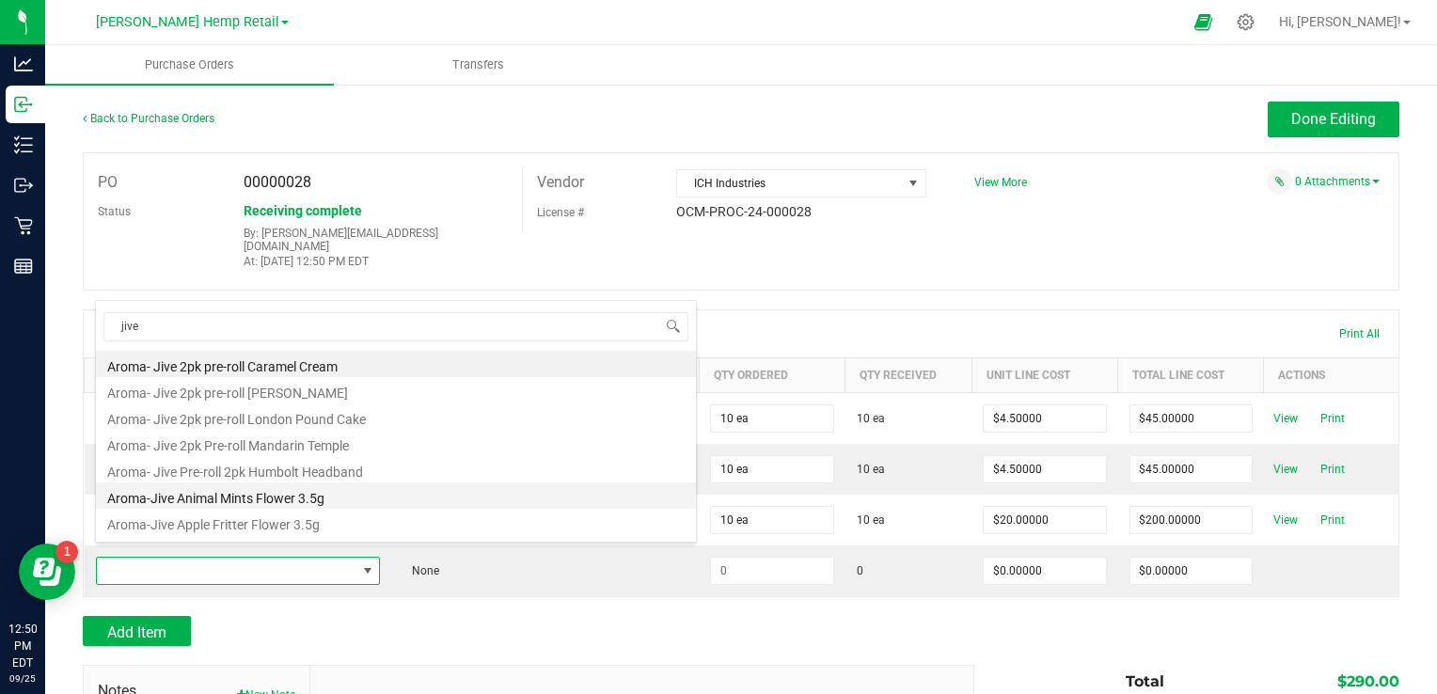
click at [254, 498] on li "Aroma-Jive Animal Mints Flower 3.5g" at bounding box center [396, 496] width 600 height 26
type input "$20.00000"
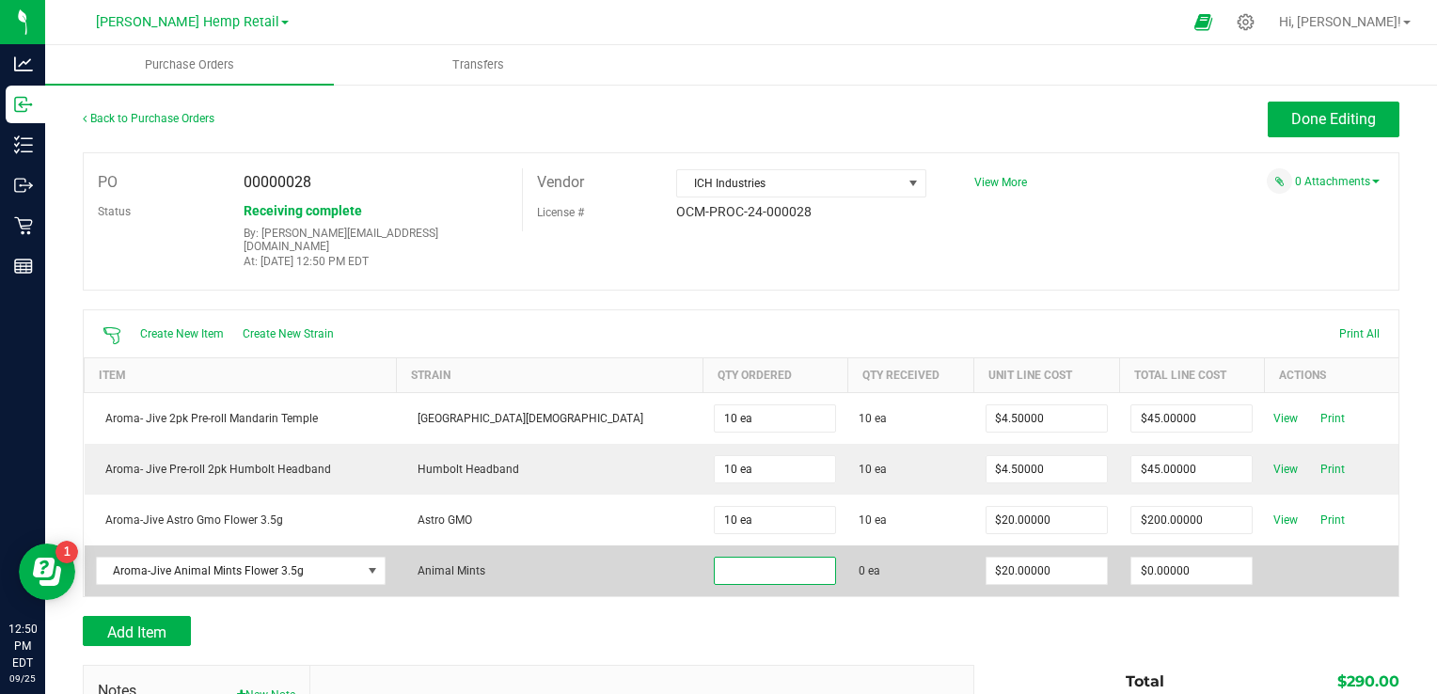
click at [715, 565] on input at bounding box center [775, 571] width 120 height 26
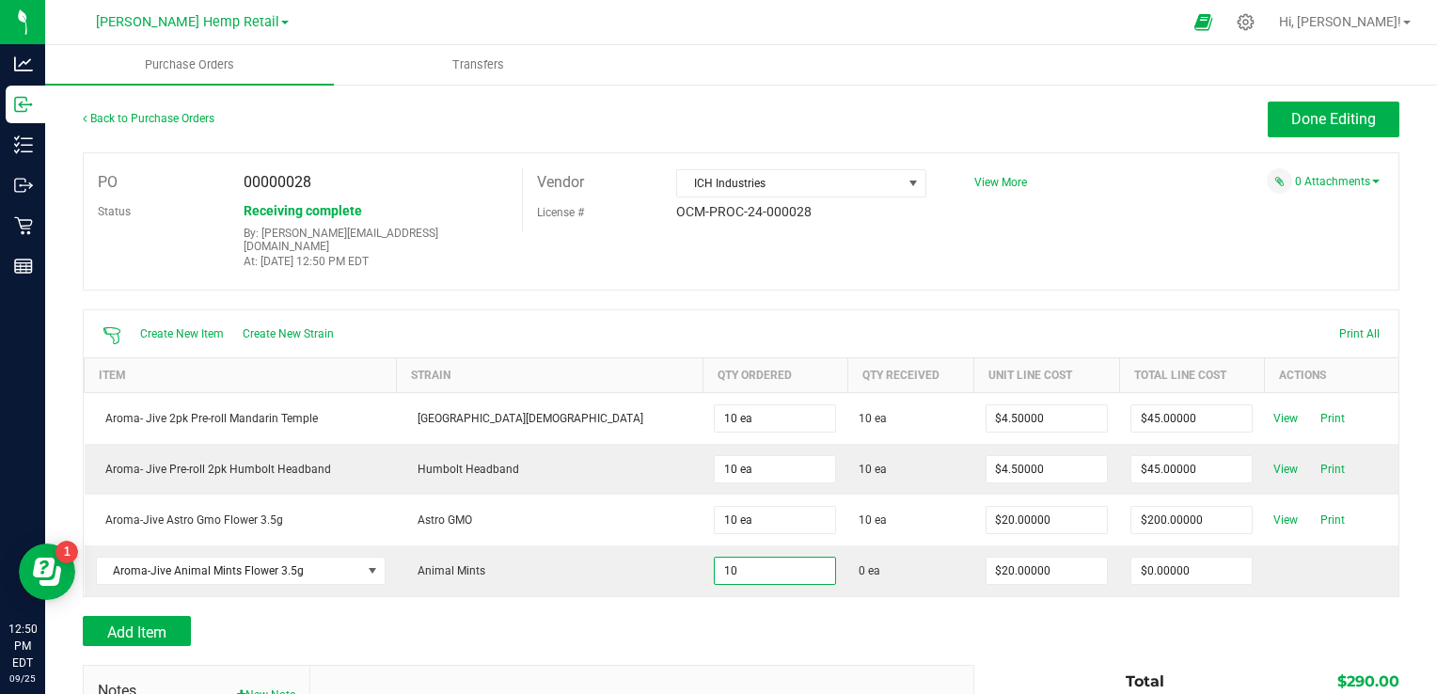
type input "10 ea"
click at [1118, 646] on div at bounding box center [741, 655] width 1317 height 19
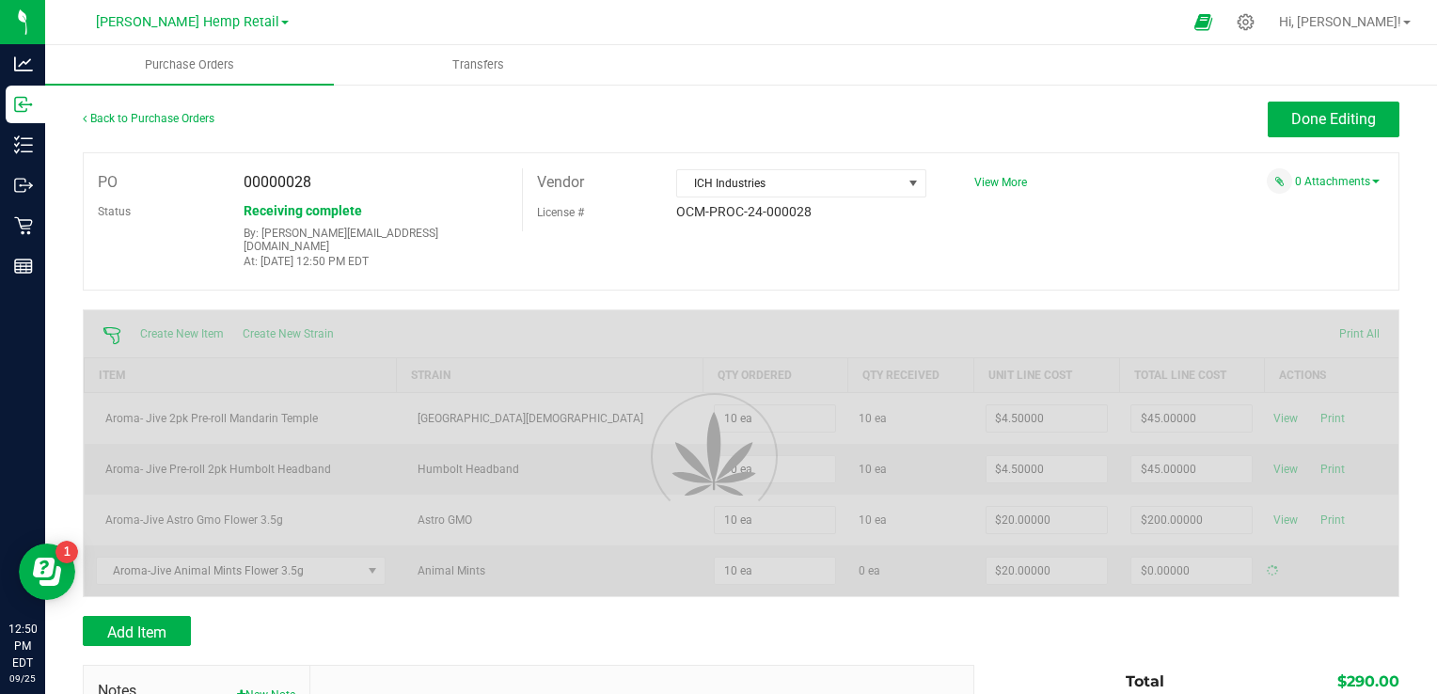
type input "$200.00000"
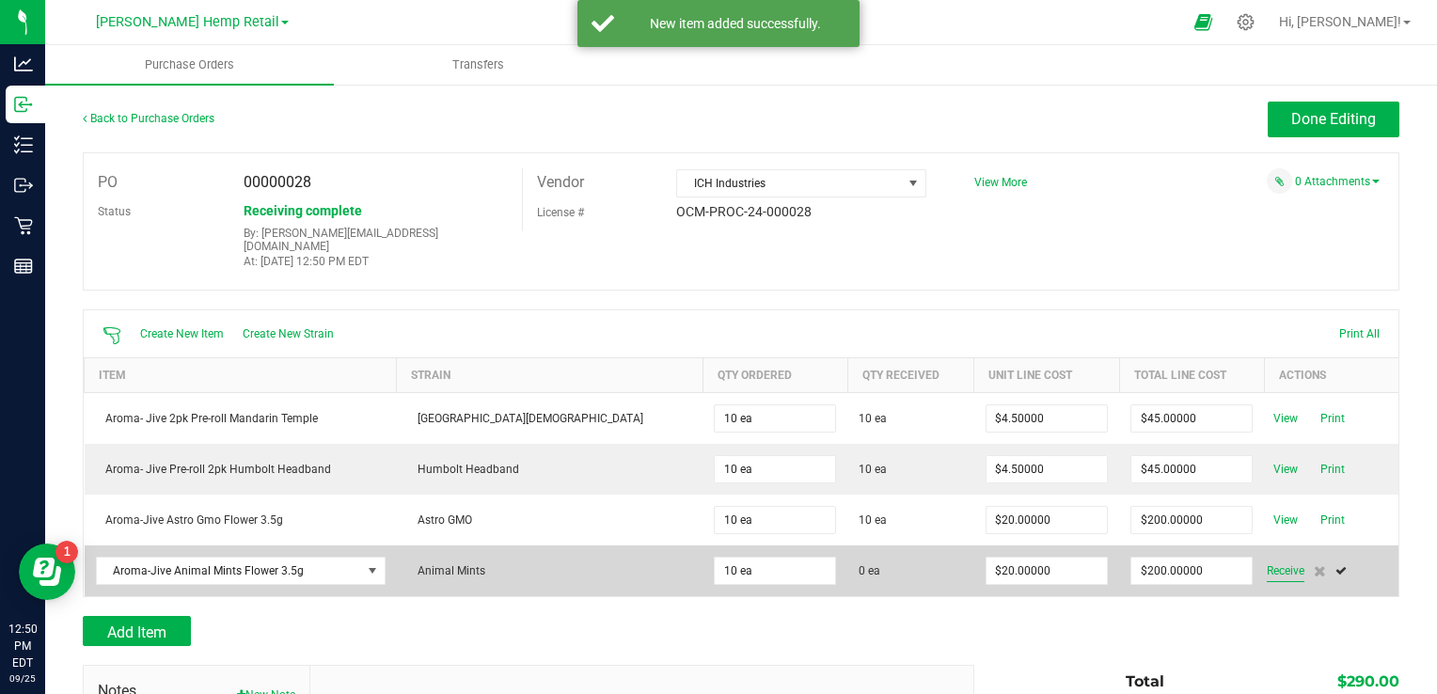
click at [1267, 560] on span "Receive" at bounding box center [1286, 571] width 38 height 23
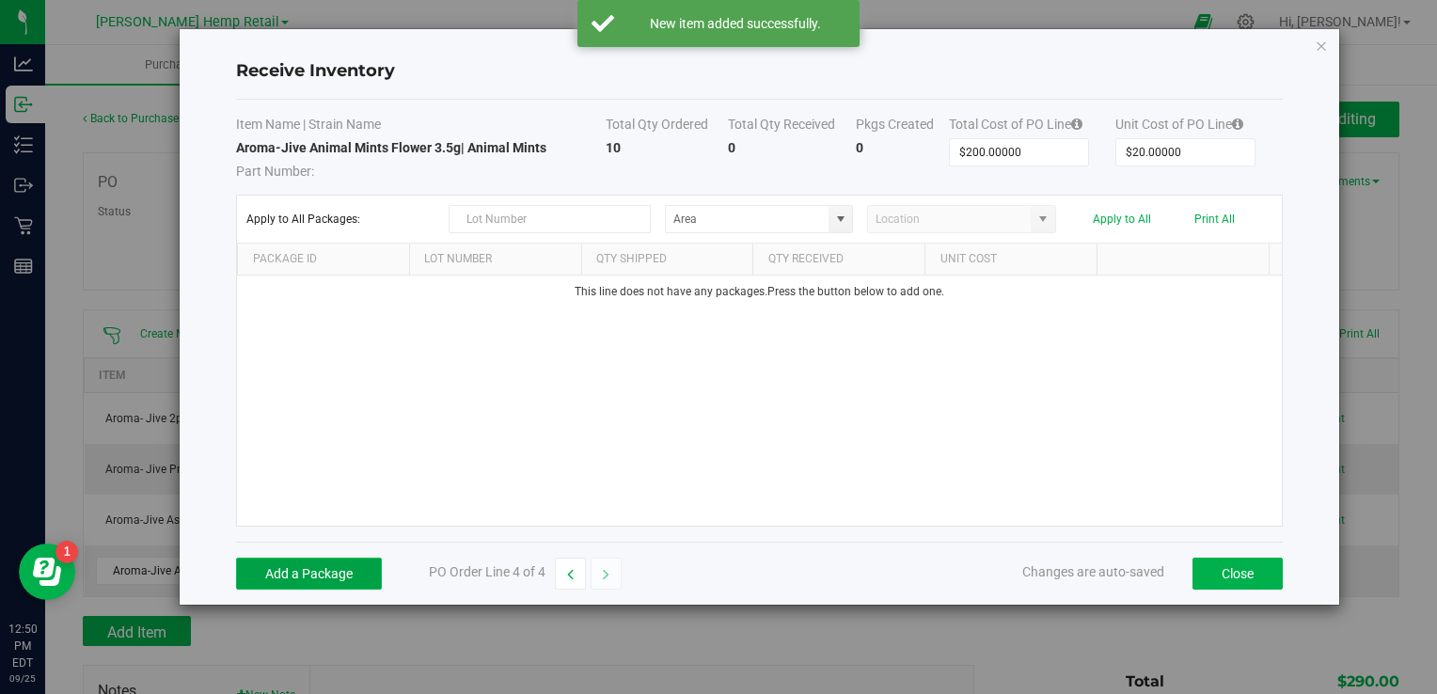
click at [300, 570] on button "Add a Package" at bounding box center [309, 574] width 146 height 32
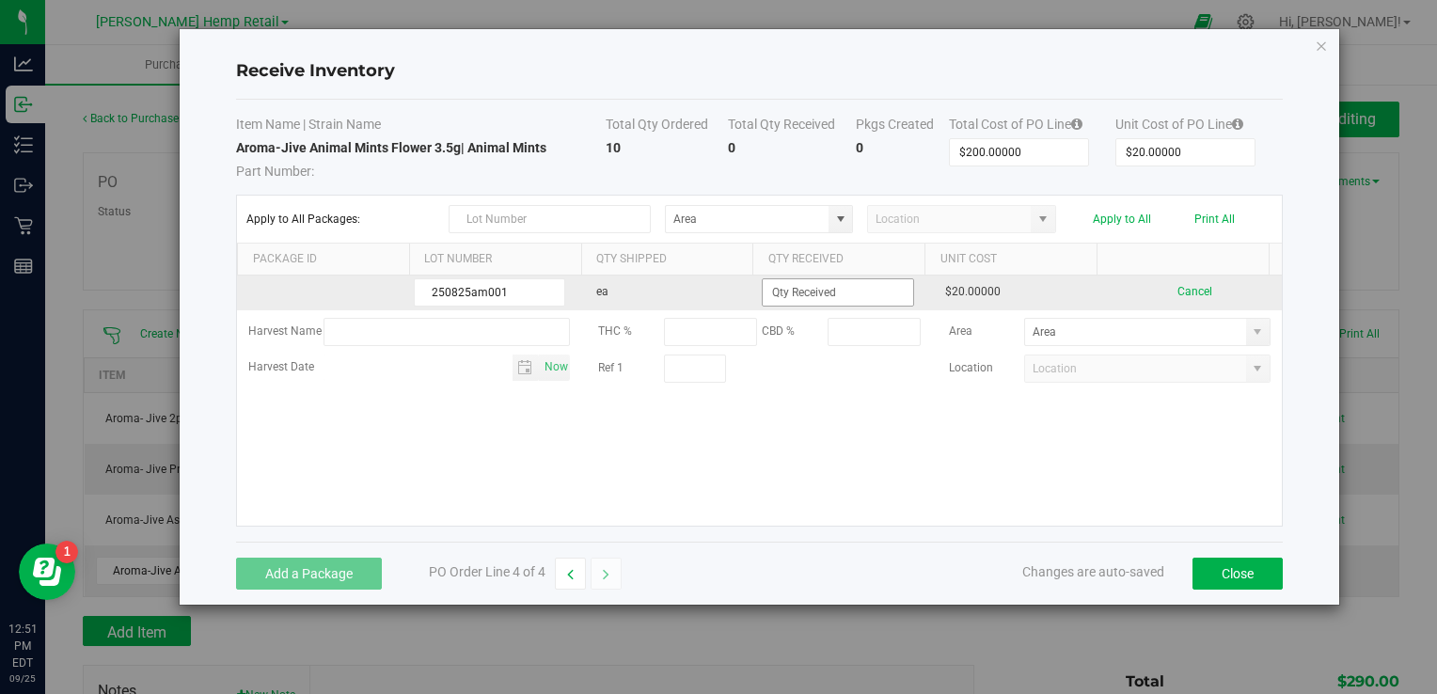
type input "250825am001"
click at [850, 300] on input at bounding box center [838, 292] width 150 height 26
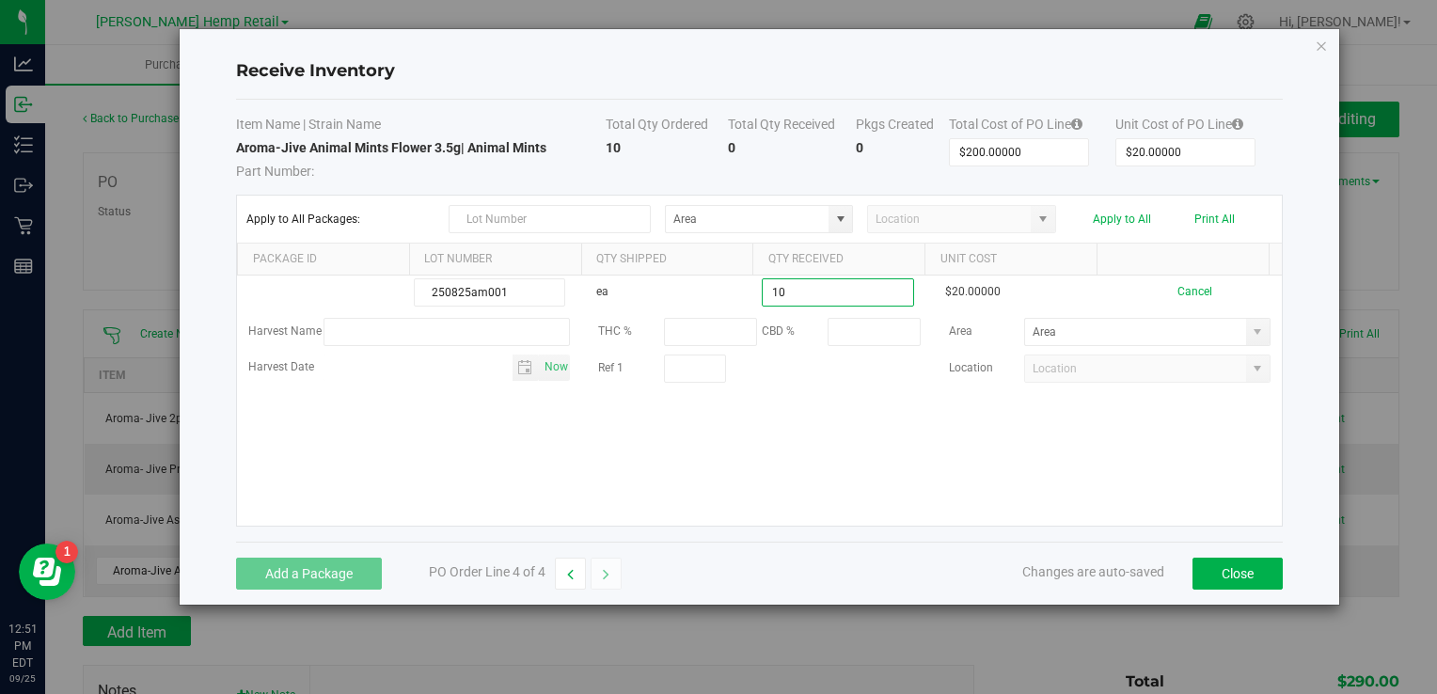
type input "10 ea"
click at [821, 436] on kendo-grid-list "250825am001 ea 10 ea $20.00000 Cancel Harvest Name THC % CBD % Area Harvest Dat…" at bounding box center [759, 401] width 1044 height 250
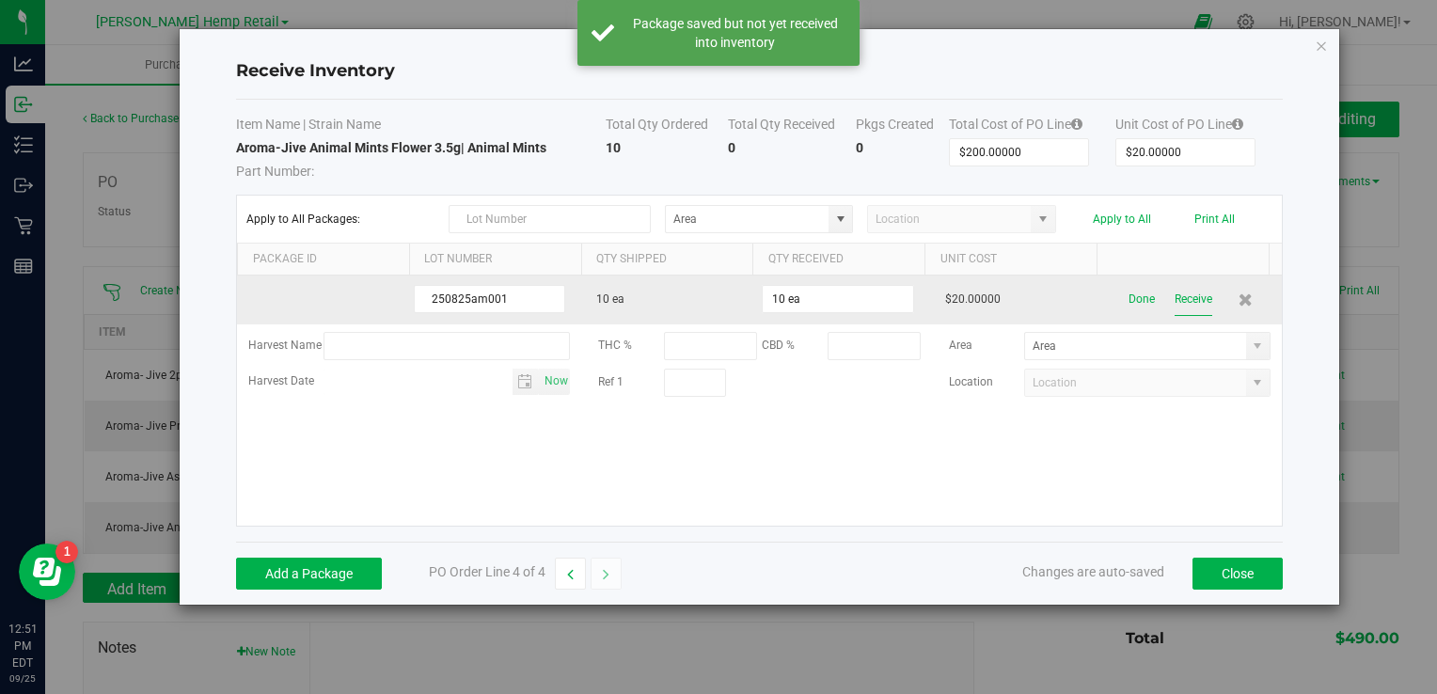
click at [1186, 303] on button "Receive" at bounding box center [1194, 299] width 38 height 33
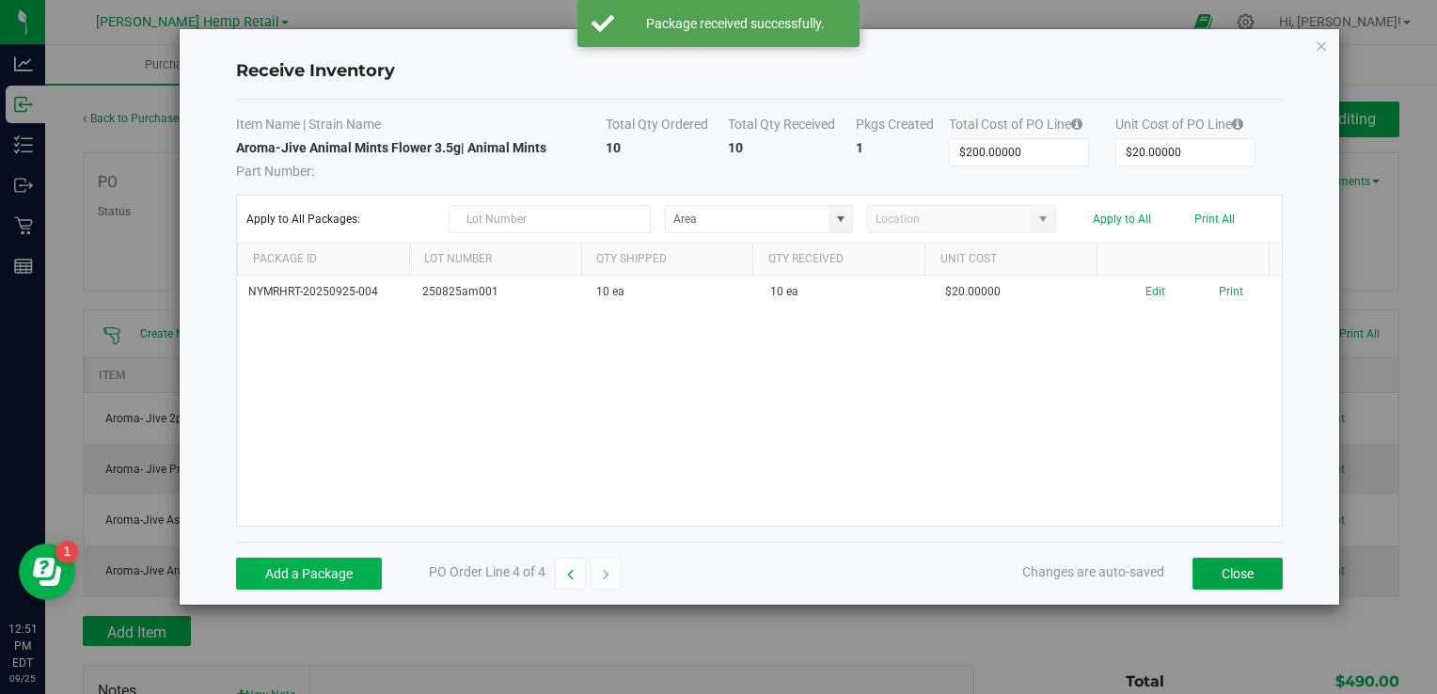
click at [1232, 568] on button "Close" at bounding box center [1238, 574] width 90 height 32
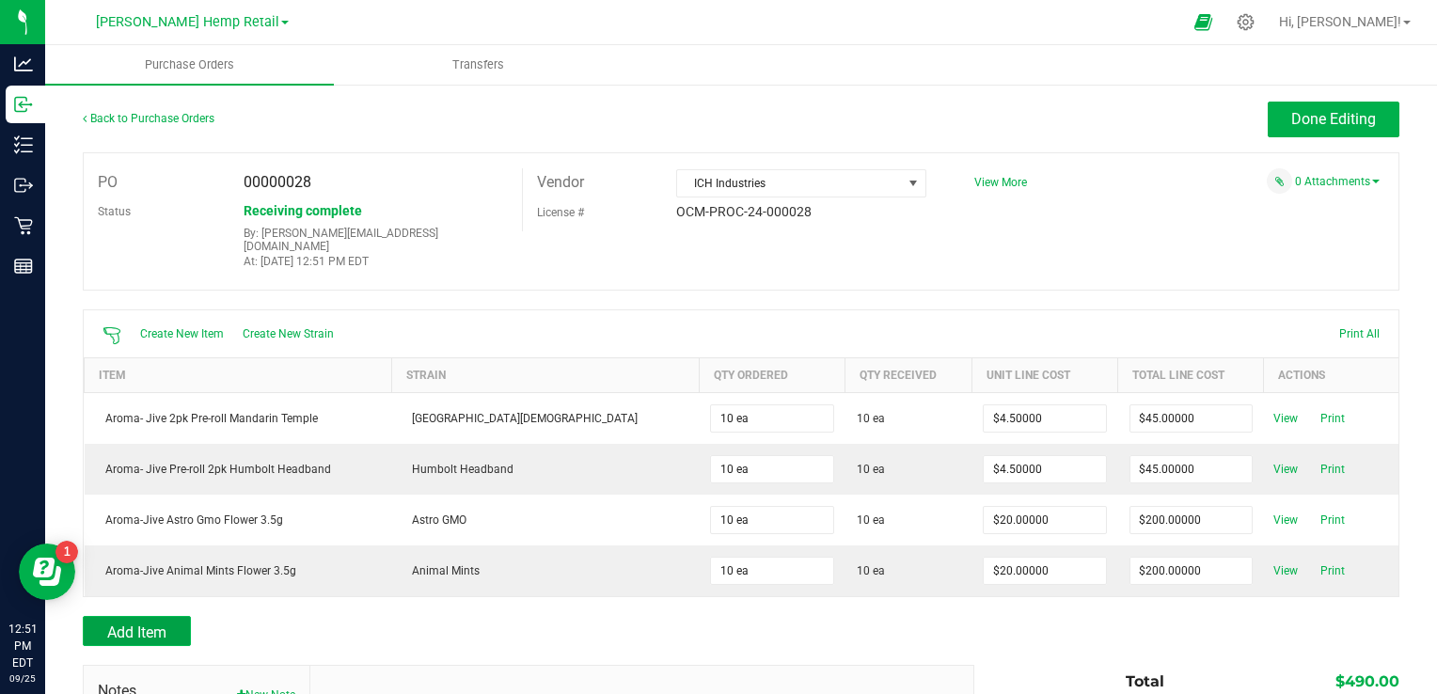
click at [161, 624] on span "Add Item" at bounding box center [136, 633] width 59 height 18
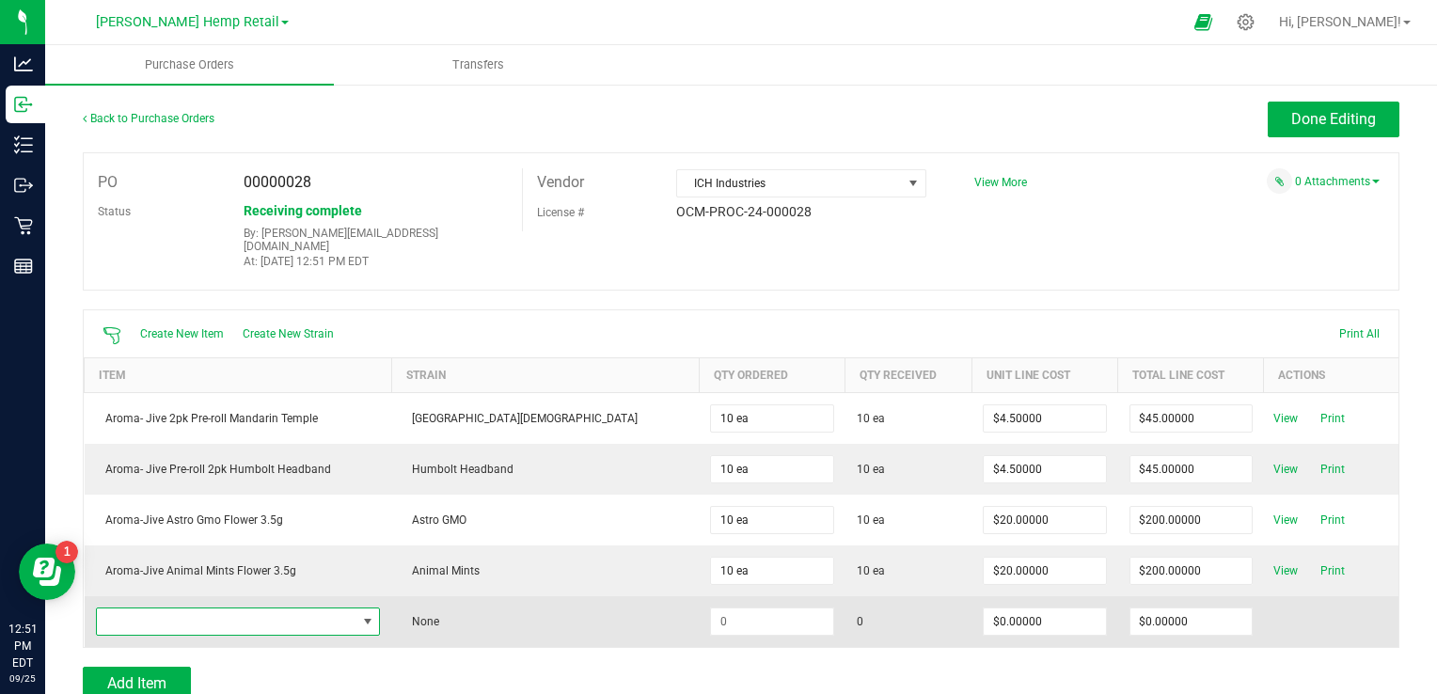
click at [168, 609] on span "NO DATA FOUND" at bounding box center [227, 622] width 260 height 26
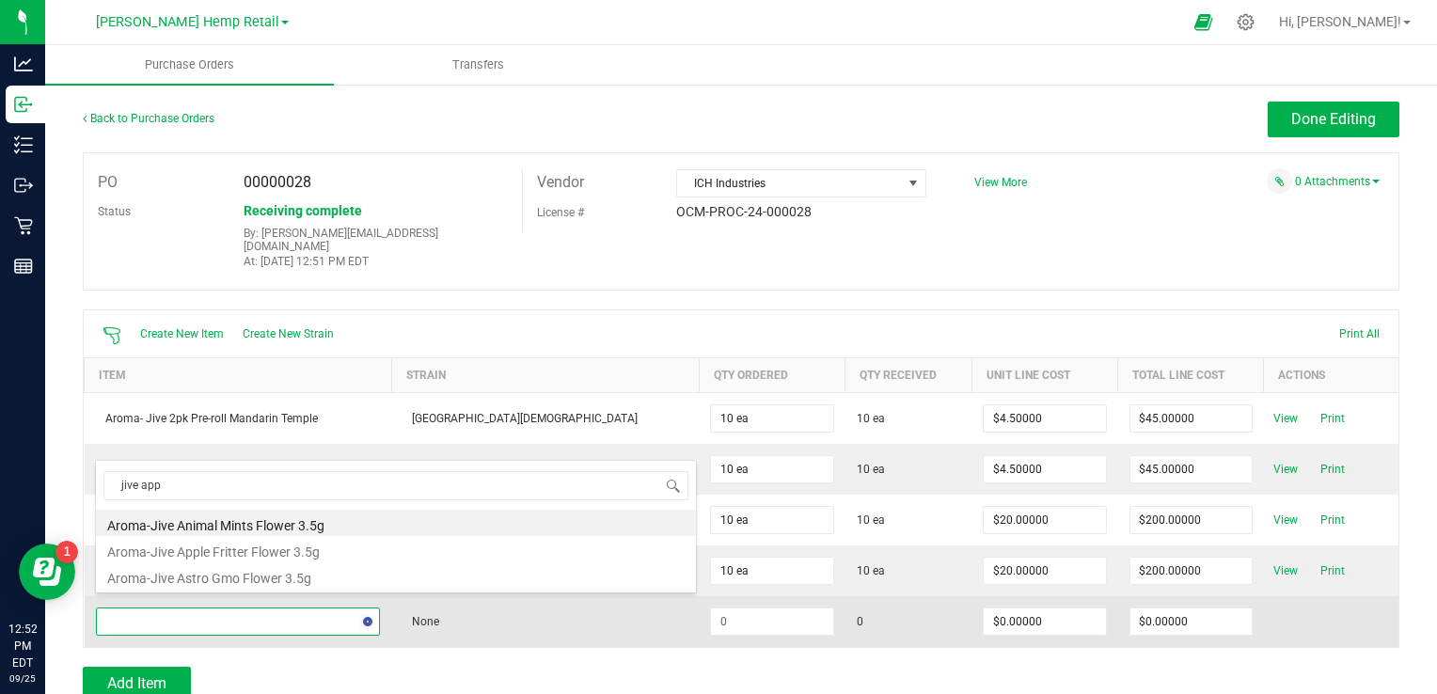
type input "jive appl"
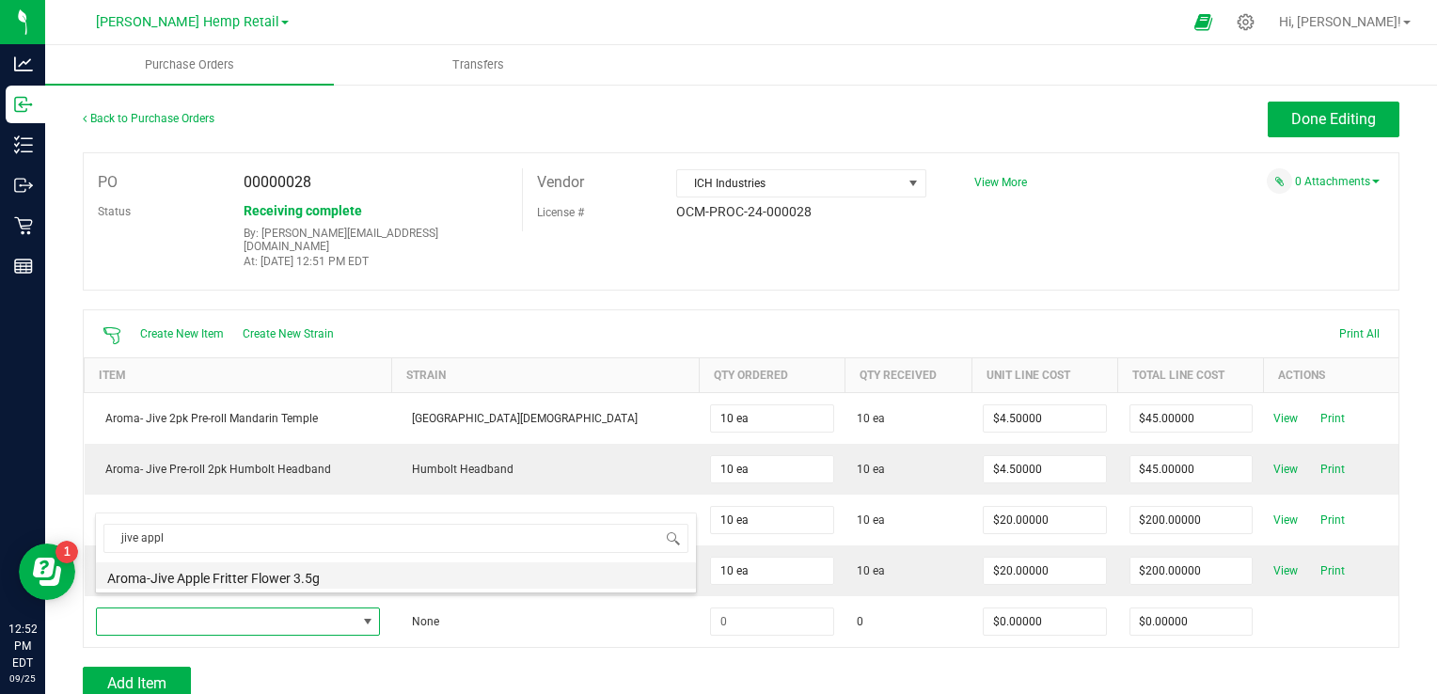
click at [229, 578] on li "Aroma-Jive Apple Fritter Flower 3.5g" at bounding box center [396, 575] width 600 height 26
type input "$20.00000"
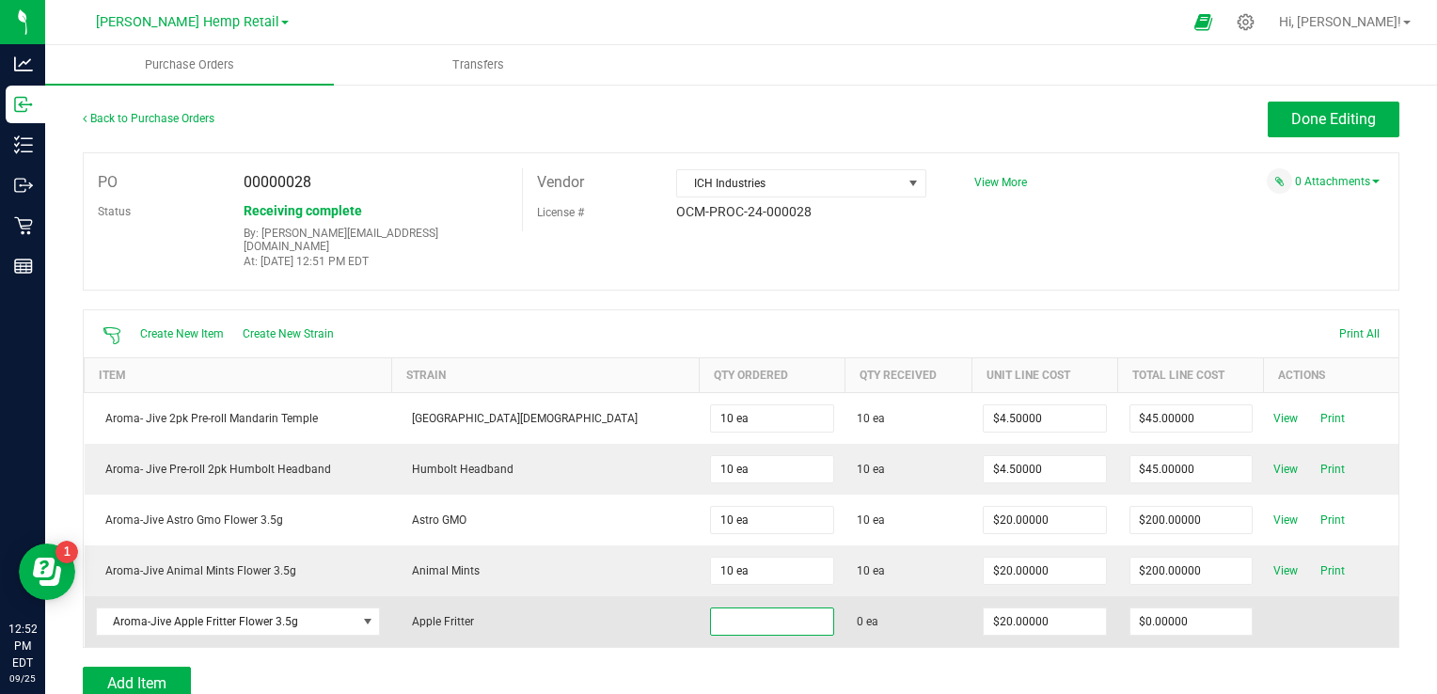
click at [711, 609] on input at bounding box center [771, 622] width 121 height 26
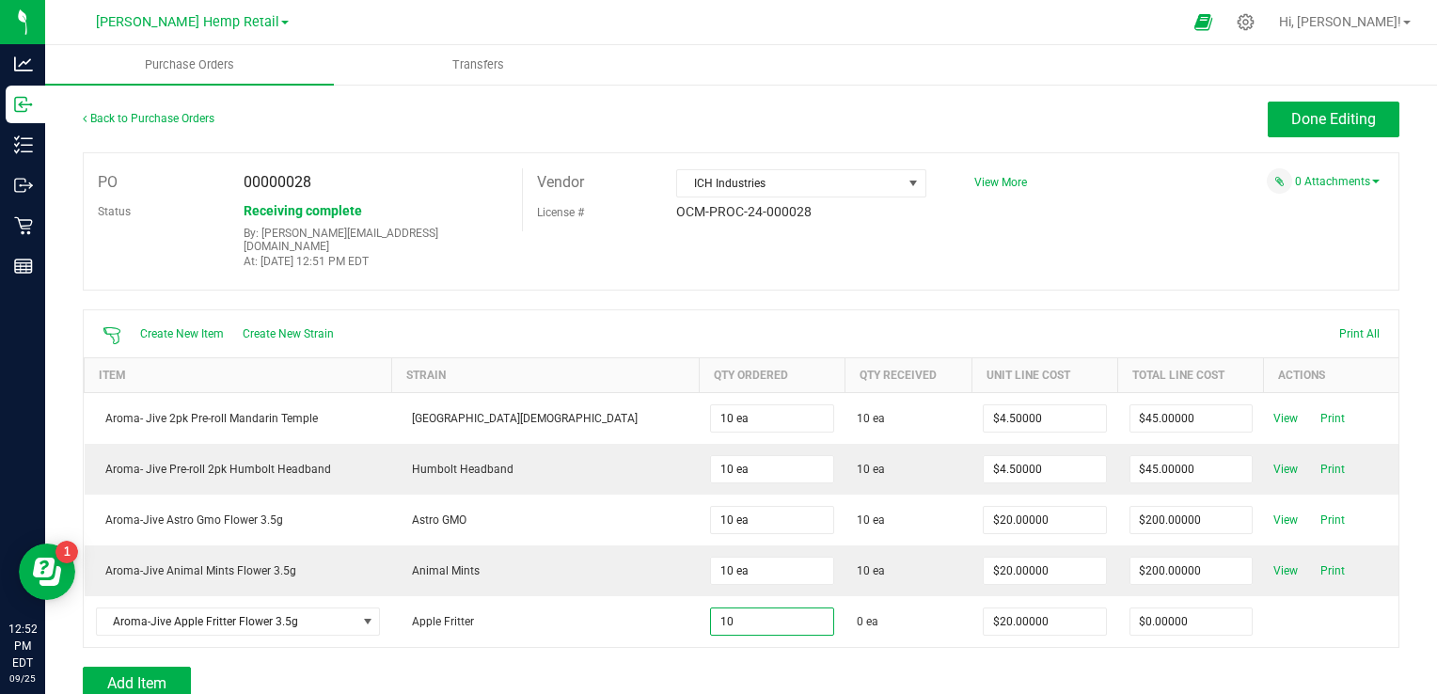
type input "10 ea"
click at [854, 648] on div at bounding box center [741, 657] width 1317 height 19
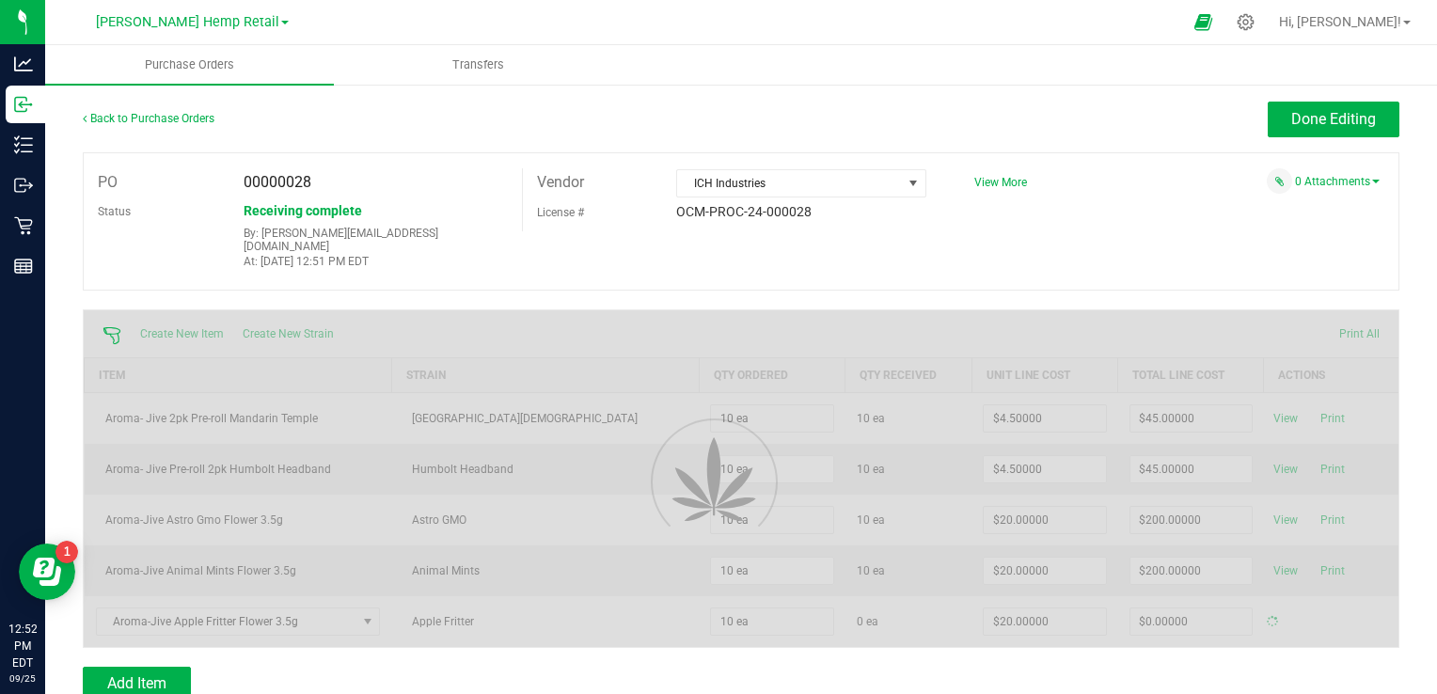
type input "$200.00000"
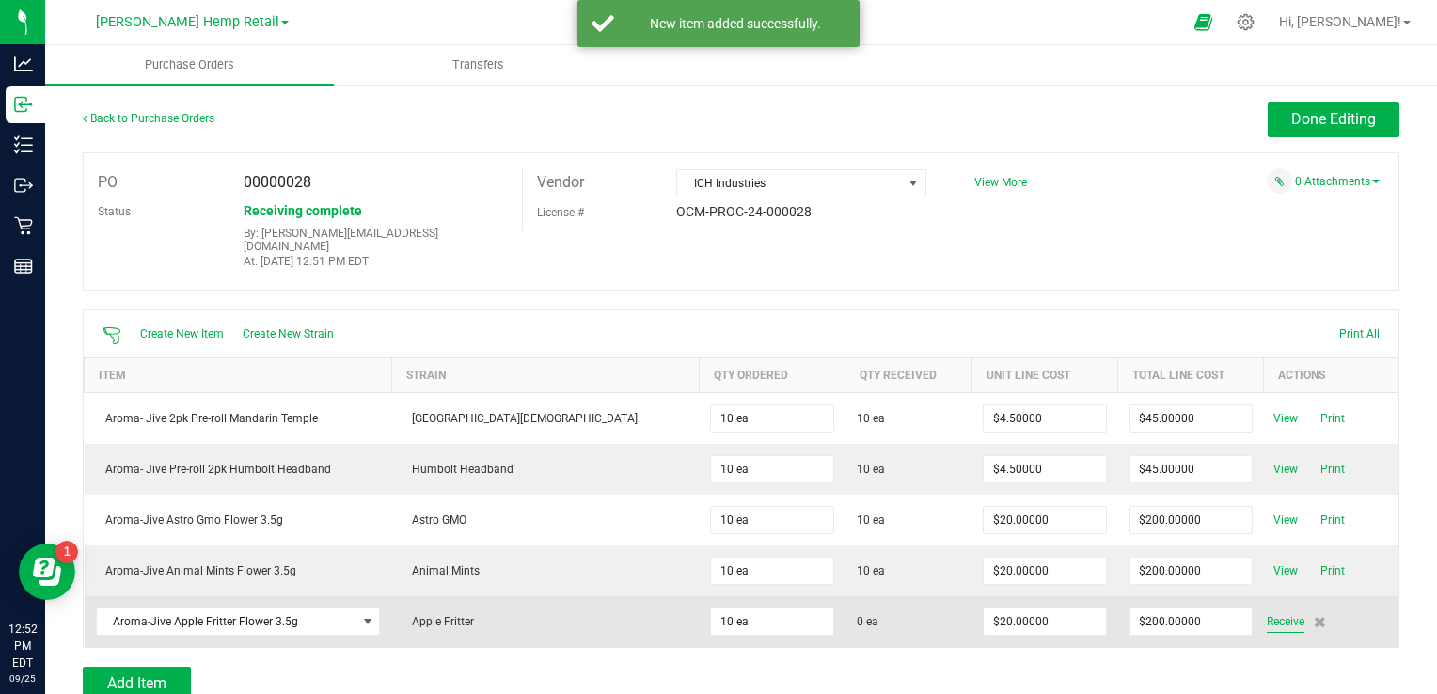
click at [1267, 610] on span "Receive" at bounding box center [1286, 621] width 38 height 23
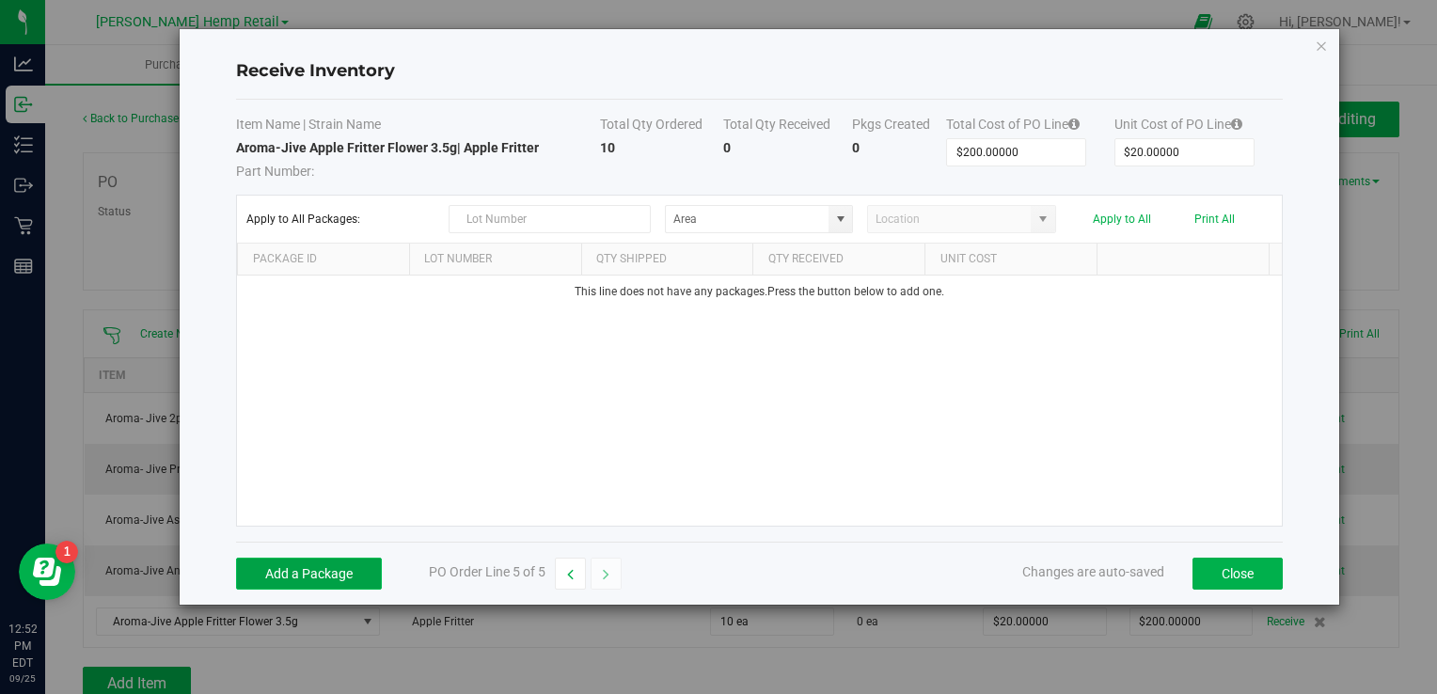
click at [321, 574] on button "Add a Package" at bounding box center [309, 574] width 146 height 32
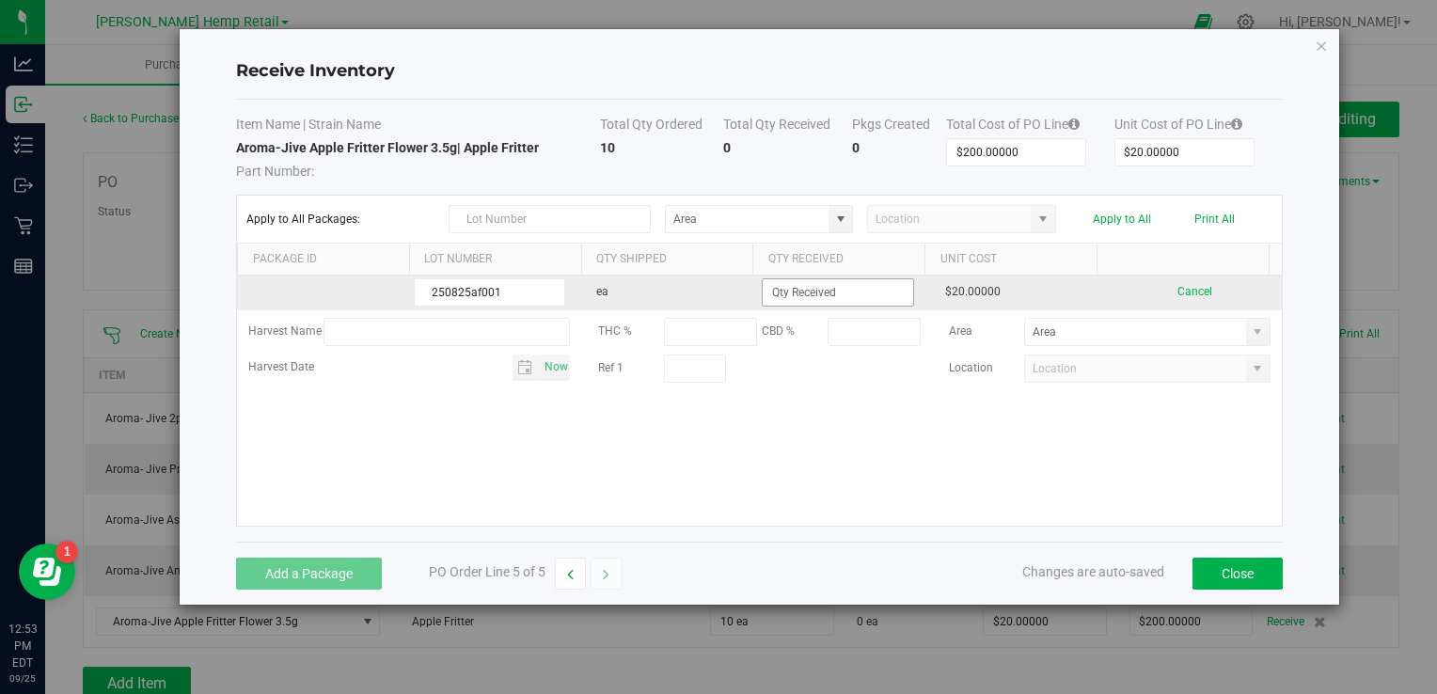
type input "250825af001"
click at [856, 295] on input at bounding box center [838, 292] width 150 height 26
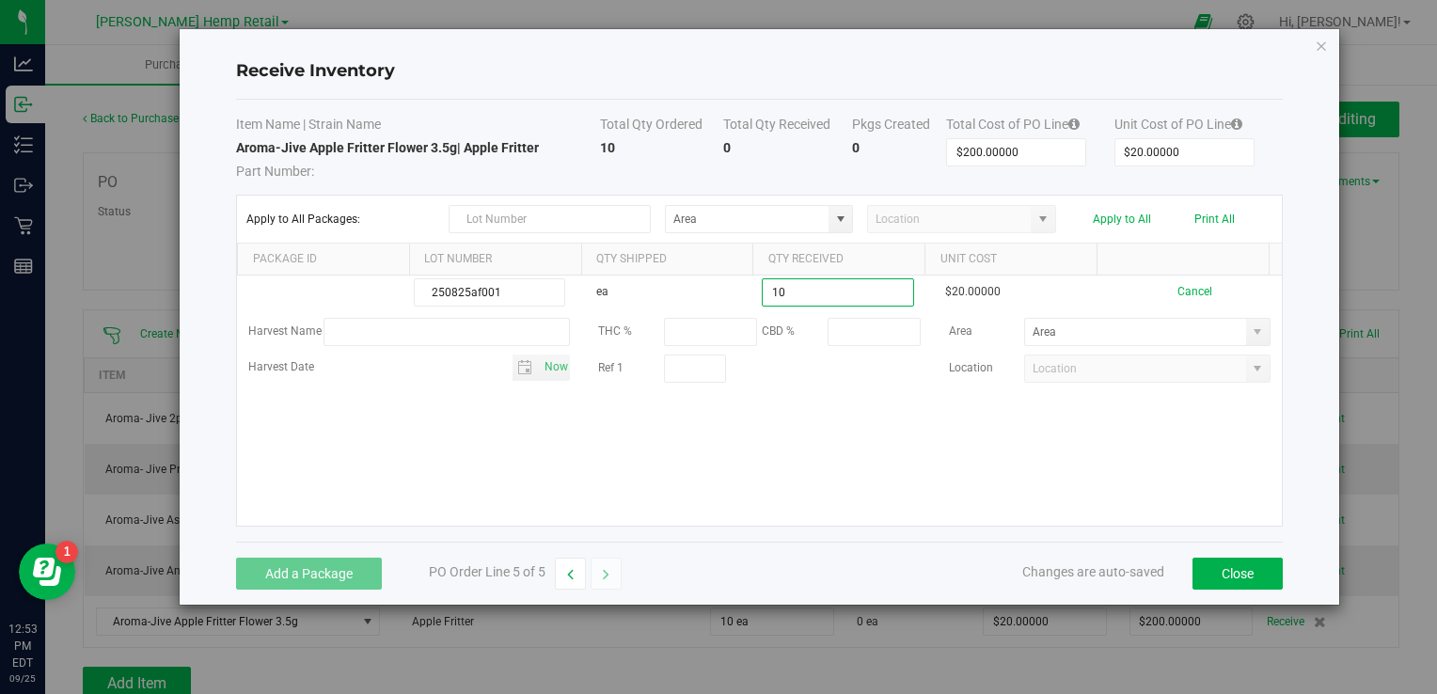
type input "10 ea"
click at [945, 431] on kendo-grid-list "250825af001 ea 10 ea $20.00000 Cancel Harvest Name THC % CBD % Area Harvest Dat…" at bounding box center [759, 401] width 1044 height 250
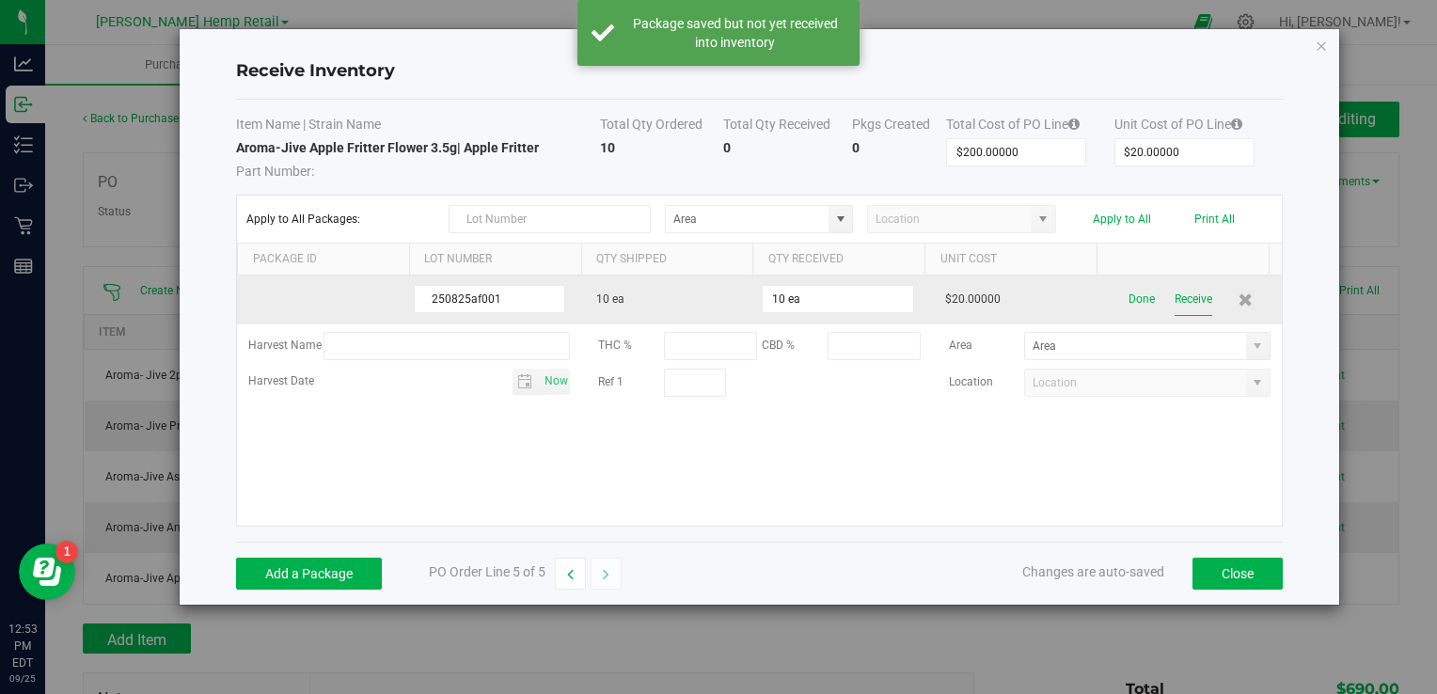
click at [1175, 301] on button "Receive" at bounding box center [1194, 299] width 38 height 33
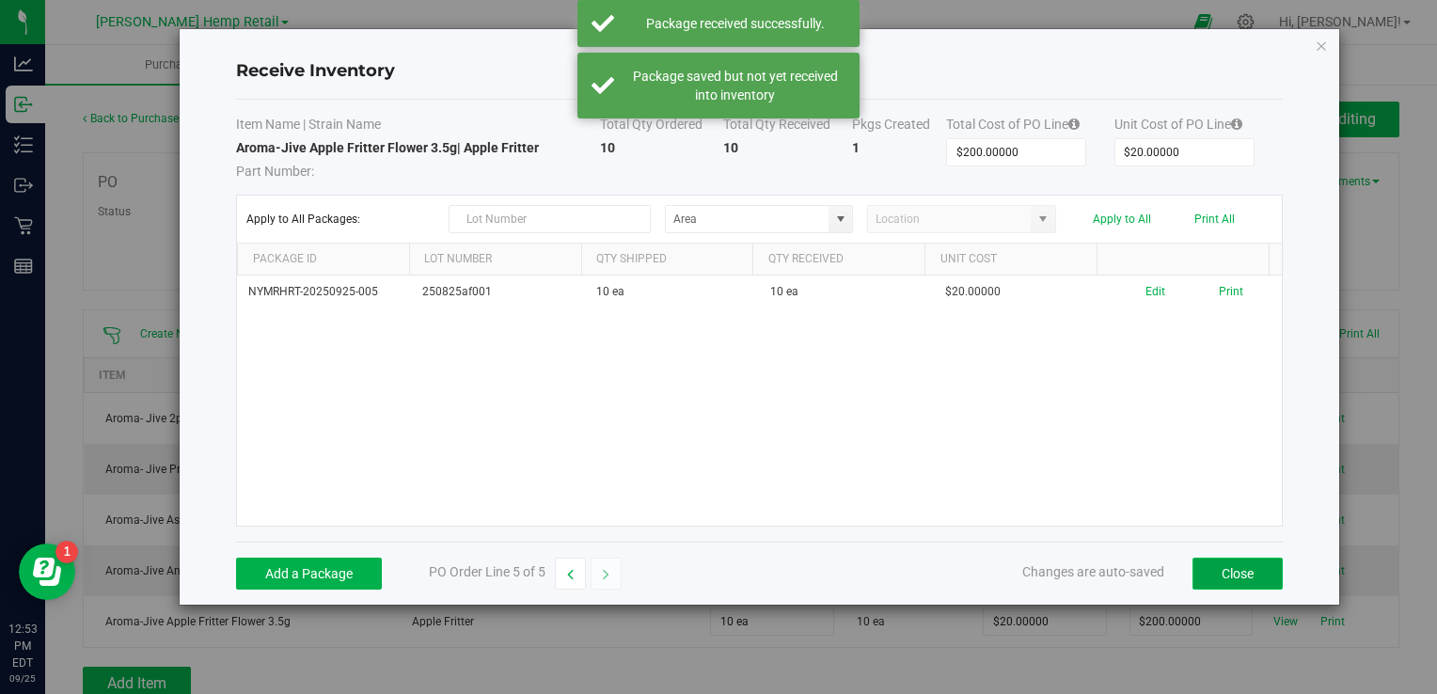
click at [1232, 574] on button "Close" at bounding box center [1238, 574] width 90 height 32
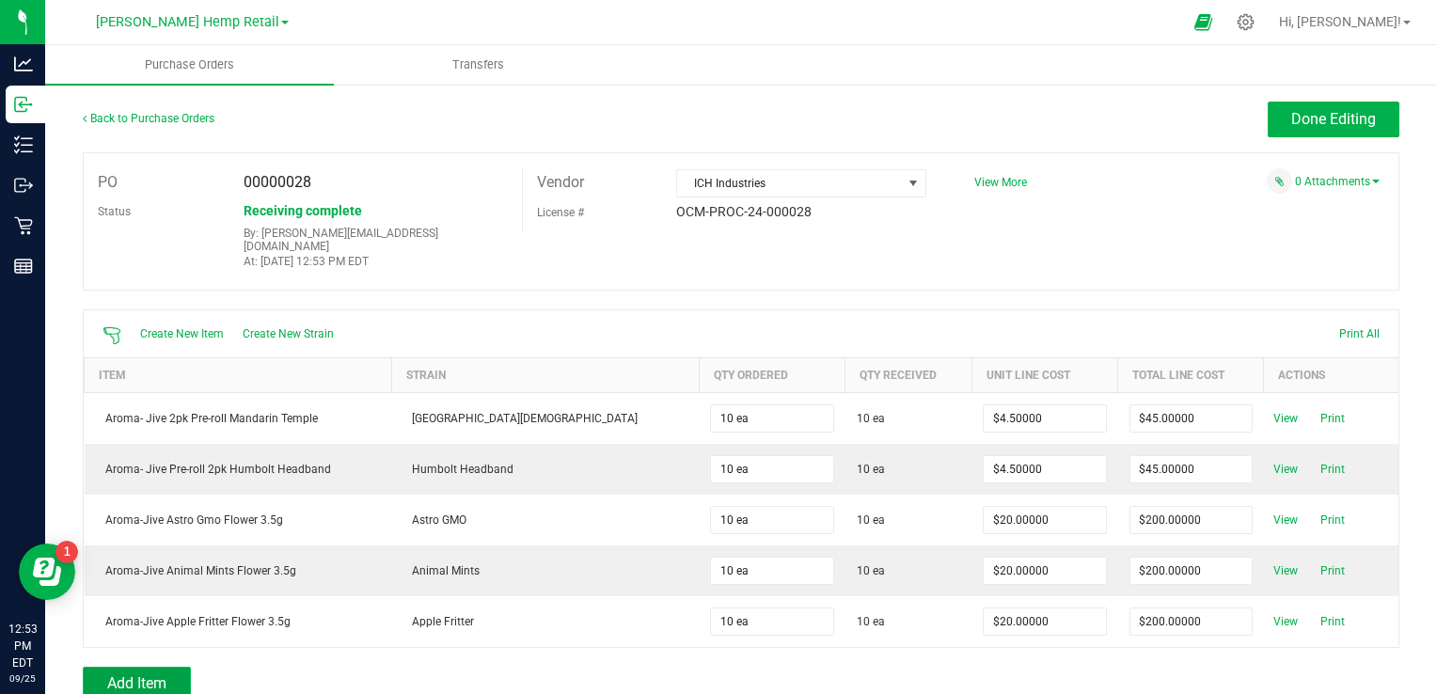
click at [130, 674] on span "Add Item" at bounding box center [136, 683] width 59 height 18
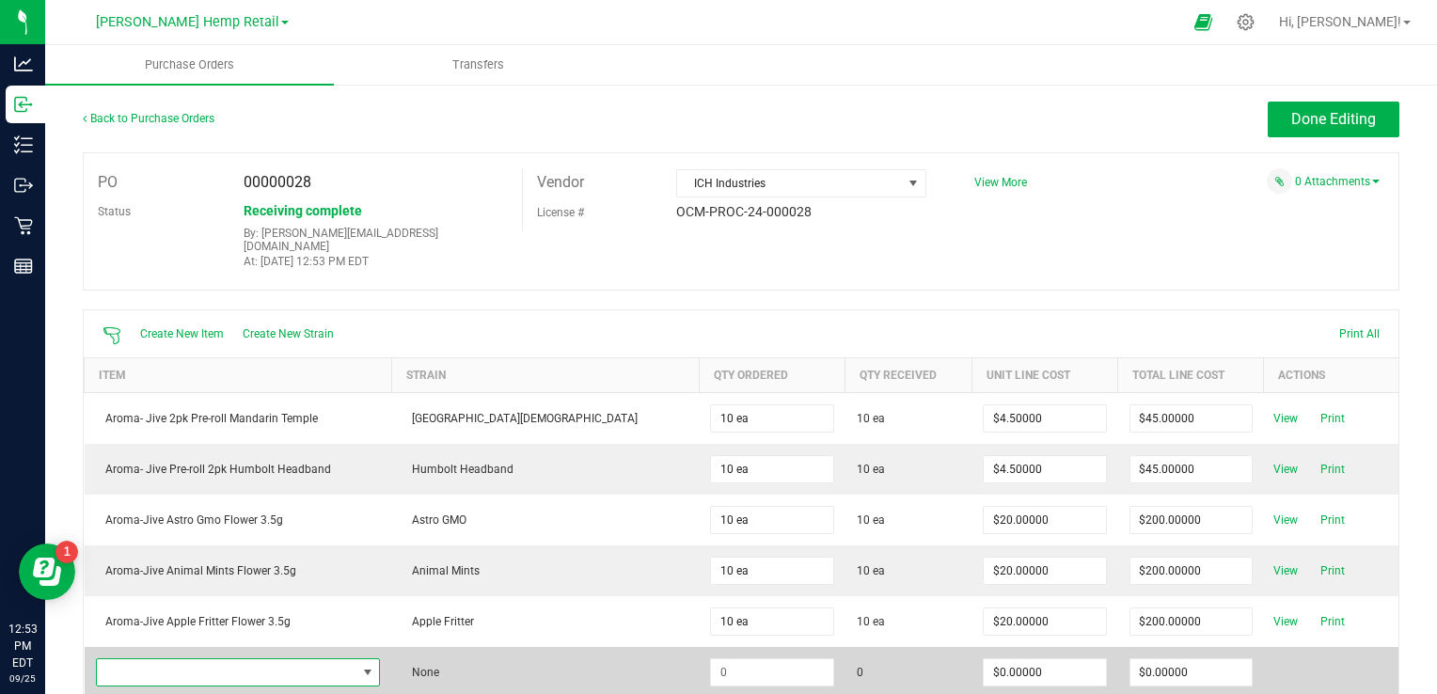
click at [153, 660] on span "NO DATA FOUND" at bounding box center [227, 672] width 260 height 26
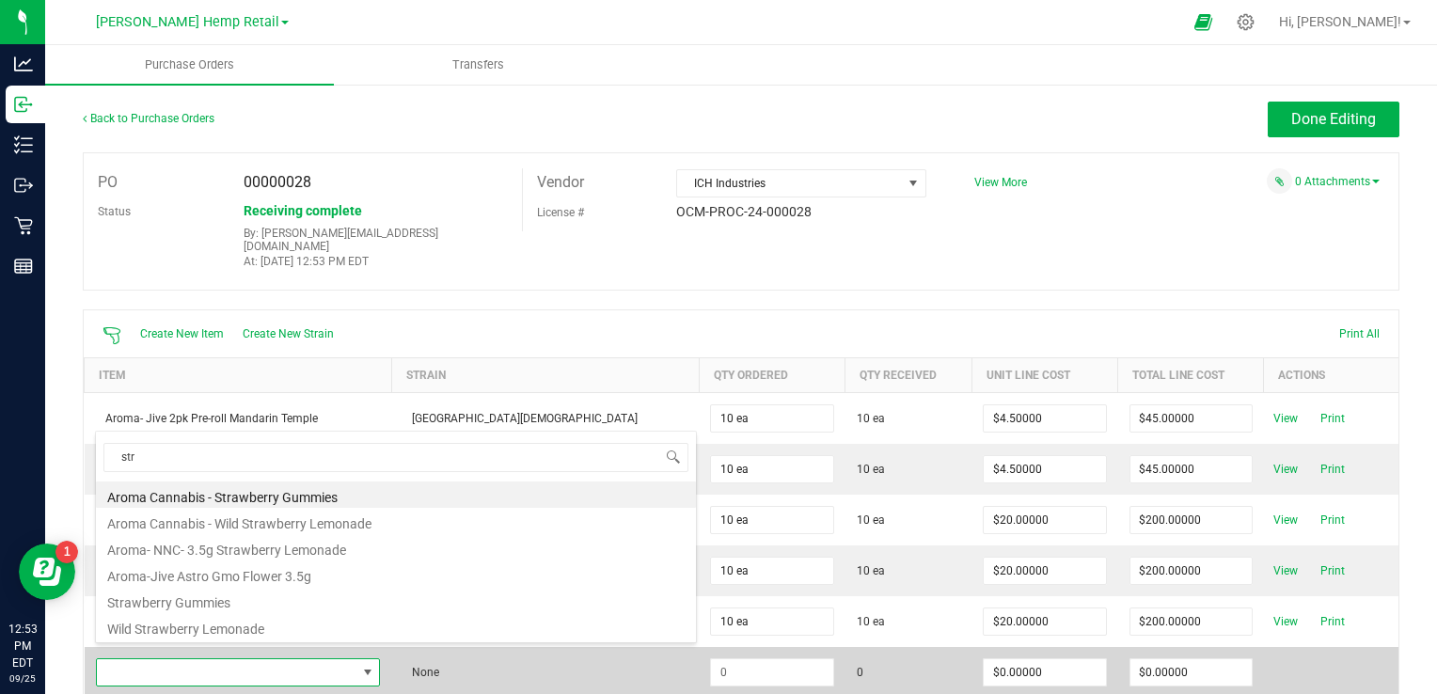
type input "stra"
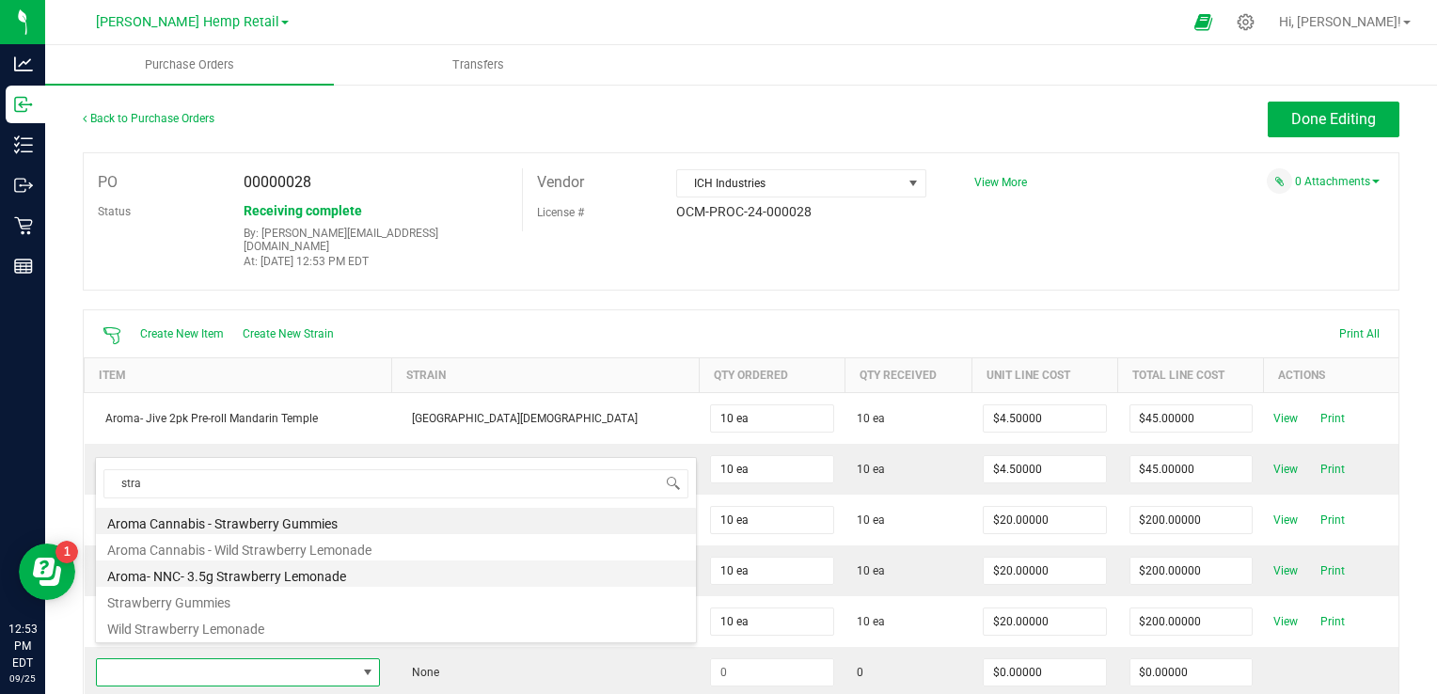
click at [264, 580] on li "Aroma- NNC- 3.5g Strawberry Lemonade" at bounding box center [396, 574] width 600 height 26
type input "$21.00000"
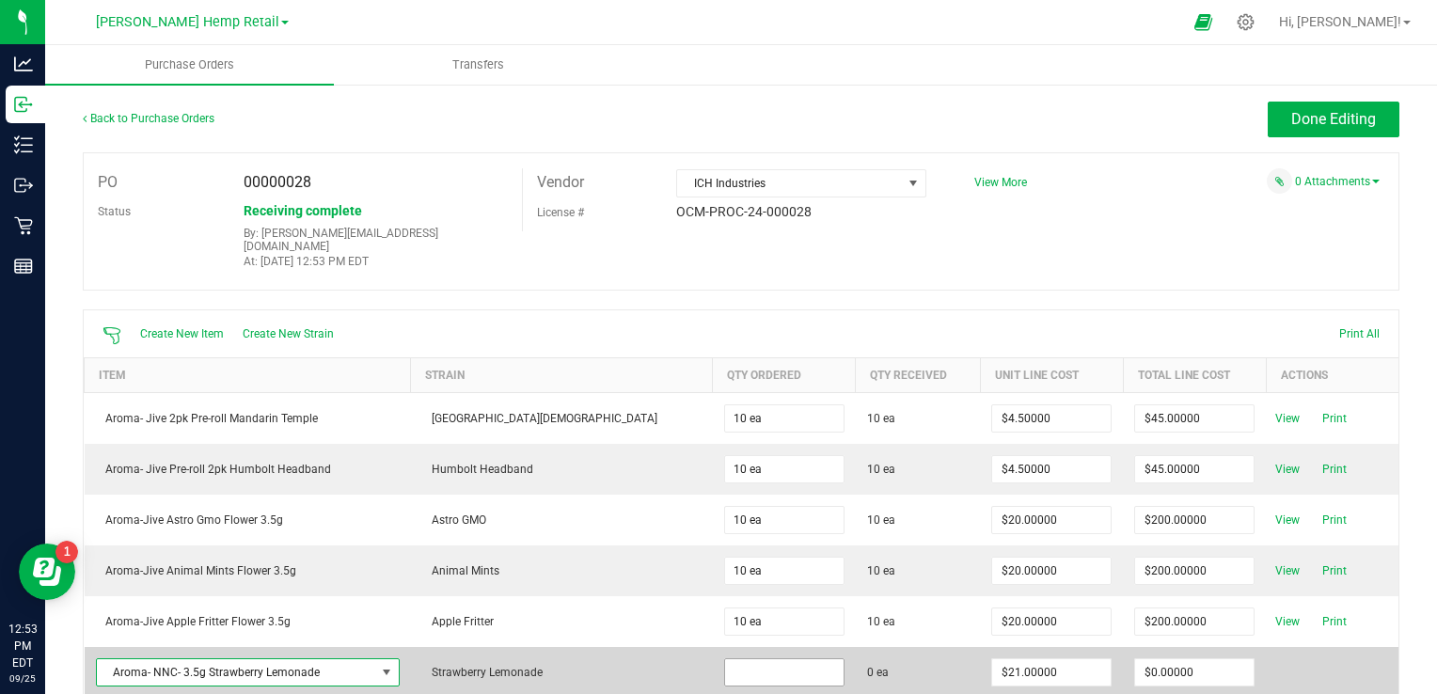
click at [725, 659] on input at bounding box center [784, 672] width 119 height 26
type input "10 ea"
click at [839, 660] on div "Create New Item Create New Strain Print All Item Strain Qty Ordered Qty Receive…" at bounding box center [741, 503] width 1317 height 389
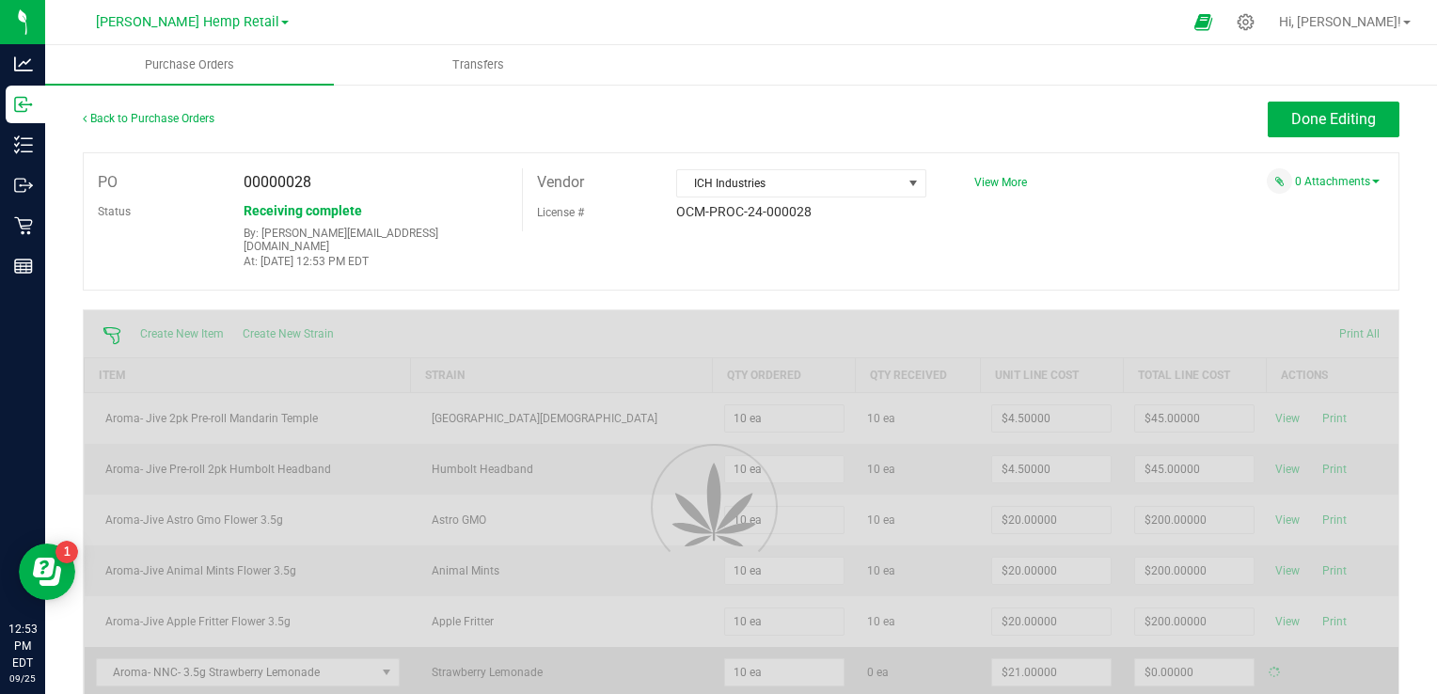
type input "$210.00000"
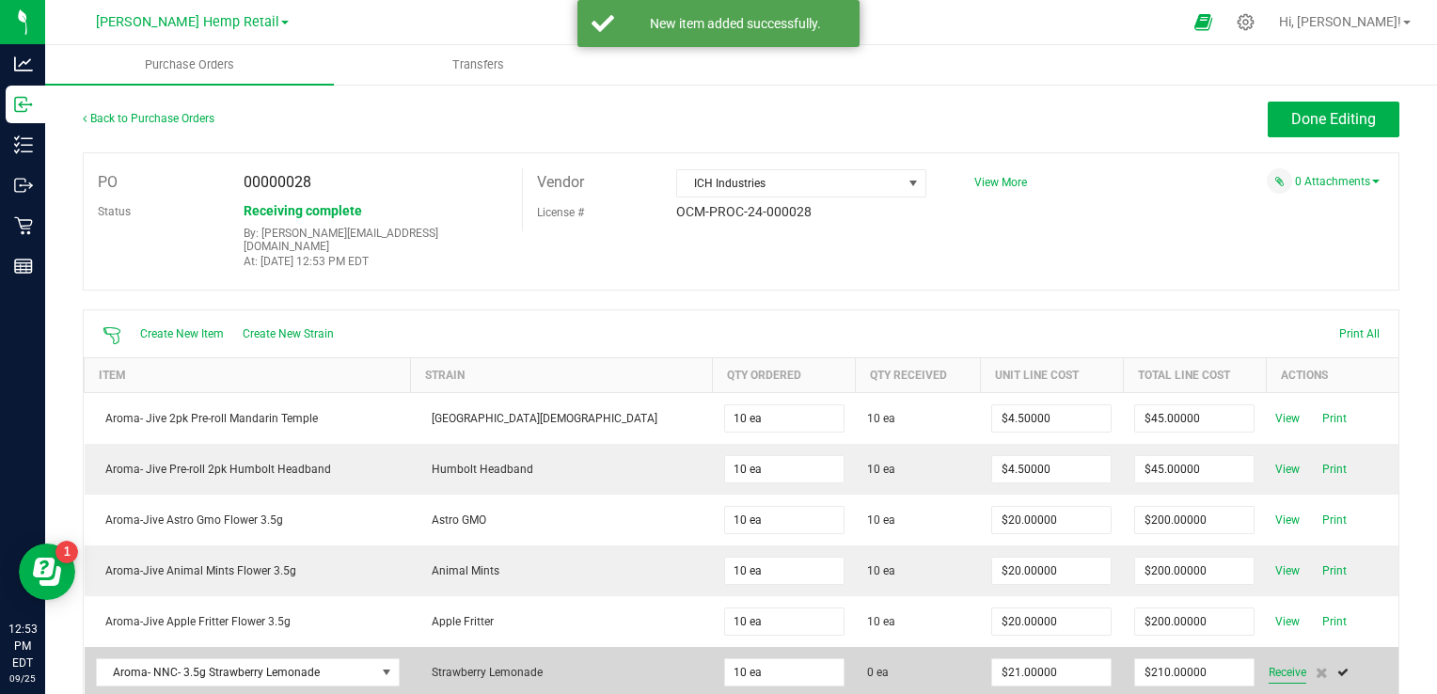
click at [1269, 661] on span "Receive" at bounding box center [1288, 672] width 38 height 23
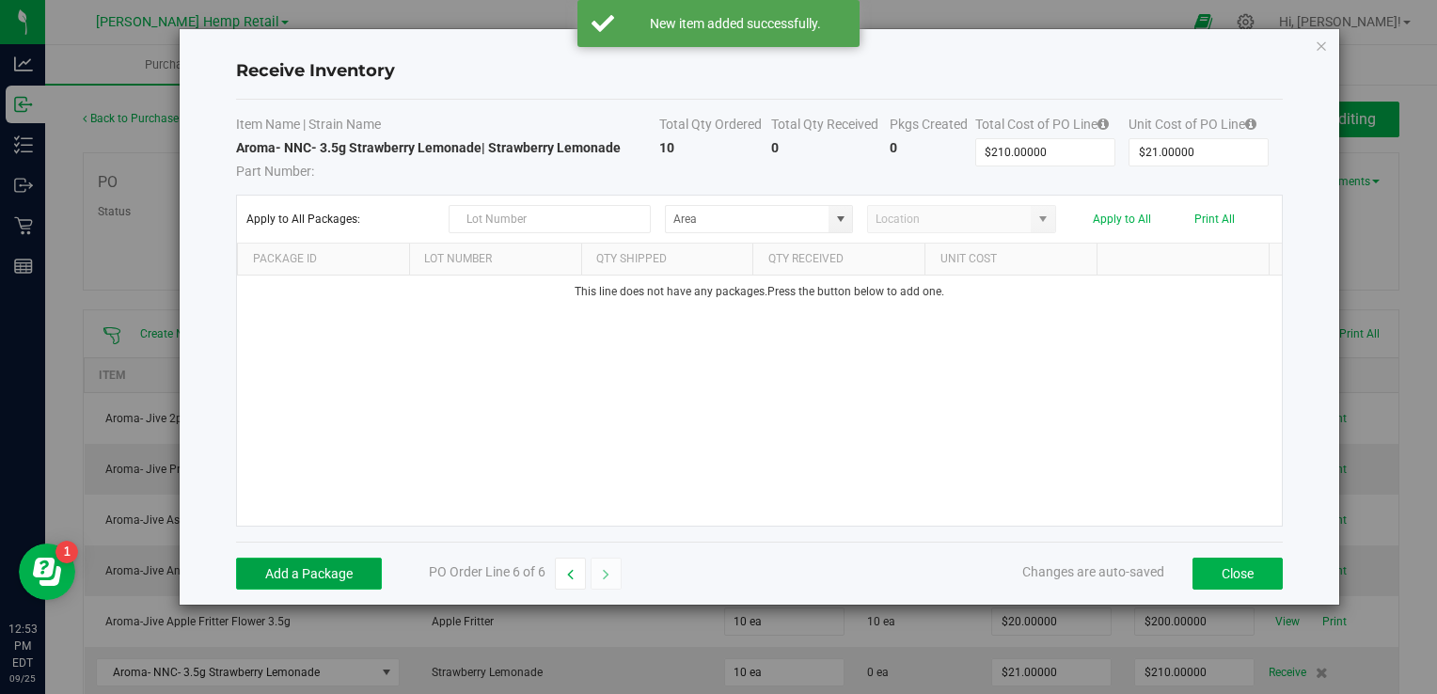
click at [315, 574] on button "Add a Package" at bounding box center [309, 574] width 146 height 32
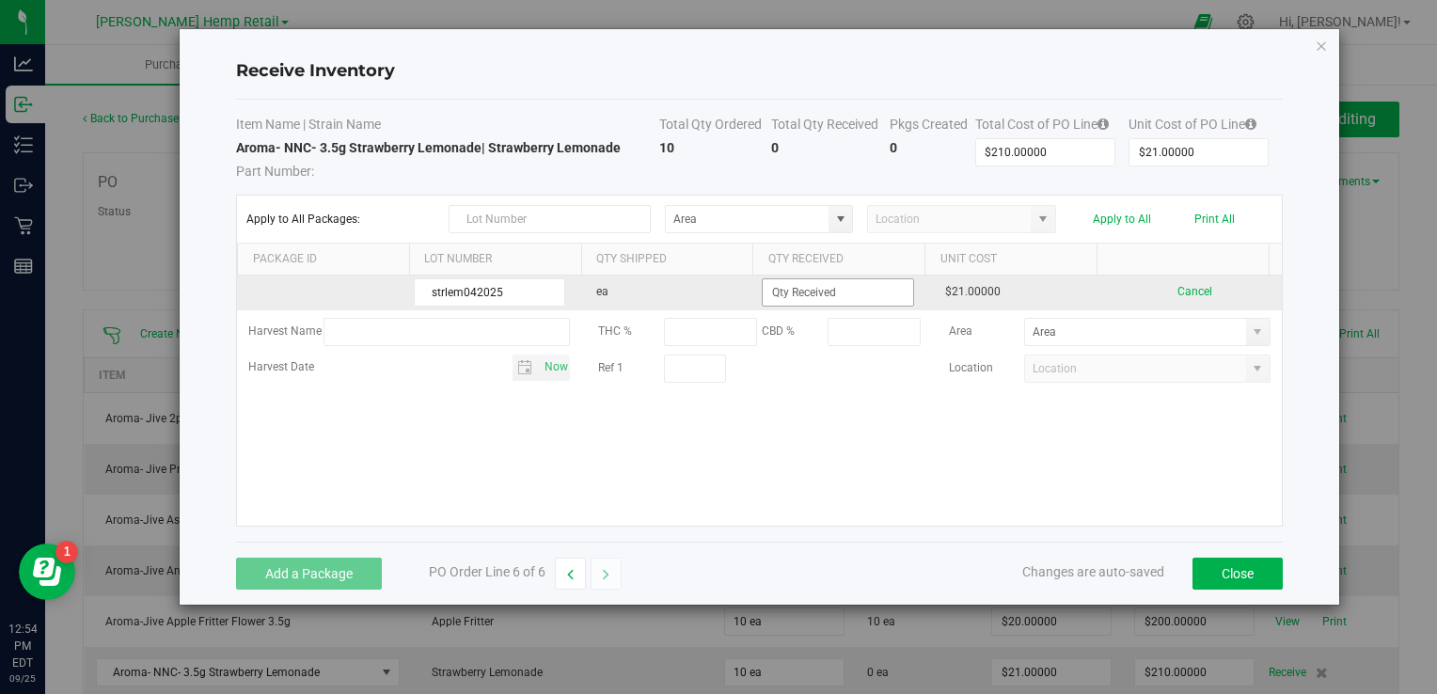
type input "strlem042025"
click at [865, 296] on input at bounding box center [838, 292] width 150 height 26
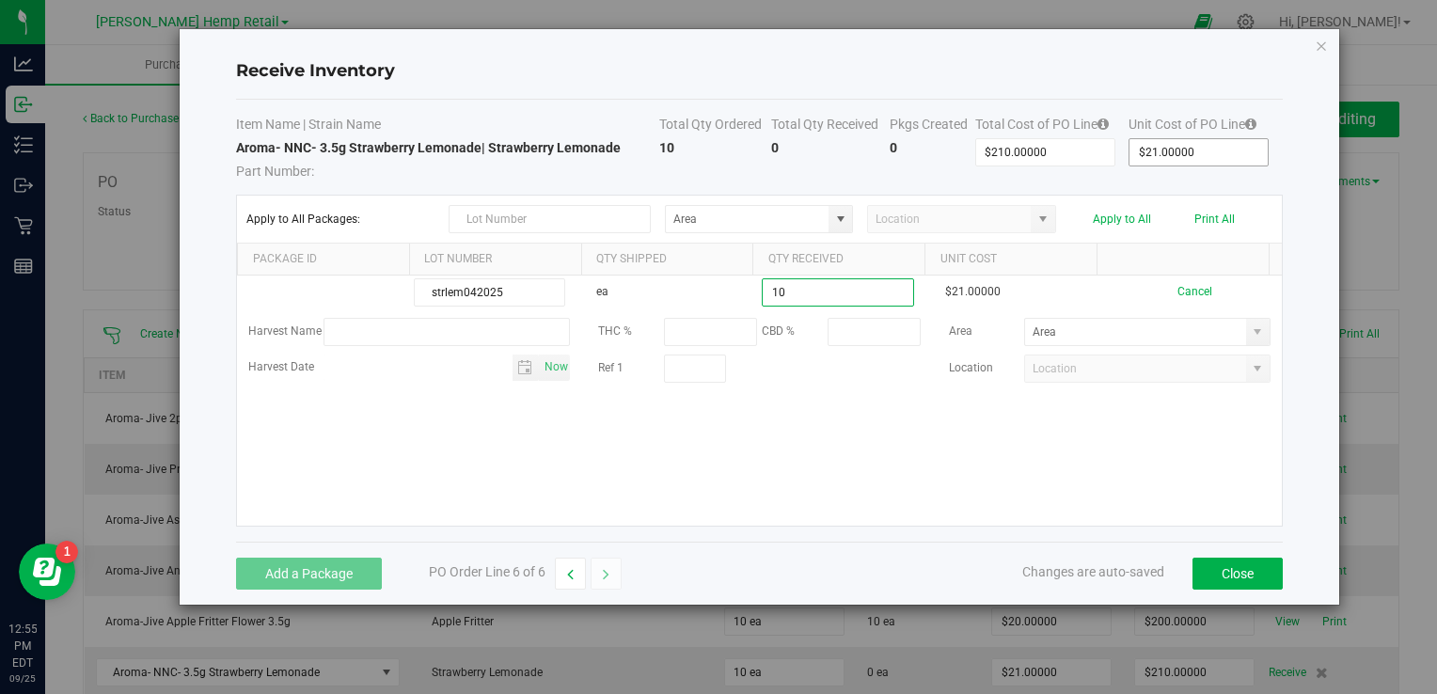
type input "10 ea"
click at [1156, 149] on kendo-numerictextbox "$21.00000" at bounding box center [1199, 152] width 140 height 28
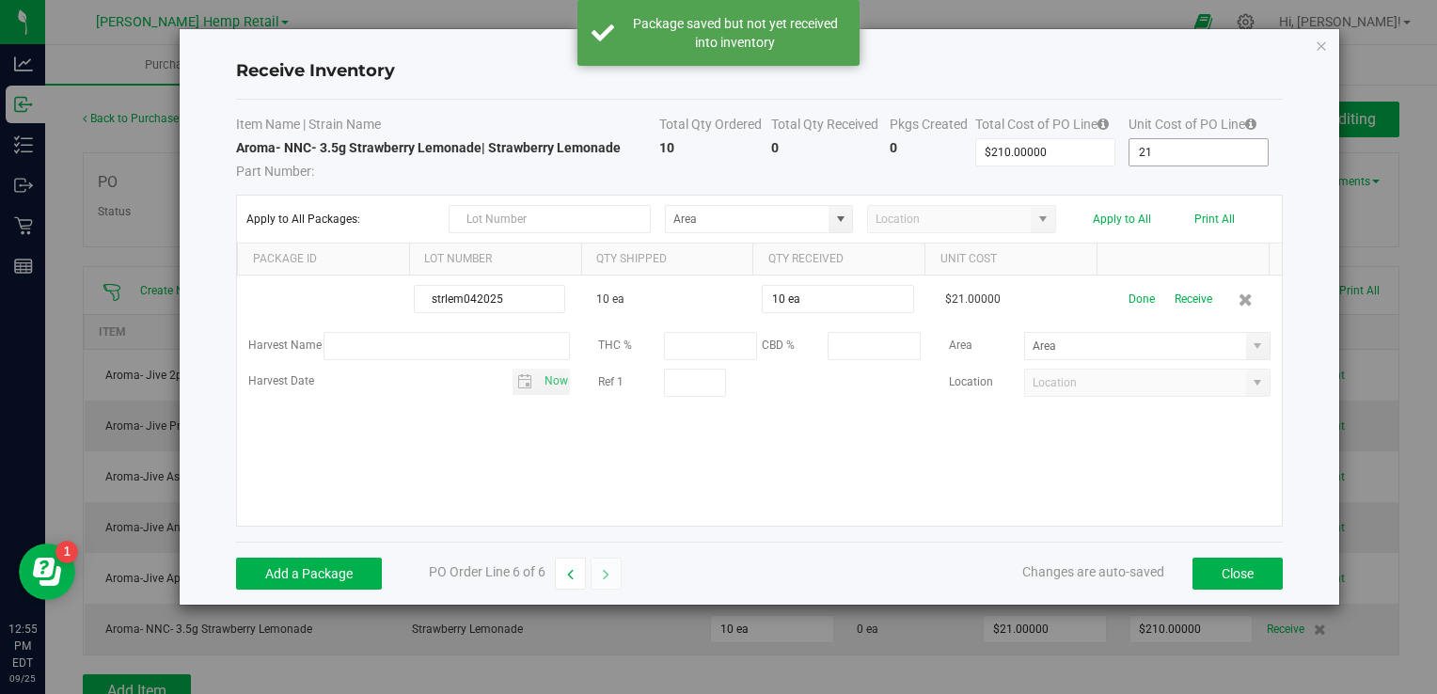
click at [1157, 151] on input "21" at bounding box center [1199, 152] width 138 height 26
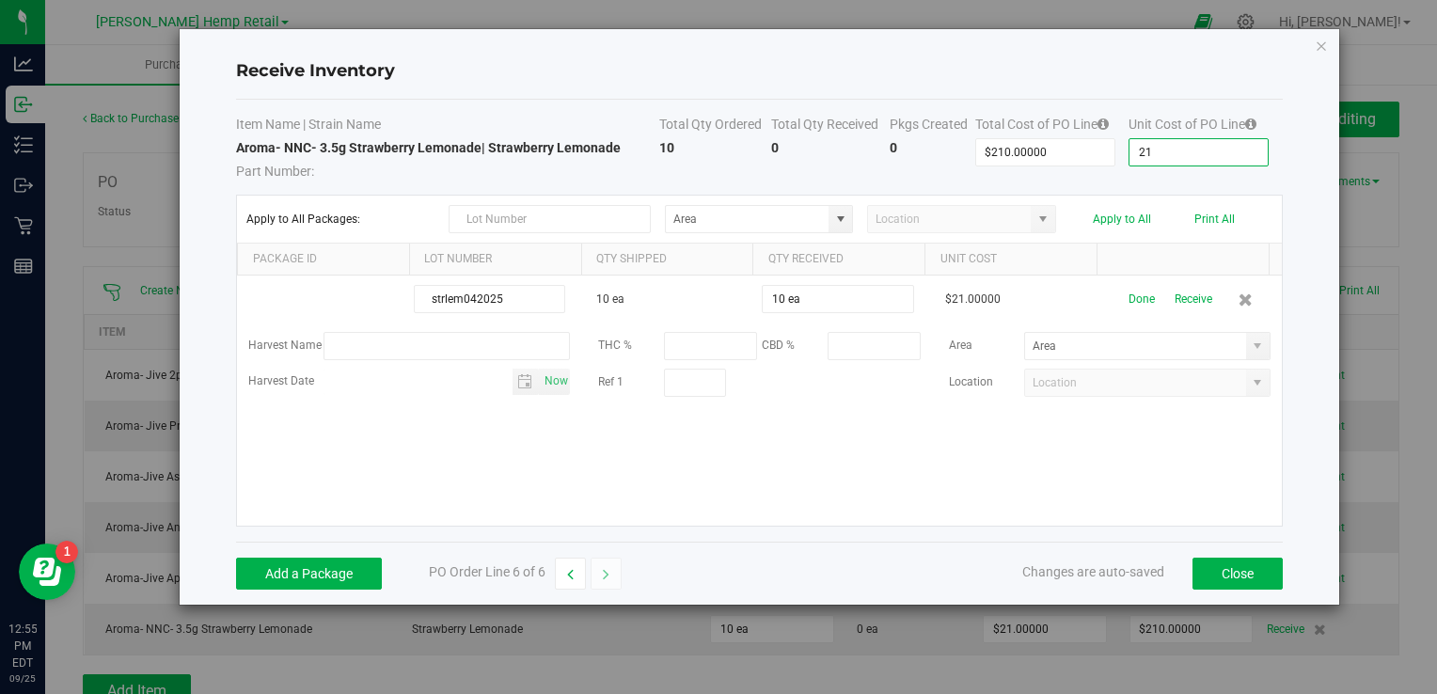
type input "2"
type input "$2.00000"
type input "20"
type input "$20.00000"
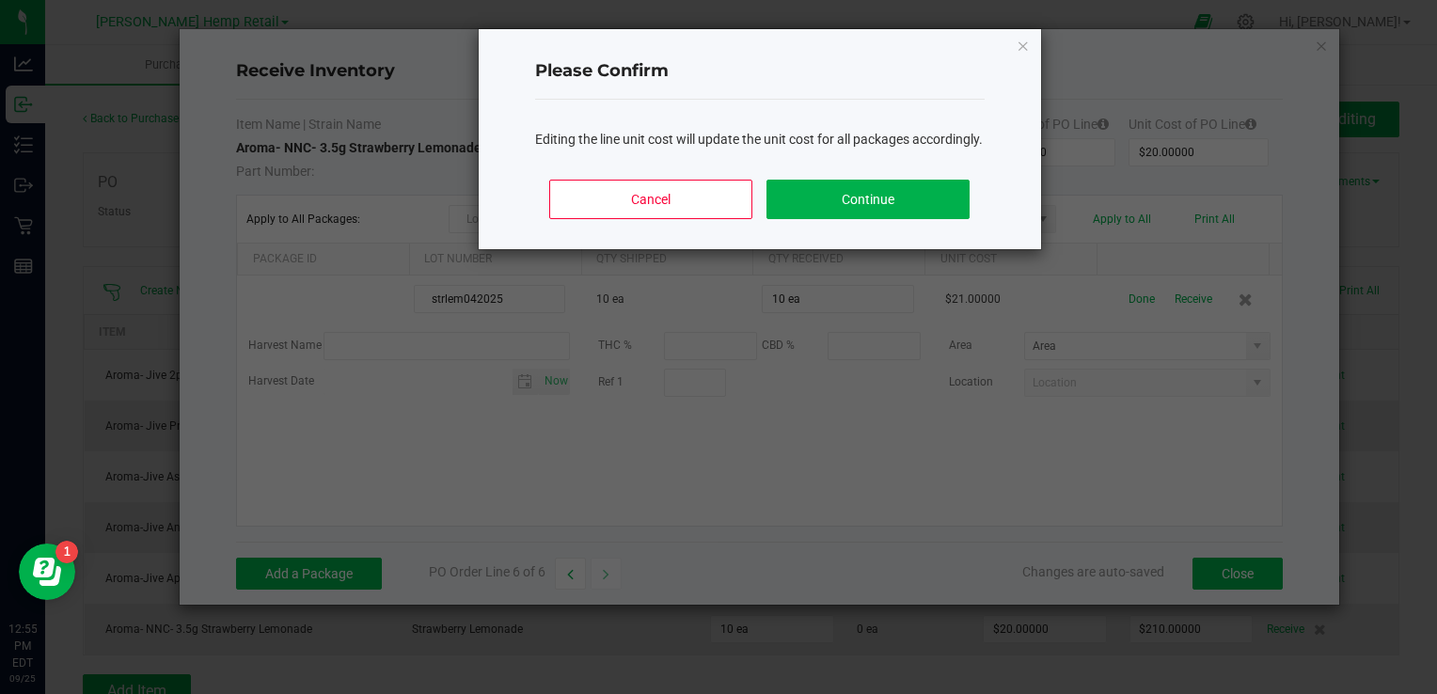
click at [1279, 174] on body "Receive Inventory Item Name | Strain Name Total Qty Ordered Total Qty Received …" at bounding box center [718, 347] width 1437 height 694
click at [847, 204] on button "Continue" at bounding box center [868, 200] width 202 height 40
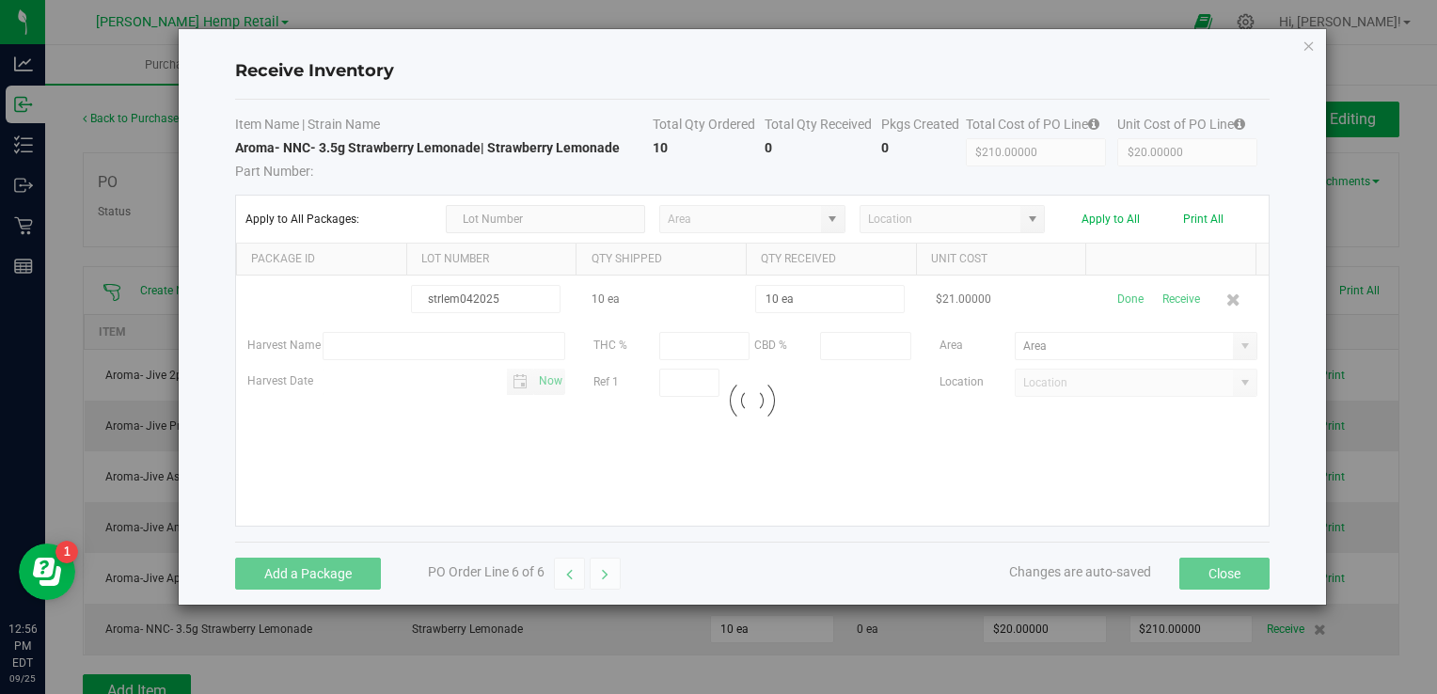
type input "$200.00000"
type input "10.0000 undefined"
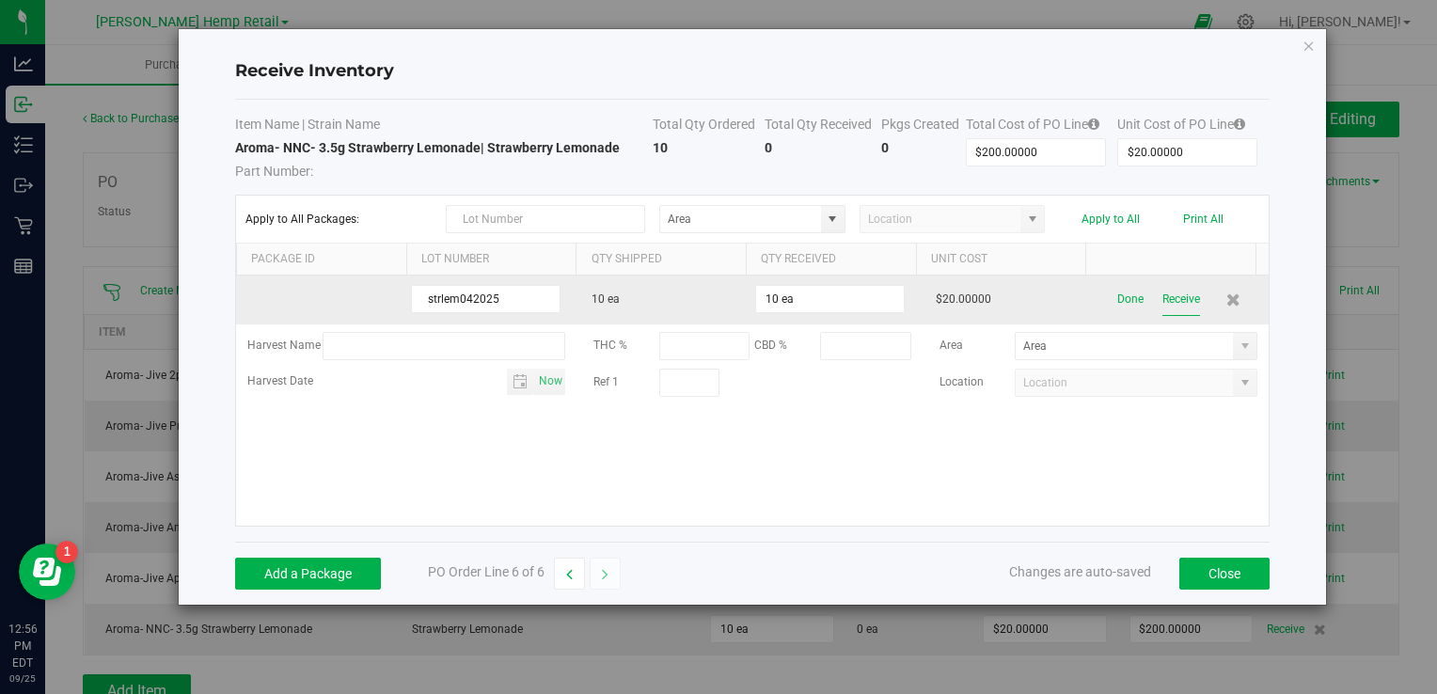
click at [1163, 294] on button "Receive" at bounding box center [1182, 299] width 38 height 33
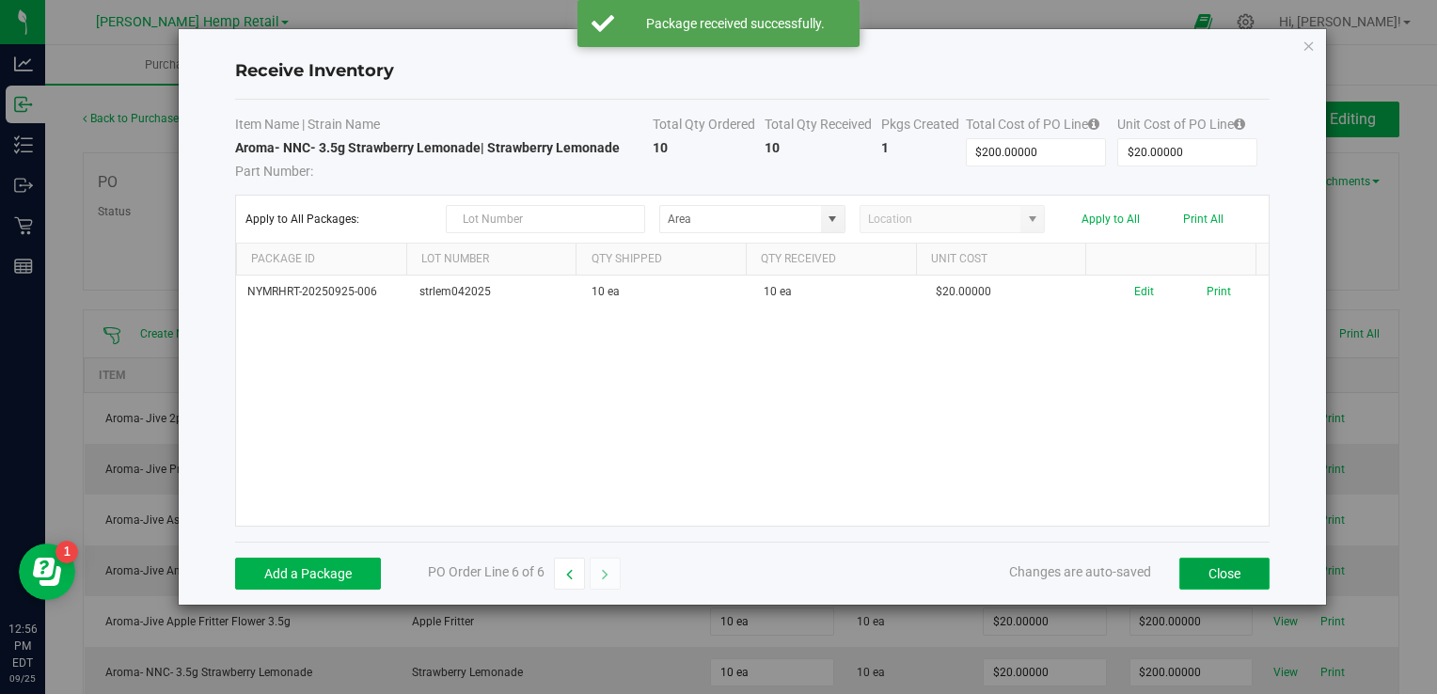
click at [1230, 564] on button "Close" at bounding box center [1225, 574] width 90 height 32
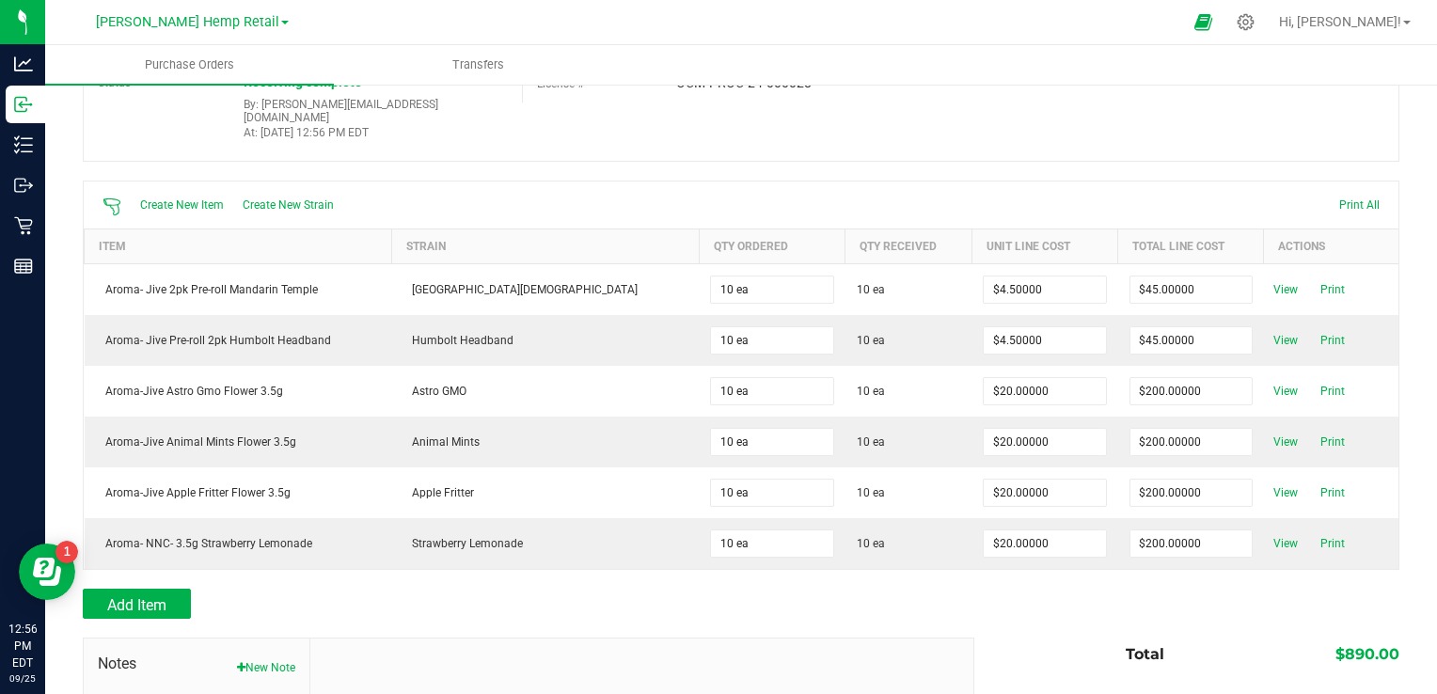
scroll to position [151, 0]
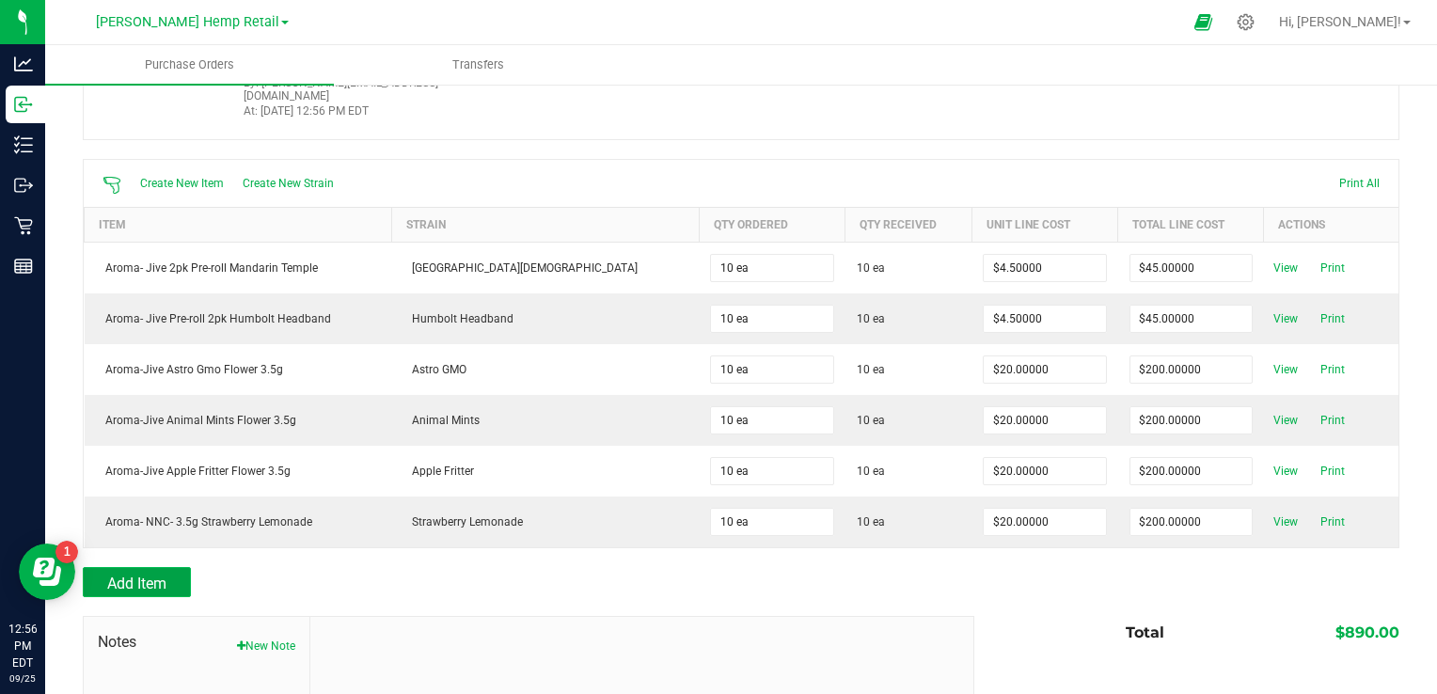
click at [135, 575] on span "Add Item" at bounding box center [136, 584] width 59 height 18
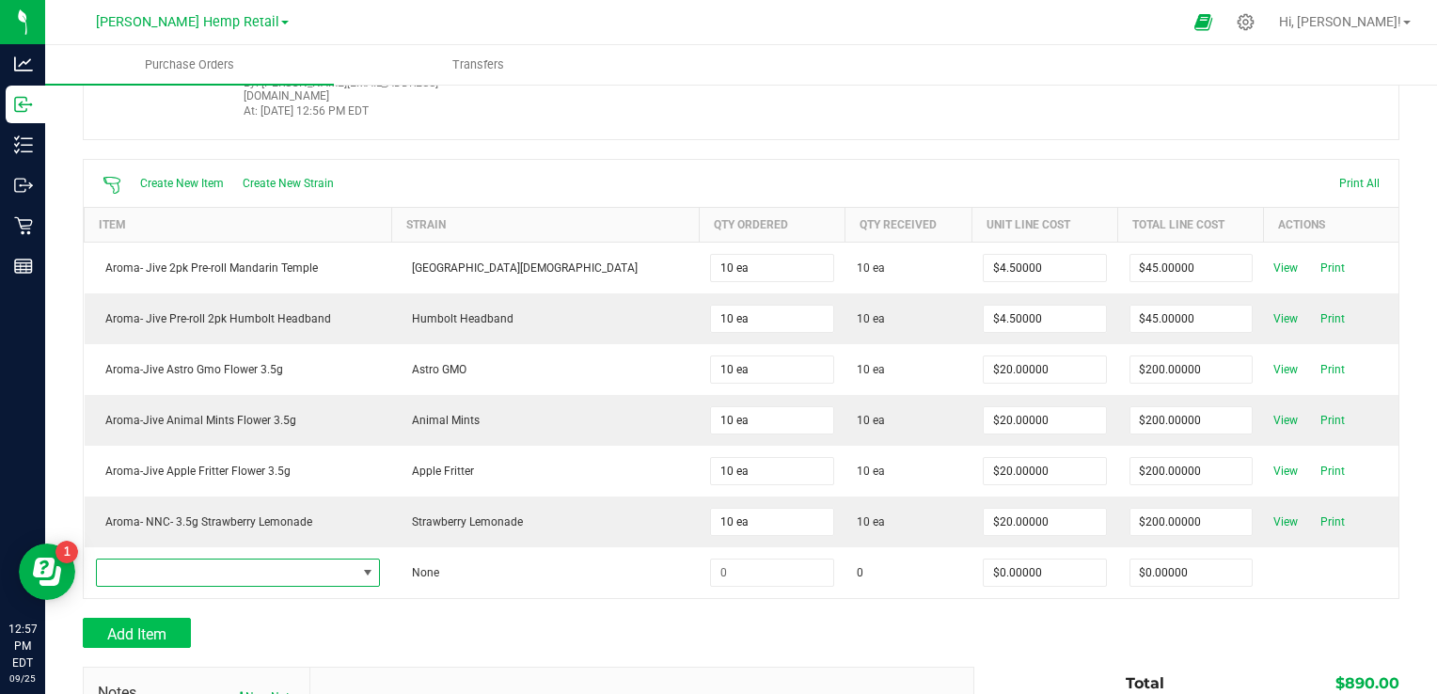
click at [135, 562] on span "NO DATA FOUND" at bounding box center [227, 573] width 260 height 26
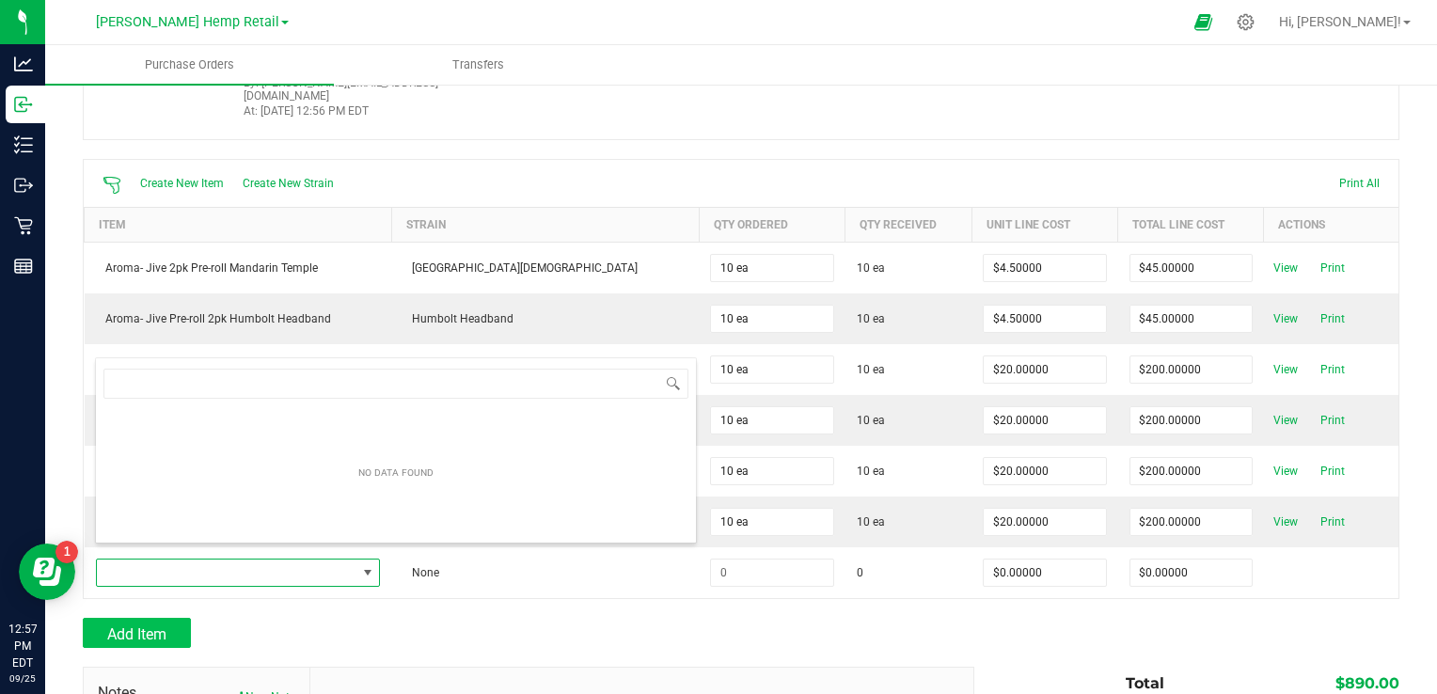
scroll to position [27, 309]
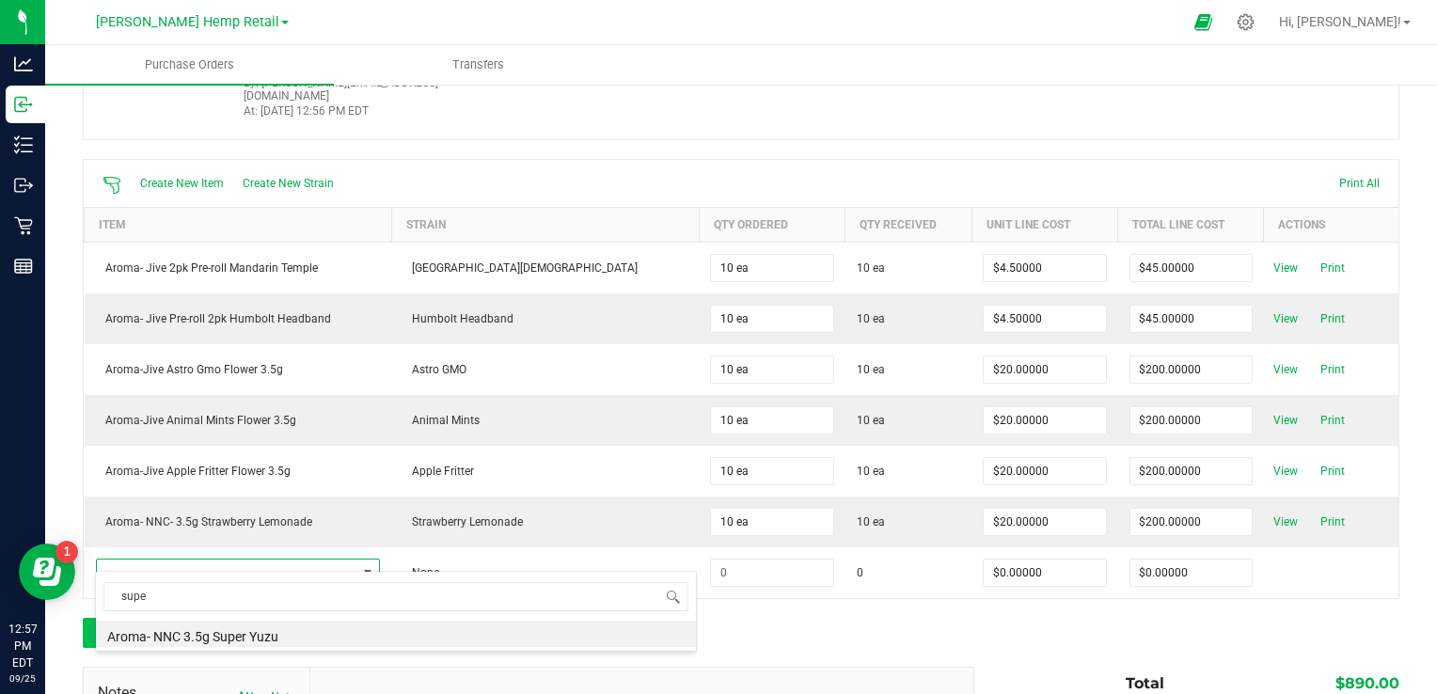
type input "super"
click at [249, 639] on li "Aroma- NNC 3.5g Super Yuzu" at bounding box center [396, 634] width 600 height 26
type input "$21.00000"
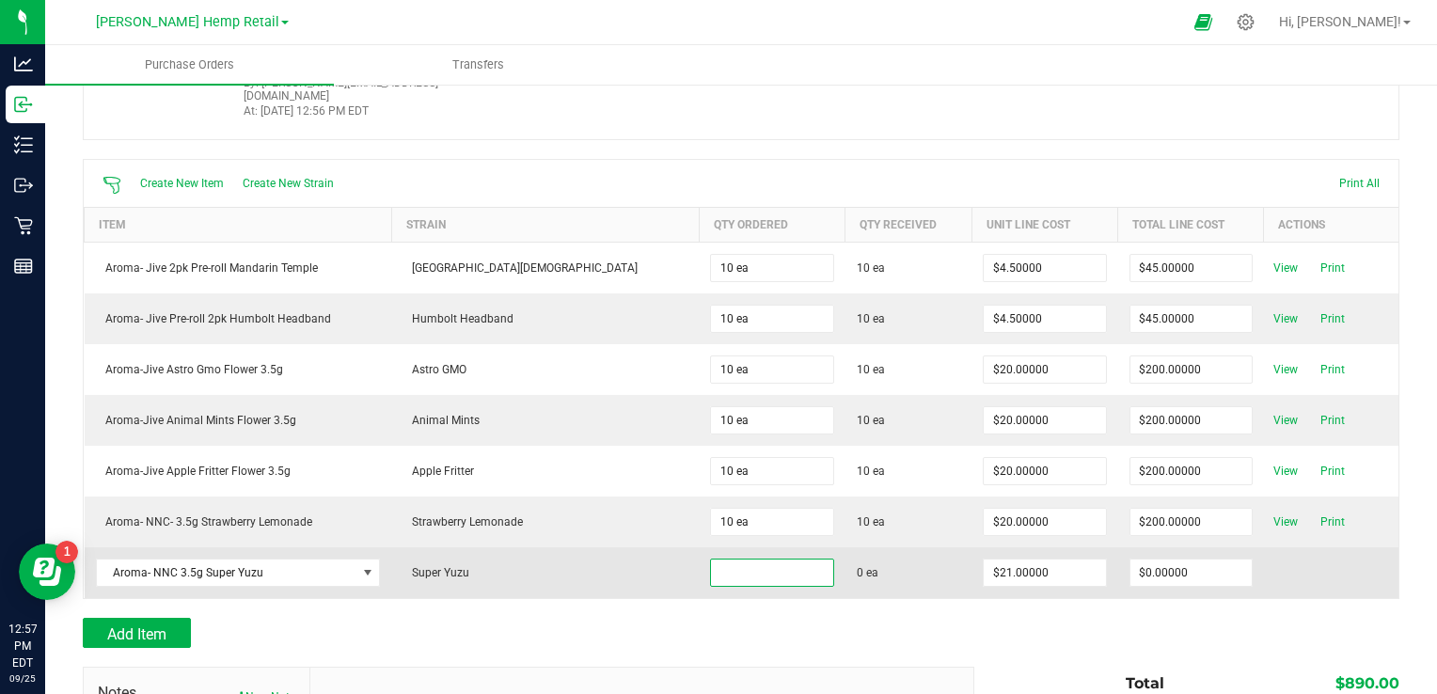
click at [711, 560] on input at bounding box center [771, 573] width 121 height 26
type input "10 ea"
type input "21"
click at [949, 556] on div "Create New Item Create New Strain Print All Item Strain Qty Ordered Qty Receive…" at bounding box center [741, 379] width 1317 height 440
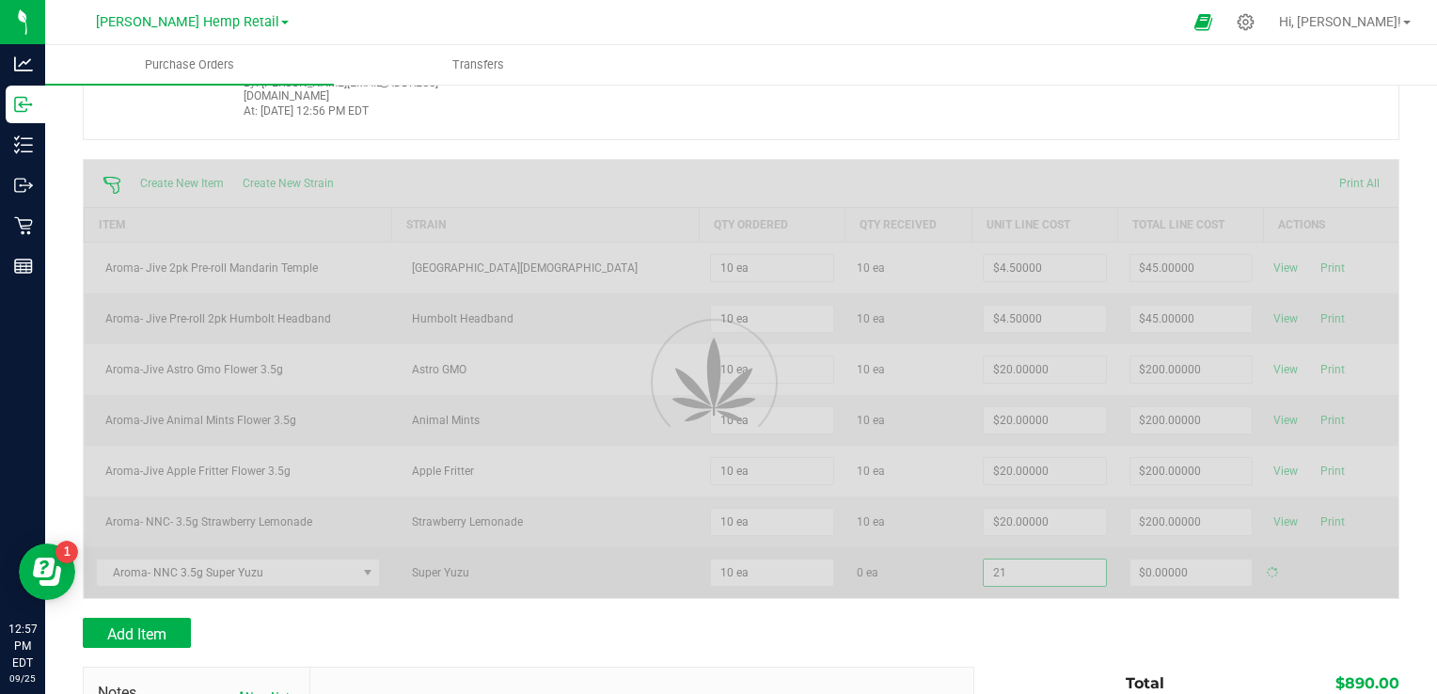
type input "$210.00000"
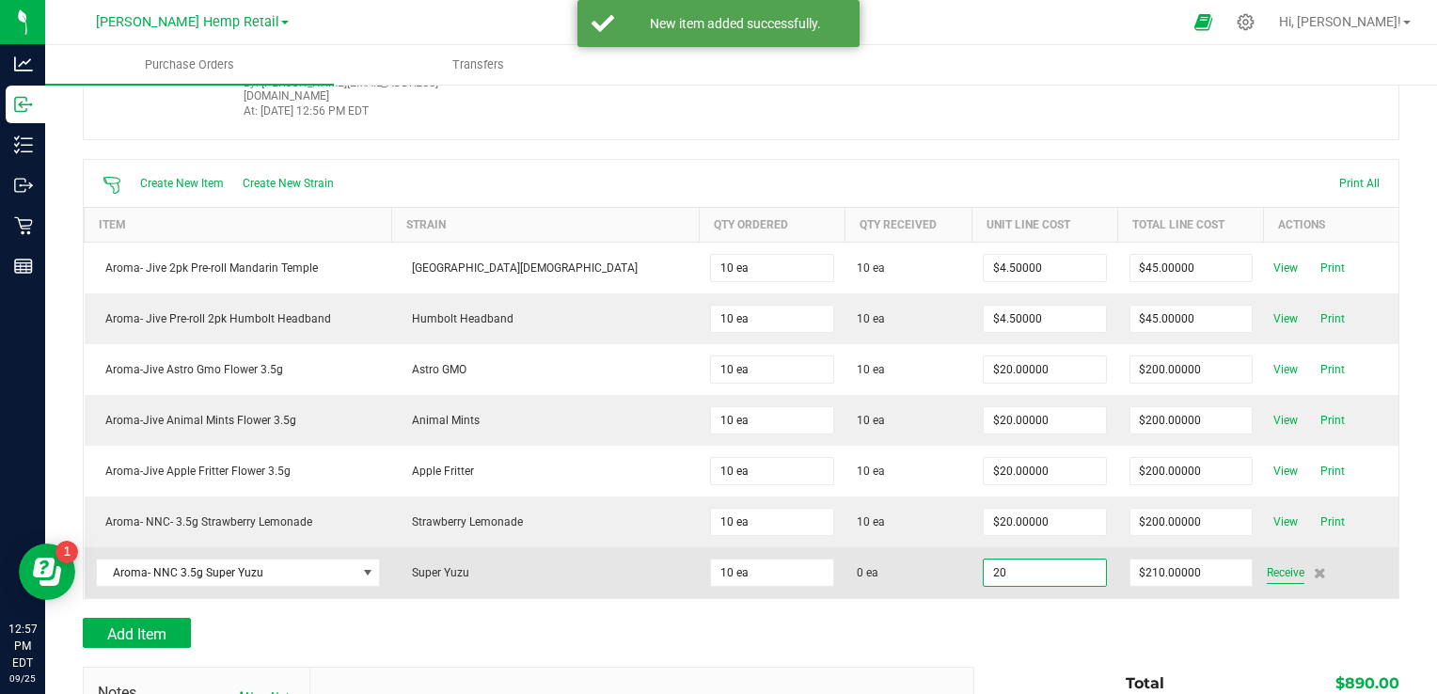
type input "$20.00000"
type input "10"
type input "$200.00000"
click at [1259, 557] on div "Create New Item Create New Strain Print All Item Strain Qty Ordered Qty Receive…" at bounding box center [741, 379] width 1317 height 440
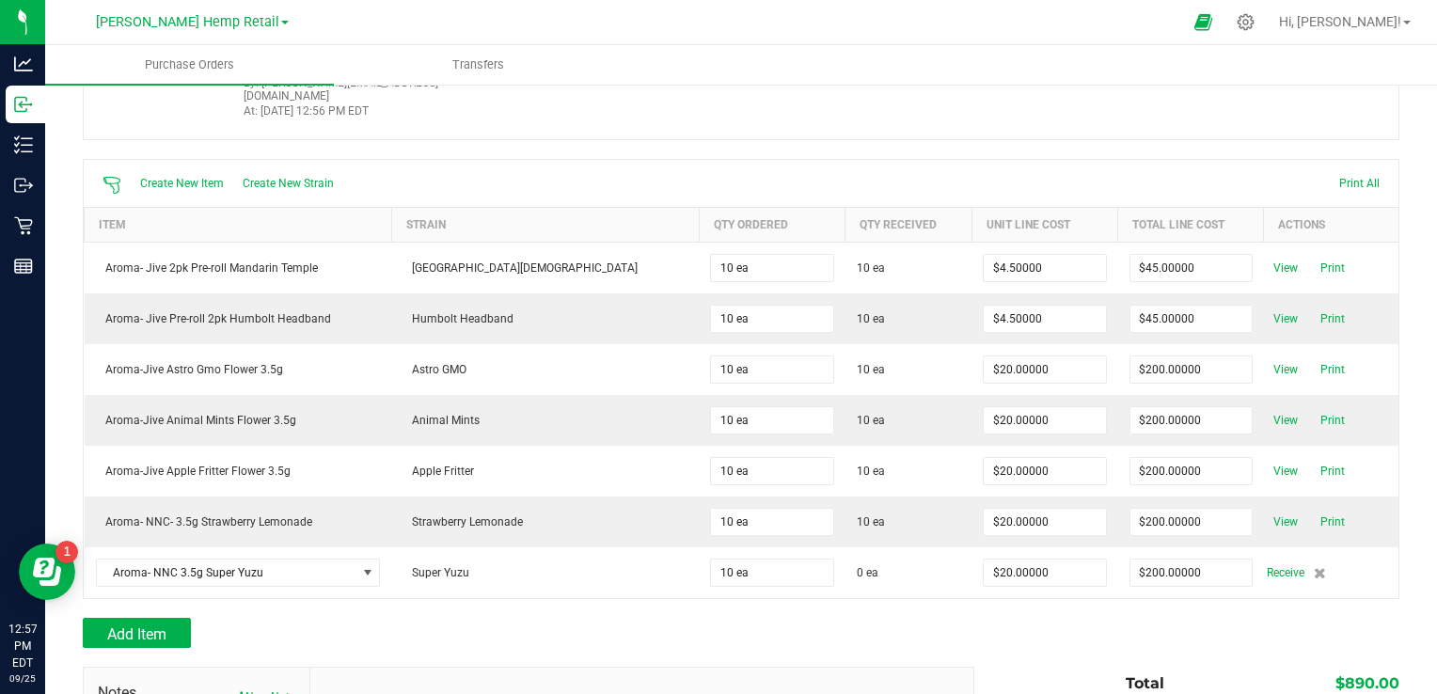
click at [1267, 562] on span "Receive" at bounding box center [1286, 573] width 38 height 23
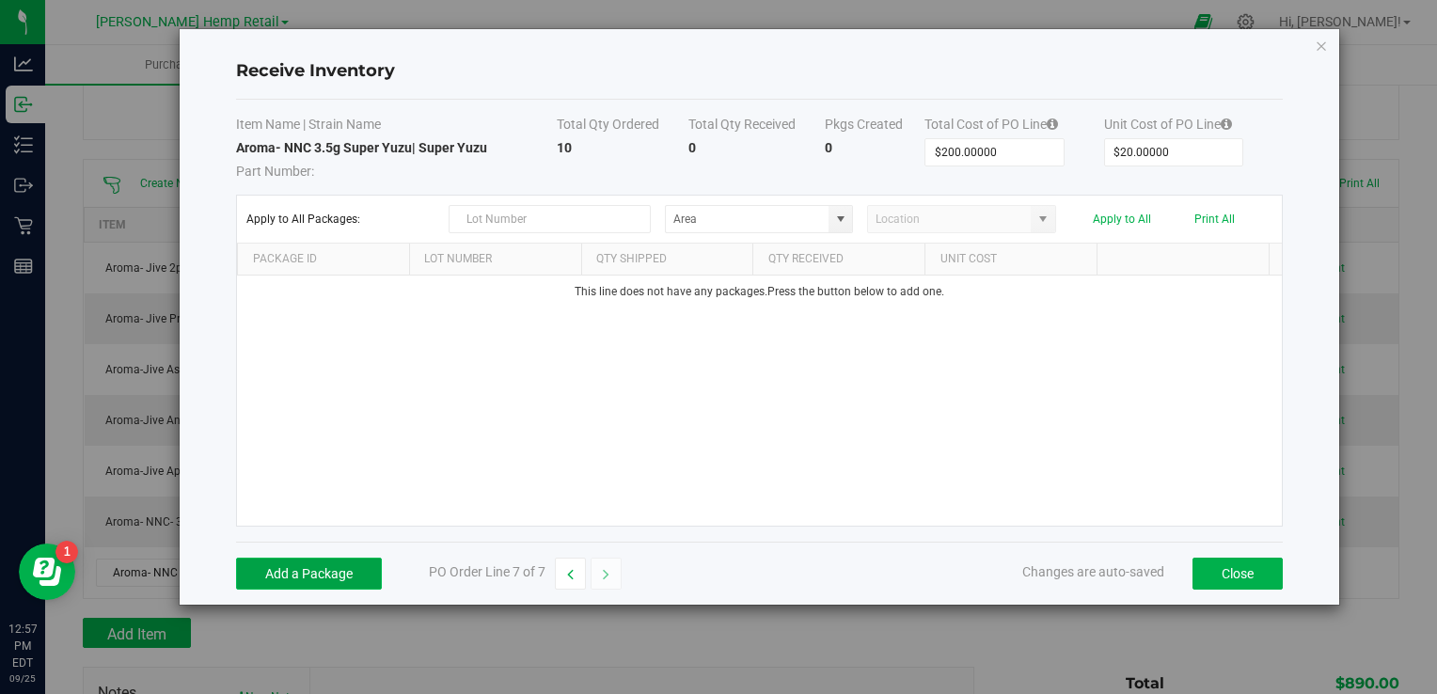
click at [325, 578] on button "Add a Package" at bounding box center [309, 574] width 146 height 32
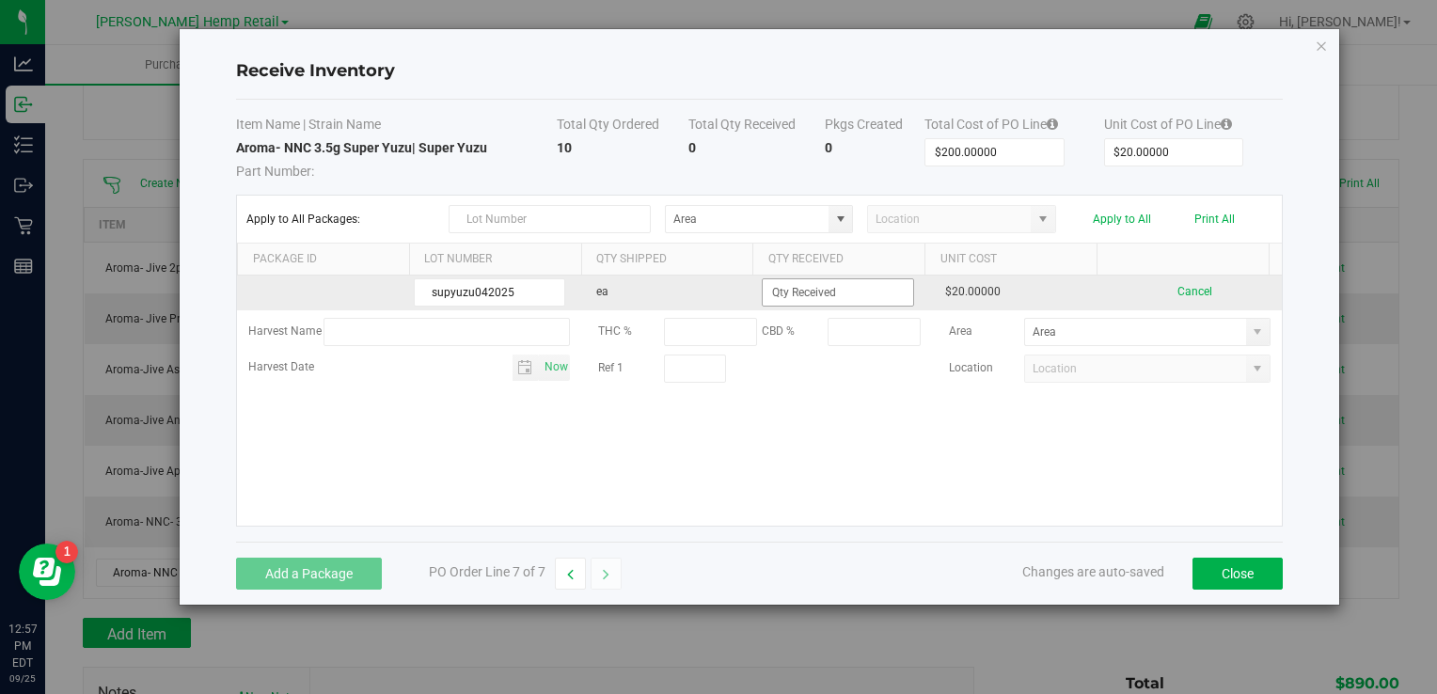
type input "supyuzu042025"
click at [794, 288] on input at bounding box center [838, 292] width 150 height 26
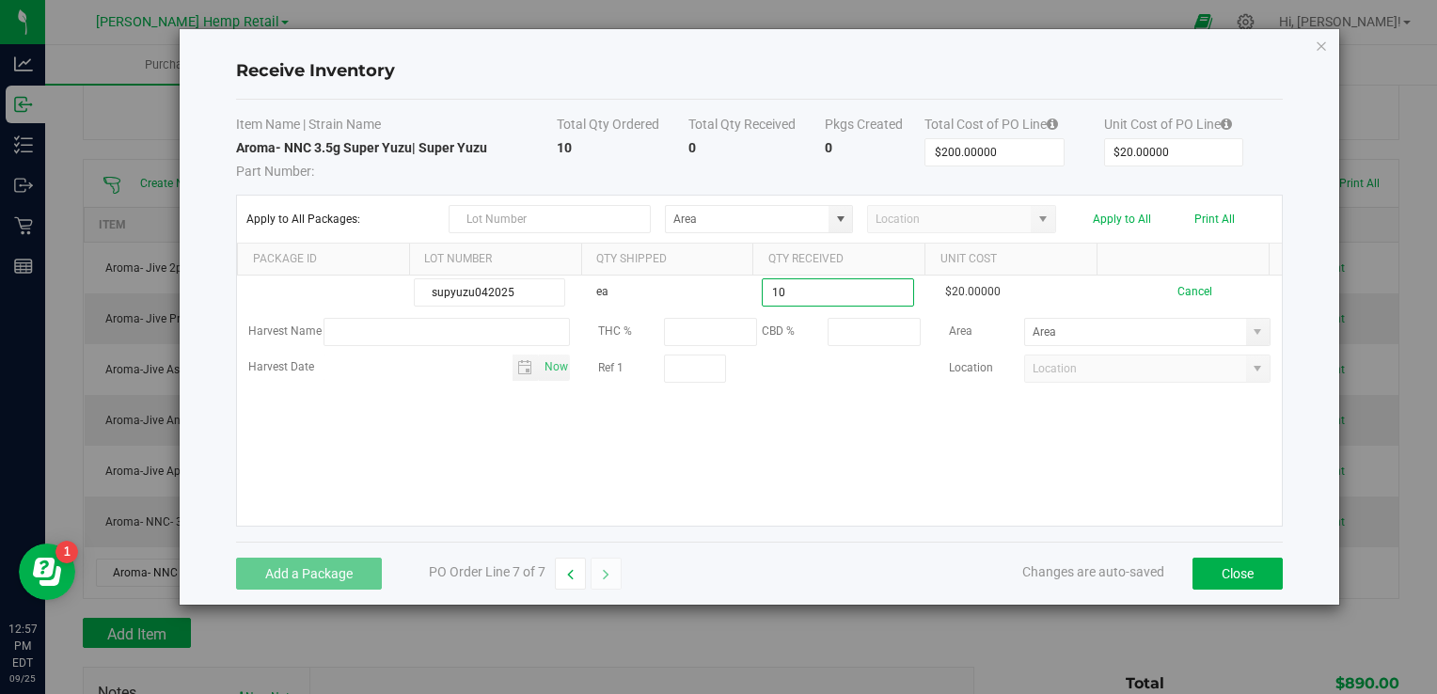
type input "10 ea"
click at [1031, 431] on kendo-grid-list "supyuzu042025 ea 10 ea $20.00000 Cancel Harvest Name THC % CBD % Area Harvest D…" at bounding box center [759, 401] width 1044 height 250
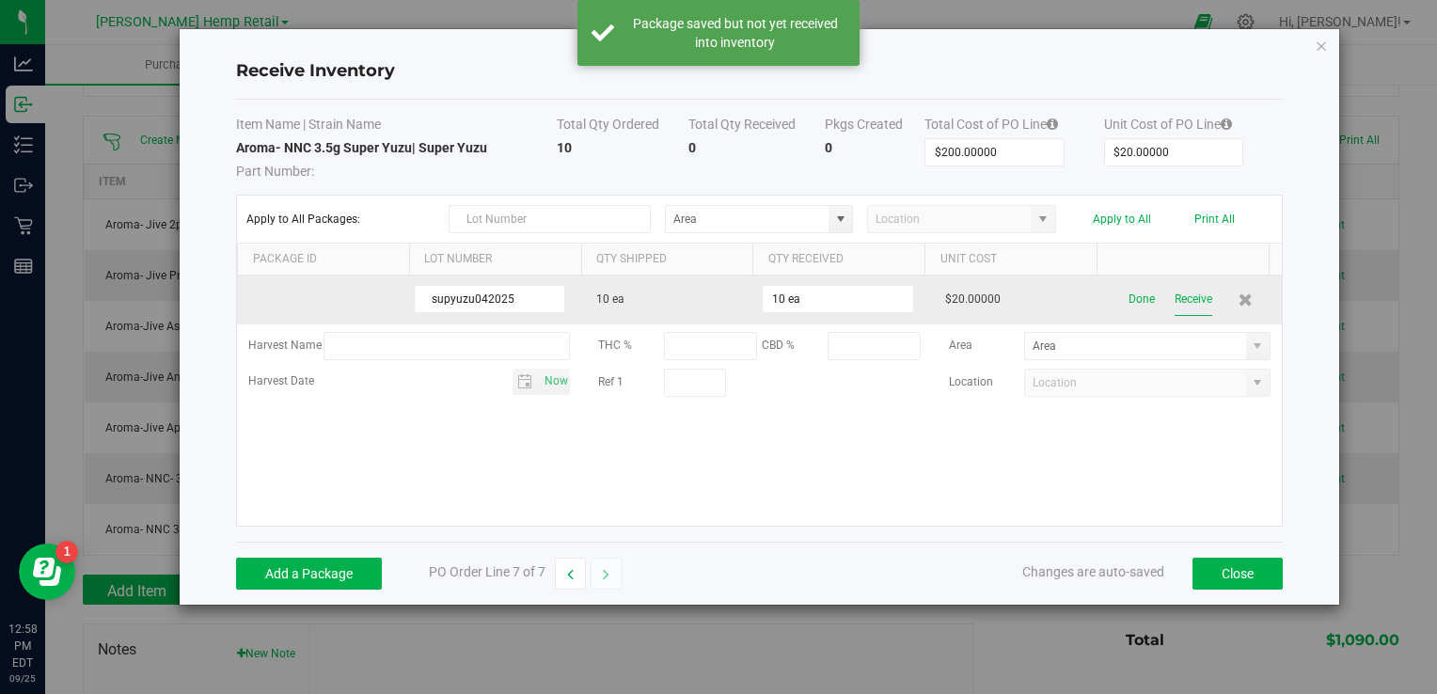
click at [1175, 298] on button "Receive" at bounding box center [1194, 299] width 38 height 33
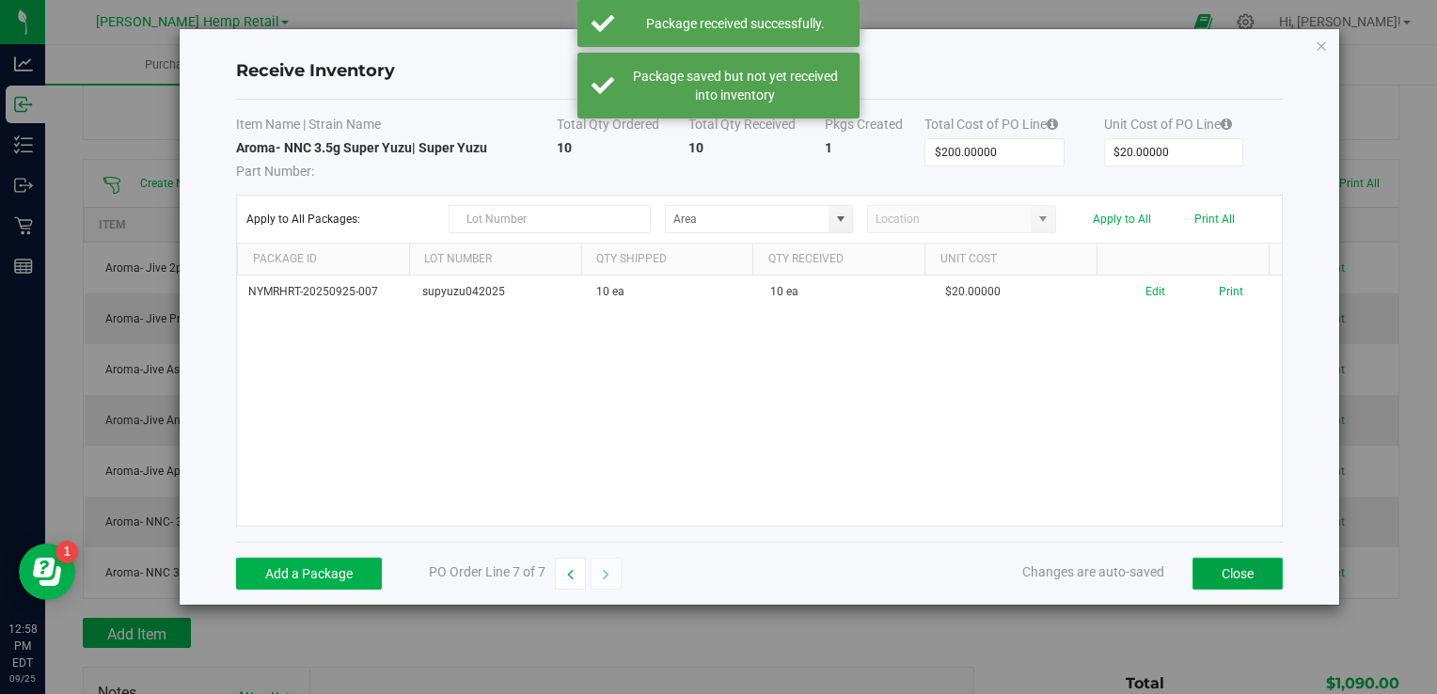
click at [1230, 570] on button "Close" at bounding box center [1238, 574] width 90 height 32
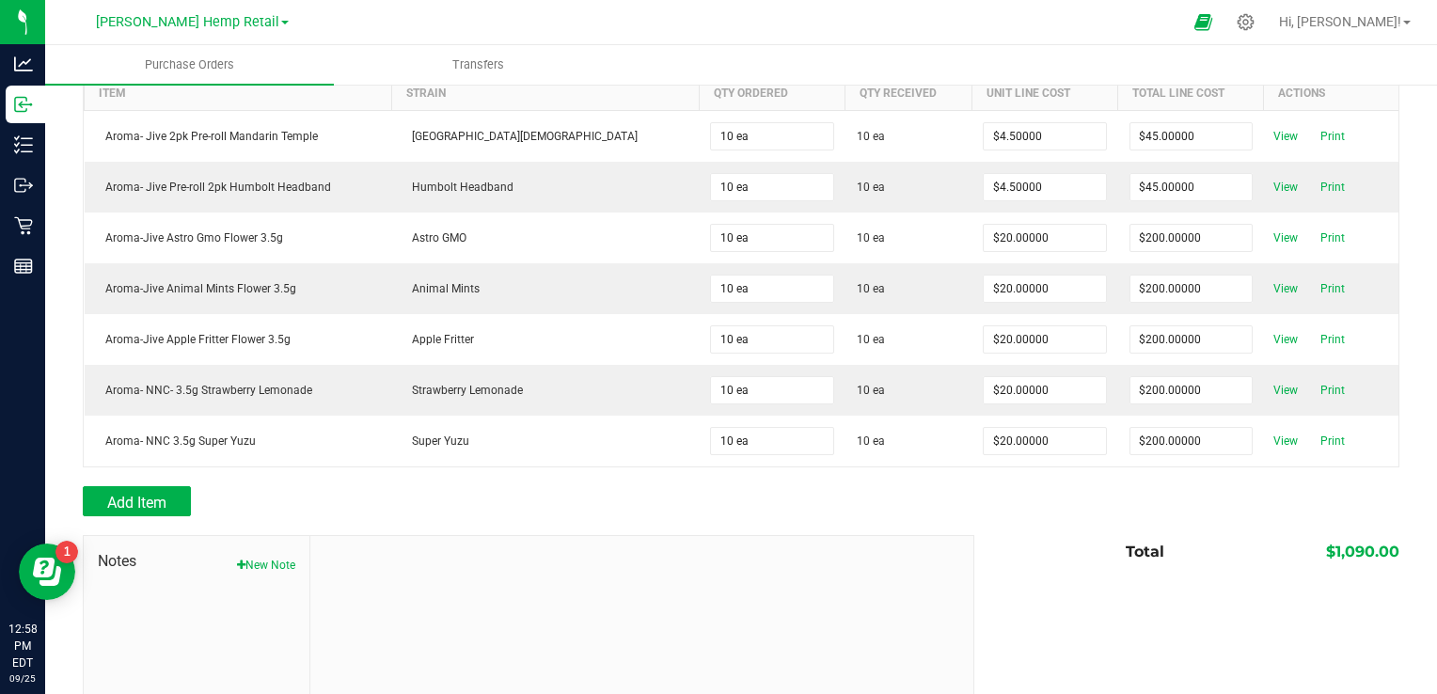
scroll to position [301, 0]
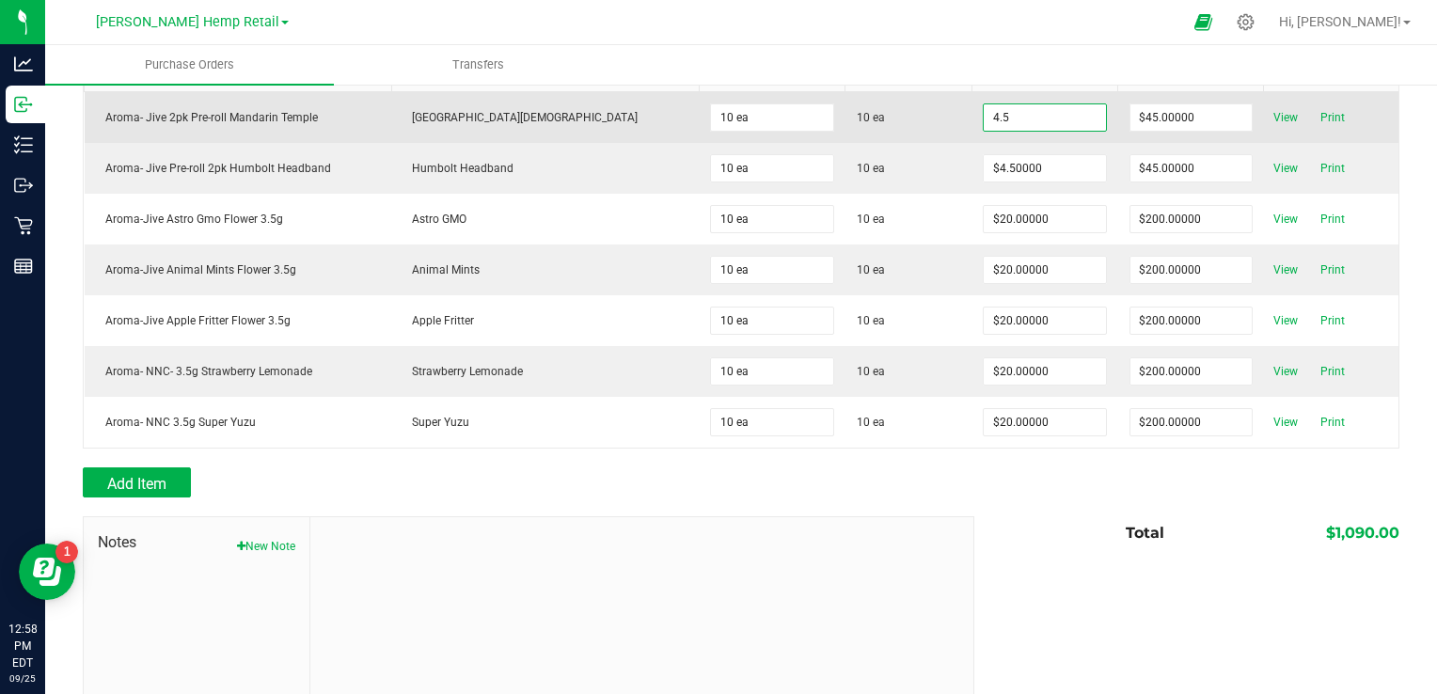
click at [1001, 107] on input "4.5" at bounding box center [1044, 117] width 121 height 26
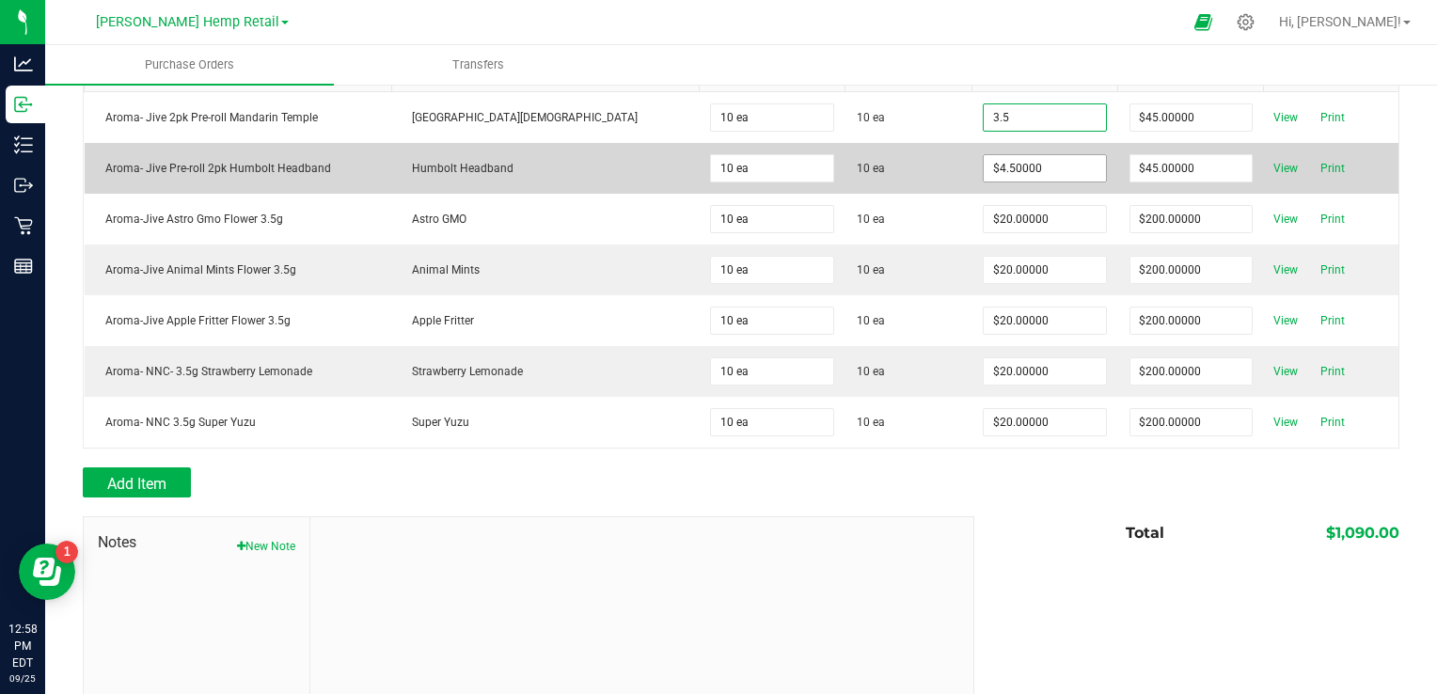
type input "$3.50000"
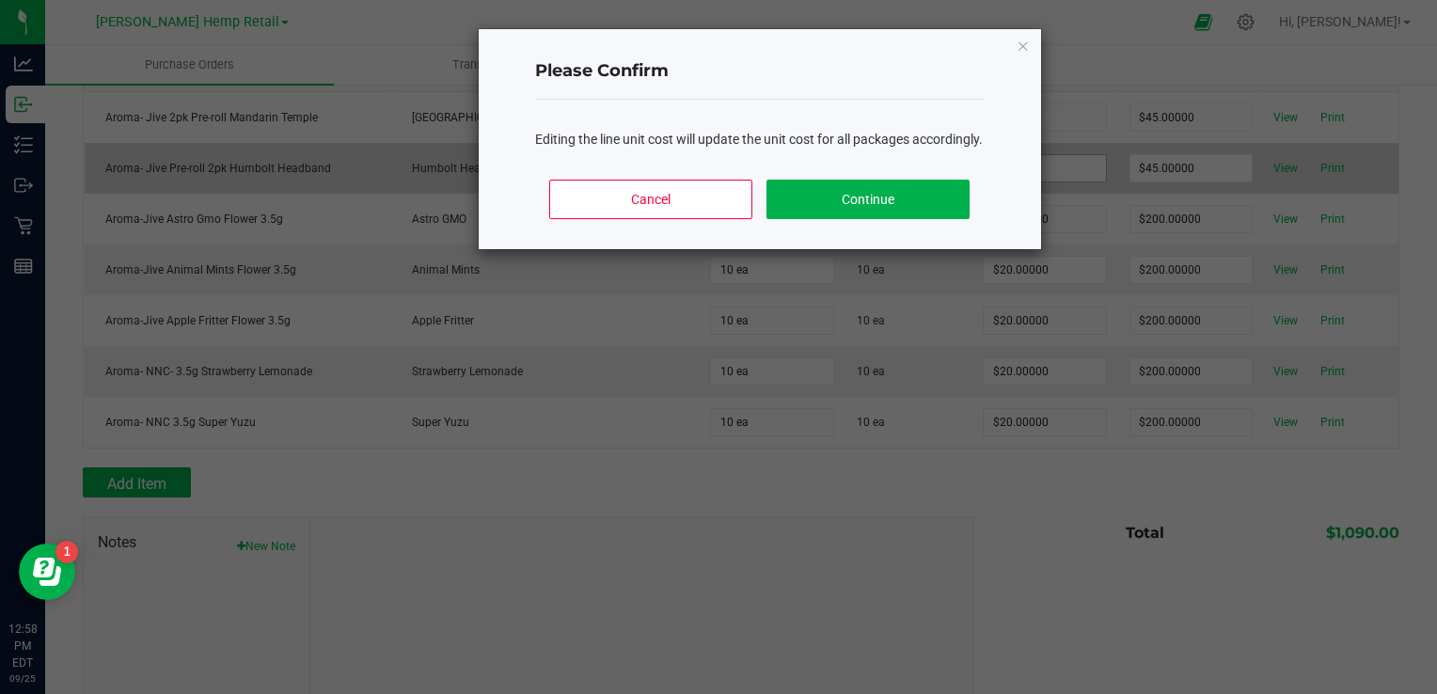
click at [1010, 160] on body "Analytics Inbound Inventory Outbound Retail Reports 12:58 PM EDT [DATE] 09/25 […" at bounding box center [718, 347] width 1437 height 694
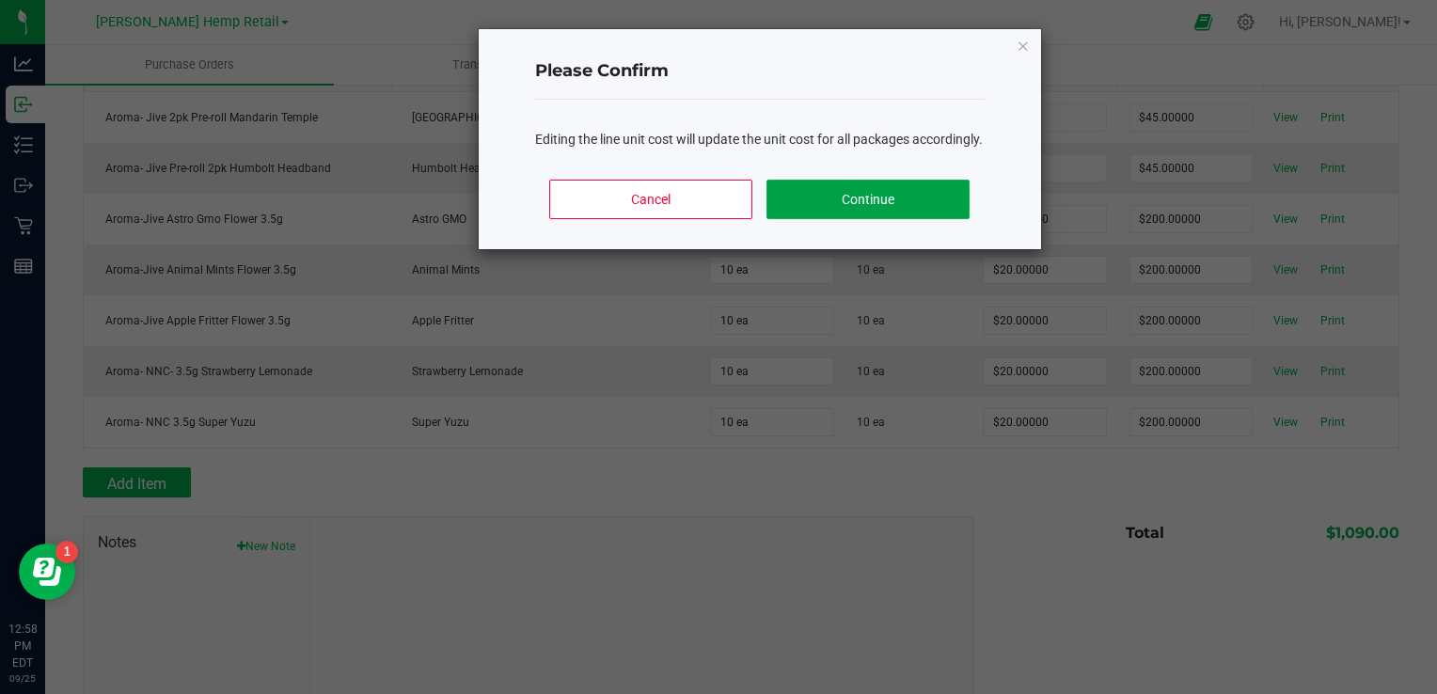
click at [869, 219] on button "Continue" at bounding box center [868, 200] width 202 height 40
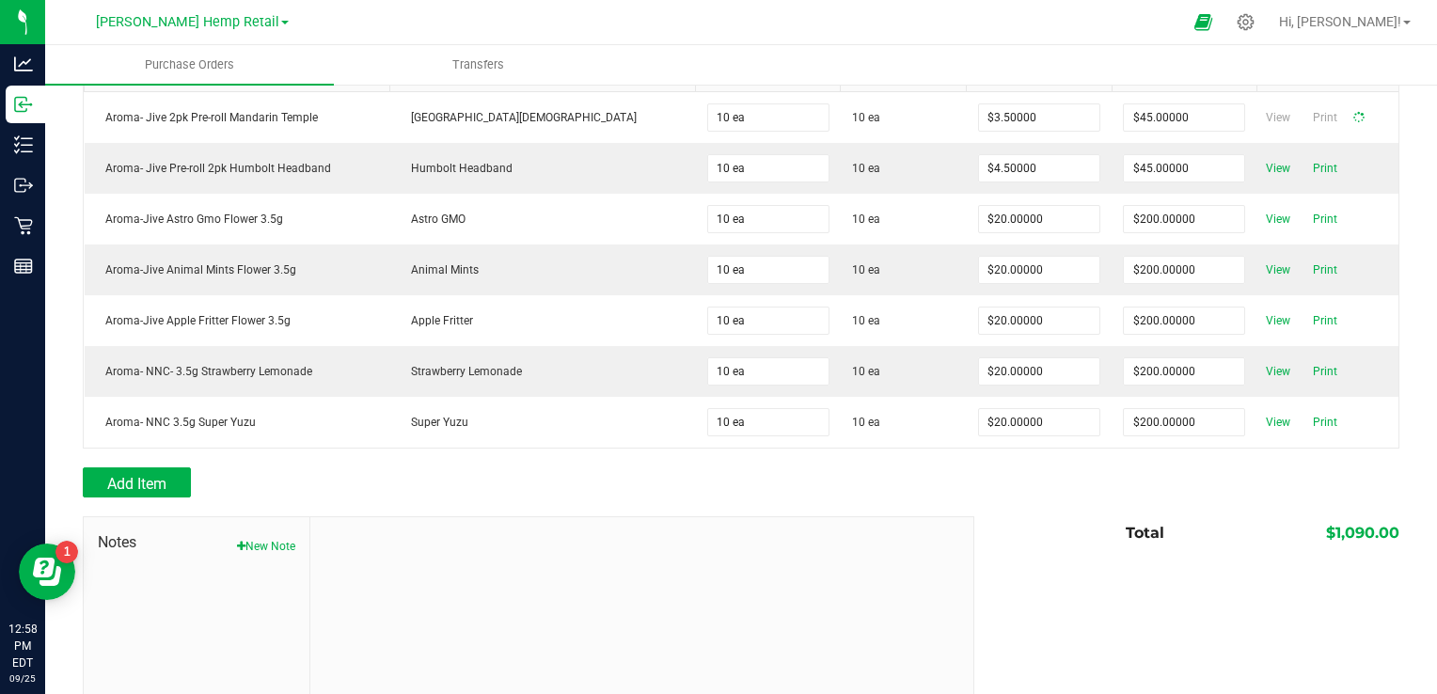
type input "10"
type input "$35.00000"
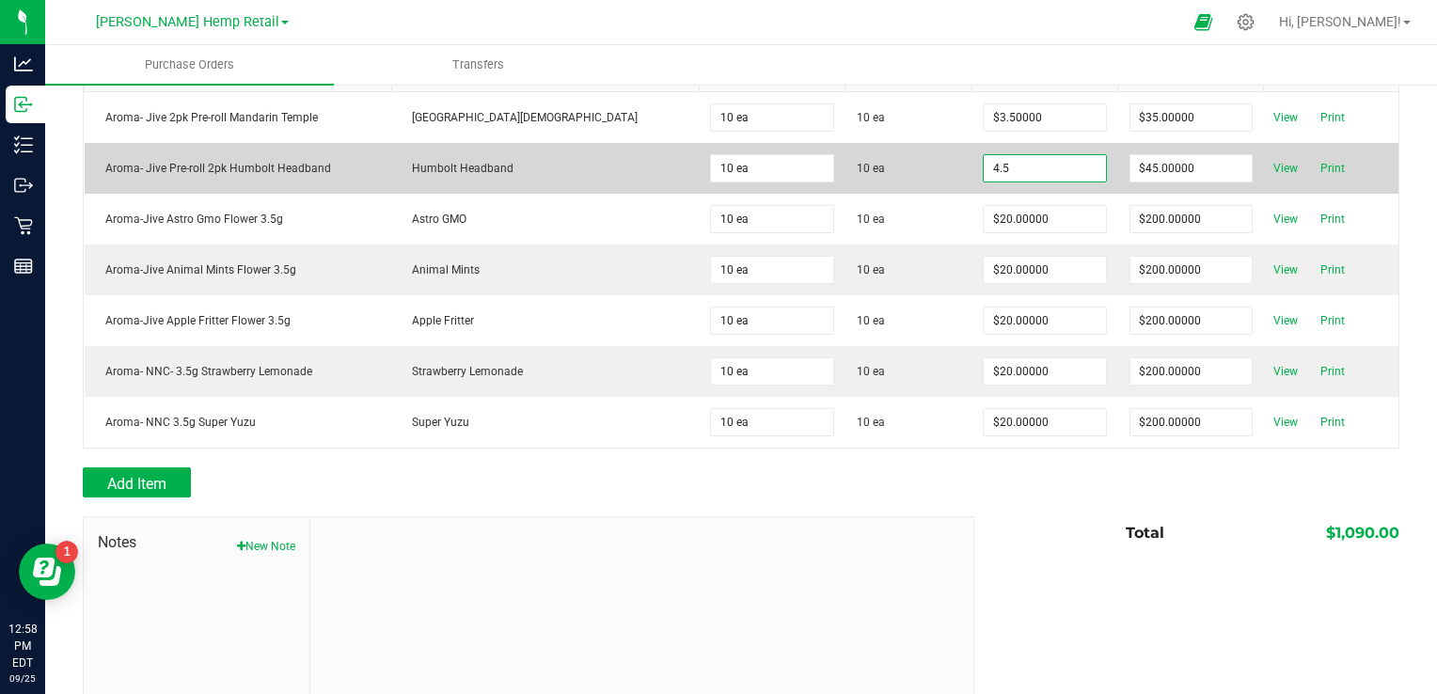
click at [996, 155] on input "4.5" at bounding box center [1044, 168] width 121 height 26
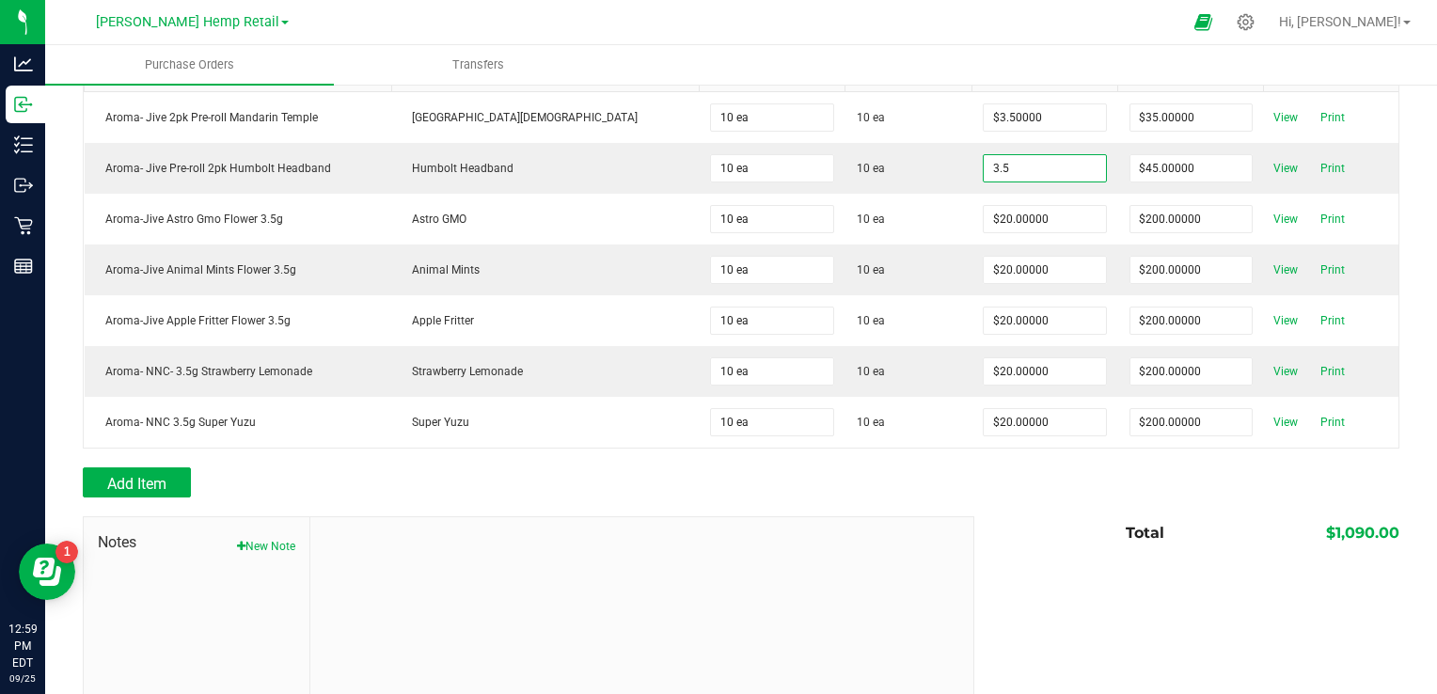
type input "$3.50000"
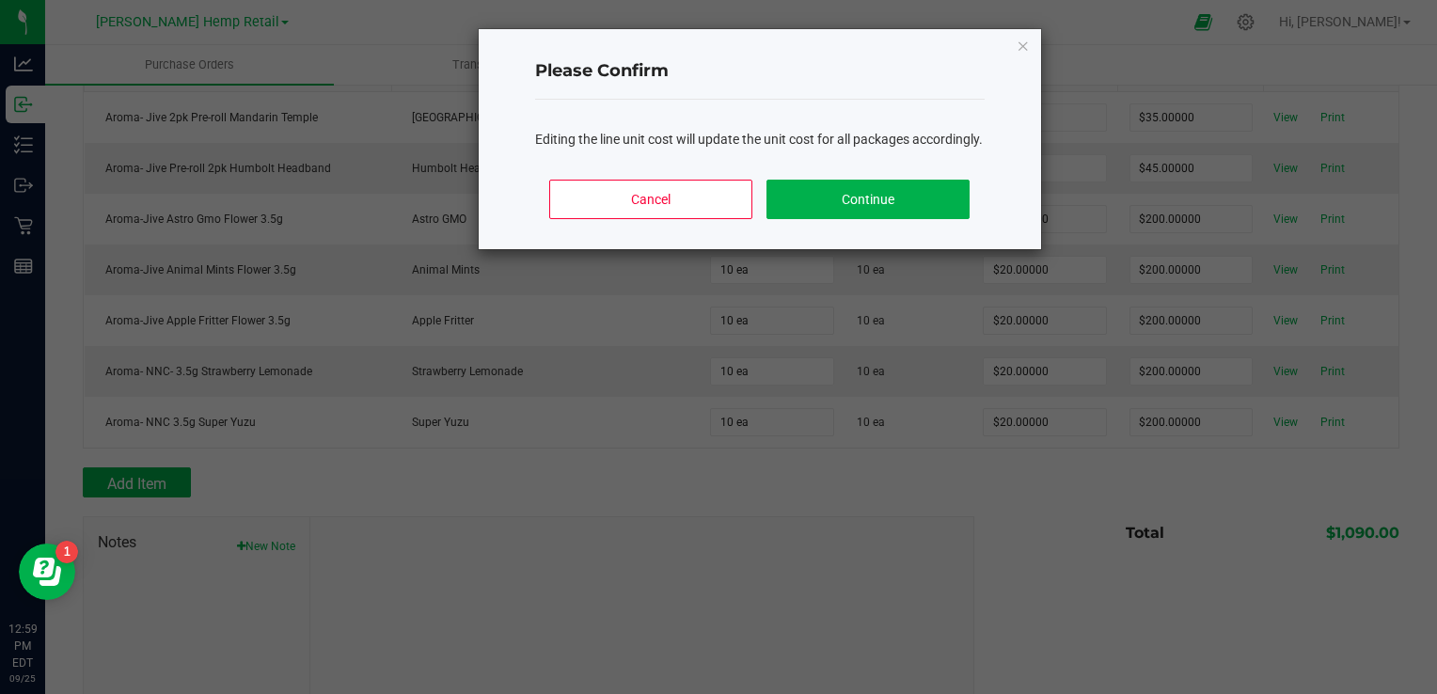
click at [843, 453] on body "Analytics Inbound Inventory Outbound Retail Reports 12:59 PM EDT [DATE] 09/25 […" at bounding box center [718, 347] width 1437 height 694
click at [894, 219] on button "Continue" at bounding box center [868, 200] width 202 height 40
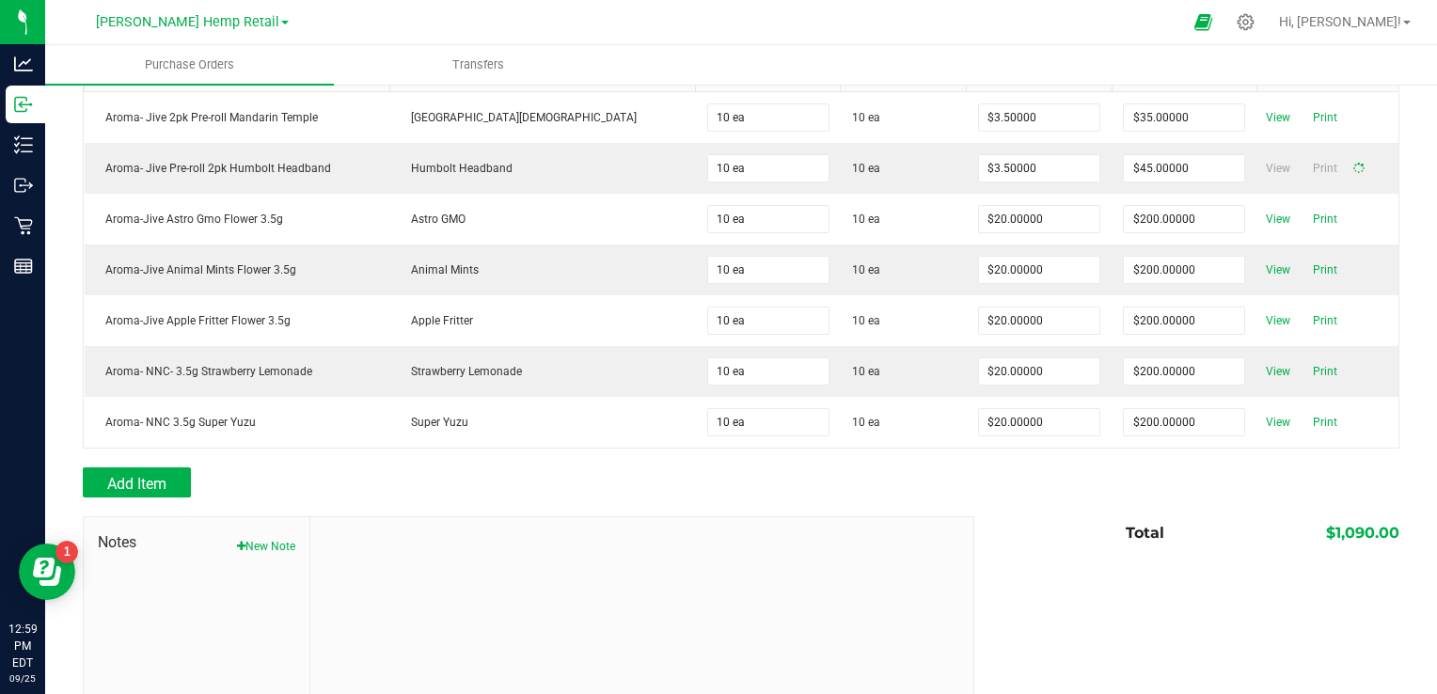
type input "10"
type input "$35.00000"
click at [901, 467] on div "Add Item" at bounding box center [522, 482] width 878 height 30
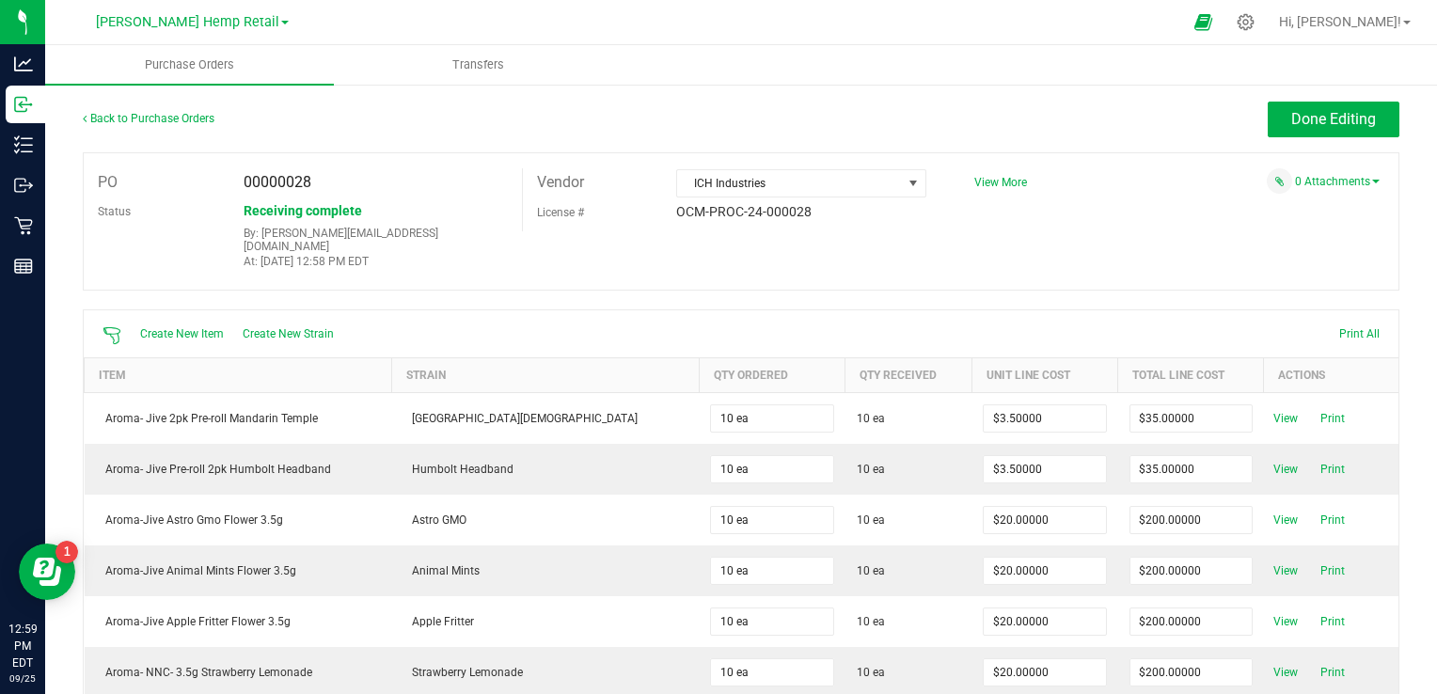
scroll to position [0, 0]
click at [1327, 125] on span "Done Editing" at bounding box center [1333, 119] width 85 height 18
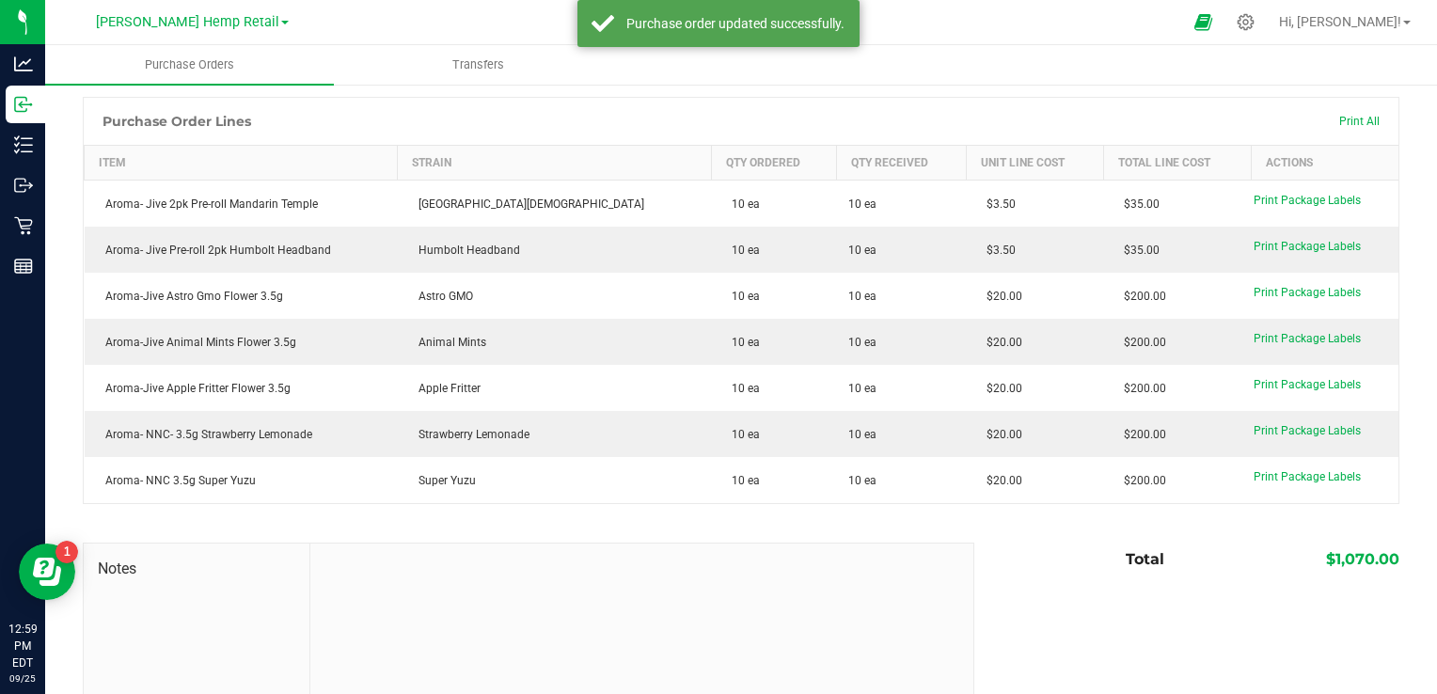
scroll to position [301, 0]
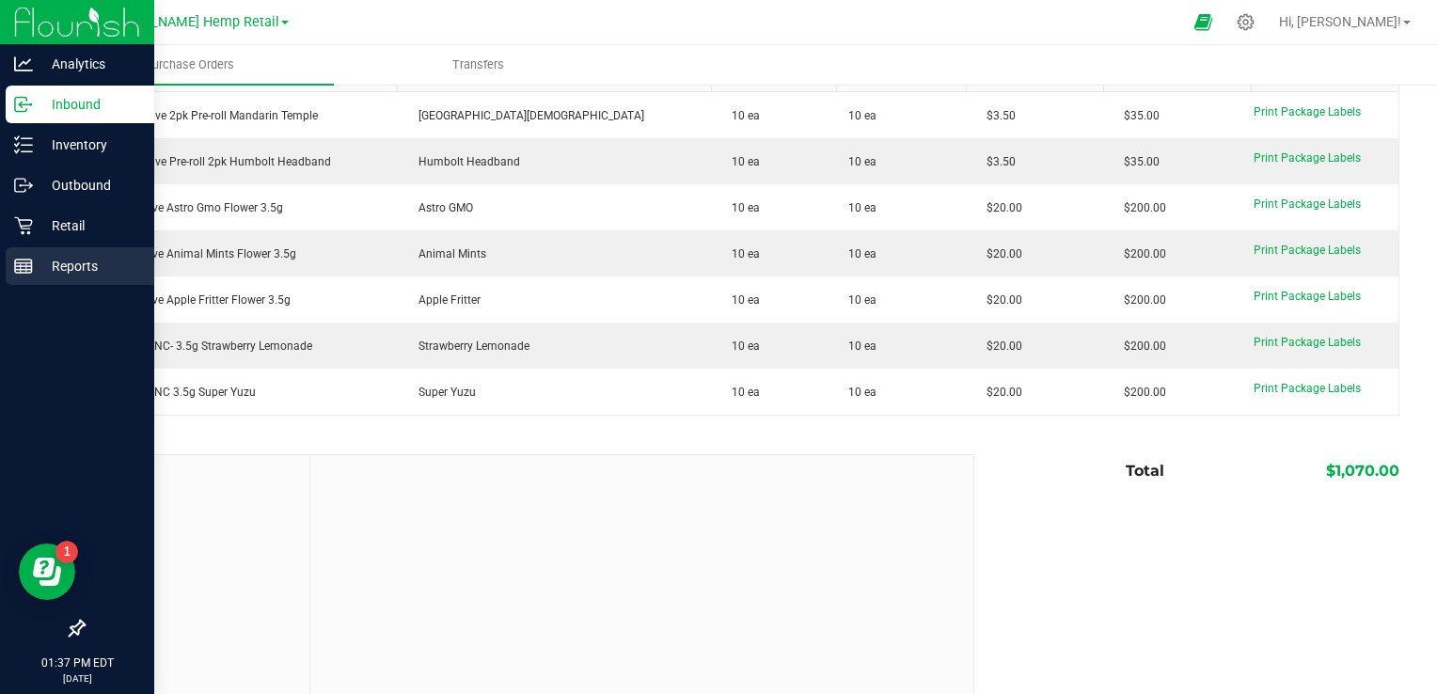
click at [85, 274] on p "Reports" at bounding box center [89, 266] width 113 height 23
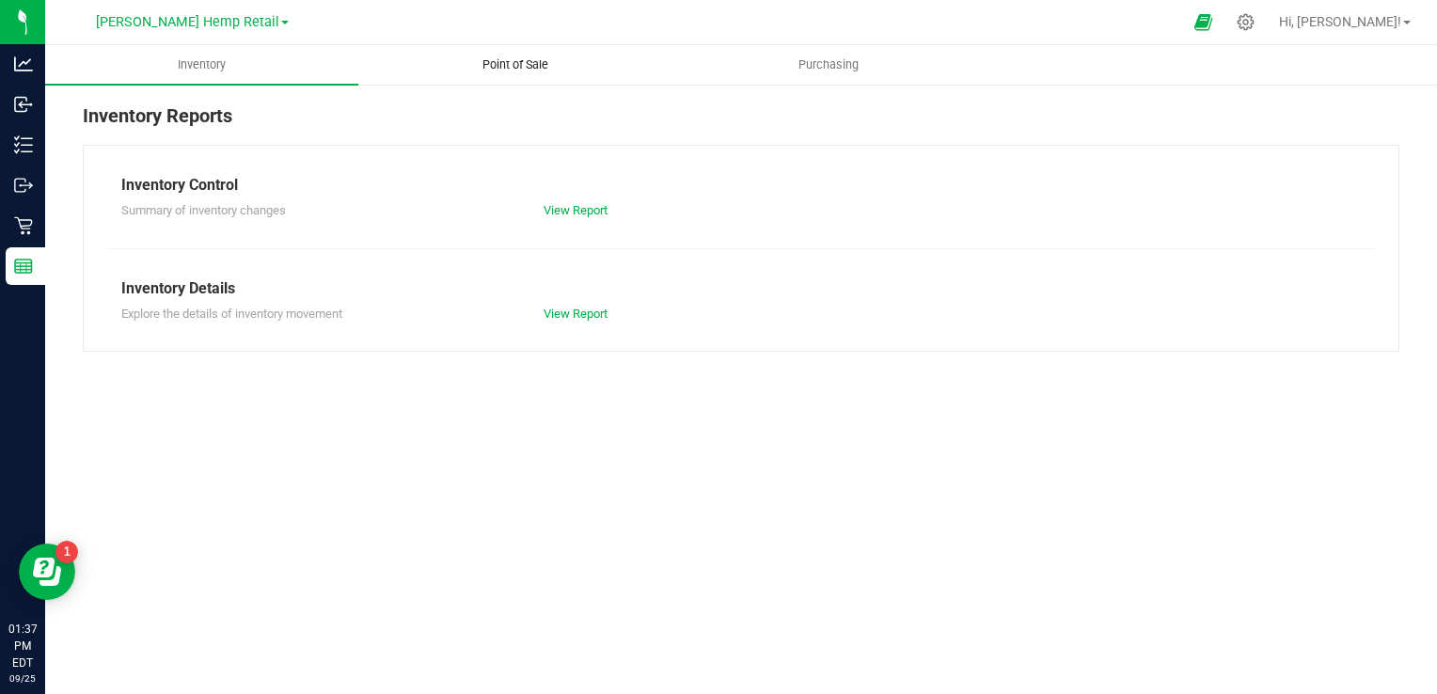
click at [509, 70] on span "Point of Sale" at bounding box center [515, 64] width 117 height 17
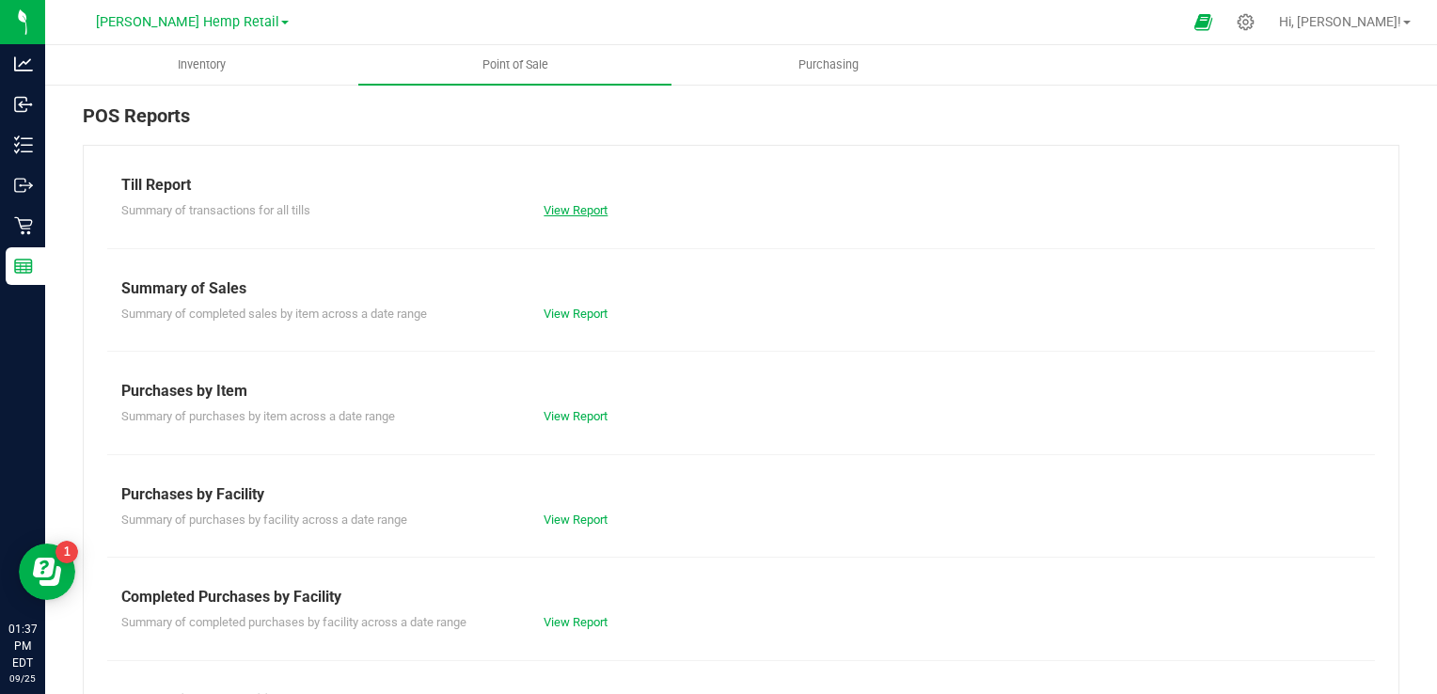
click at [566, 213] on link "View Report" at bounding box center [576, 210] width 64 height 14
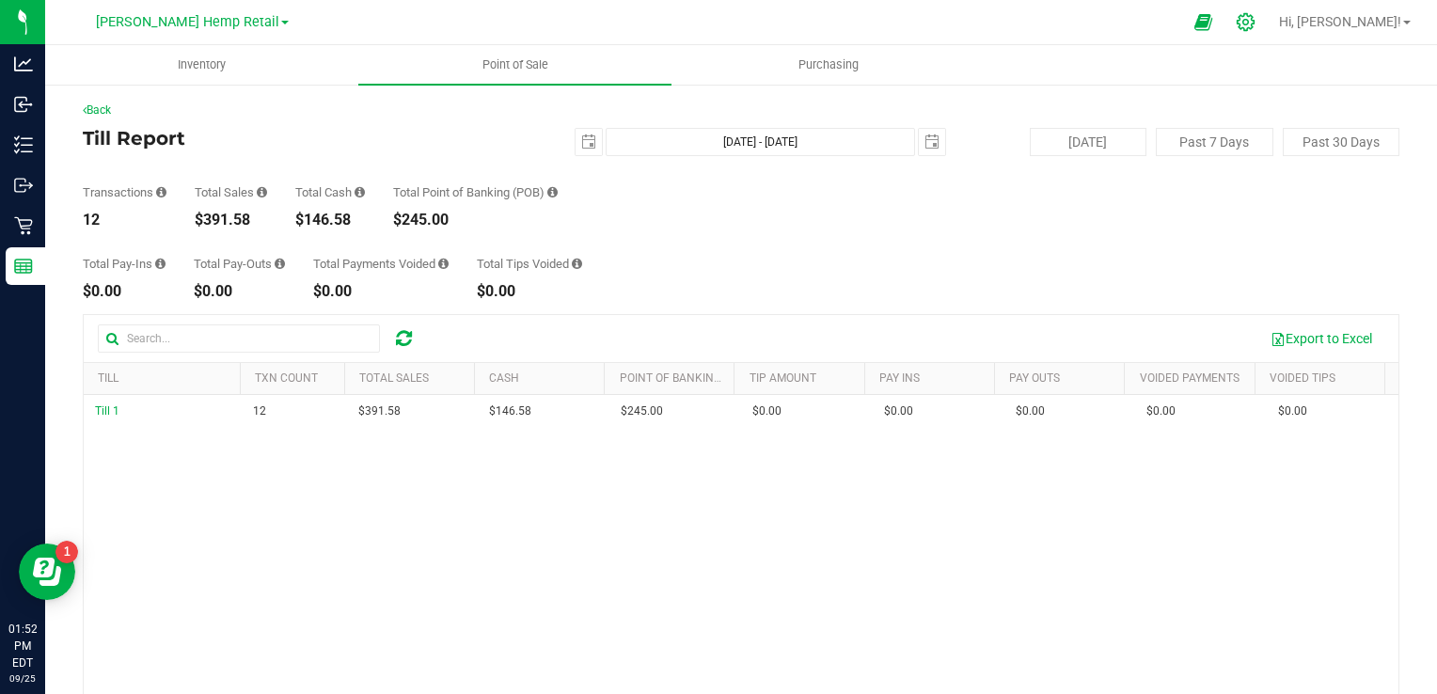
click at [1256, 27] on icon at bounding box center [1246, 22] width 20 height 20
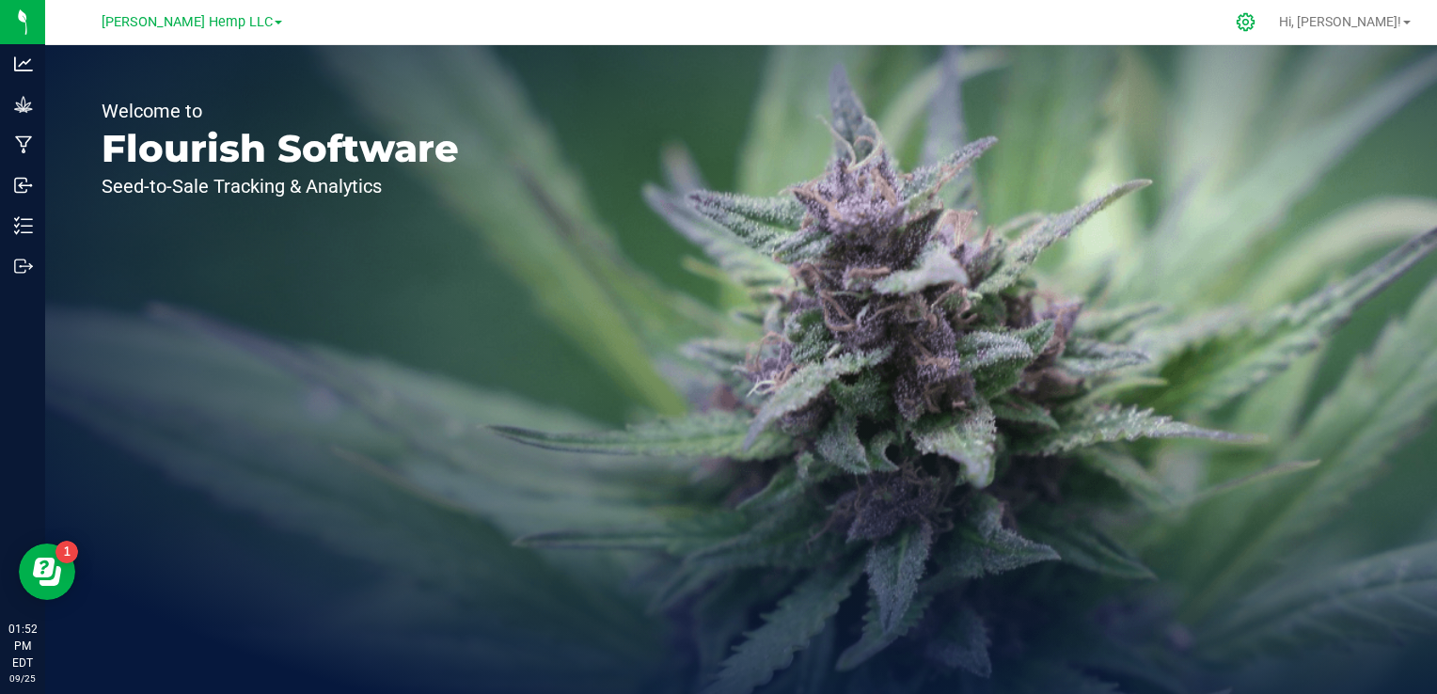
click at [1256, 29] on icon at bounding box center [1246, 22] width 20 height 20
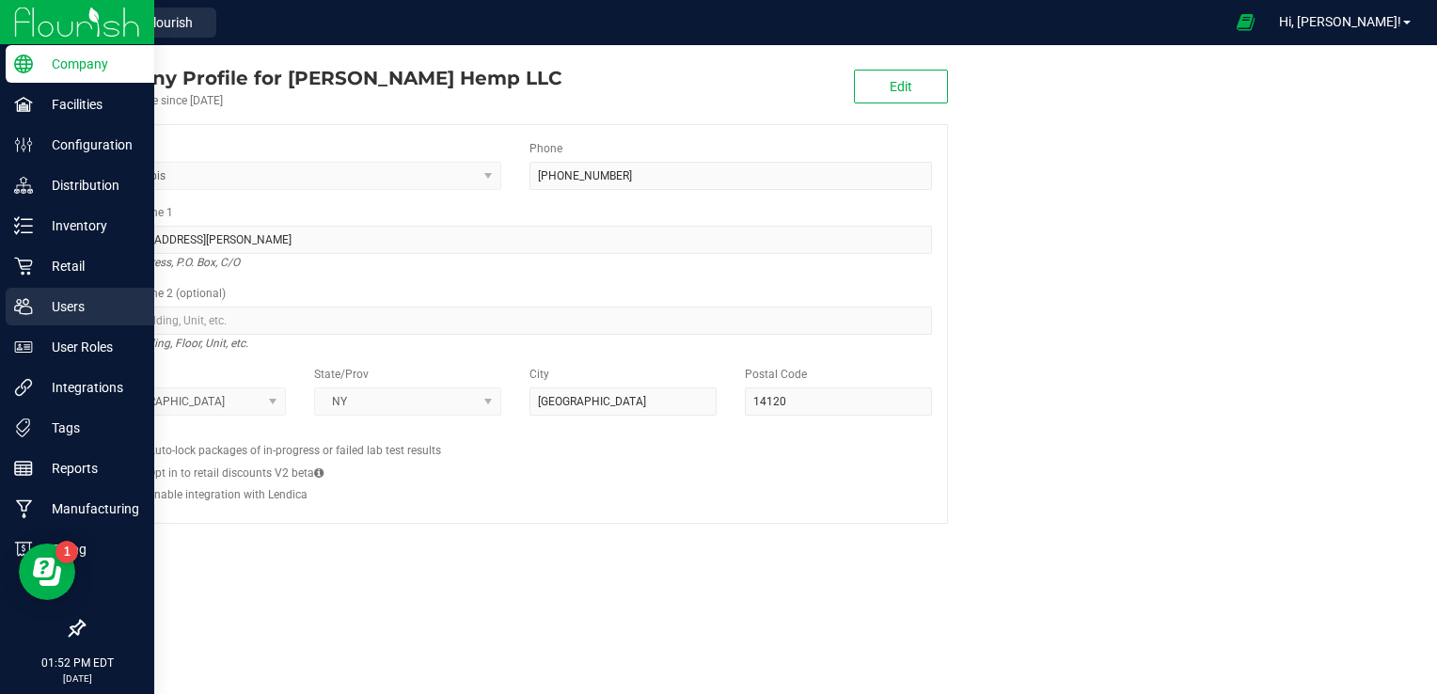
click at [74, 306] on p "Users" at bounding box center [89, 306] width 113 height 23
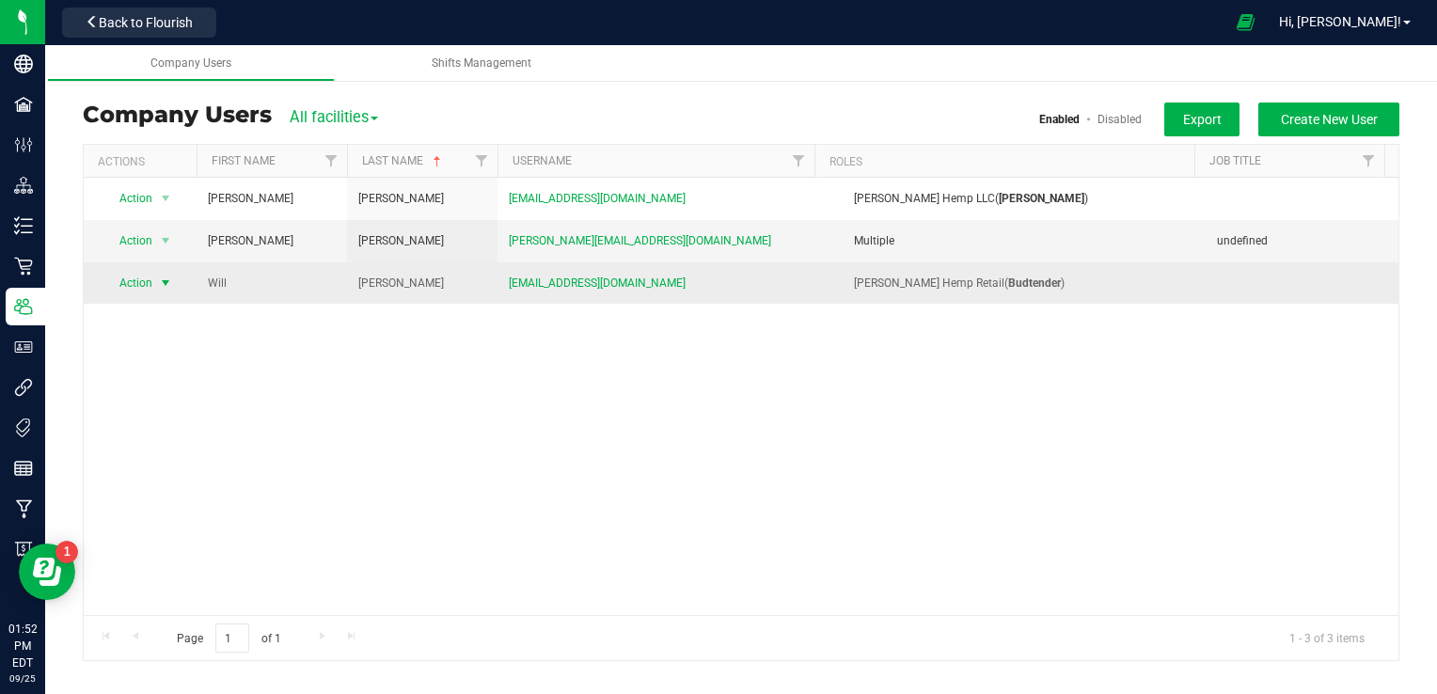
click at [168, 285] on span "select" at bounding box center [165, 283] width 15 height 15
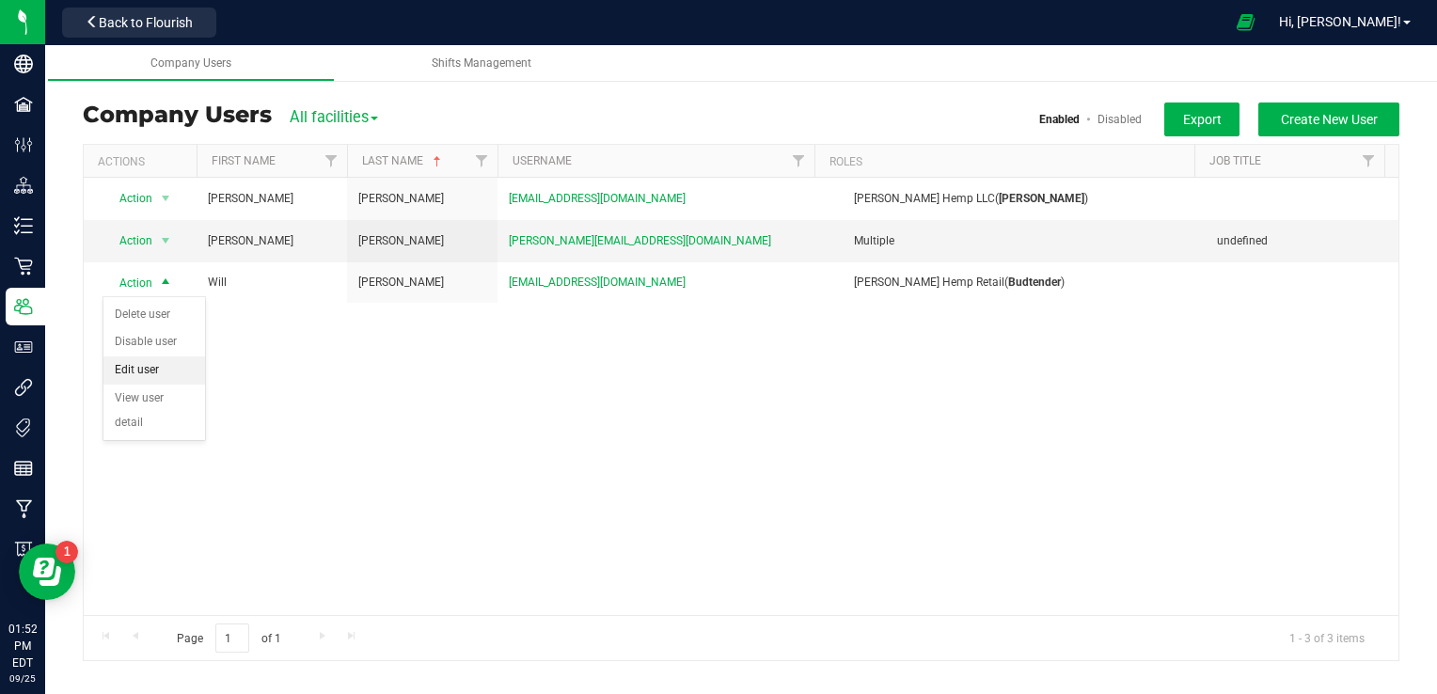
click at [143, 368] on li "Edit user" at bounding box center [154, 370] width 102 height 28
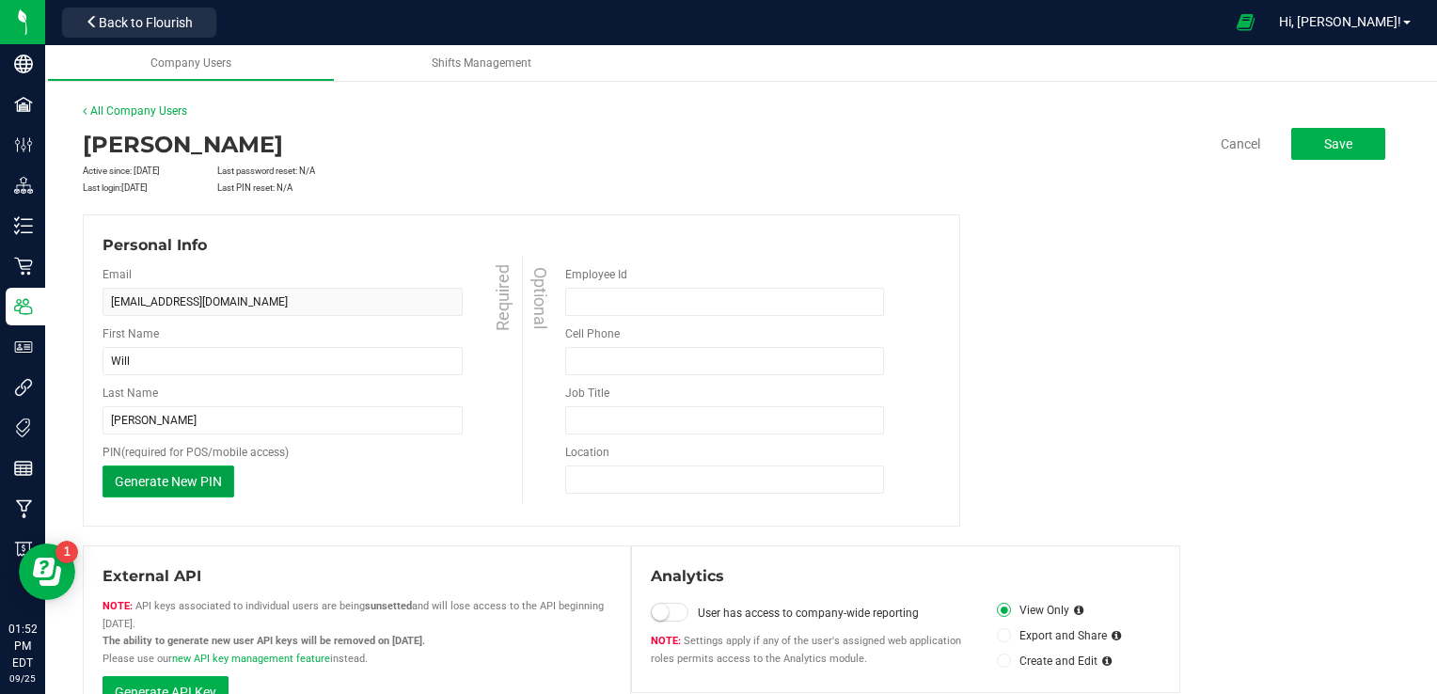
click at [192, 474] on span "Generate New PIN" at bounding box center [168, 481] width 107 height 15
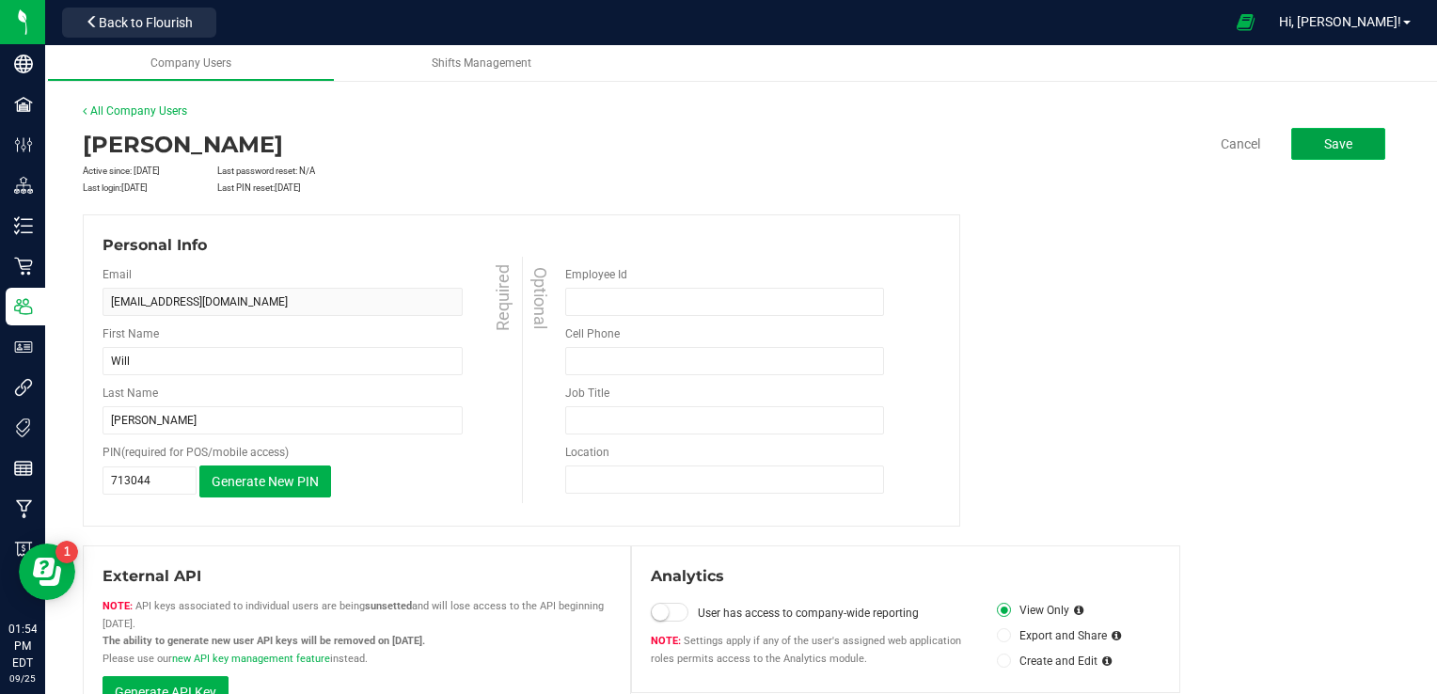
click at [1315, 134] on button "Save" at bounding box center [1338, 144] width 94 height 32
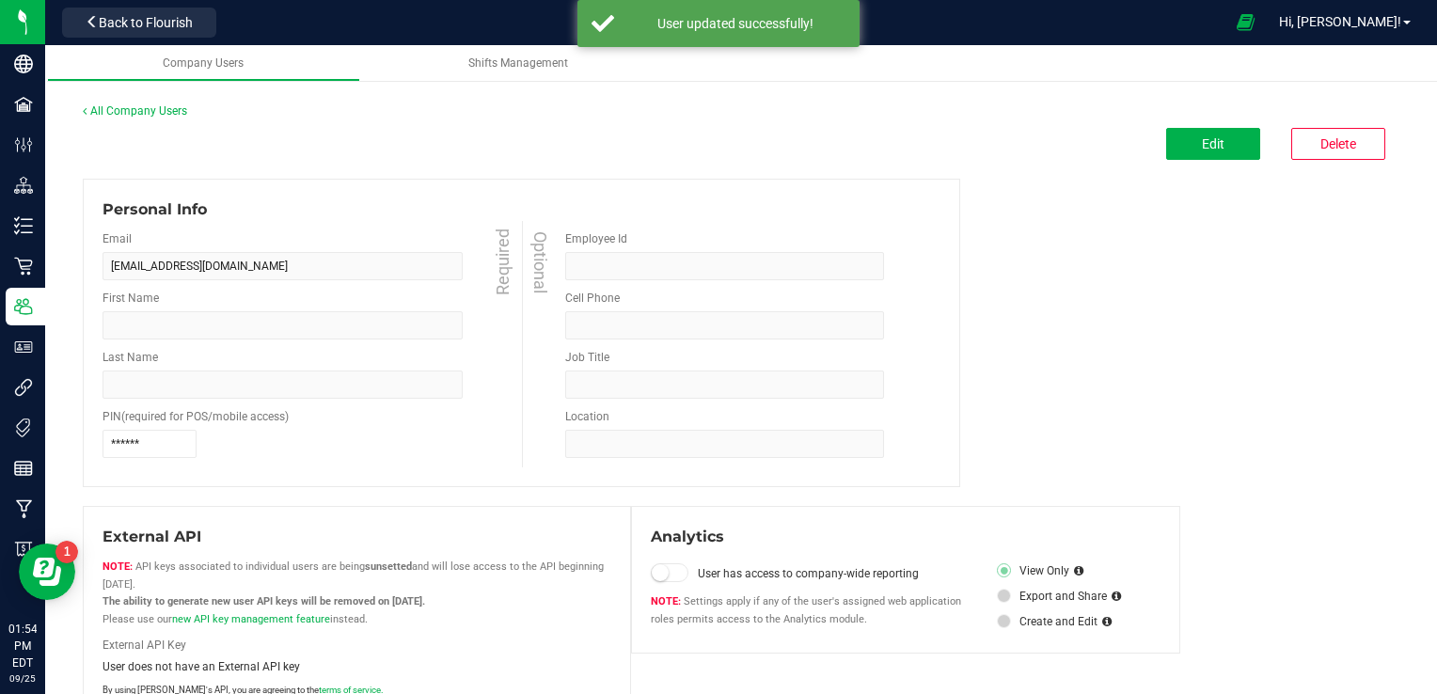
type input "Will"
type input "Perry"
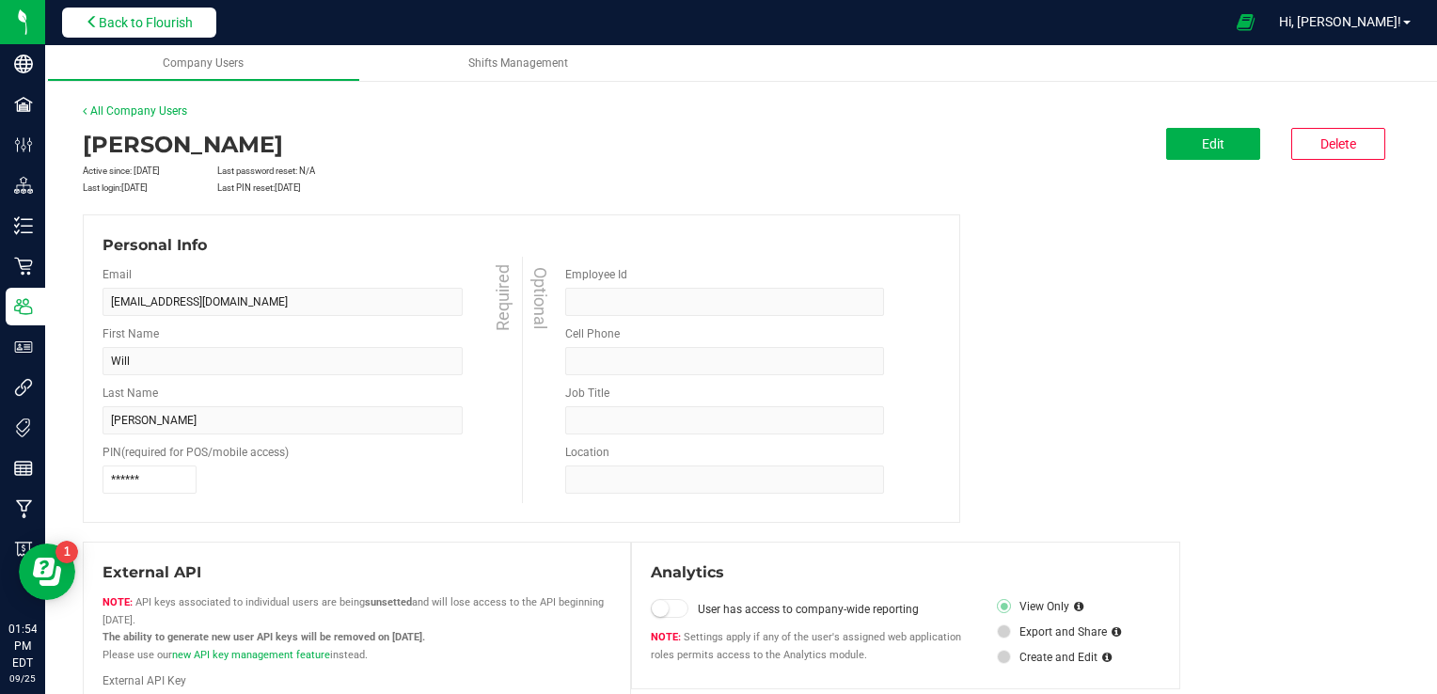
click at [135, 21] on span "Back to Flourish" at bounding box center [146, 22] width 94 height 15
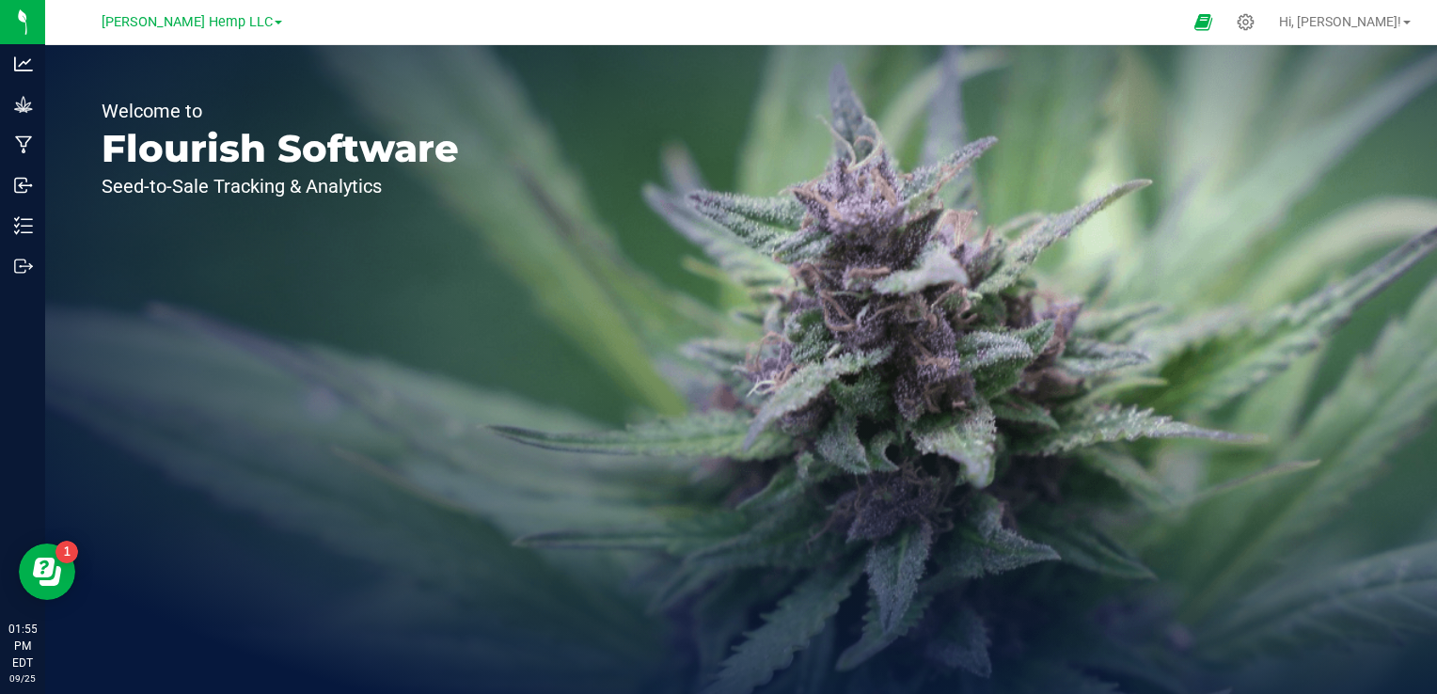
click at [243, 28] on link "[PERSON_NAME] Hemp LLC" at bounding box center [192, 21] width 181 height 18
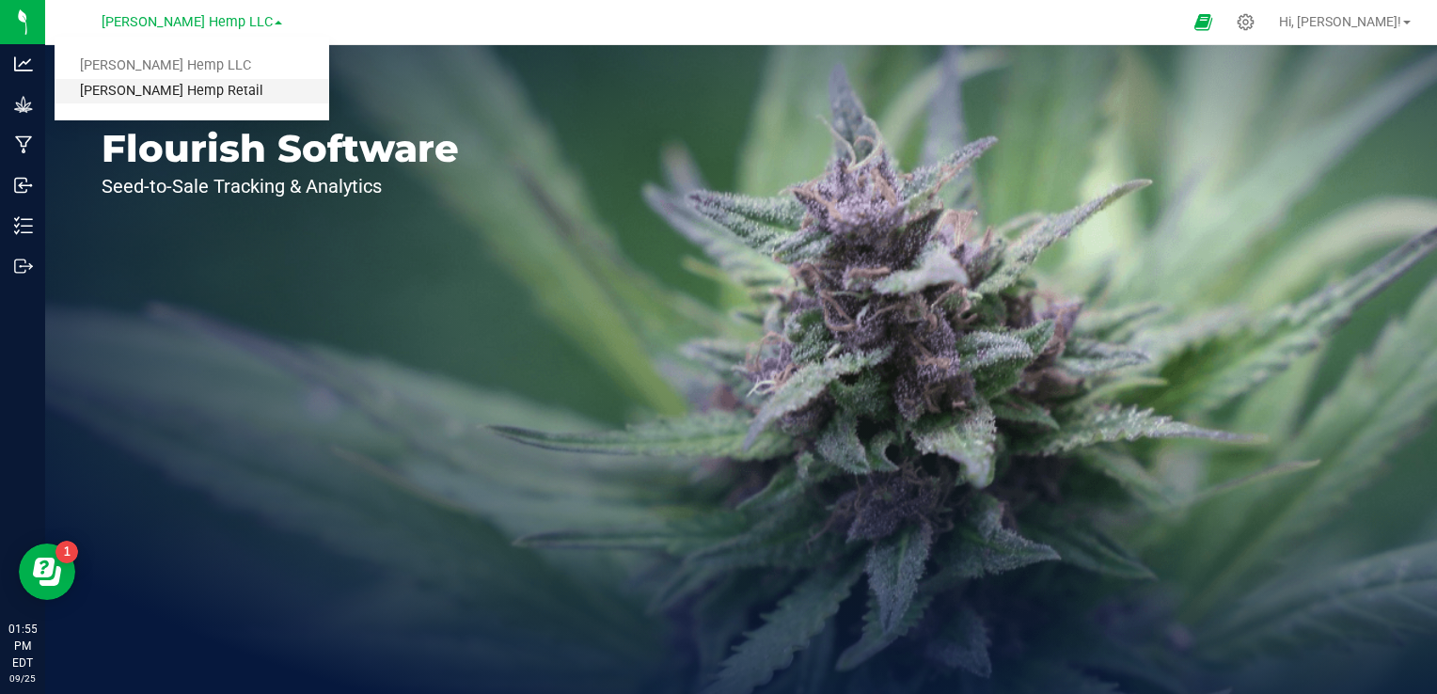
click at [162, 89] on link "[PERSON_NAME] Hemp Retail" at bounding box center [192, 91] width 275 height 25
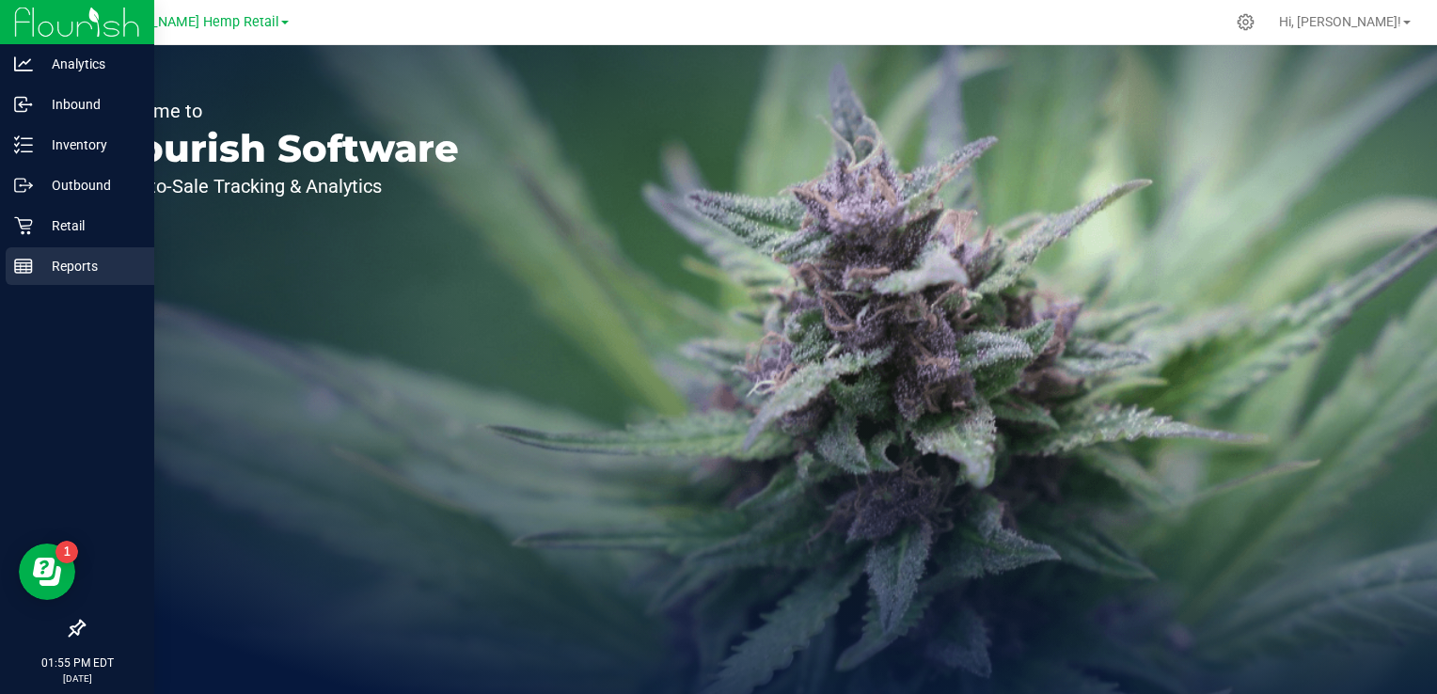
click at [68, 259] on p "Reports" at bounding box center [89, 266] width 113 height 23
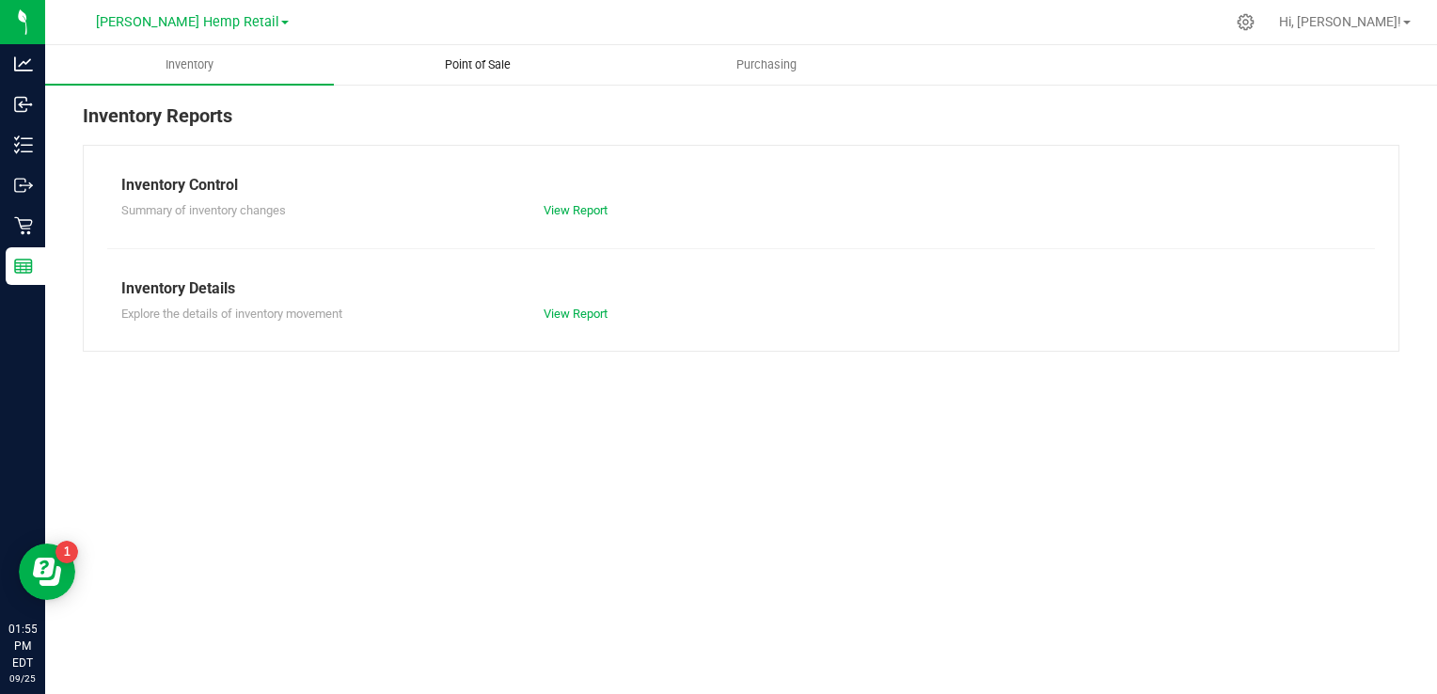
click at [460, 61] on span "Point of Sale" at bounding box center [478, 64] width 117 height 17
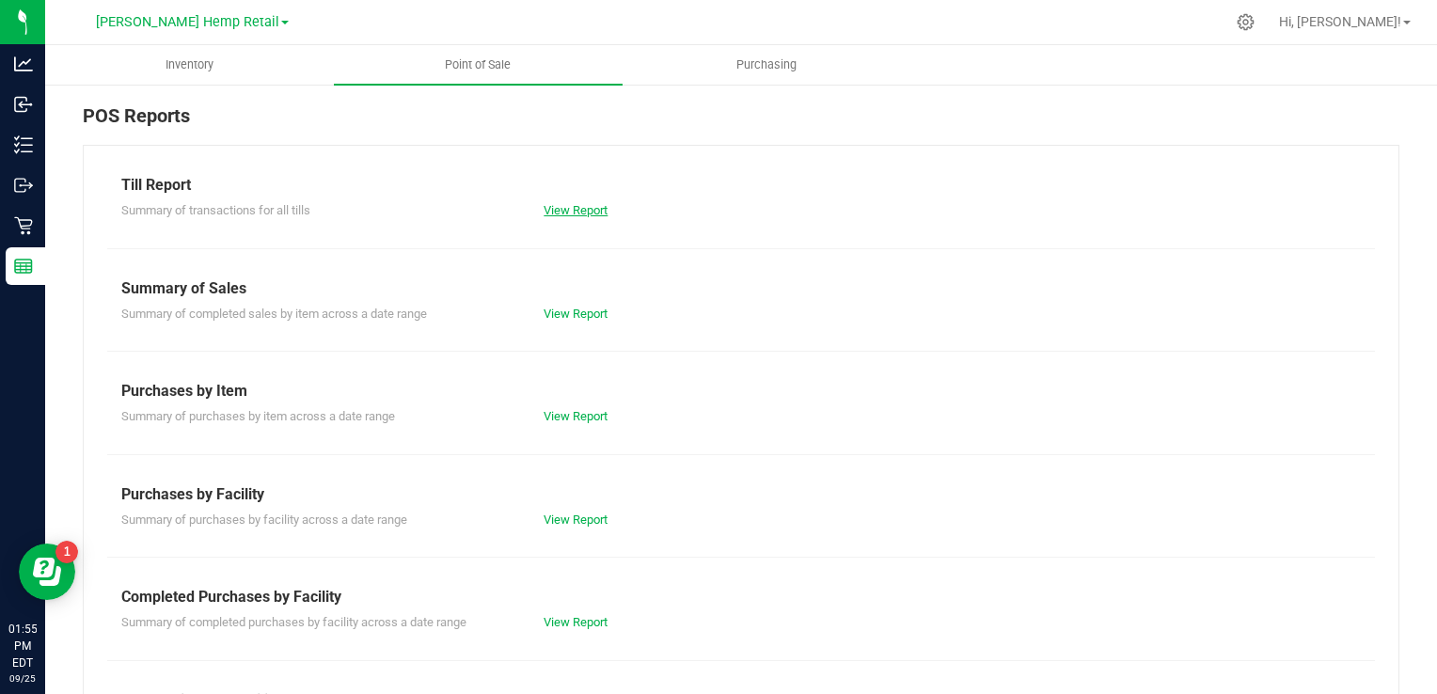
click at [589, 215] on link "View Report" at bounding box center [576, 210] width 64 height 14
